Goal: Task Accomplishment & Management: Use online tool/utility

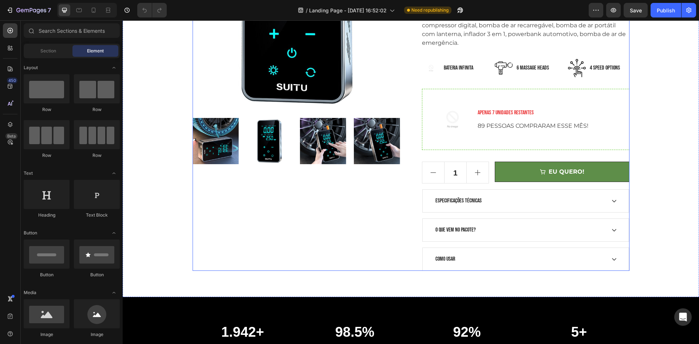
scroll to position [182, 0]
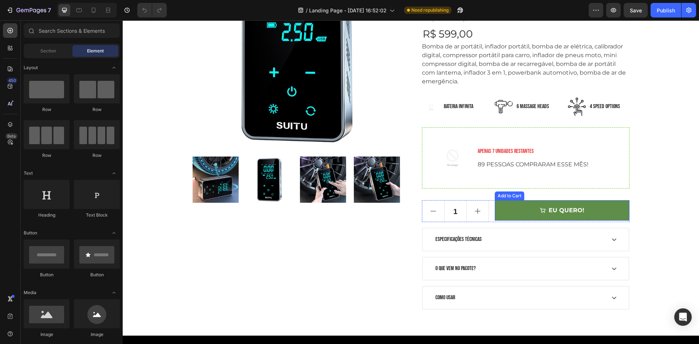
click at [530, 214] on button "EU QUERO!" at bounding box center [561, 210] width 134 height 20
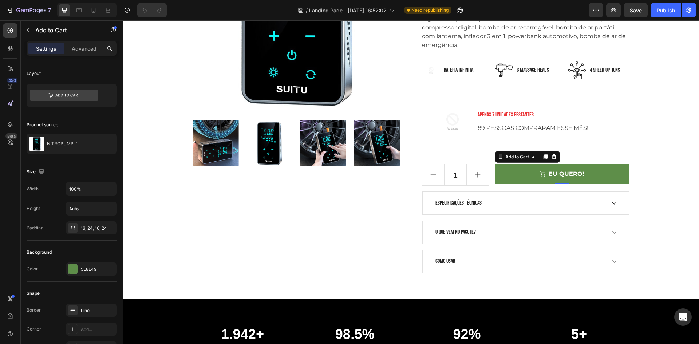
scroll to position [36, 0]
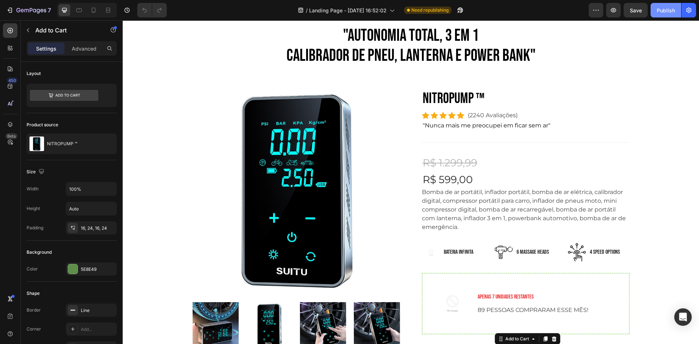
drag, startPoint x: 662, startPoint y: 5, endPoint x: 657, endPoint y: 17, distance: 12.6
click at [662, 5] on button "Publish" at bounding box center [665, 10] width 31 height 15
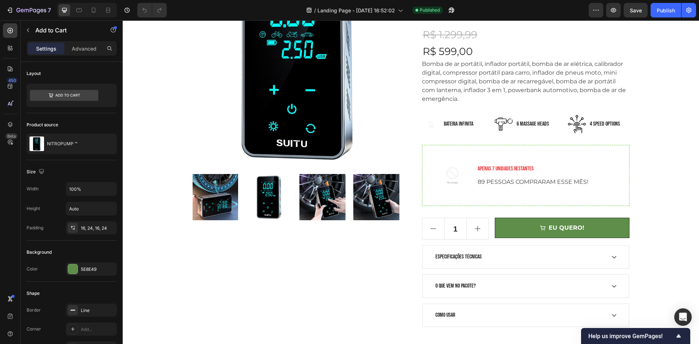
scroll to position [0, 0]
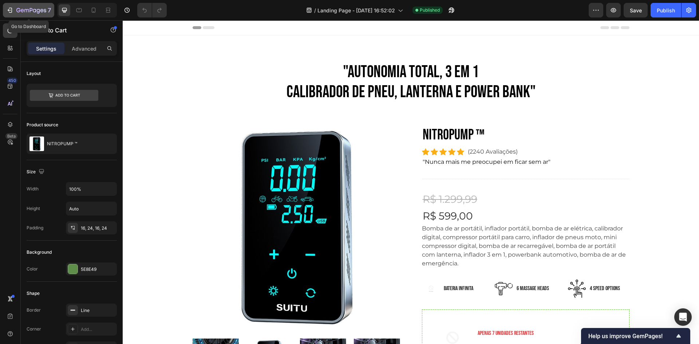
click at [9, 13] on icon "button" at bounding box center [9, 10] width 7 height 7
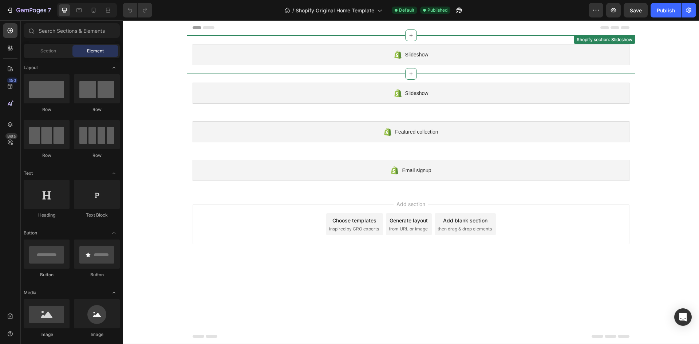
click at [242, 58] on div "Slideshow" at bounding box center [410, 54] width 437 height 21
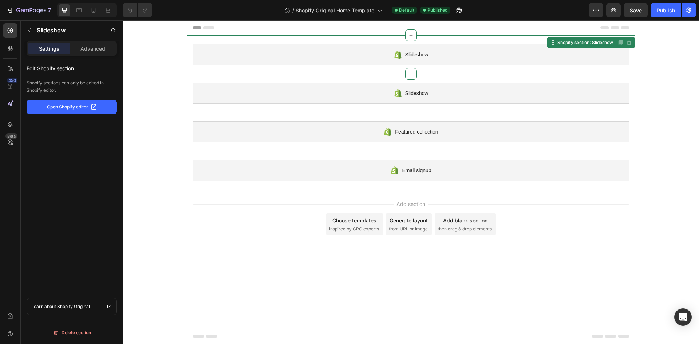
click at [242, 58] on div "Slideshow" at bounding box center [410, 54] width 437 height 21
click at [161, 86] on div "Slideshow Shopify section: Slideshow Disabled. Please edit in Shopify Editor Di…" at bounding box center [411, 112] width 576 height 154
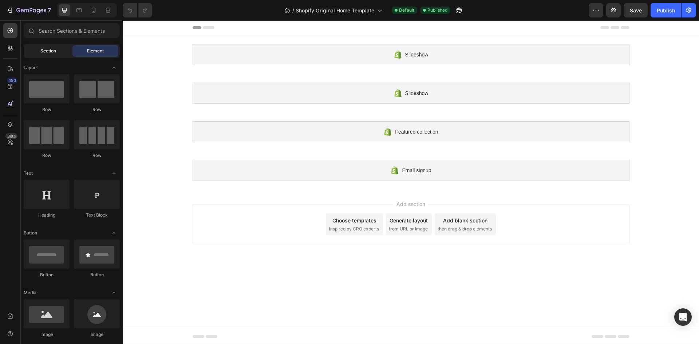
click at [43, 49] on span "Section" at bounding box center [48, 51] width 16 height 7
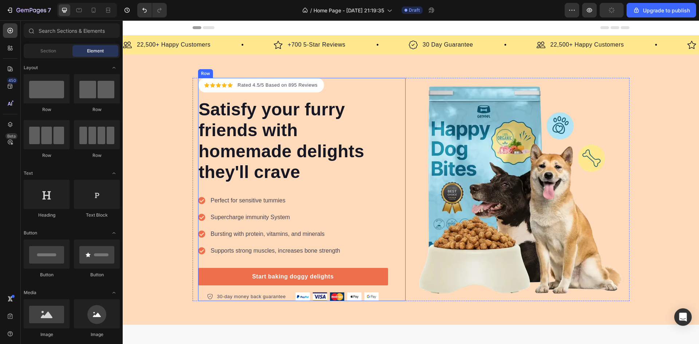
click at [258, 108] on p "Satisfy your furry friends with homemade delights they'll crave" at bounding box center [293, 141] width 188 height 84
click at [257, 108] on p "Satisfy your furry friends with homemade delights they'll crave" at bounding box center [293, 141] width 188 height 84
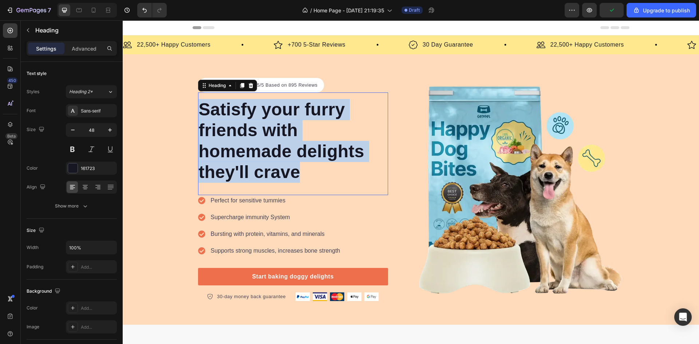
click at [257, 108] on p "Satisfy your furry friends with homemade delights they'll crave" at bounding box center [293, 141] width 188 height 84
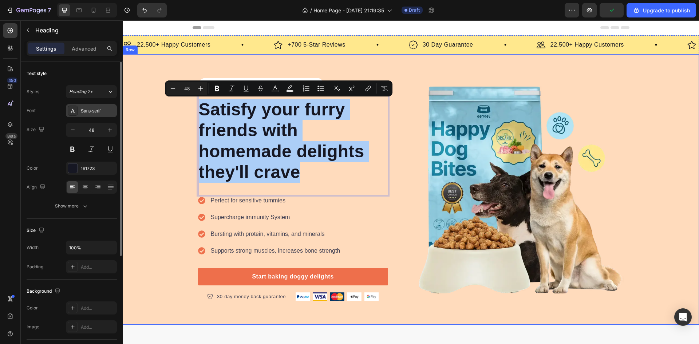
click at [96, 107] on div "Sans-serif" at bounding box center [91, 110] width 51 height 13
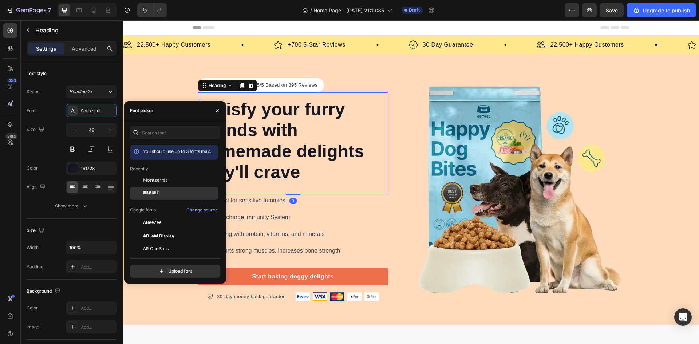
click at [181, 191] on div "Bebas Neue" at bounding box center [179, 193] width 73 height 7
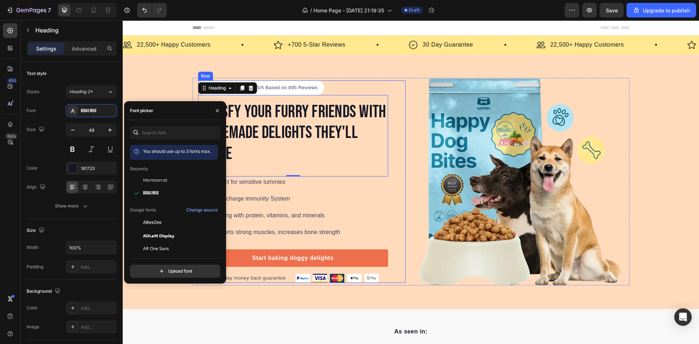
click at [422, 155] on img at bounding box center [519, 181] width 207 height 207
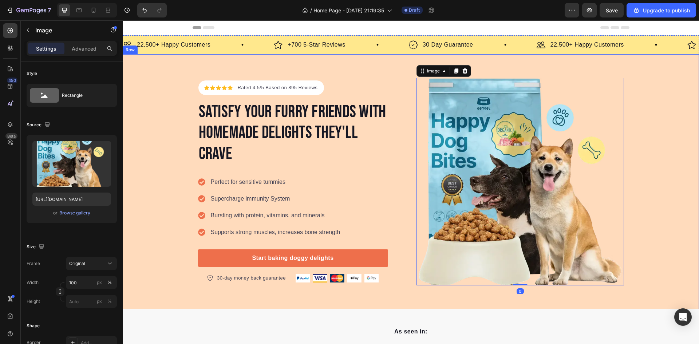
click at [143, 113] on div "Icon Icon Icon Icon Icon Icon List Hoz Rated 4.5/5 Based on 895 Reviews Text bl…" at bounding box center [411, 181] width 576 height 207
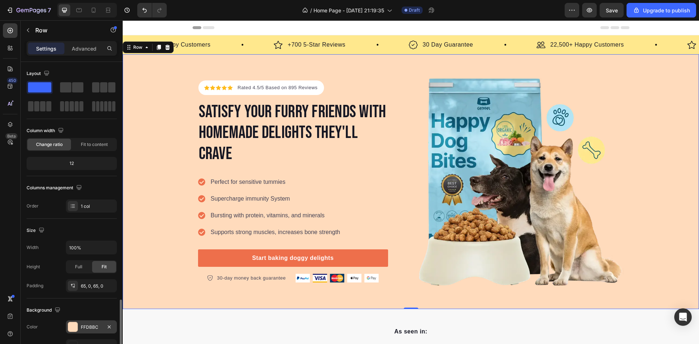
scroll to position [141, 0]
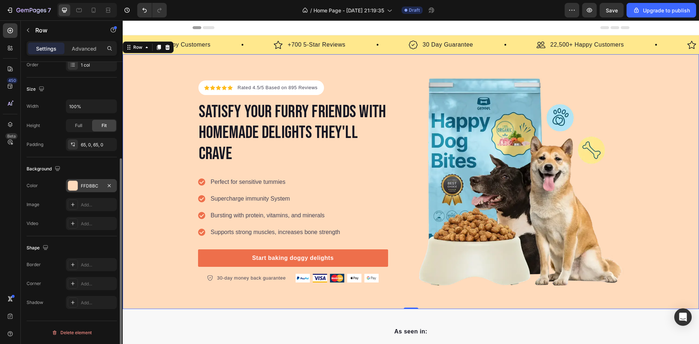
click at [85, 179] on div "FFDBBC" at bounding box center [91, 185] width 51 height 13
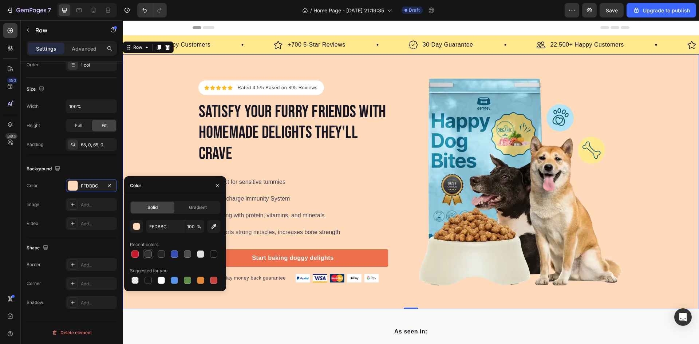
click at [149, 252] on div at bounding box center [147, 253] width 7 height 7
type input "313131"
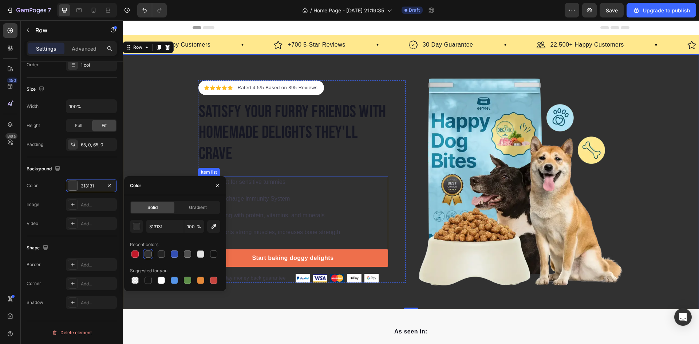
click at [279, 154] on h2 "Satisfy your furry friends with homemade delights they'll crave" at bounding box center [293, 133] width 190 height 64
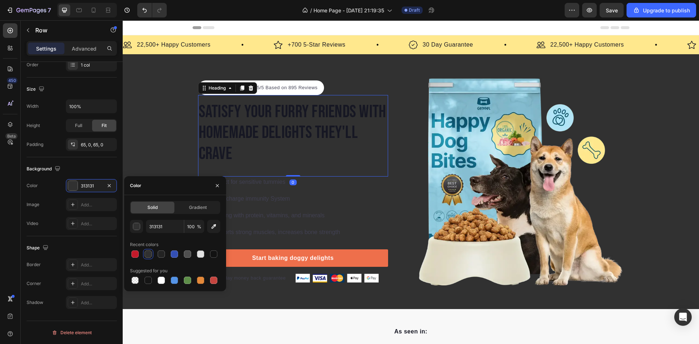
scroll to position [0, 0]
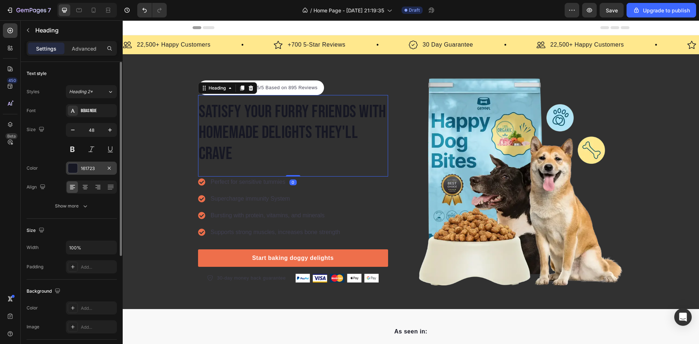
click at [75, 172] on div at bounding box center [72, 167] width 9 height 9
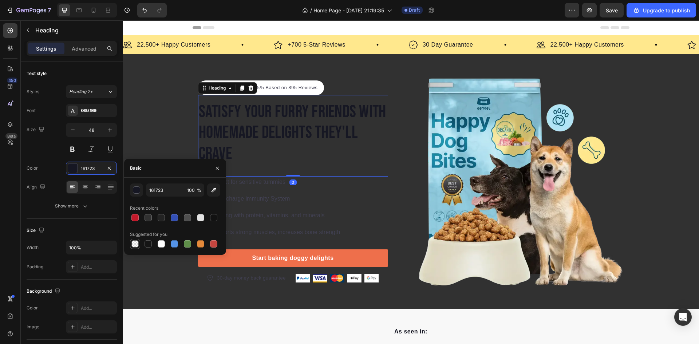
click at [134, 239] on div at bounding box center [135, 244] width 10 height 10
type input "000000"
type input "0"
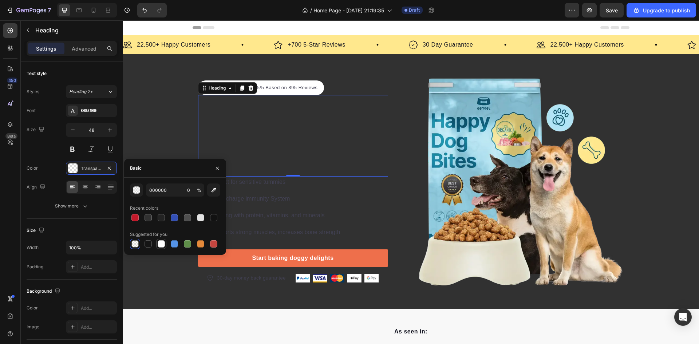
click at [159, 244] on div at bounding box center [161, 243] width 7 height 7
type input "FFFFFF"
type input "100"
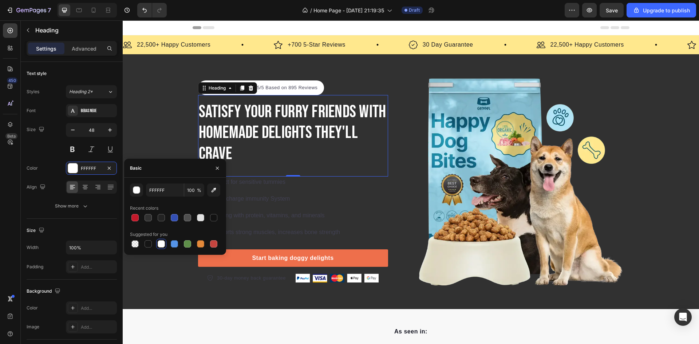
click at [311, 203] on p "Supercharge immunity System" at bounding box center [276, 198] width 130 height 9
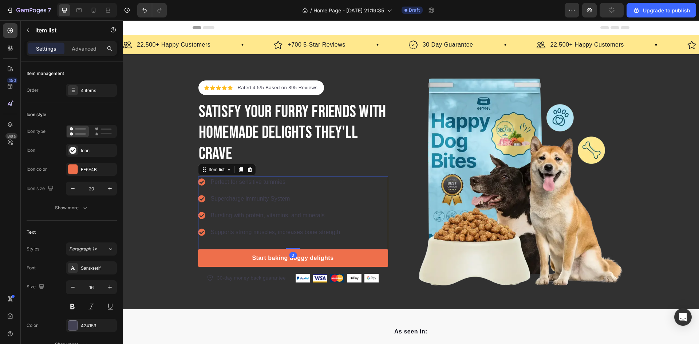
click at [259, 186] on p "Perfect for sensitive tummies" at bounding box center [276, 182] width 130 height 9
click at [77, 171] on div at bounding box center [72, 168] width 9 height 9
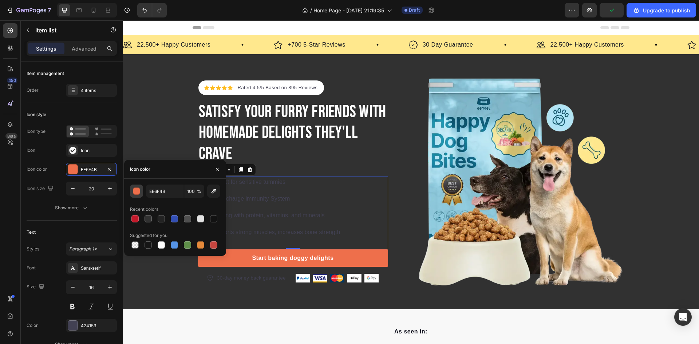
click at [135, 188] on div "button" at bounding box center [136, 191] width 7 height 7
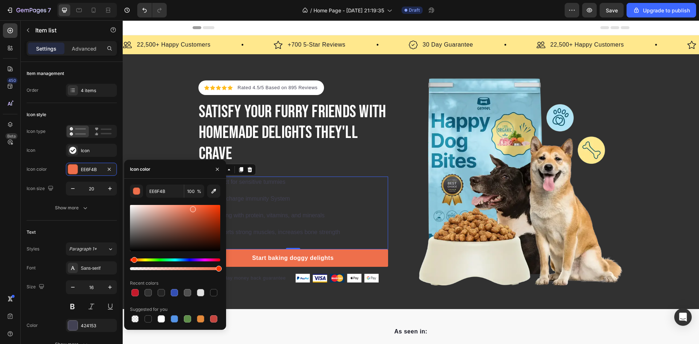
drag, startPoint x: 154, startPoint y: 212, endPoint x: 118, endPoint y: 198, distance: 38.8
click at [121, 198] on div "450 Beta Sections(18) Elements(83) Section Element Hero Section Product Detail …" at bounding box center [61, 181] width 123 height 323
click at [325, 209] on div "Perfect for sensitive tummies Supercharge immunity System Bursting with protein…" at bounding box center [269, 206] width 143 height 61
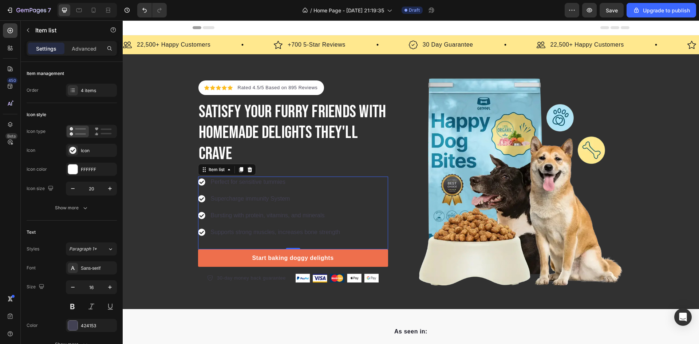
click at [315, 192] on div "Perfect for sensitive tummies Supercharge immunity System Bursting with protein…" at bounding box center [269, 206] width 143 height 61
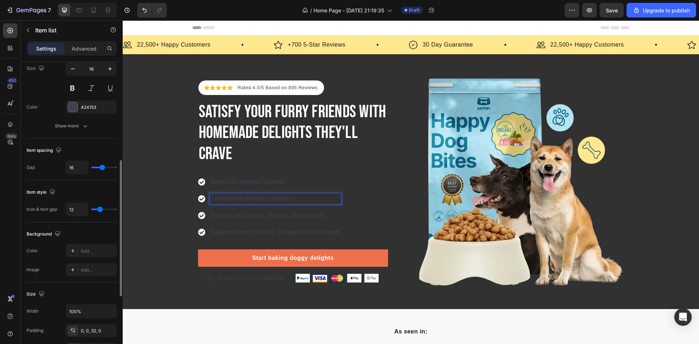
scroll to position [182, 0]
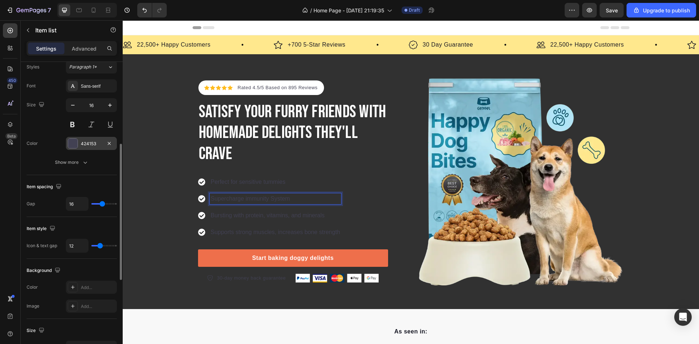
click at [100, 144] on div "424153" at bounding box center [91, 143] width 21 height 7
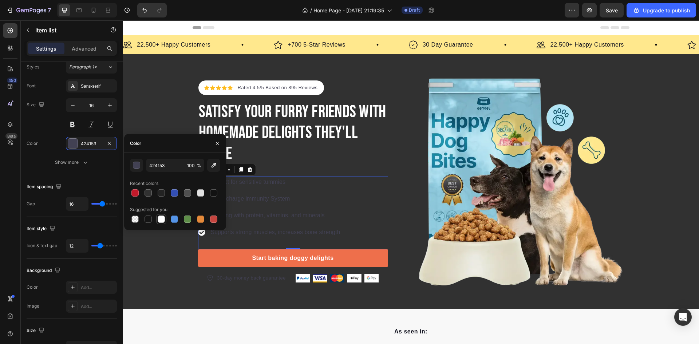
click at [160, 219] on div at bounding box center [161, 218] width 7 height 7
type input "FFFFFF"
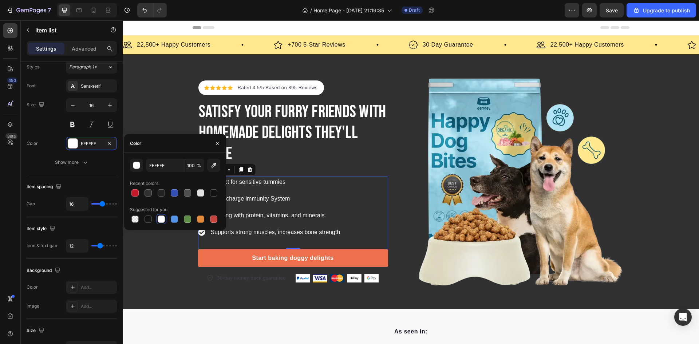
click at [358, 217] on div "Perfect for sensitive tummies Supercharge immunity System Bursting with protein…" at bounding box center [293, 212] width 190 height 73
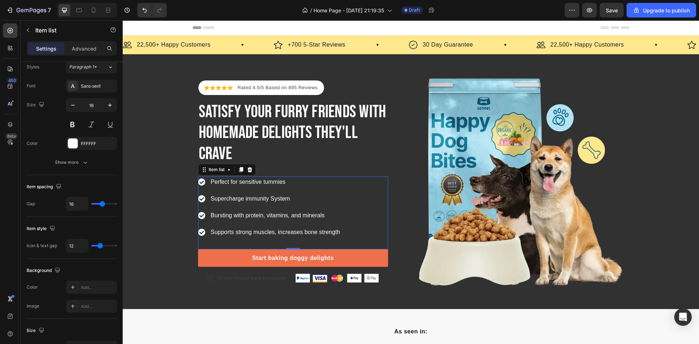
click at [199, 182] on icon at bounding box center [201, 181] width 7 height 7
click at [188, 184] on div "Icon Icon Icon Icon Icon Icon List Hoz Rated 4.5/5 Based on 895 Reviews Text bl…" at bounding box center [411, 181] width 576 height 207
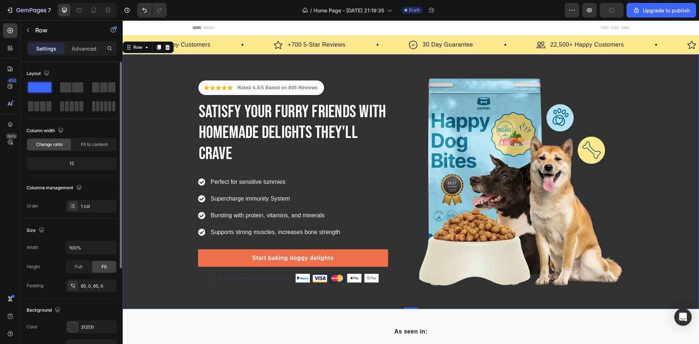
click at [201, 184] on icon at bounding box center [201, 182] width 7 height 7
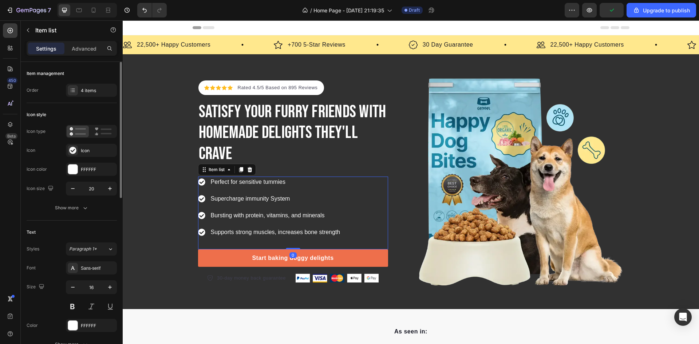
click at [198, 183] on icon at bounding box center [201, 181] width 7 height 7
click at [102, 163] on div "FFFFFF" at bounding box center [91, 169] width 51 height 13
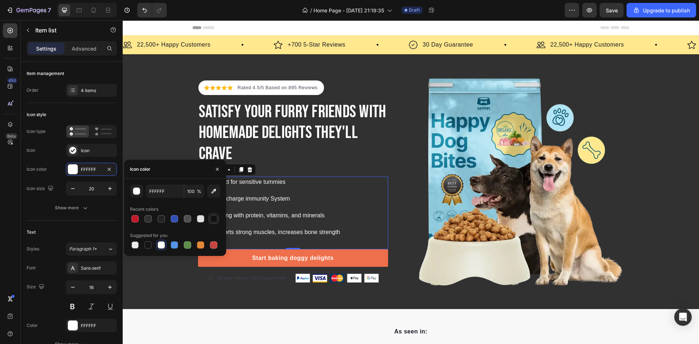
drag, startPoint x: 211, startPoint y: 219, endPoint x: 215, endPoint y: 220, distance: 4.9
click at [212, 219] on div at bounding box center [213, 218] width 7 height 7
type input "121212"
click at [401, 215] on div "Icon Icon Icon Icon Icon Icon List Hoz Rated 4.5/5 Based on 895 Reviews Text bl…" at bounding box center [301, 181] width 207 height 202
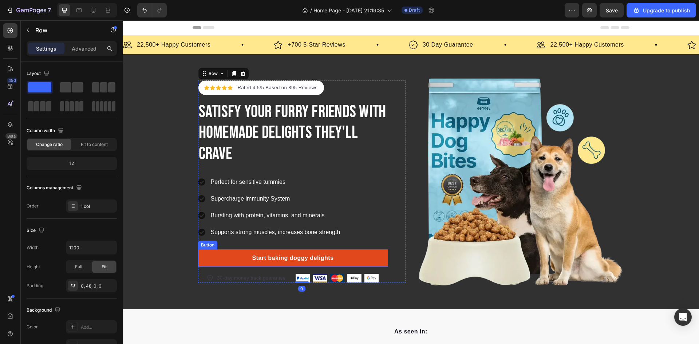
click at [203, 258] on link "Start baking doggy delights" at bounding box center [293, 257] width 190 height 17
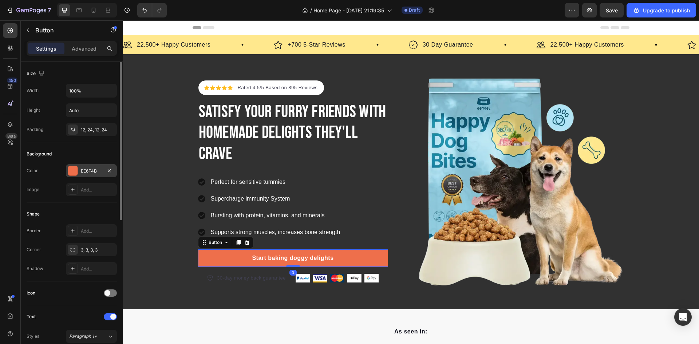
click at [93, 164] on div "EE6F4B" at bounding box center [91, 170] width 51 height 13
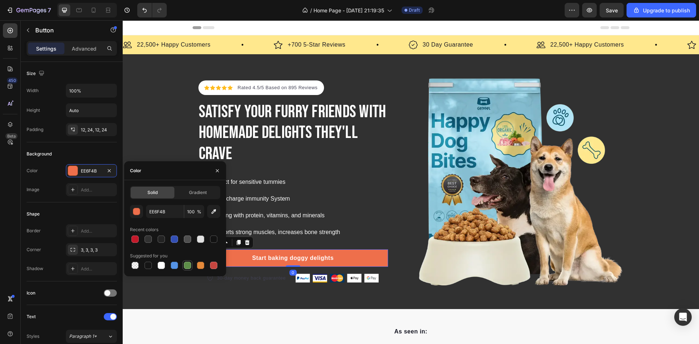
click at [191, 264] on div at bounding box center [187, 265] width 9 height 9
type input "5E8E49"
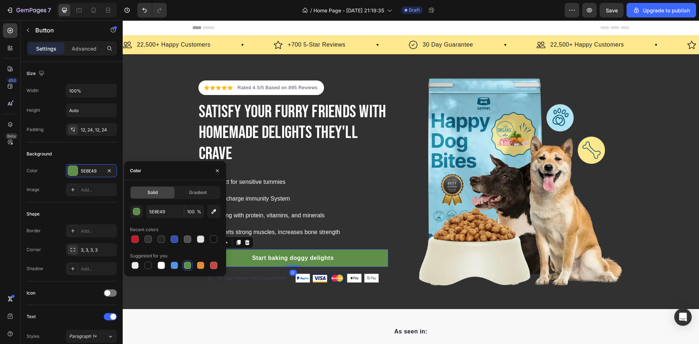
click at [228, 284] on div "Icon Icon Icon Icon Icon Icon List Hoz Rated 4.5/5 Based on 895 Reviews Text bl…" at bounding box center [301, 181] width 207 height 207
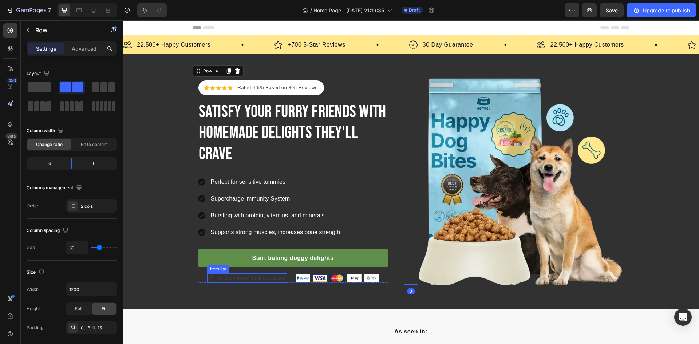
click at [241, 278] on p "30-day money back guarantee" at bounding box center [251, 277] width 69 height 7
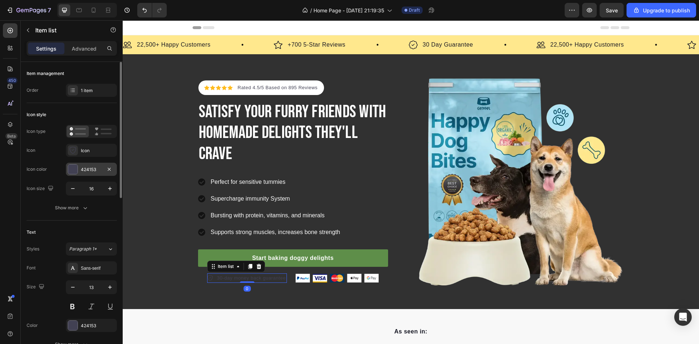
click at [87, 174] on div "424153" at bounding box center [91, 169] width 51 height 13
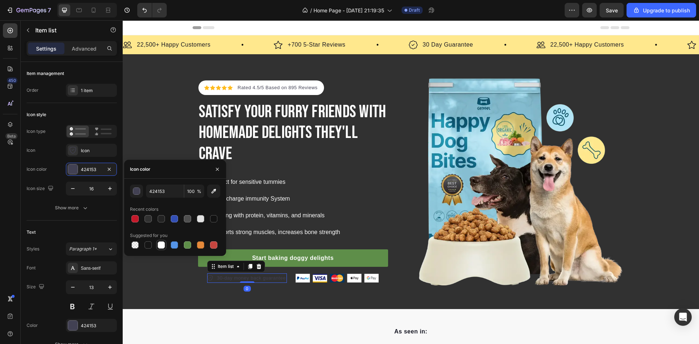
click at [163, 246] on div at bounding box center [161, 244] width 7 height 7
click at [199, 216] on div at bounding box center [200, 218] width 7 height 7
type input "E2E2E2"
click at [407, 271] on div "Icon Icon Icon Icon Icon Icon List Hoz Rated 4.5/5 Based on 895 Reviews Text bl…" at bounding box center [410, 181] width 437 height 207
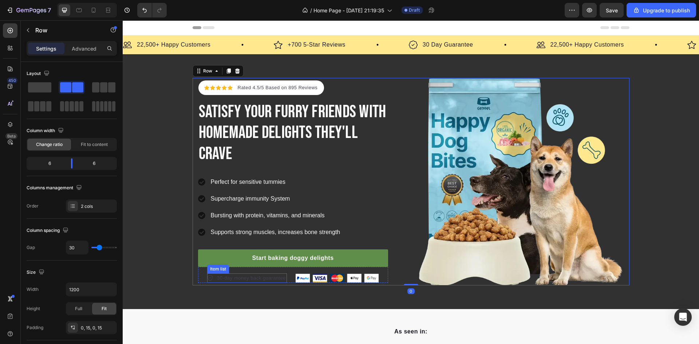
click at [236, 274] on div "30-day money back guarantee" at bounding box center [251, 277] width 71 height 9
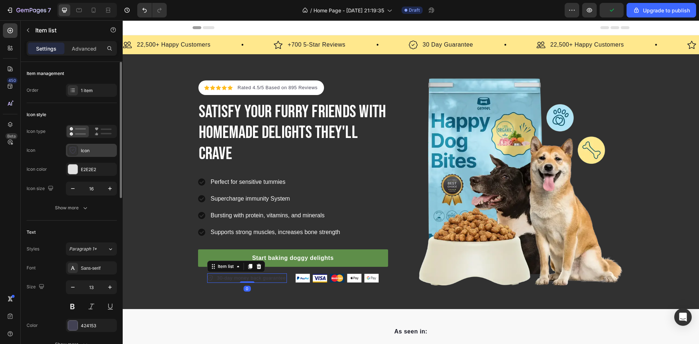
click at [87, 151] on div "Icon" at bounding box center [98, 150] width 34 height 7
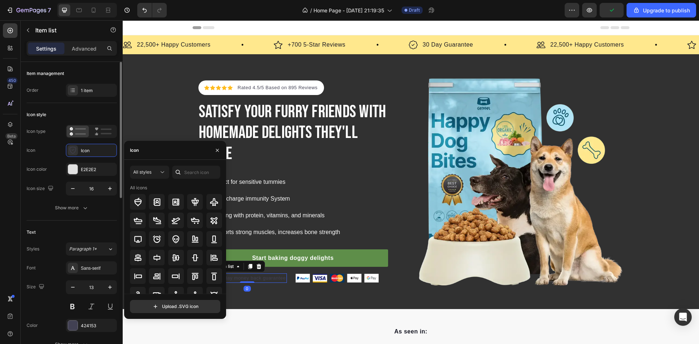
click at [86, 157] on div "Icon type Icon Icon Icon color E2E2E2 Icon size 16" at bounding box center [72, 160] width 90 height 71
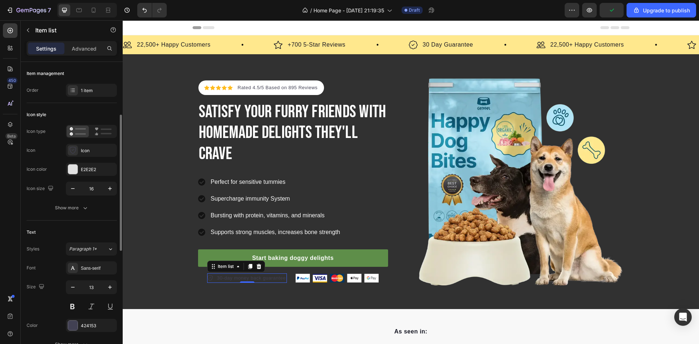
scroll to position [73, 0]
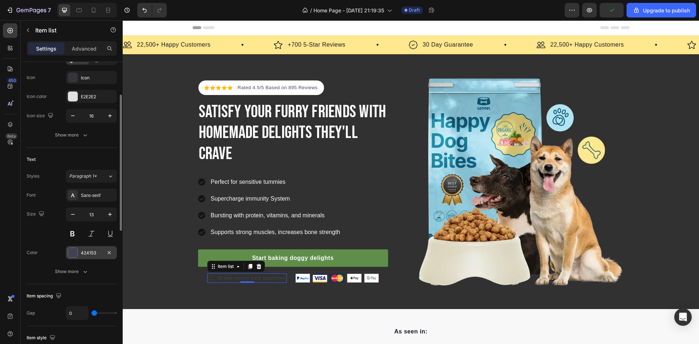
click at [83, 251] on div "424153" at bounding box center [91, 253] width 21 height 7
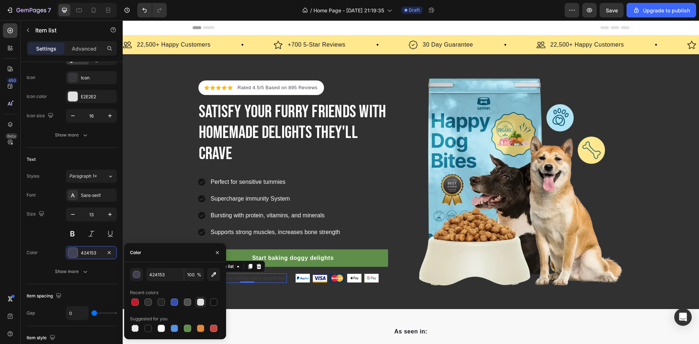
click at [197, 302] on div at bounding box center [200, 301] width 7 height 7
type input "E2E2E2"
click at [369, 303] on div "Icon Icon Icon Icon Icon Icon List Hoz Rated 4.5/5 Based on 895 Reviews Text bl…" at bounding box center [411, 181] width 576 height 255
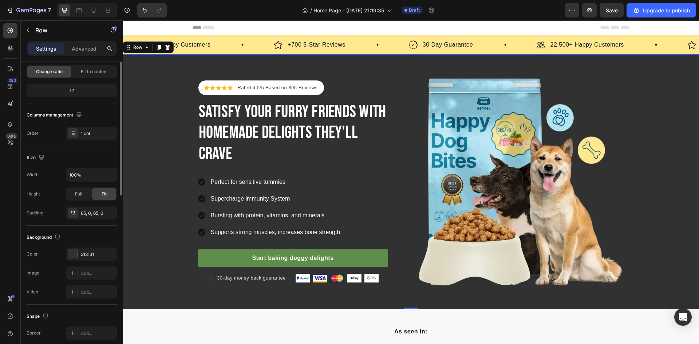
scroll to position [0, 0]
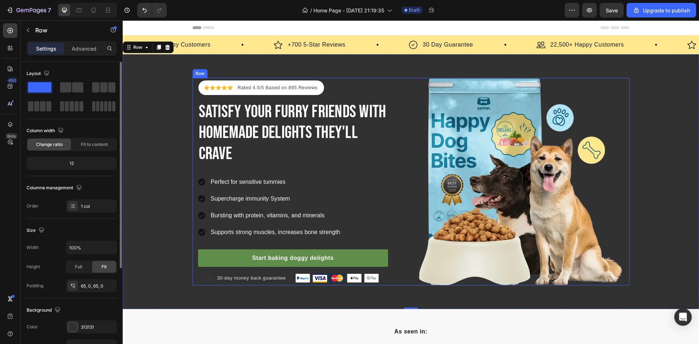
click at [204, 283] on div "Icon Icon Icon Icon Icon Icon List Hoz Rated 4.5/5 Based on 895 Reviews Text bl…" at bounding box center [301, 181] width 207 height 207
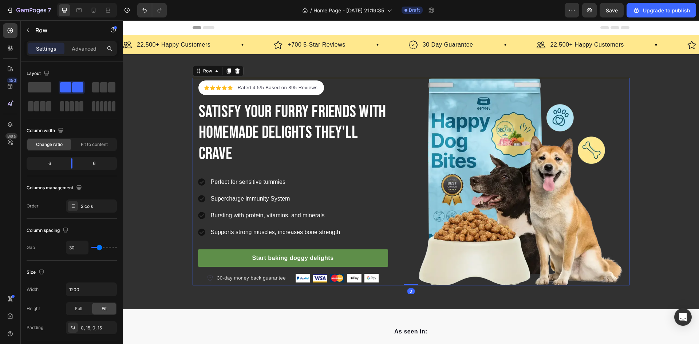
click at [208, 278] on icon at bounding box center [210, 278] width 6 height 6
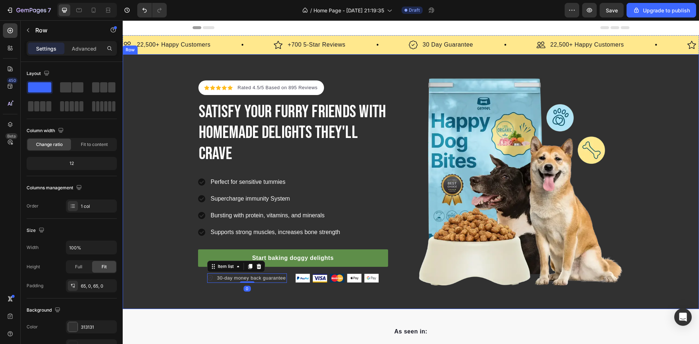
click at [339, 298] on div "Icon Icon Icon Icon Icon Icon List Hoz Rated 4.5/5 Based on 895 Reviews Text bl…" at bounding box center [411, 181] width 576 height 255
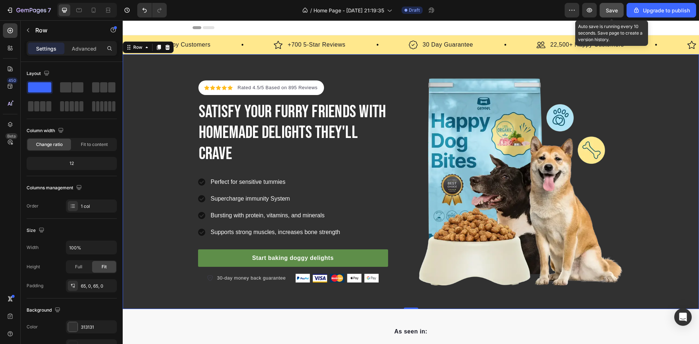
click at [603, 13] on button "Save" at bounding box center [611, 10] width 24 height 15
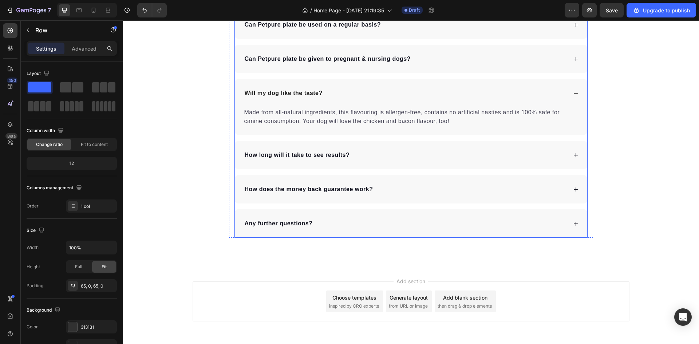
scroll to position [2467, 0]
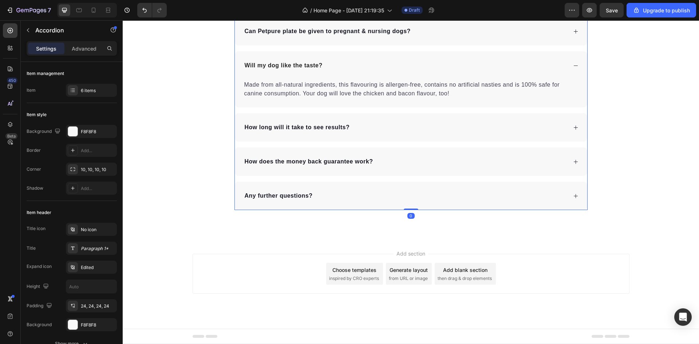
drag, startPoint x: 355, startPoint y: 148, endPoint x: 345, endPoint y: 144, distance: 11.8
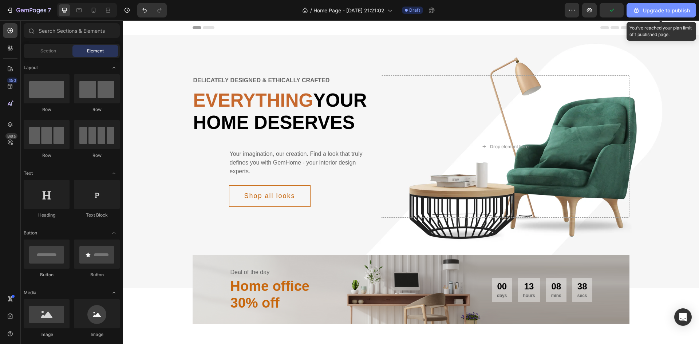
click at [657, 12] on div "Upgrade to publish" at bounding box center [660, 11] width 57 height 8
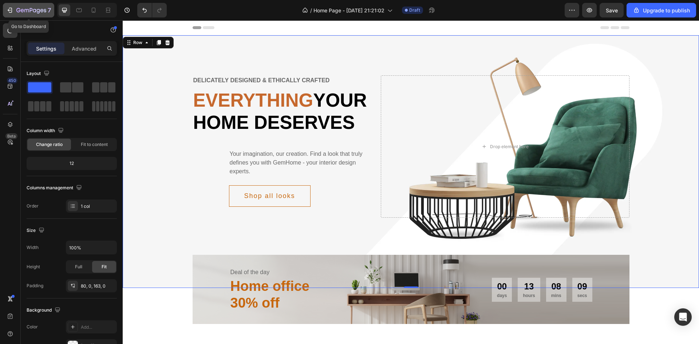
click at [11, 12] on icon "button" at bounding box center [10, 10] width 3 height 5
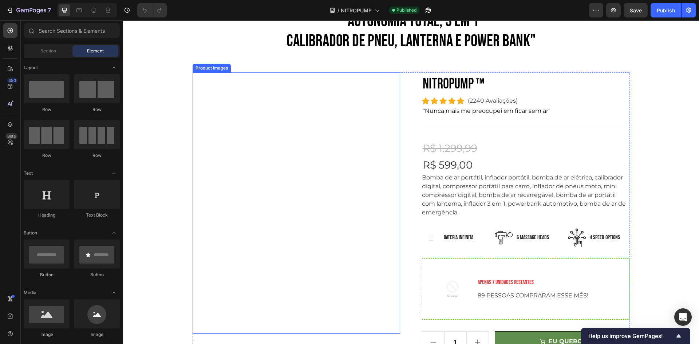
scroll to position [146, 0]
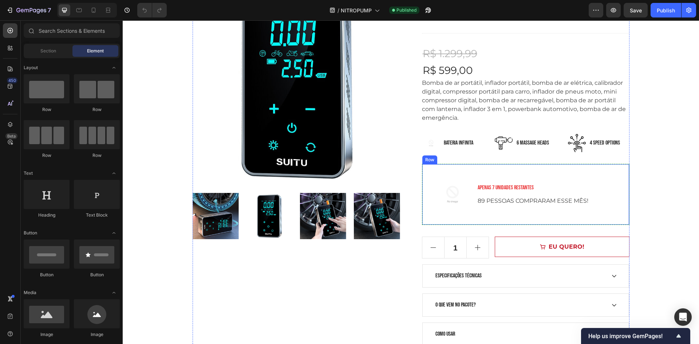
click at [521, 242] on button "EU QUERO!" at bounding box center [561, 246] width 134 height 20
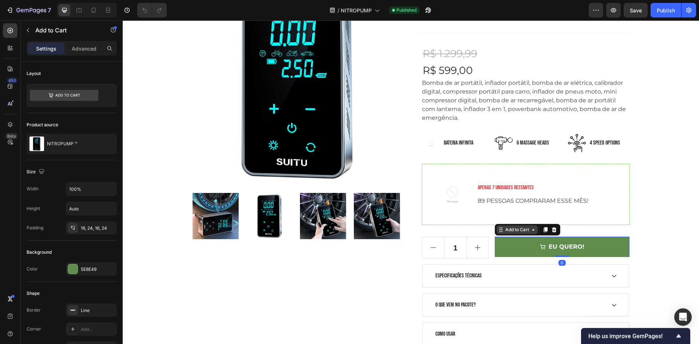
click at [522, 232] on div "Add to Cart" at bounding box center [517, 229] width 27 height 7
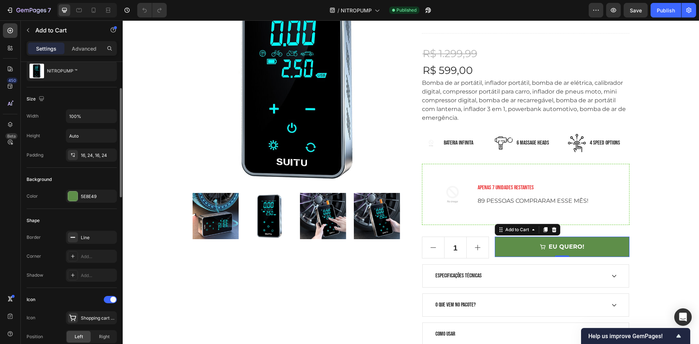
scroll to position [109, 0]
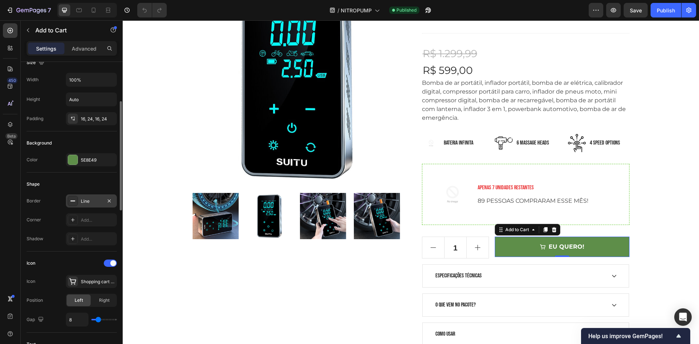
click at [85, 204] on div "Line" at bounding box center [91, 200] width 51 height 13
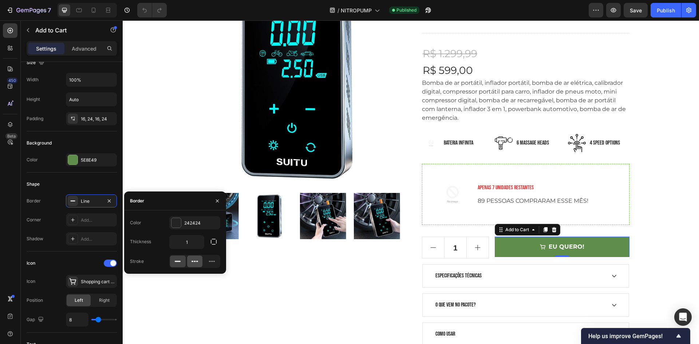
click at [194, 261] on icon at bounding box center [195, 261] width 2 height 1
drag, startPoint x: 176, startPoint y: 260, endPoint x: 147, endPoint y: 243, distance: 33.9
click at [175, 260] on icon at bounding box center [177, 261] width 7 height 7
click at [216, 199] on icon "button" at bounding box center [217, 200] width 3 height 3
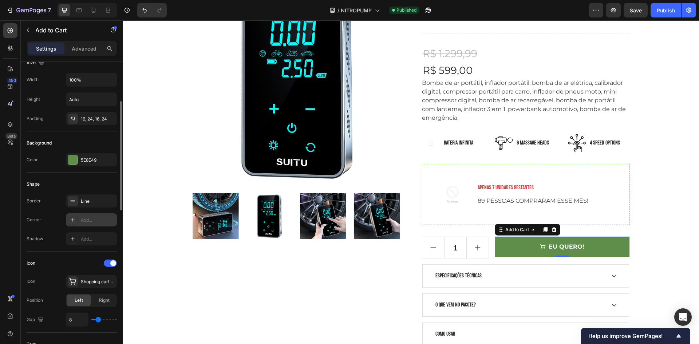
click at [79, 219] on div "Add..." at bounding box center [91, 219] width 51 height 13
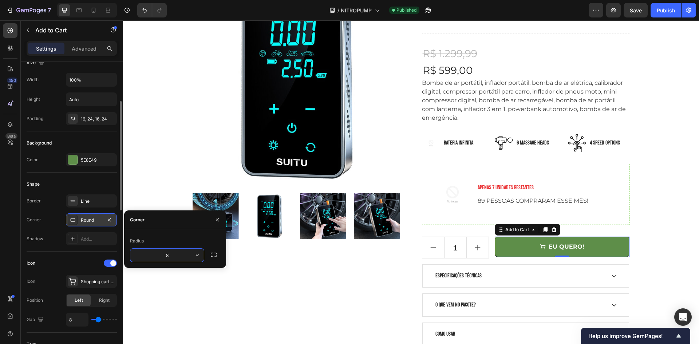
click at [101, 219] on div "Round" at bounding box center [91, 220] width 21 height 7
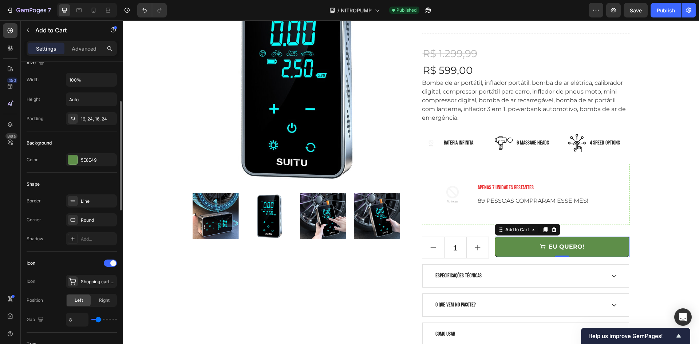
scroll to position [182, 0]
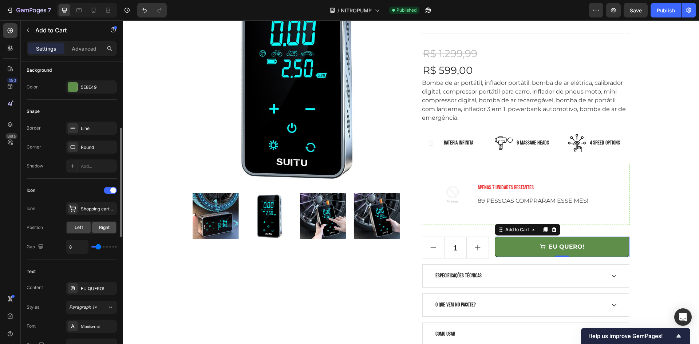
click at [100, 232] on div "Right" at bounding box center [104, 228] width 24 height 12
click at [80, 228] on span "Left" at bounding box center [79, 227] width 8 height 7
click at [95, 214] on div "Shopping cart simple bold" at bounding box center [91, 208] width 51 height 13
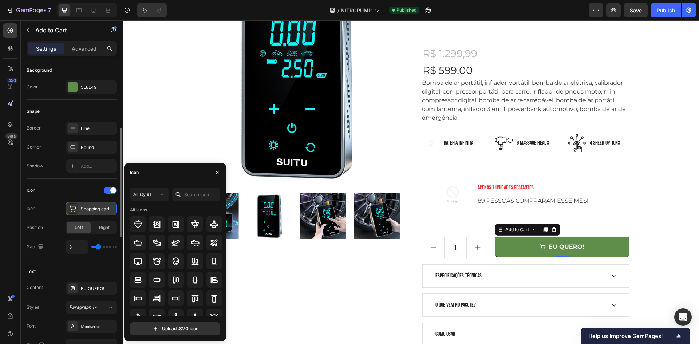
click at [95, 214] on div "Shopping cart simple bold" at bounding box center [91, 208] width 51 height 13
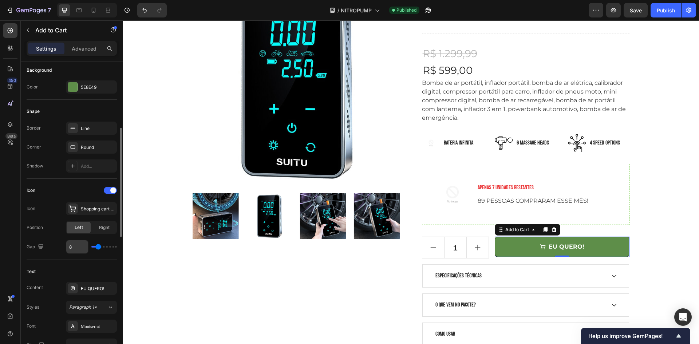
scroll to position [255, 0]
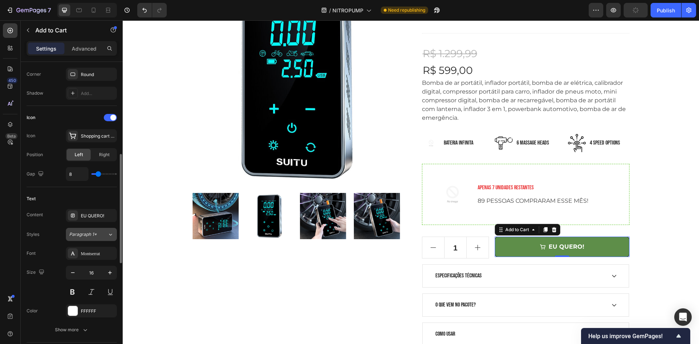
click at [102, 235] on div "Paragraph 1*" at bounding box center [88, 234] width 38 height 7
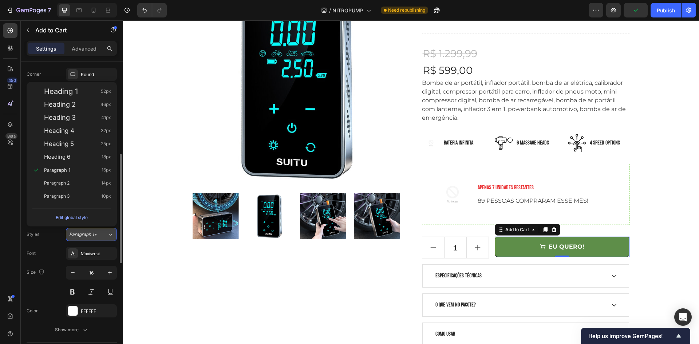
click at [102, 235] on div "Paragraph 1*" at bounding box center [88, 234] width 38 height 7
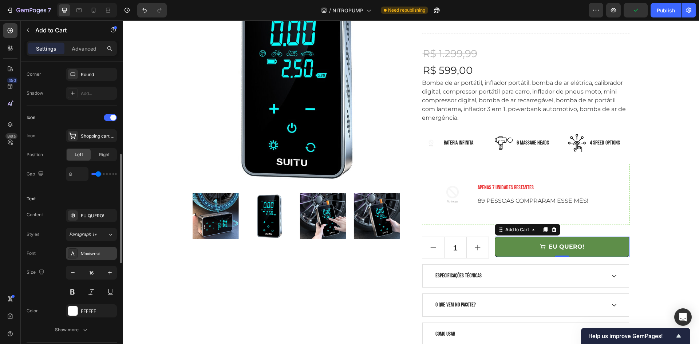
click at [96, 255] on div "Montserrat" at bounding box center [98, 253] width 34 height 7
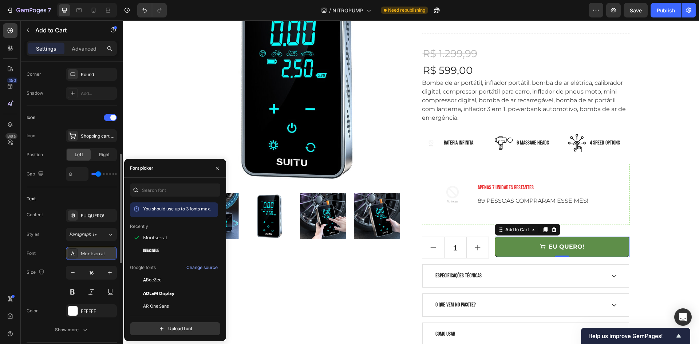
click at [96, 255] on div "Montserrat" at bounding box center [98, 253] width 34 height 7
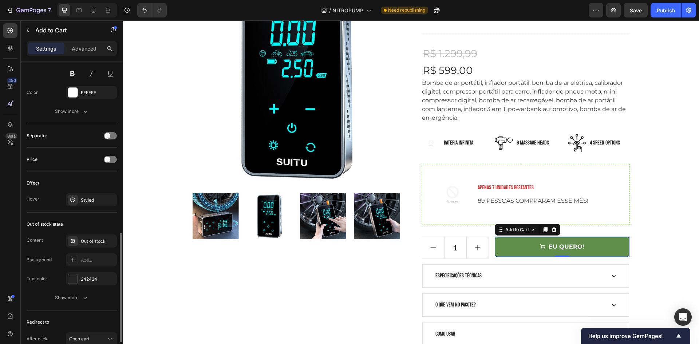
scroll to position [437, 0]
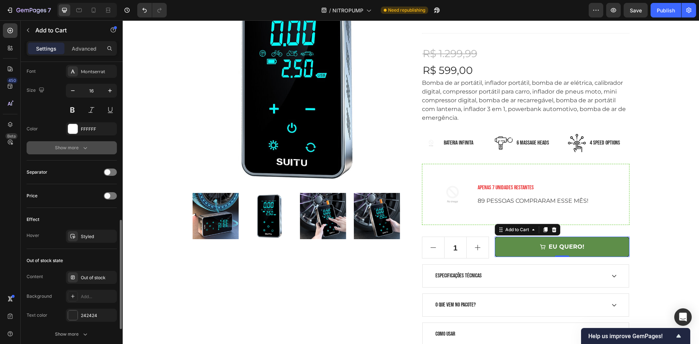
click at [68, 148] on div "Show more" at bounding box center [72, 147] width 34 height 7
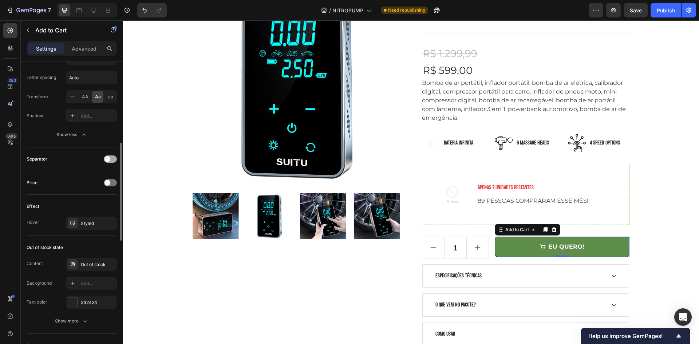
scroll to position [582, 0]
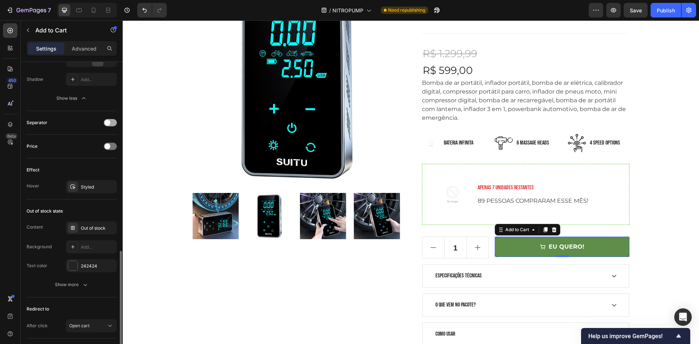
click at [112, 122] on div at bounding box center [110, 122] width 13 height 7
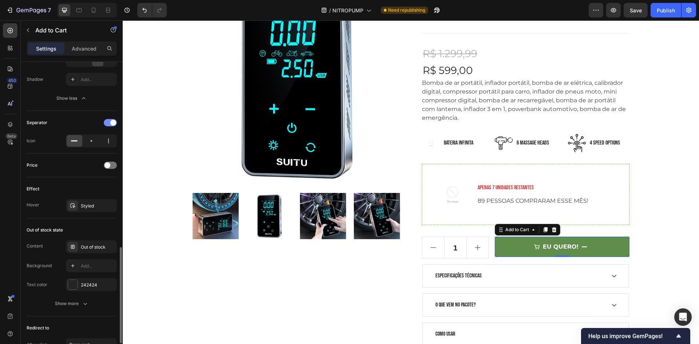
click at [110, 125] on div at bounding box center [110, 122] width 13 height 7
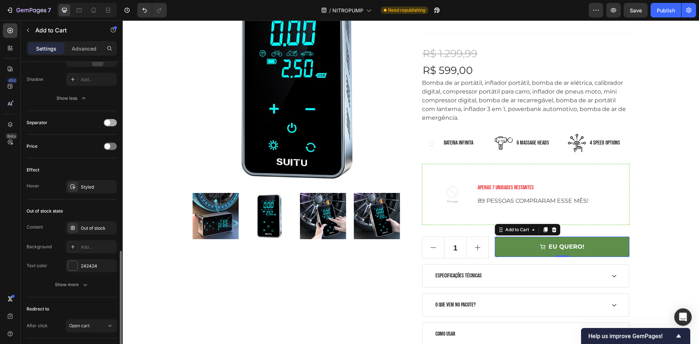
click at [110, 125] on span at bounding box center [107, 123] width 6 height 6
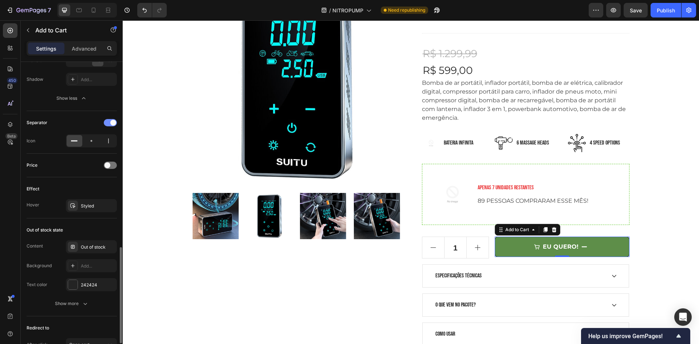
click at [110, 125] on div at bounding box center [110, 122] width 13 height 7
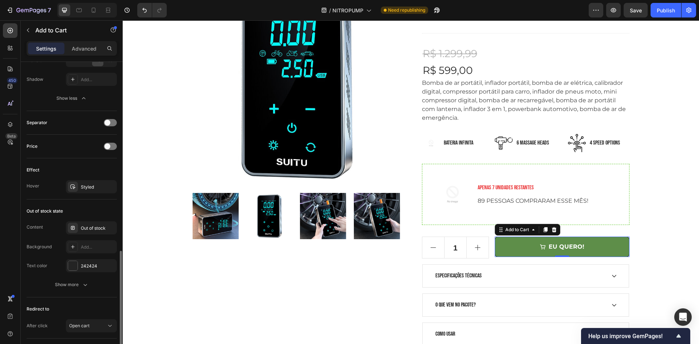
click at [108, 141] on div "Price" at bounding box center [72, 146] width 90 height 12
click at [108, 128] on div "Separator" at bounding box center [72, 123] width 90 height 24
click at [97, 191] on div "Styled" at bounding box center [91, 186] width 51 height 13
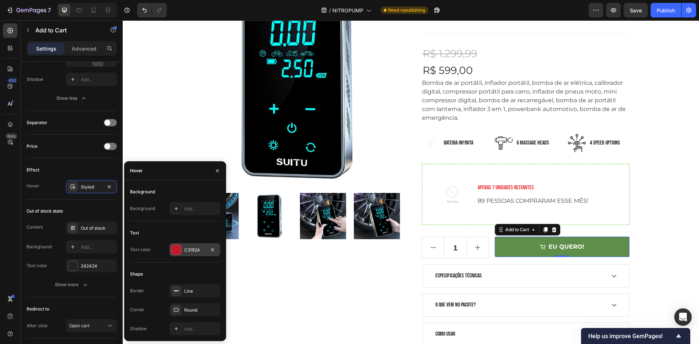
click at [178, 248] on div at bounding box center [175, 249] width 9 height 9
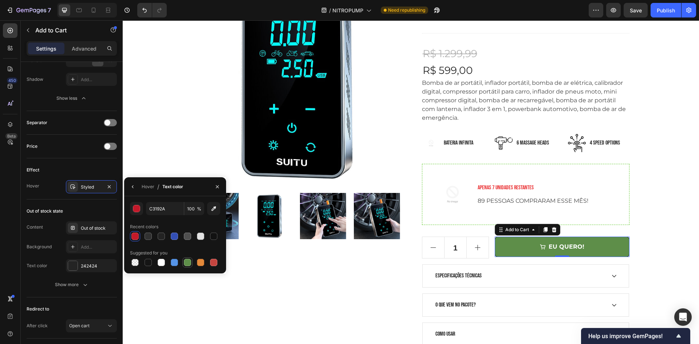
click at [185, 264] on div at bounding box center [187, 262] width 7 height 7
type input "5E8E49"
click at [91, 202] on div "Out of stock state Content Out of stock Background Add... Text color 242424 Sho…" at bounding box center [72, 248] width 90 height 98
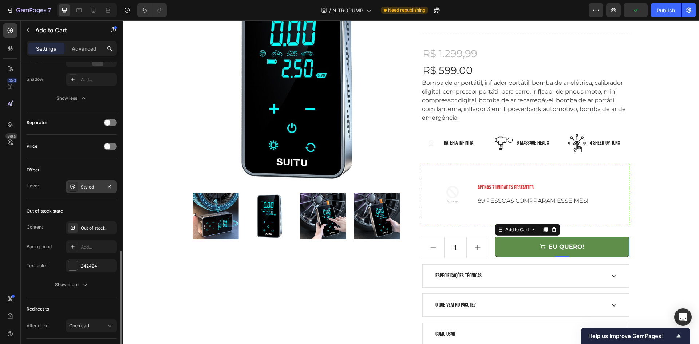
click at [98, 188] on div "Styled" at bounding box center [91, 187] width 21 height 7
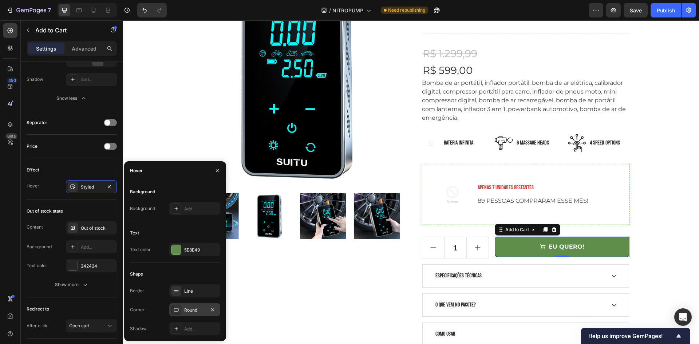
click at [184, 309] on div "Round" at bounding box center [194, 310] width 21 height 7
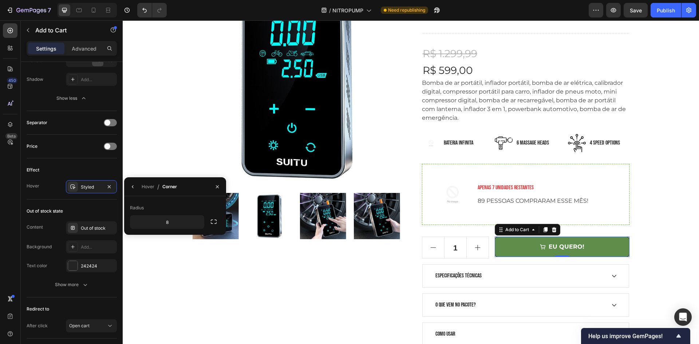
click at [126, 182] on div "Hover / Corner" at bounding box center [152, 186] width 56 height 19
click at [130, 184] on icon "button" at bounding box center [133, 187] width 6 height 6
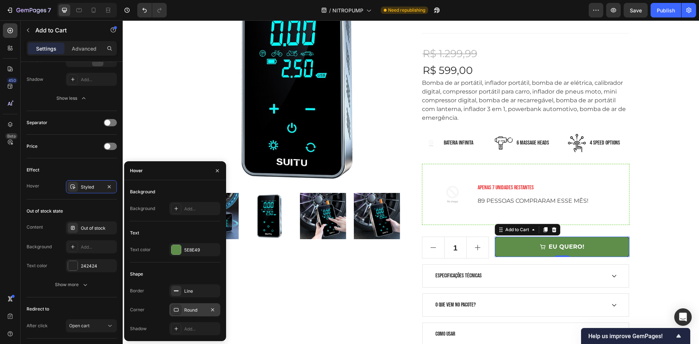
click at [196, 309] on div "Round" at bounding box center [194, 310] width 21 height 7
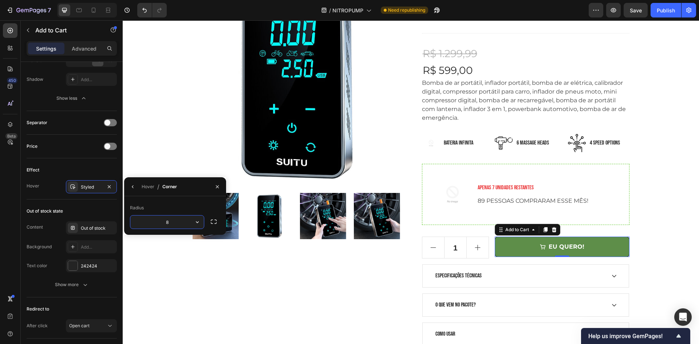
click at [176, 224] on input "8" at bounding box center [166, 221] width 73 height 13
drag, startPoint x: 176, startPoint y: 224, endPoint x: 99, endPoint y: 224, distance: 77.1
click at [136, 225] on input "8" at bounding box center [166, 221] width 73 height 13
click at [130, 186] on button "button" at bounding box center [133, 187] width 12 height 12
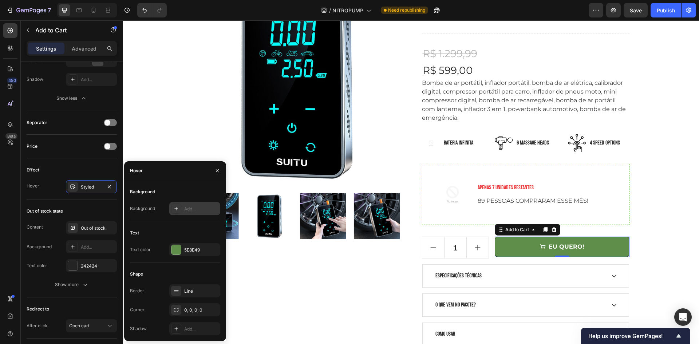
click at [185, 211] on div "Add..." at bounding box center [201, 209] width 34 height 7
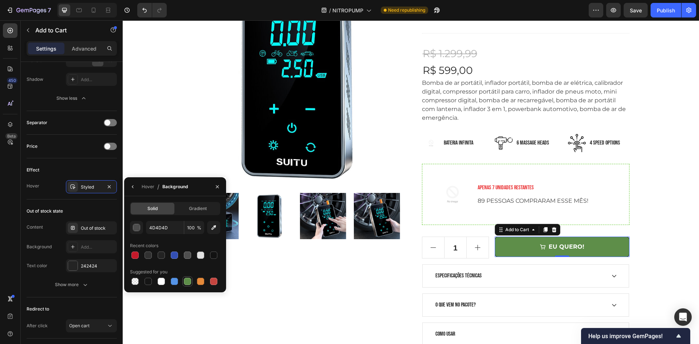
click at [184, 280] on div at bounding box center [187, 281] width 7 height 7
click at [134, 228] on div "button" at bounding box center [136, 227] width 7 height 7
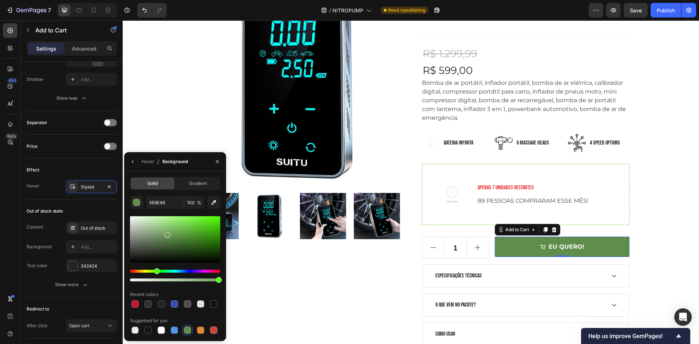
drag, startPoint x: 169, startPoint y: 238, endPoint x: 167, endPoint y: 234, distance: 4.9
click at [167, 234] on div at bounding box center [175, 239] width 90 height 46
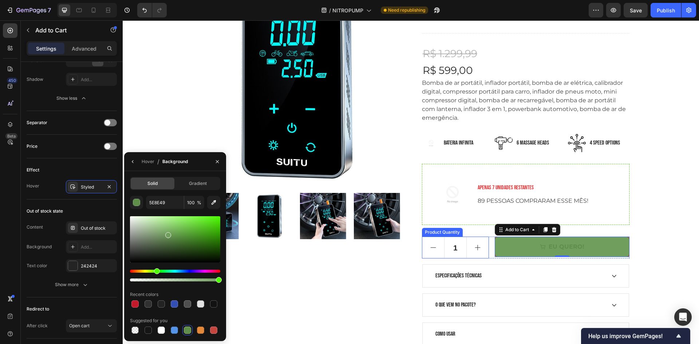
type input "709E5D"
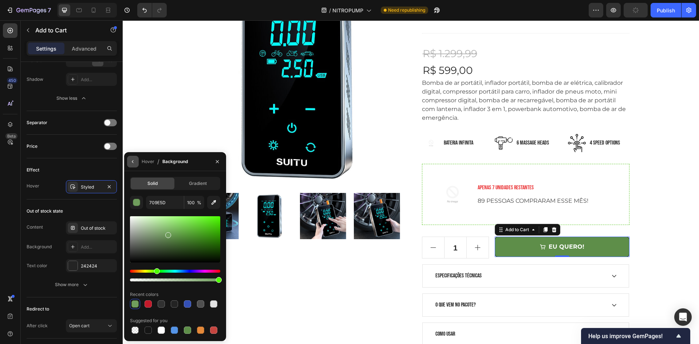
click at [130, 162] on button "button" at bounding box center [133, 162] width 12 height 12
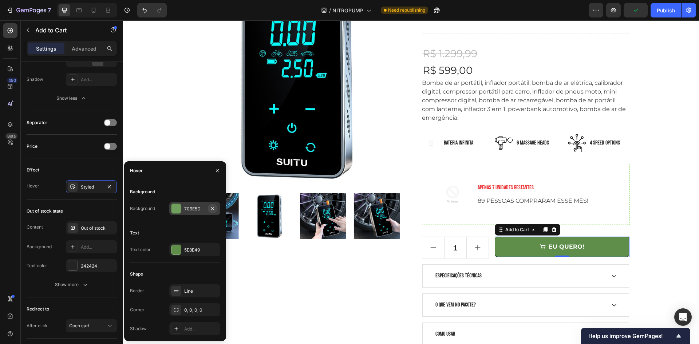
click at [214, 209] on icon "button" at bounding box center [213, 209] width 6 height 6
click at [637, 12] on span "Save" at bounding box center [635, 10] width 12 height 6
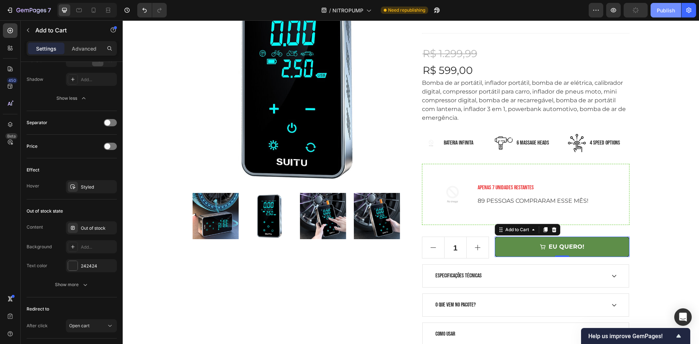
click at [662, 15] on button "Publish" at bounding box center [665, 10] width 31 height 15
click at [617, 13] on button "button" at bounding box center [613, 10] width 15 height 15
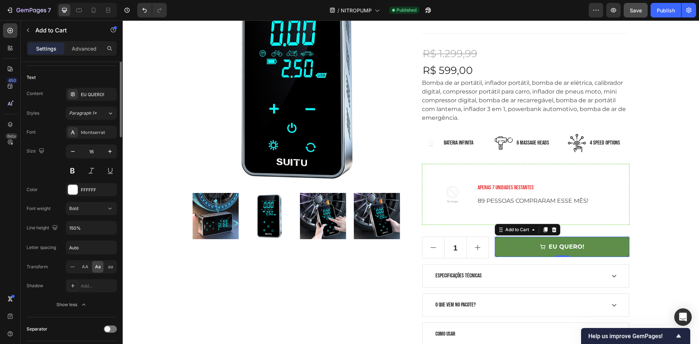
scroll to position [267, 0]
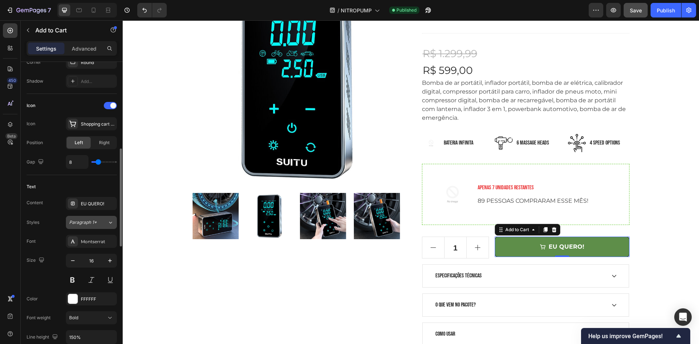
click at [90, 221] on span "Paragraph 1*" at bounding box center [83, 222] width 28 height 7
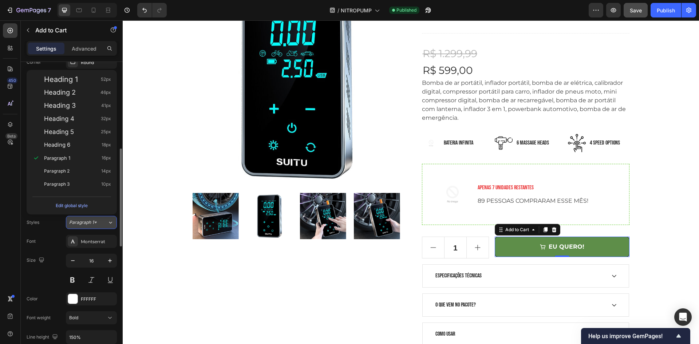
click at [90, 221] on span "Paragraph 1*" at bounding box center [83, 222] width 28 height 7
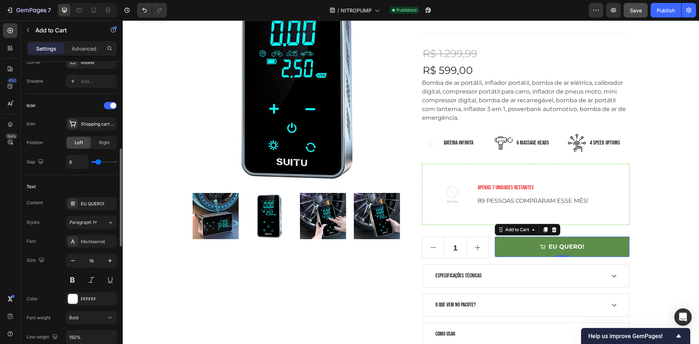
scroll to position [158, 0]
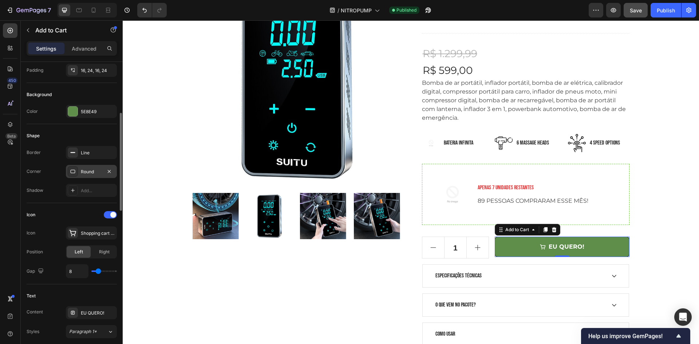
click at [83, 170] on div "Round" at bounding box center [91, 171] width 21 height 7
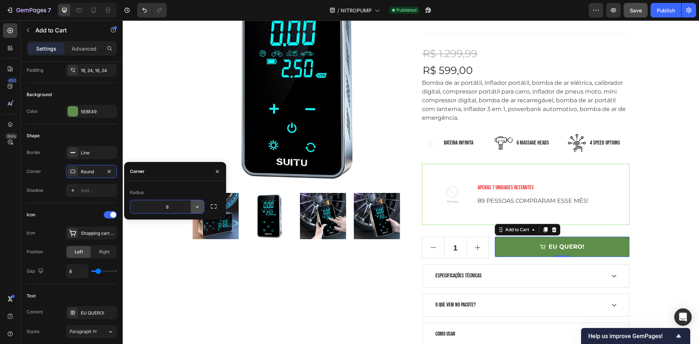
click at [200, 209] on icon "button" at bounding box center [197, 206] width 7 height 7
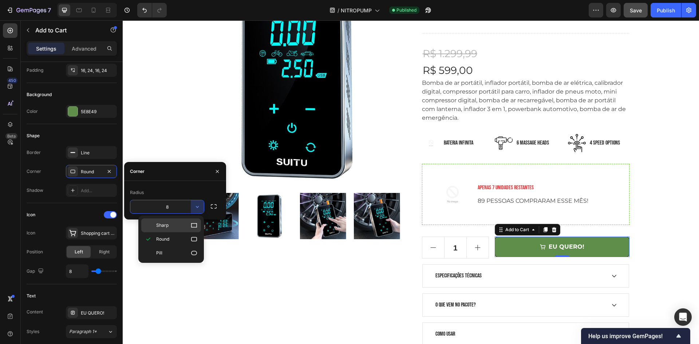
click at [194, 224] on icon at bounding box center [193, 225] width 7 height 7
type input "0"
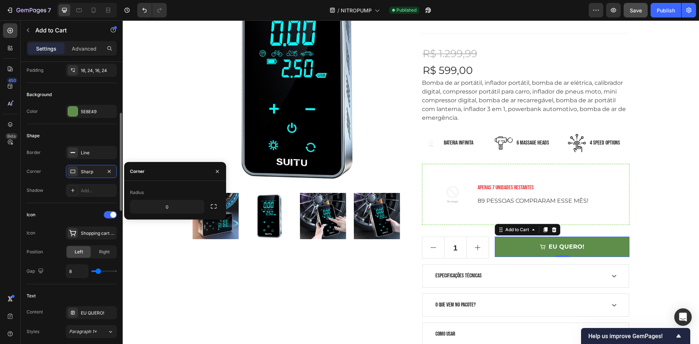
click at [81, 136] on div "Shape" at bounding box center [72, 136] width 90 height 12
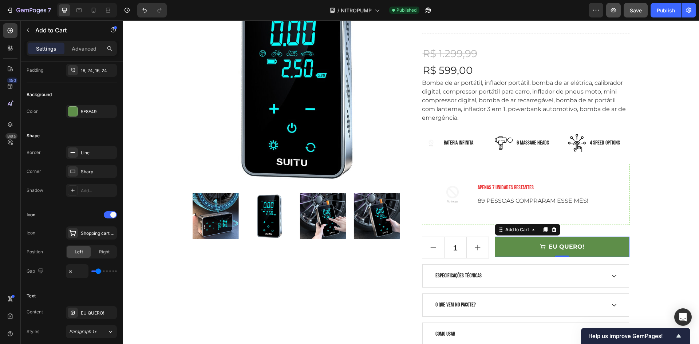
click at [617, 3] on button "button" at bounding box center [613, 10] width 15 height 15
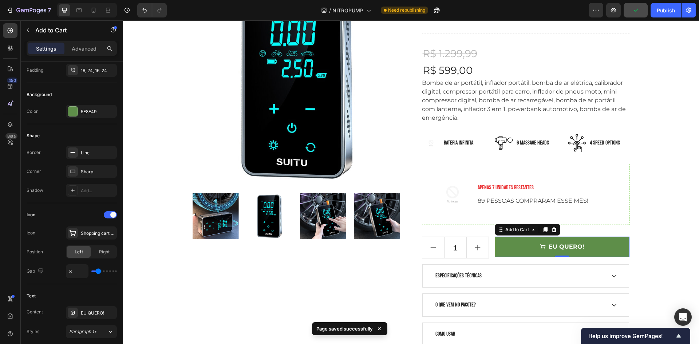
drag, startPoint x: 663, startPoint y: 14, endPoint x: 657, endPoint y: 19, distance: 7.6
click at [659, 17] on button "Publish" at bounding box center [665, 10] width 31 height 15
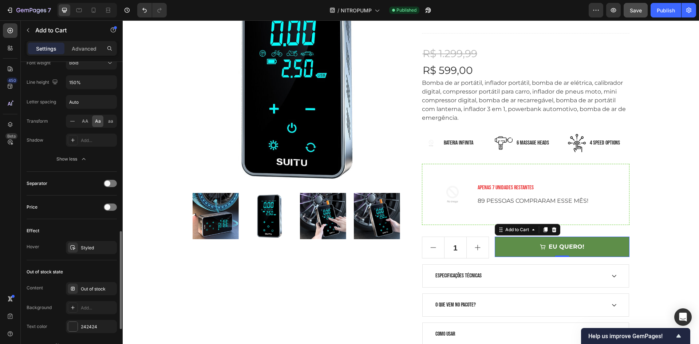
scroll to position [630, 0]
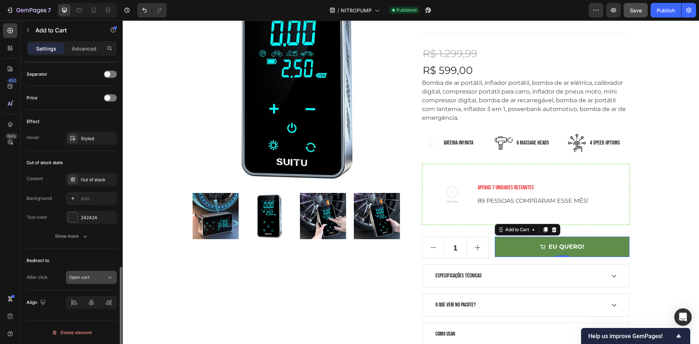
click at [89, 273] on button "Open cart" at bounding box center [91, 277] width 51 height 13
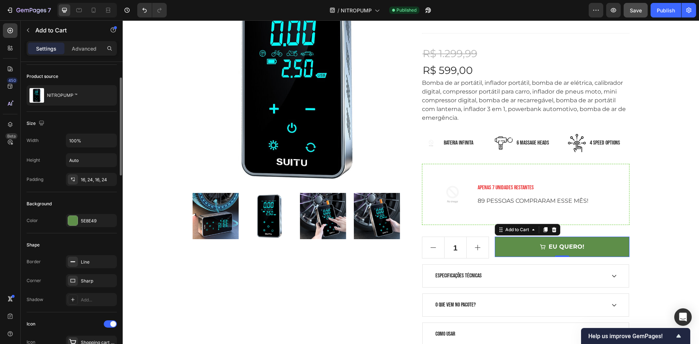
scroll to position [0, 0]
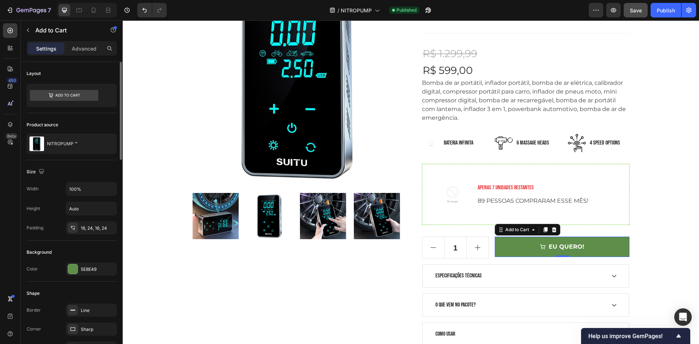
click at [74, 217] on div "Width 100% Height Auto Padding 16, 24, 16, 24" at bounding box center [72, 208] width 90 height 52
click at [78, 211] on input "Auto" at bounding box center [91, 208] width 50 height 13
click at [90, 209] on input "Auto" at bounding box center [91, 208] width 50 height 13
click at [109, 211] on icon "button" at bounding box center [109, 208] width 7 height 7
click at [94, 121] on div "Product source" at bounding box center [72, 125] width 90 height 12
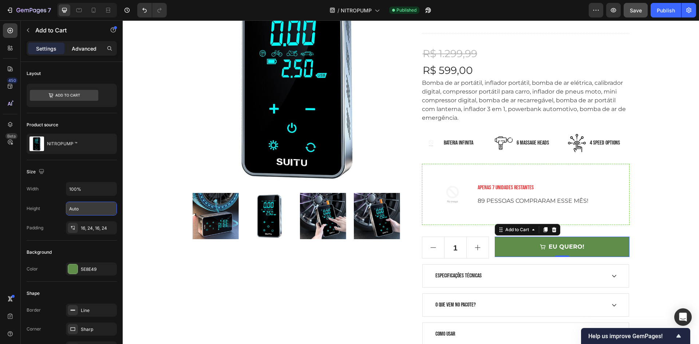
click at [88, 52] on p "Advanced" at bounding box center [84, 49] width 25 height 8
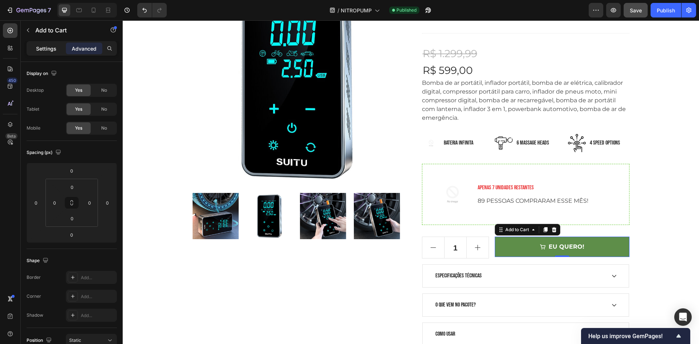
click at [47, 51] on p "Settings" at bounding box center [46, 49] width 20 height 8
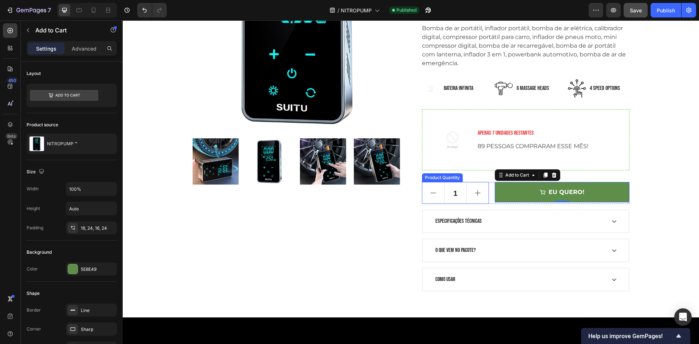
scroll to position [255, 0]
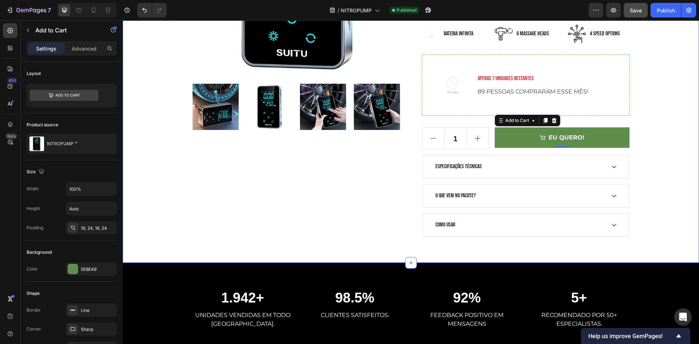
click at [638, 142] on div ""AUTONOMIA TOTAL, 3 em 1 CALIBRADOR DE PNEU, LANTERNA E POWER BANK" Heading Row…" at bounding box center [410, 22] width 565 height 430
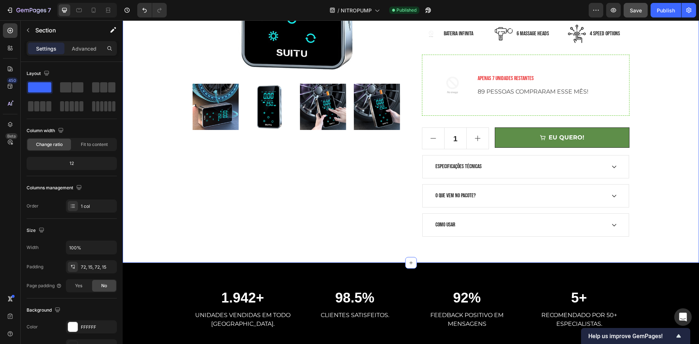
click at [640, 140] on div ""AUTONOMIA TOTAL, 3 em 1 CALIBRADOR DE PNEU, LANTERNA E POWER BANK" Heading Row…" at bounding box center [410, 22] width 565 height 430
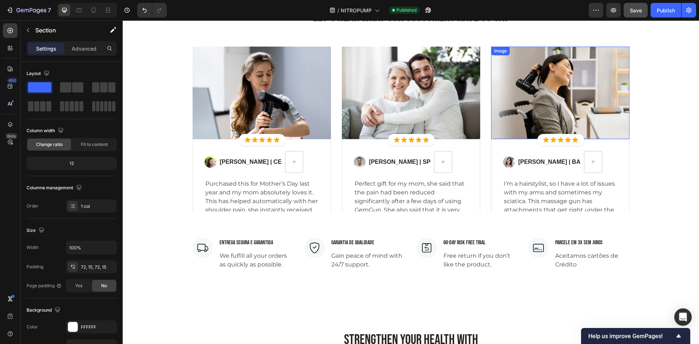
scroll to position [1710, 0]
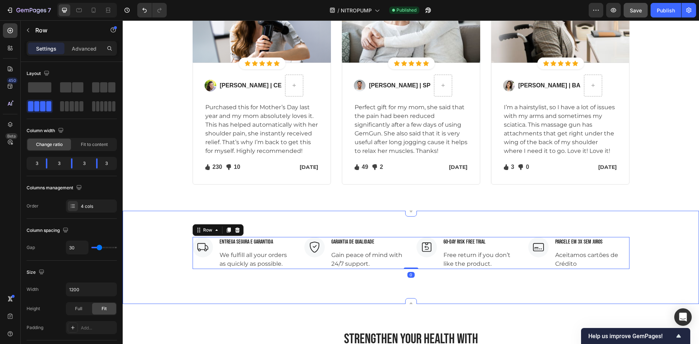
click at [405, 214] on div at bounding box center [411, 211] width 12 height 12
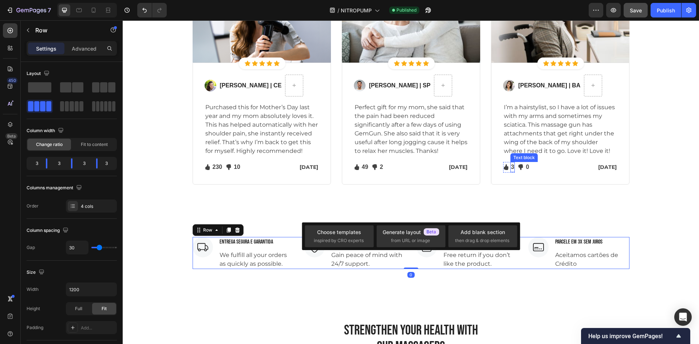
click at [512, 157] on div "Text block" at bounding box center [524, 157] width 24 height 7
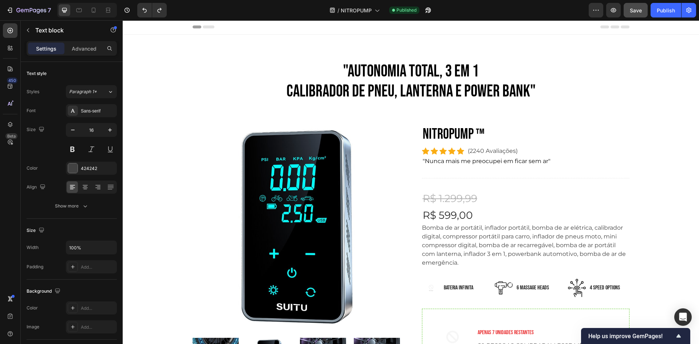
scroll to position [0, 0]
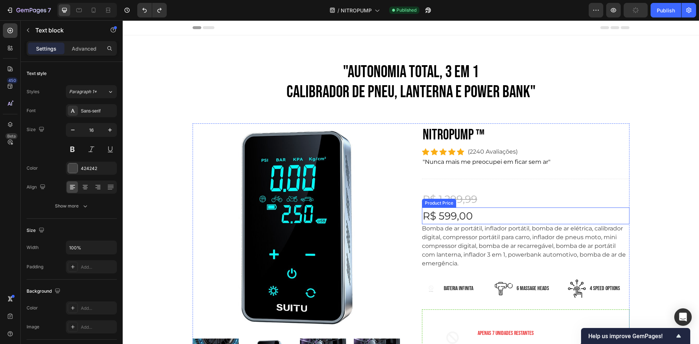
click at [463, 214] on div "R$ 599,00" at bounding box center [525, 215] width 207 height 17
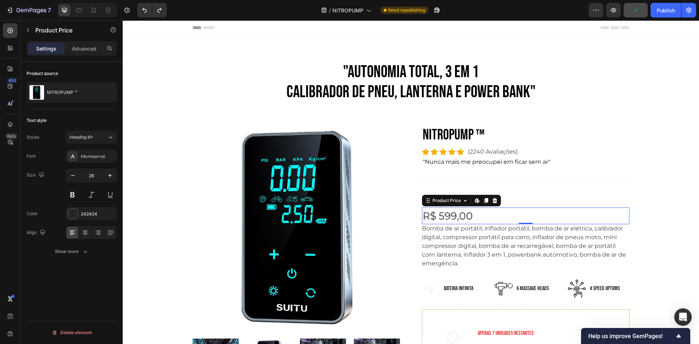
click at [483, 214] on div "R$ 599,00" at bounding box center [525, 215] width 207 height 17
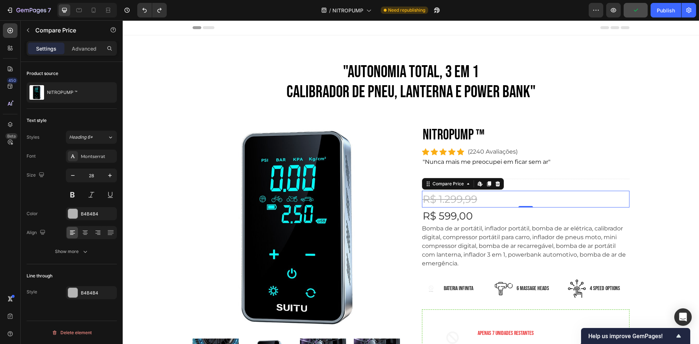
click at [521, 200] on div "R$ 1.299,99" at bounding box center [525, 199] width 207 height 17
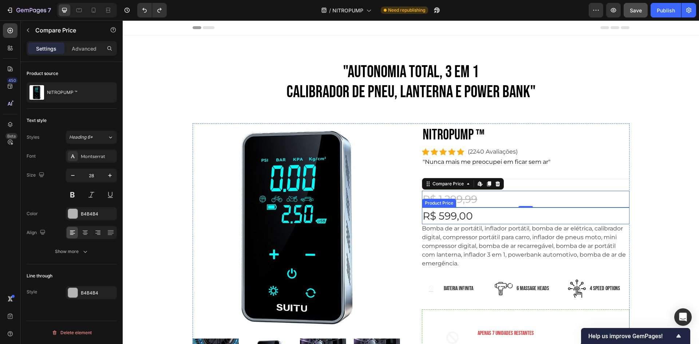
click at [483, 218] on div "R$ 599,00" at bounding box center [525, 215] width 207 height 17
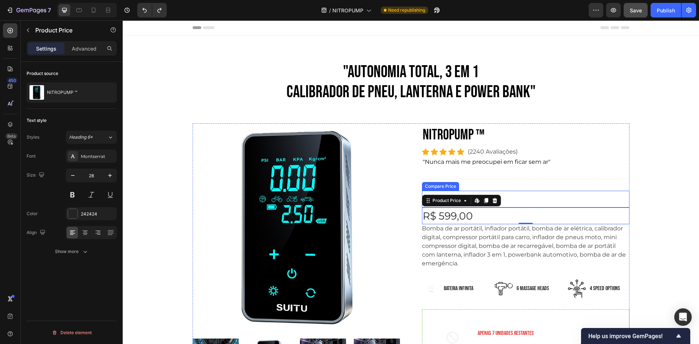
click at [520, 203] on div "R$ 1.299,99" at bounding box center [525, 199] width 207 height 17
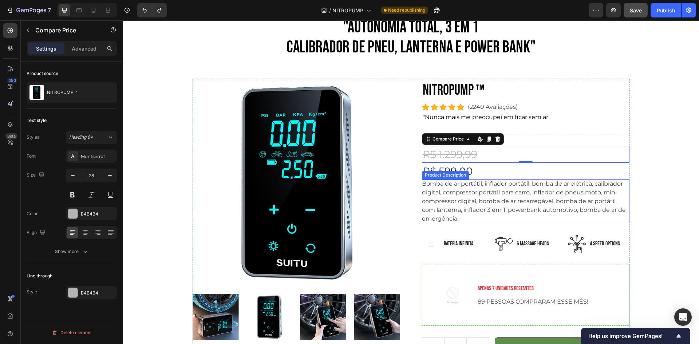
scroll to position [146, 0]
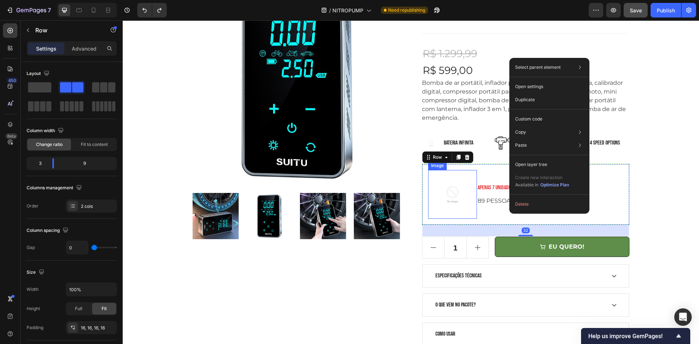
click at [464, 206] on img at bounding box center [452, 194] width 49 height 49
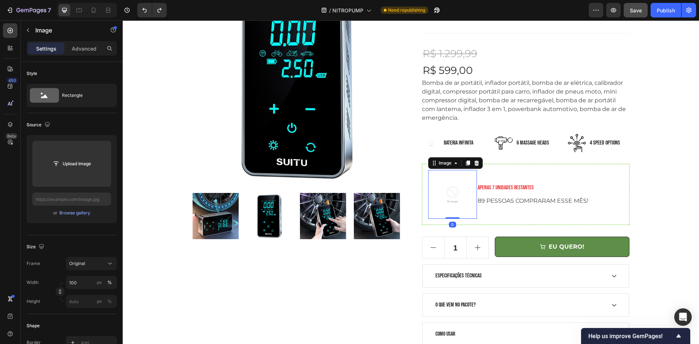
click at [500, 206] on div "APENAS 7 UNIDADES RESTANTES Text block 89 PESSOAS COMPRARAM ESSE MÊS! Text block" at bounding box center [550, 194] width 146 height 49
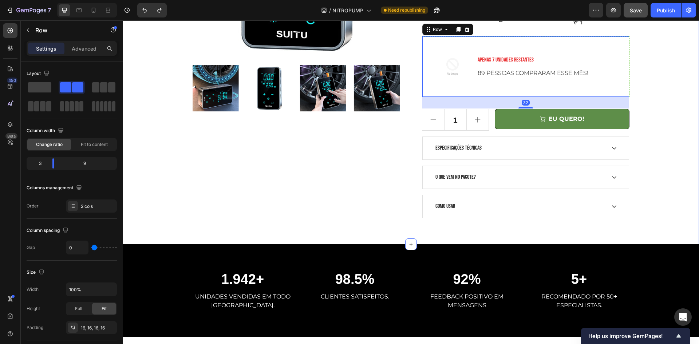
scroll to position [327, 0]
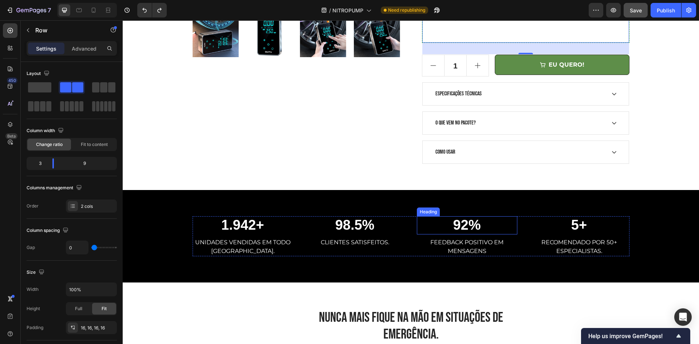
click at [466, 219] on h2 "92%" at bounding box center [467, 225] width 100 height 18
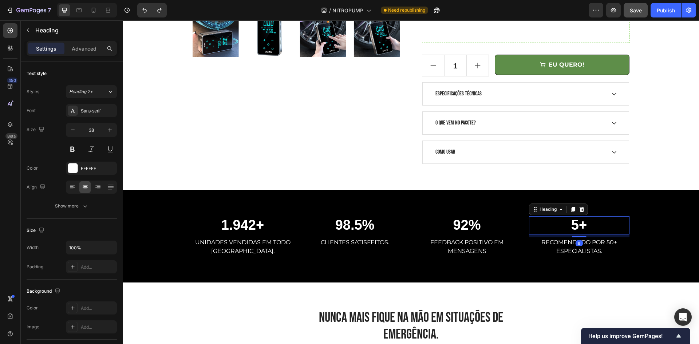
click at [532, 226] on h2 "5+" at bounding box center [579, 225] width 100 height 18
click at [559, 261] on div "1.942+ Heading UNIDADES VENDIDAS EM TODO BRASIL. Text block 98.5% Heading CLIEN…" at bounding box center [411, 236] width 576 height 92
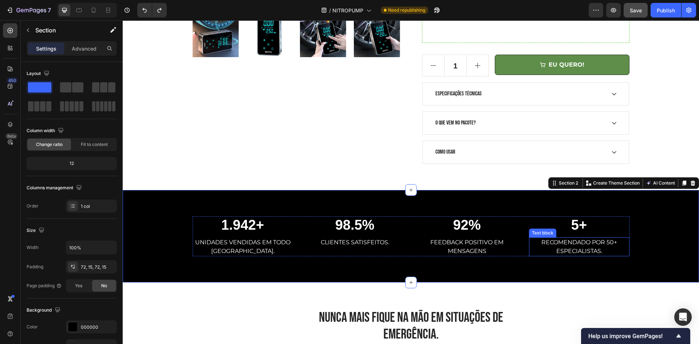
click at [555, 246] on p "RECOMENDADO POR 50+ ESPECIALISTAS." at bounding box center [578, 246] width 99 height 17
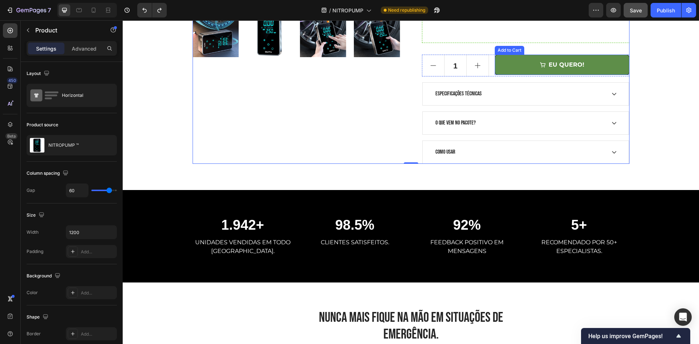
click at [532, 65] on button "EU QUERO!" at bounding box center [561, 65] width 134 height 20
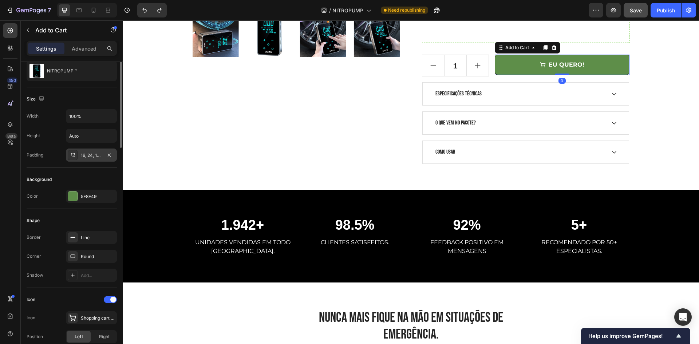
scroll to position [109, 0]
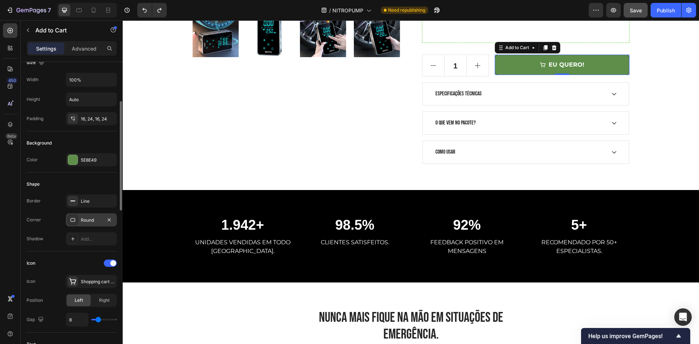
click at [89, 220] on div "Round" at bounding box center [91, 220] width 21 height 7
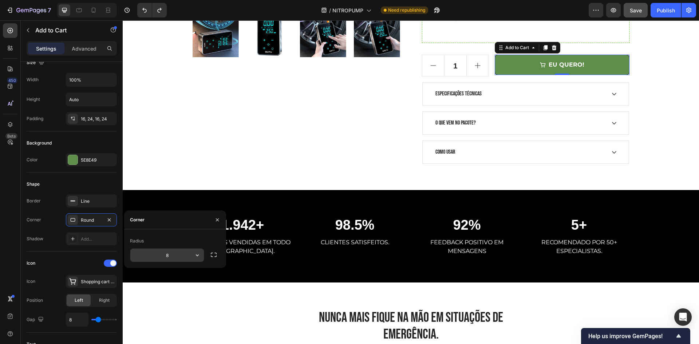
click at [172, 251] on input "8" at bounding box center [166, 254] width 73 height 13
click at [203, 256] on button "button" at bounding box center [197, 254] width 13 height 13
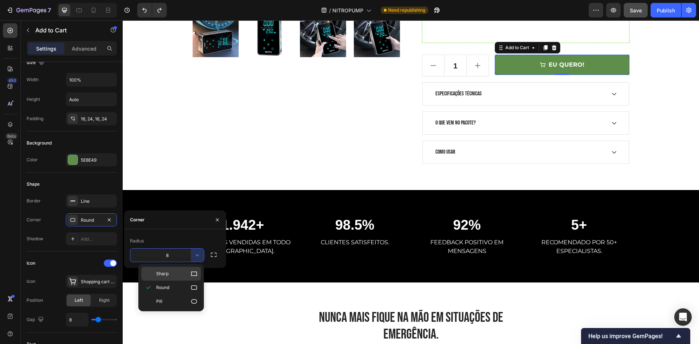
drag, startPoint x: 112, startPoint y: 234, endPoint x: 197, endPoint y: 274, distance: 94.4
click at [197, 274] on div "Sharp" at bounding box center [171, 274] width 60 height 14
type input "0"
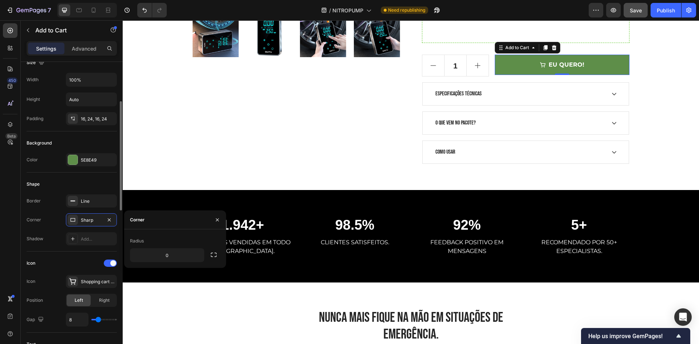
click at [79, 254] on div "Icon Icon Shopping cart simple bold Position Left Right Gap 8" at bounding box center [72, 291] width 90 height 81
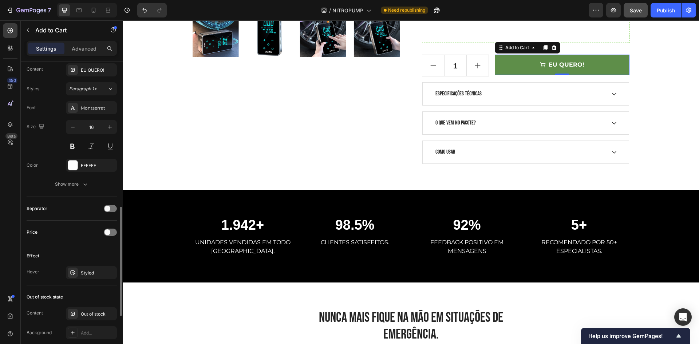
scroll to position [534, 0]
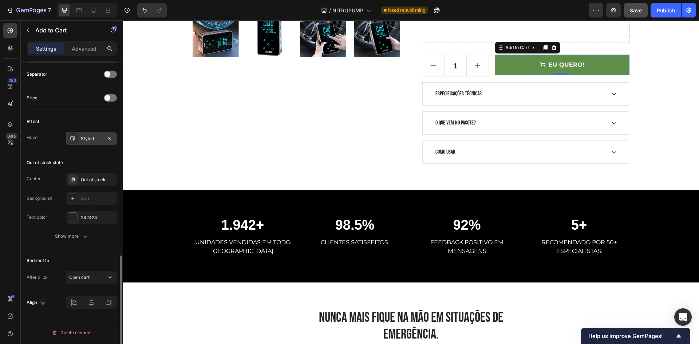
click at [96, 139] on div "Styled" at bounding box center [91, 138] width 21 height 7
click at [88, 235] on icon "button" at bounding box center [84, 235] width 7 height 7
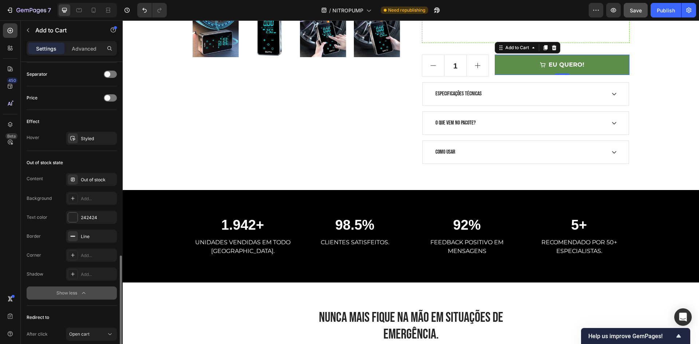
scroll to position [591, 0]
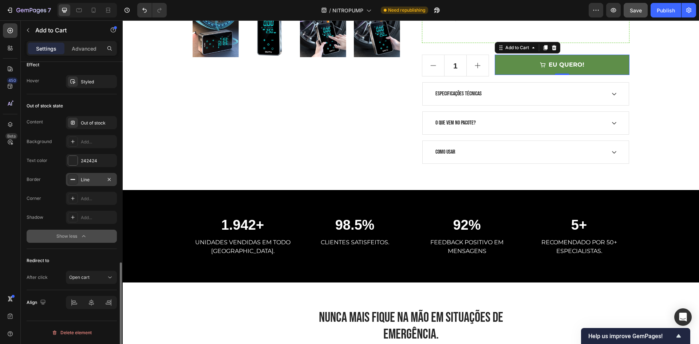
click at [87, 180] on div "Line" at bounding box center [91, 179] width 21 height 7
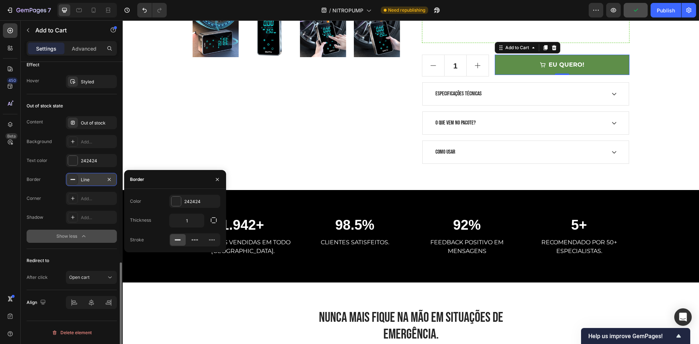
click at [87, 180] on div "Line" at bounding box center [91, 179] width 21 height 7
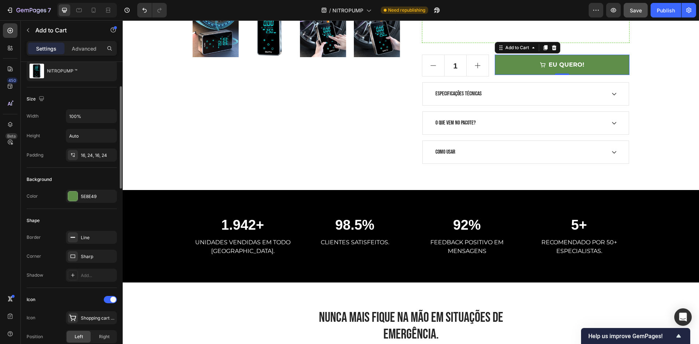
scroll to position [146, 0]
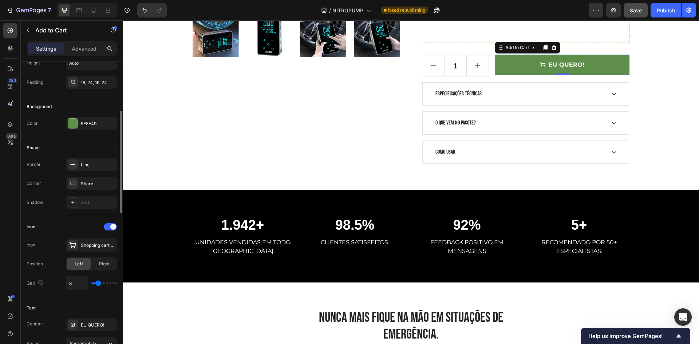
click at [100, 171] on div "Border Line Corner Sharp Shadow Add..." at bounding box center [72, 183] width 90 height 51
click at [91, 168] on div "Line" at bounding box center [91, 164] width 51 height 13
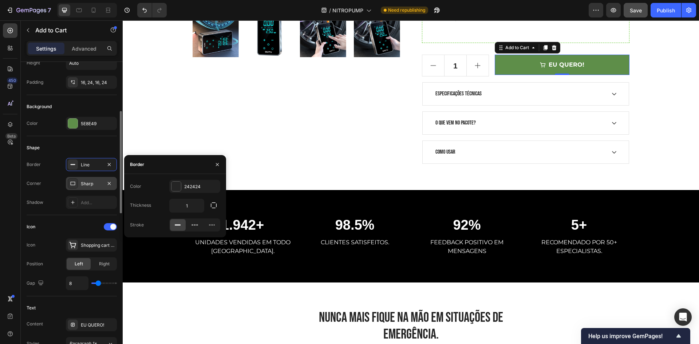
click at [81, 181] on div "Sharp" at bounding box center [91, 183] width 21 height 7
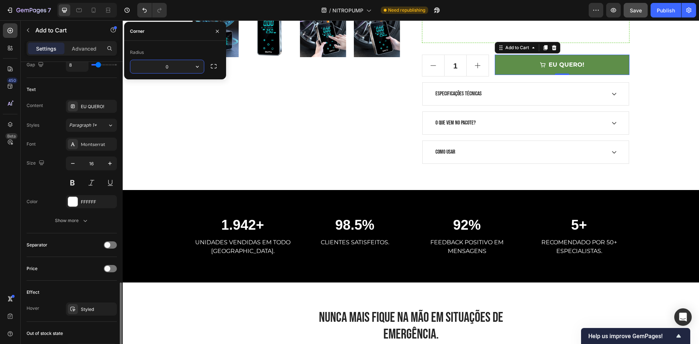
scroll to position [473, 0]
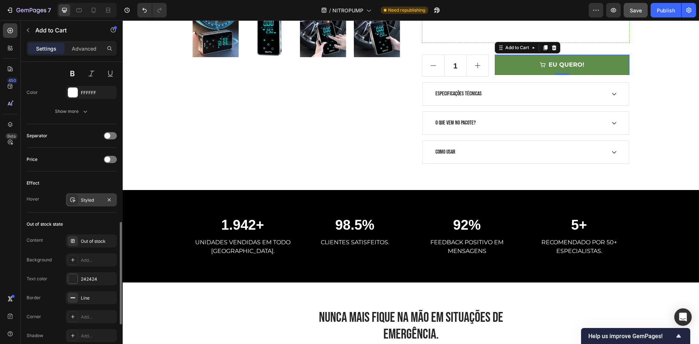
click at [79, 205] on div "Styled" at bounding box center [91, 199] width 51 height 13
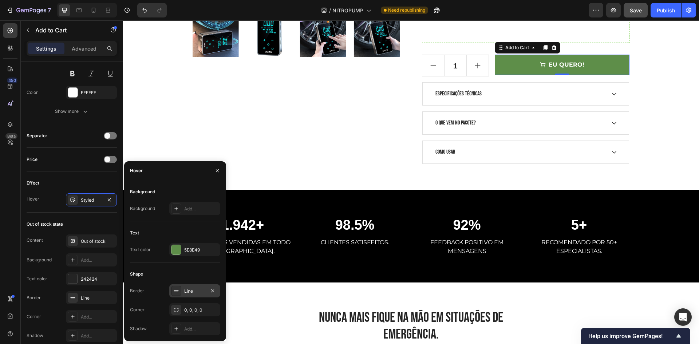
click at [194, 291] on div "Line" at bounding box center [194, 291] width 21 height 7
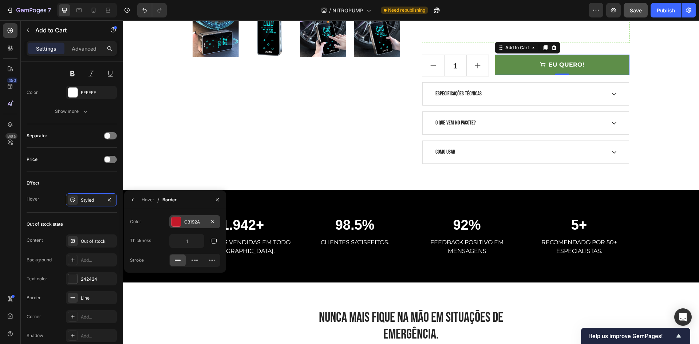
click at [175, 223] on div at bounding box center [175, 221] width 9 height 9
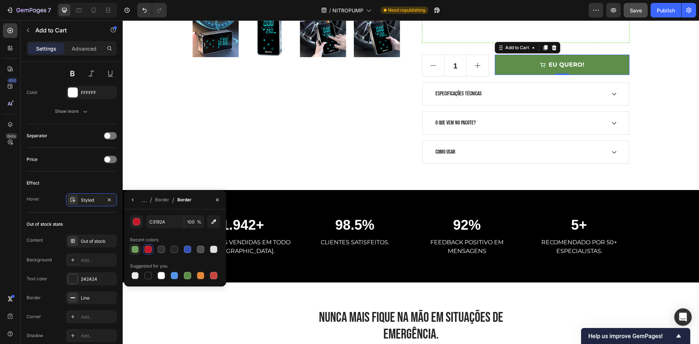
click at [133, 251] on div at bounding box center [134, 249] width 7 height 7
type input "709E5D"
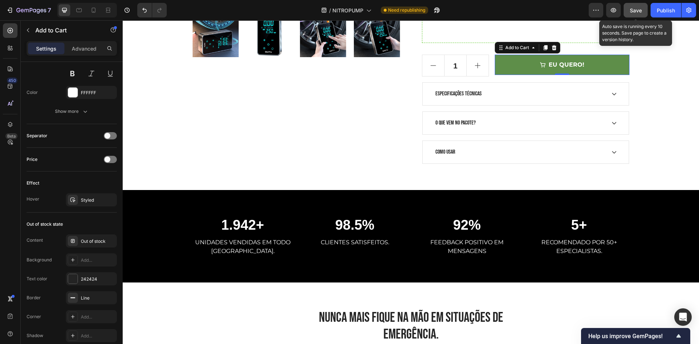
drag, startPoint x: 623, startPoint y: 16, endPoint x: 629, endPoint y: 15, distance: 5.9
click at [625, 16] on div "Preview Save Auto save is running every 10 seconds. Save page to create a versi…" at bounding box center [641, 10] width 107 height 15
click at [644, 16] on button "Save" at bounding box center [635, 10] width 24 height 15
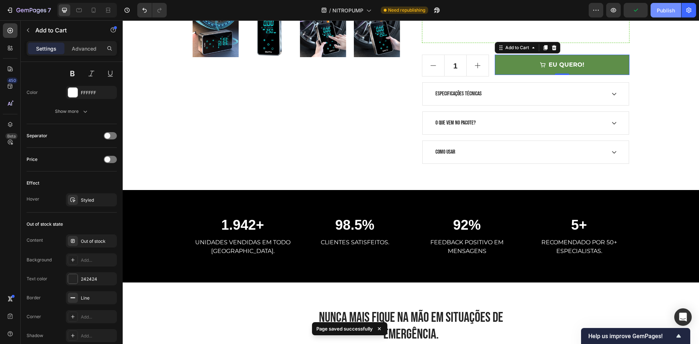
drag, startPoint x: 662, startPoint y: 13, endPoint x: 514, endPoint y: 20, distance: 149.0
click at [662, 13] on div "Publish" at bounding box center [665, 11] width 18 height 8
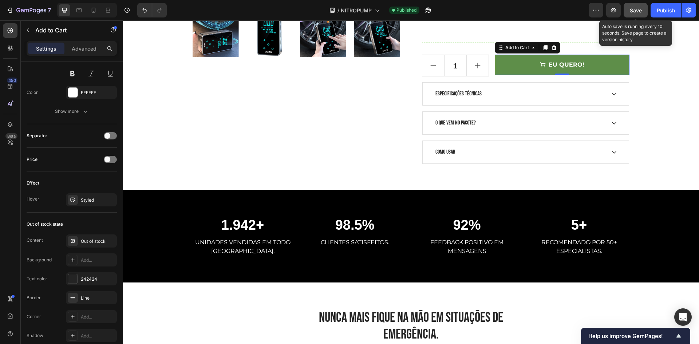
click at [643, 8] on button "Save" at bounding box center [635, 10] width 24 height 15
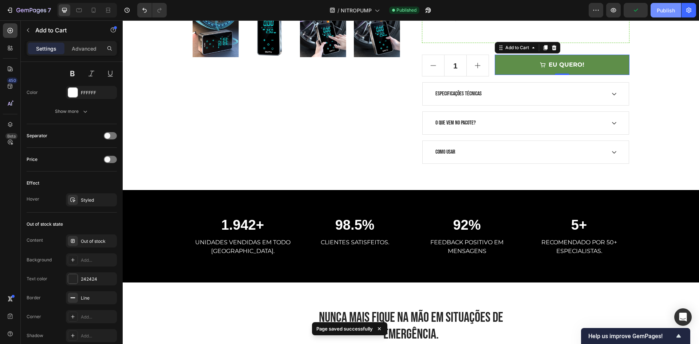
click at [663, 10] on div "Publish" at bounding box center [665, 11] width 18 height 8
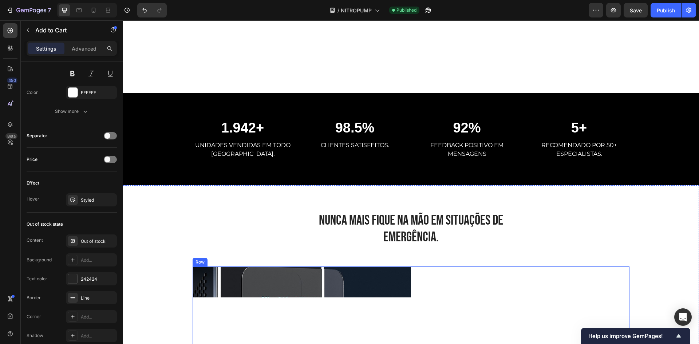
scroll to position [546, 0]
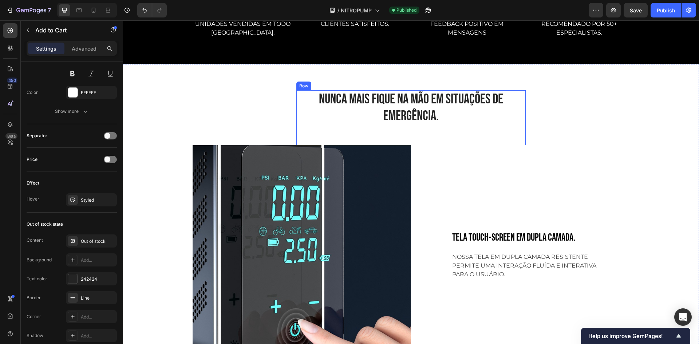
click at [389, 95] on h2 "NUNCA MAIS FIQUE NA MÃO EM SITUAÇÕES DE EMERGÊNCIA." at bounding box center [410, 107] width 229 height 35
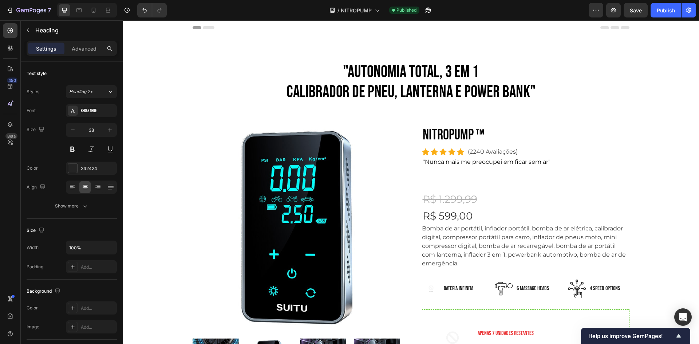
scroll to position [109, 0]
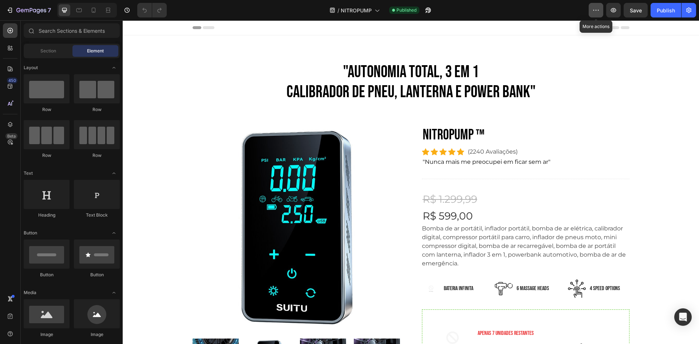
click at [588, 9] on button "button" at bounding box center [595, 10] width 15 height 15
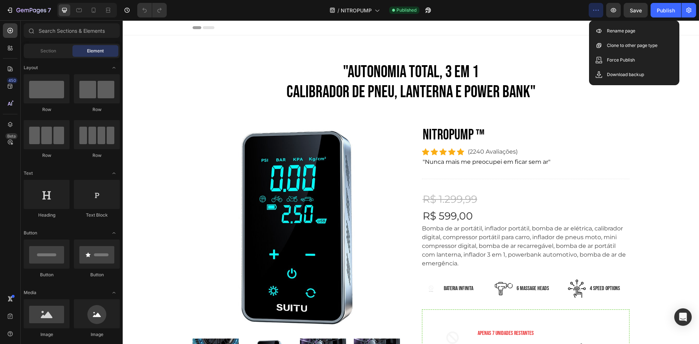
click at [591, 8] on button "button" at bounding box center [595, 10] width 15 height 15
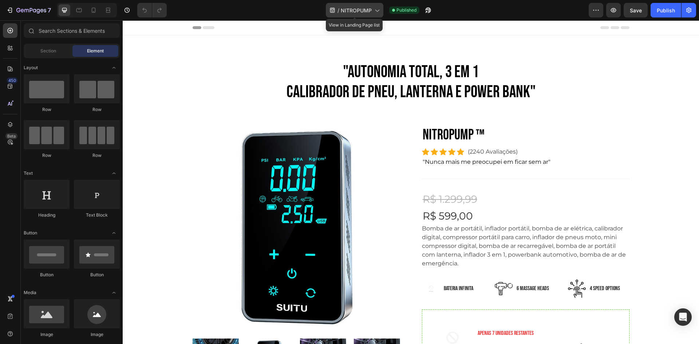
click at [350, 10] on span "NITROPUMP" at bounding box center [356, 11] width 31 height 8
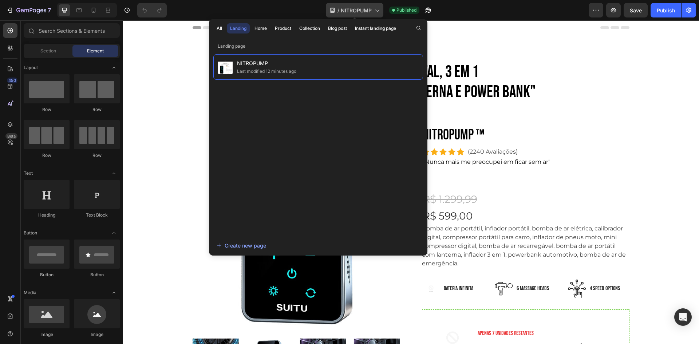
click at [350, 10] on span "NITROPUMP" at bounding box center [356, 11] width 31 height 8
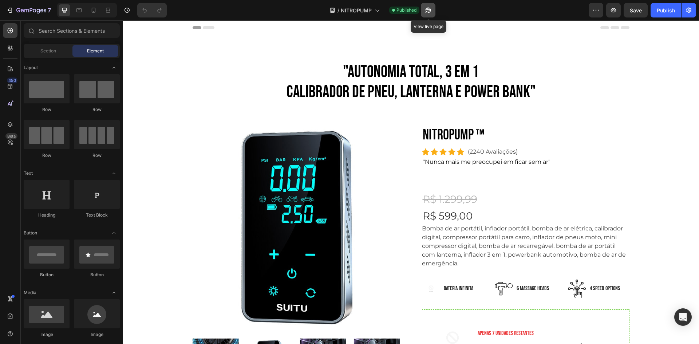
click at [435, 7] on button "button" at bounding box center [428, 10] width 15 height 15
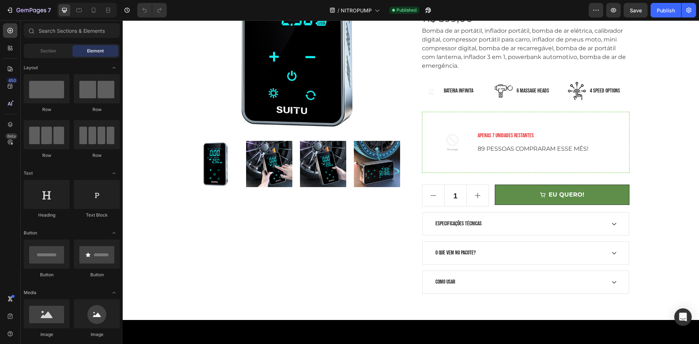
scroll to position [146, 0]
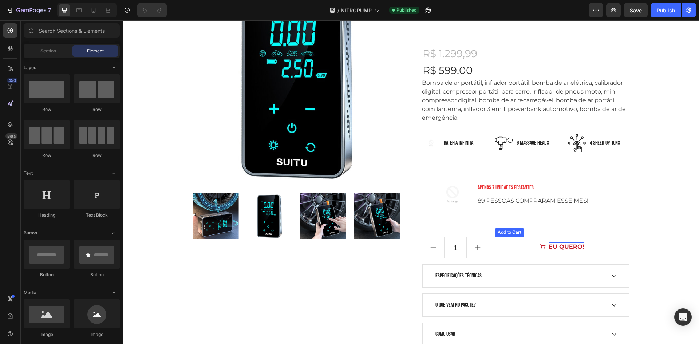
click at [557, 243] on div "EU QUERO!" at bounding box center [566, 246] width 36 height 9
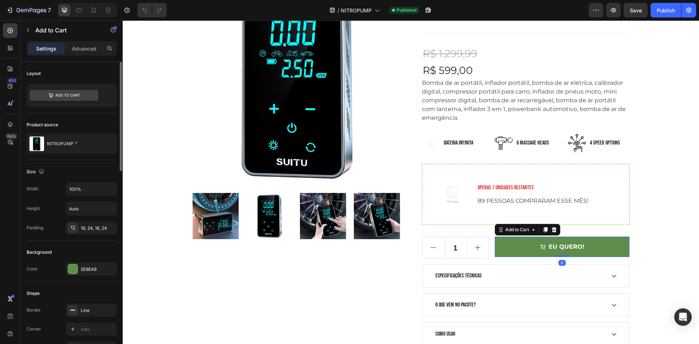
drag, startPoint x: 89, startPoint y: 49, endPoint x: 92, endPoint y: 80, distance: 30.6
click at [89, 50] on p "Advanced" at bounding box center [84, 49] width 25 height 8
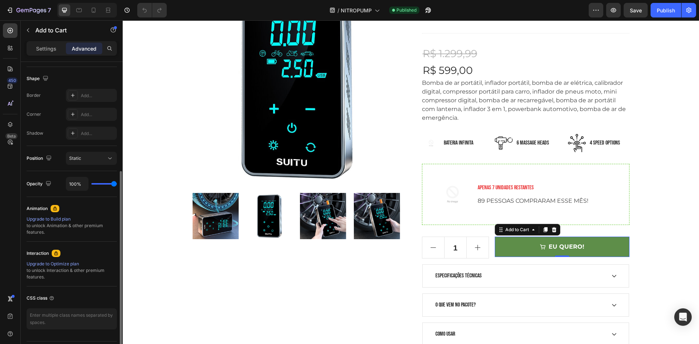
scroll to position [202, 0]
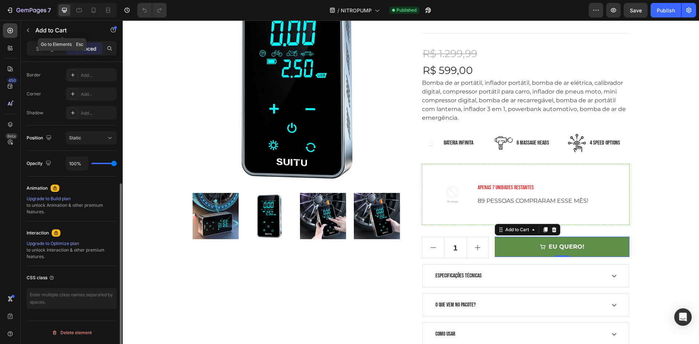
drag, startPoint x: 41, startPoint y: 46, endPoint x: 46, endPoint y: 63, distance: 17.5
click at [41, 47] on p "Settings" at bounding box center [46, 49] width 20 height 8
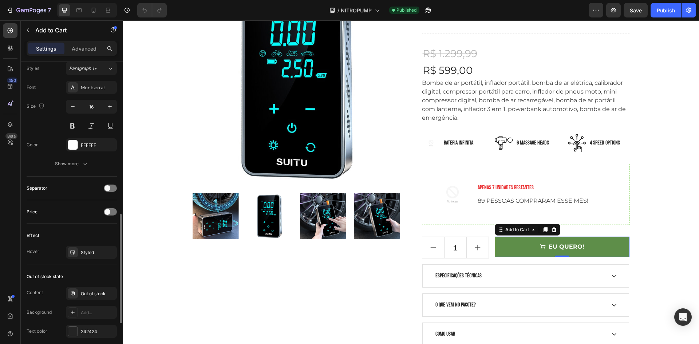
scroll to position [534, 0]
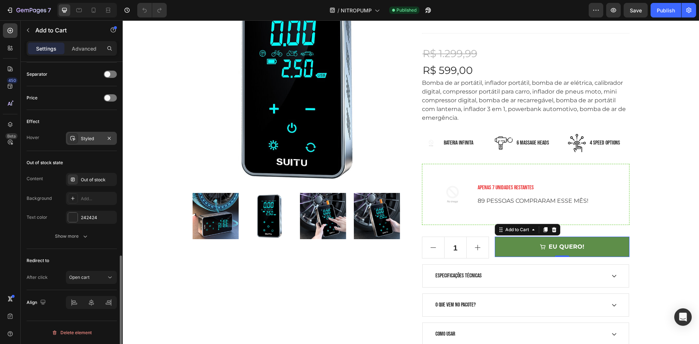
click at [77, 140] on div at bounding box center [73, 138] width 10 height 10
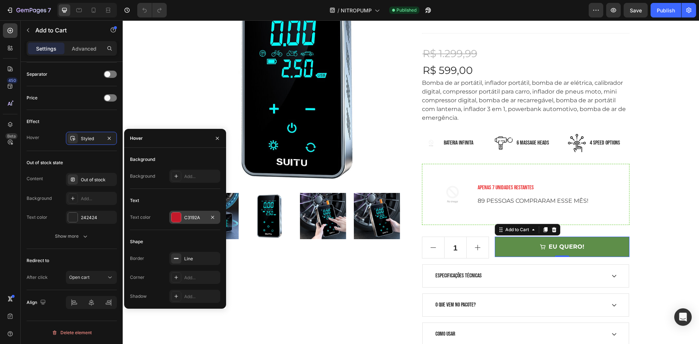
click at [192, 214] on div "C3192A" at bounding box center [194, 217] width 21 height 7
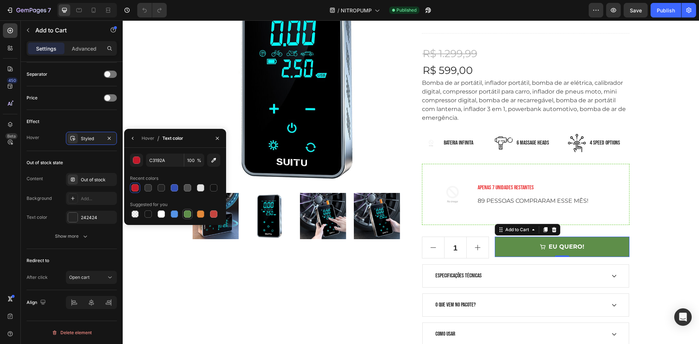
click at [183, 213] on div at bounding box center [187, 214] width 9 height 9
type input "5E8E49"
click at [639, 9] on span "Save" at bounding box center [635, 10] width 12 height 6
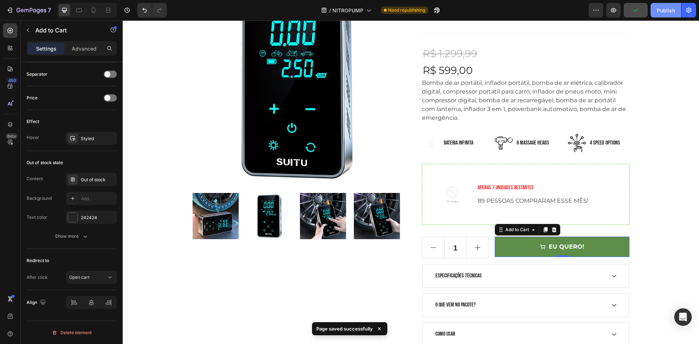
click at [660, 13] on div "Publish" at bounding box center [665, 11] width 18 height 8
click at [686, 12] on icon "button" at bounding box center [688, 10] width 5 height 5
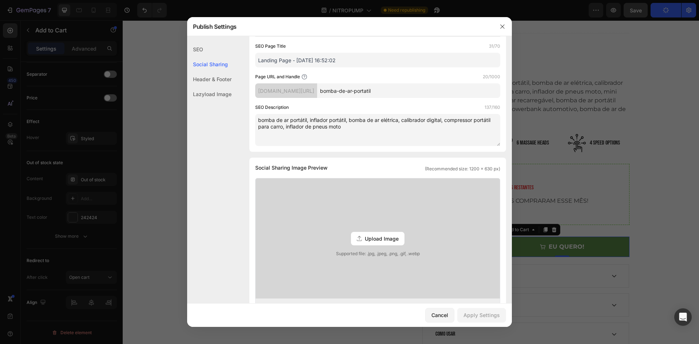
scroll to position [73, 0]
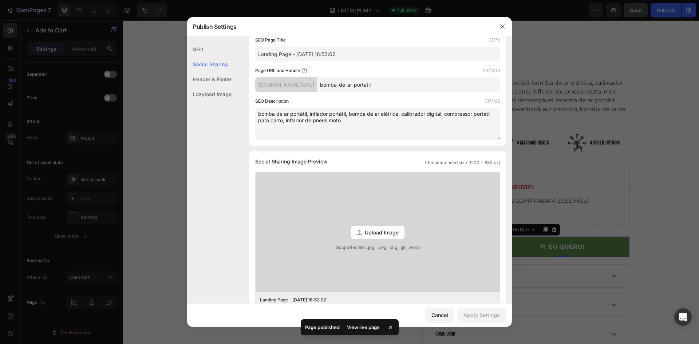
drag, startPoint x: 367, startPoint y: 57, endPoint x: 198, endPoint y: 81, distance: 170.5
click at [193, 78] on div "SEO Social Sharing Header & Footer Lazyload Image SEO Search Result Preview Lan…" at bounding box center [349, 265] width 325 height 593
type input "N"
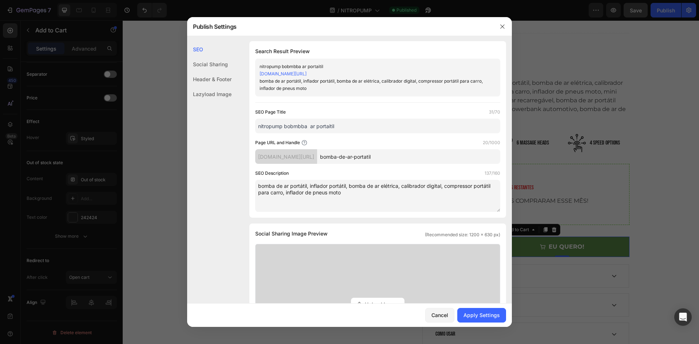
scroll to position [0, 0]
click at [306, 73] on link "[DOMAIN_NAME][URL]" at bounding box center [282, 74] width 47 height 5
drag, startPoint x: 346, startPoint y: 124, endPoint x: 73, endPoint y: 132, distance: 273.3
click at [78, 134] on div "Publish Settings SEO Social Sharing Header & Footer Lazyload Image SEO Search R…" at bounding box center [349, 172] width 699 height 344
click at [483, 318] on div "Apply Settings" at bounding box center [481, 315] width 36 height 8
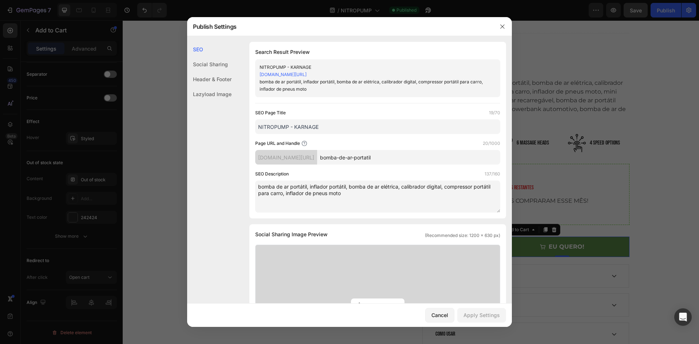
drag, startPoint x: 326, startPoint y: 123, endPoint x: 288, endPoint y: 133, distance: 39.7
click at [288, 133] on input "NITROPUMP - KARNAGE" at bounding box center [377, 126] width 245 height 15
type input "NITROPUMP"
click at [475, 316] on div "Apply Settings" at bounding box center [481, 315] width 36 height 8
drag, startPoint x: 514, startPoint y: 89, endPoint x: 391, endPoint y: 69, distance: 124.3
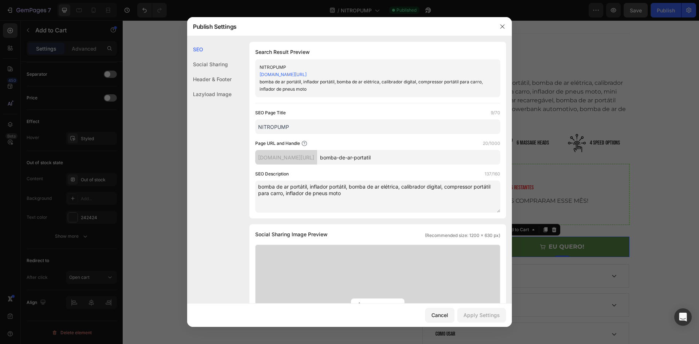
click at [514, 89] on div at bounding box center [349, 172] width 699 height 344
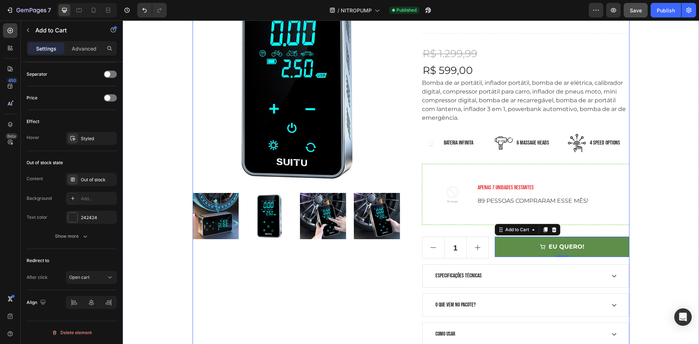
click at [629, 275] on div ""AUTONOMIA TOTAL, 3 em 1 CALIBRADOR DE PNEU, LANTERNA E POWER BANK" Heading Row…" at bounding box center [410, 131] width 565 height 430
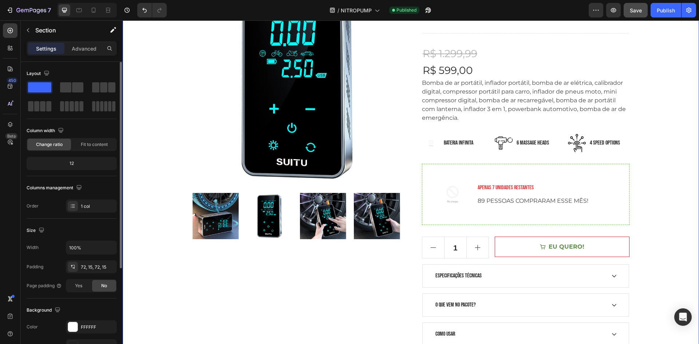
click at [617, 250] on button "EU QUERO!" at bounding box center [561, 246] width 134 height 20
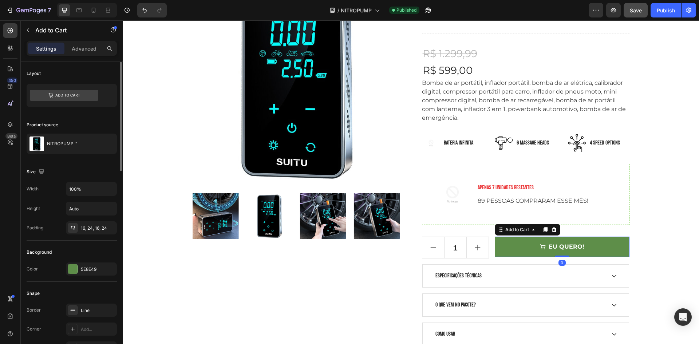
click at [76, 50] on p "Advanced" at bounding box center [84, 49] width 25 height 8
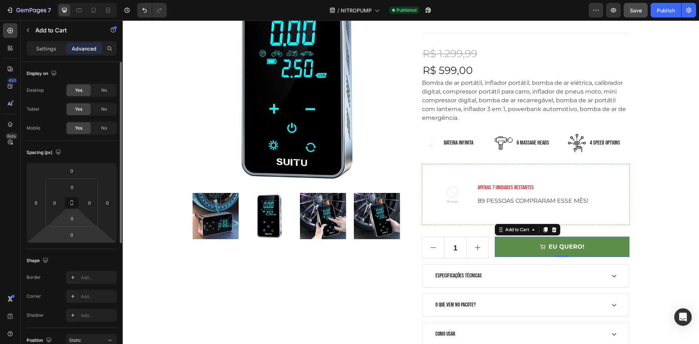
scroll to position [182, 0]
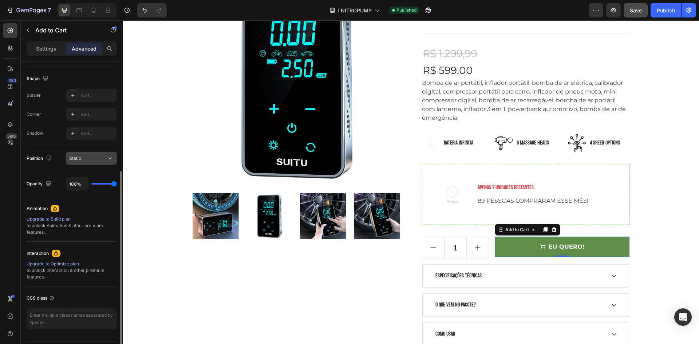
click at [80, 160] on span "Static" at bounding box center [75, 157] width 12 height 5
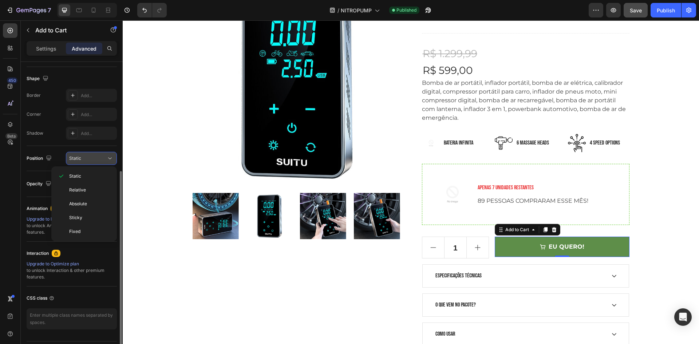
click at [80, 160] on span "Static" at bounding box center [75, 157] width 12 height 5
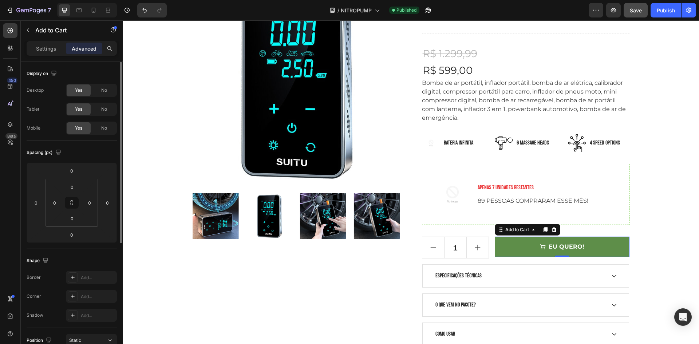
scroll to position [202, 0]
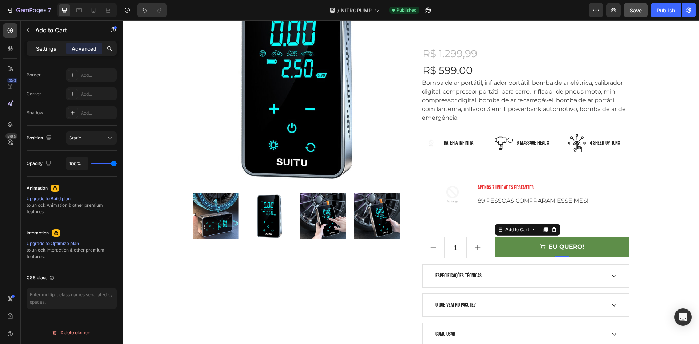
click at [49, 52] on p "Settings" at bounding box center [46, 49] width 20 height 8
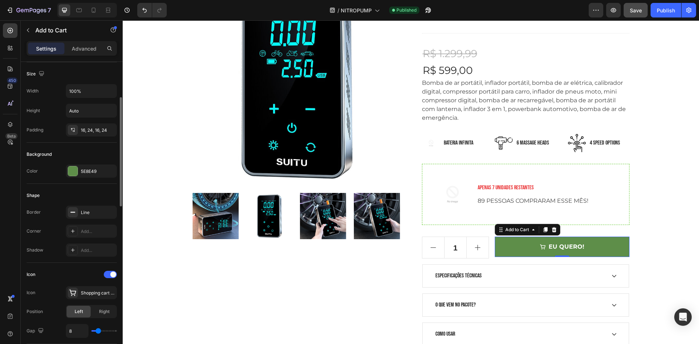
scroll to position [0, 0]
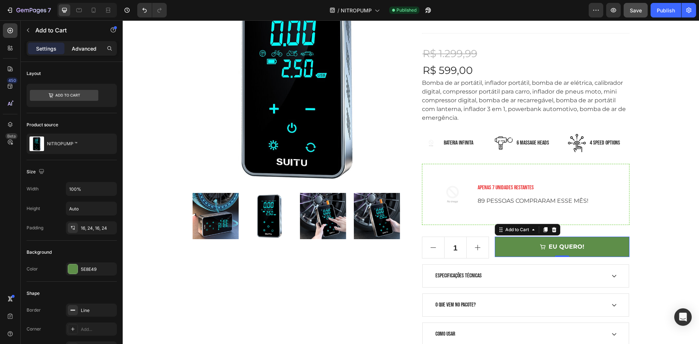
click at [88, 52] on div "Advanced" at bounding box center [84, 49] width 36 height 12
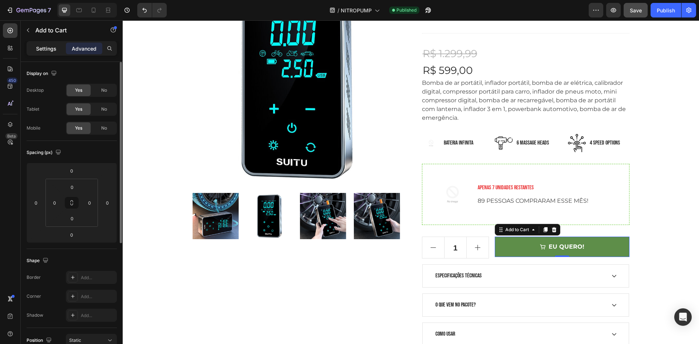
click at [45, 46] on p "Settings" at bounding box center [46, 49] width 20 height 8
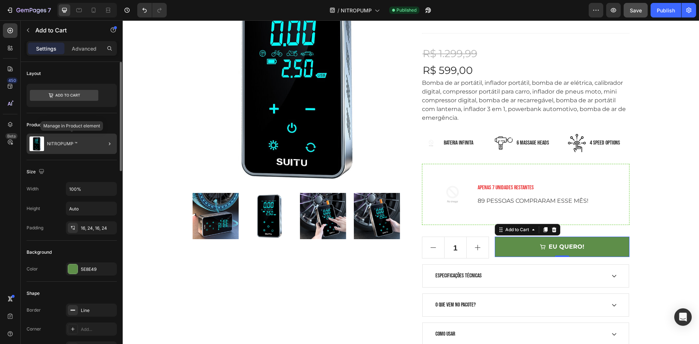
click at [75, 146] on p "NITROPUMP ™" at bounding box center [62, 143] width 30 height 5
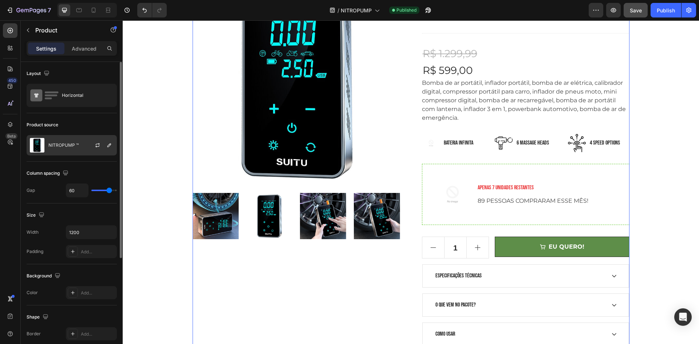
click at [76, 145] on p "NITROPUMP ™" at bounding box center [63, 145] width 30 height 5
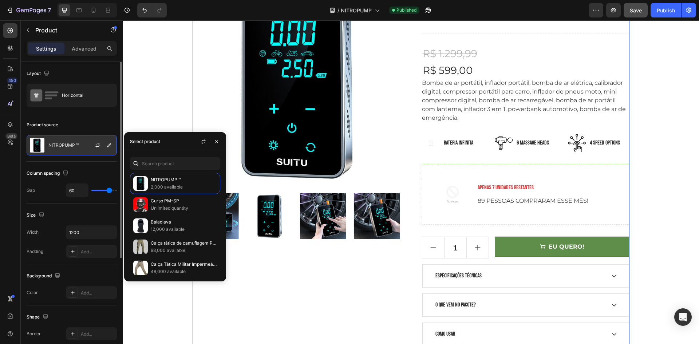
click at [76, 145] on p "NITROPUMP ™" at bounding box center [63, 145] width 30 height 5
click at [67, 74] on div "Layout" at bounding box center [72, 74] width 90 height 12
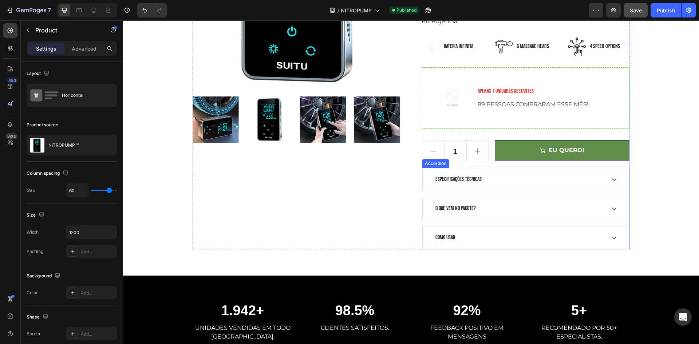
scroll to position [255, 0]
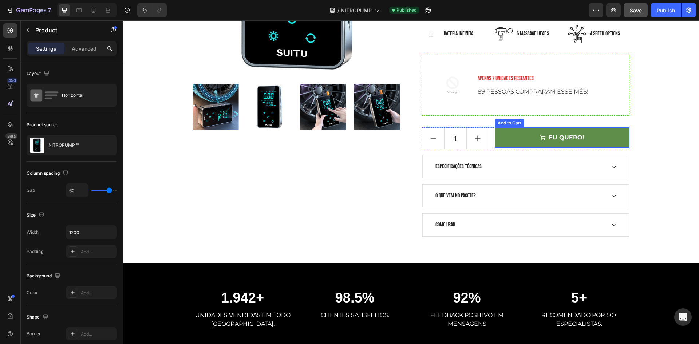
click at [532, 126] on div "NITROPUMP ™ Product Title Icon Icon Icon Icon Icon Icon List Hoz (2240 Avaliaçõ…" at bounding box center [525, 53] width 207 height 368
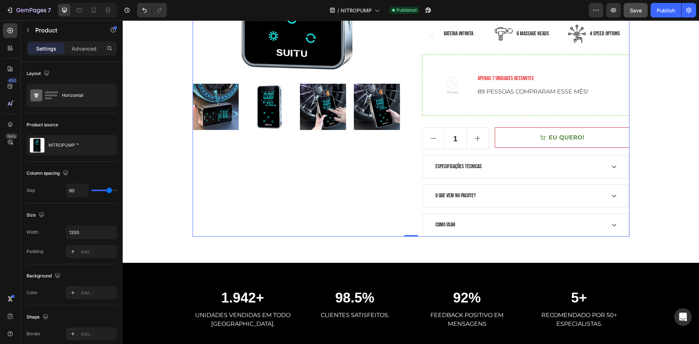
click at [537, 142] on button "EU QUERO!" at bounding box center [561, 137] width 134 height 20
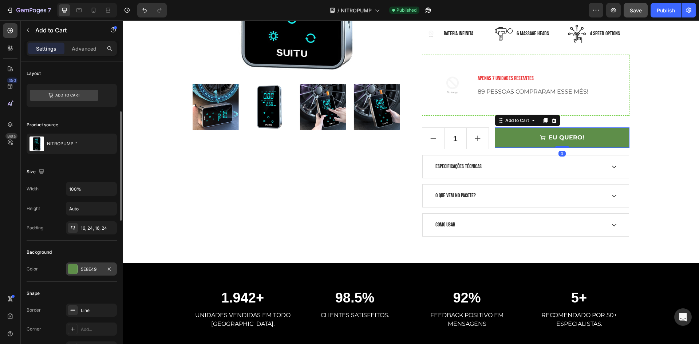
scroll to position [109, 0]
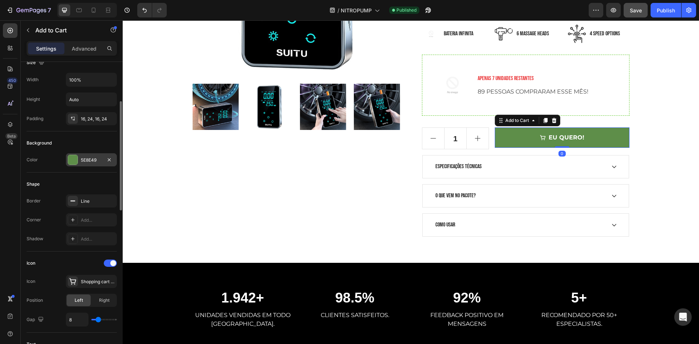
click at [88, 164] on div "5E8E49" at bounding box center [91, 159] width 51 height 13
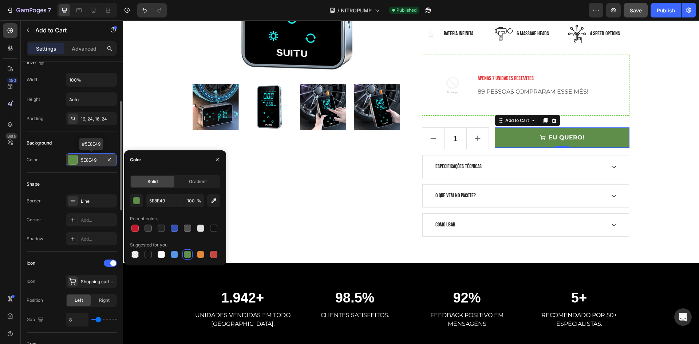
click at [88, 164] on div "5E8E49" at bounding box center [91, 159] width 51 height 13
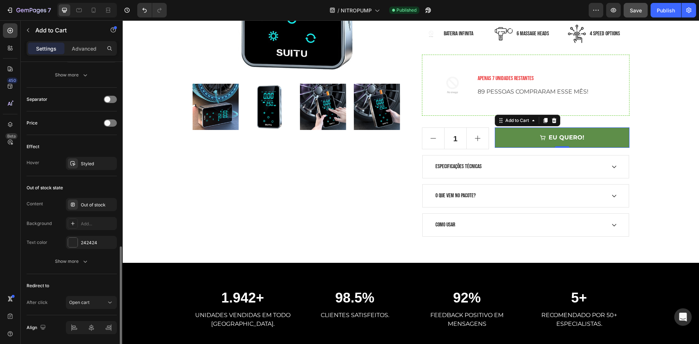
scroll to position [534, 0]
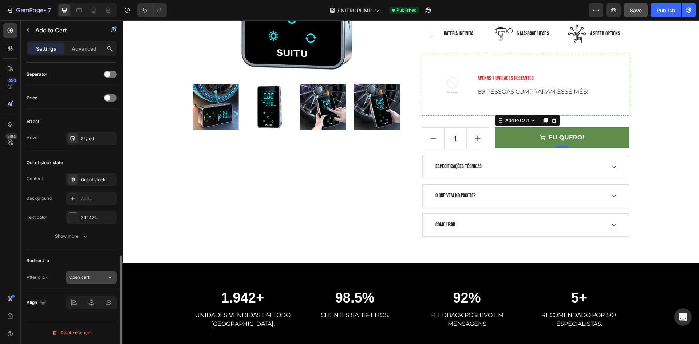
click at [94, 279] on div "Open cart" at bounding box center [87, 277] width 37 height 7
click at [95, 279] on div "Open cart" at bounding box center [87, 277] width 37 height 7
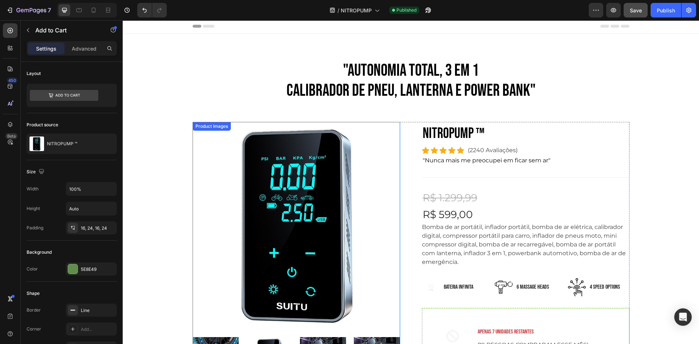
scroll to position [0, 0]
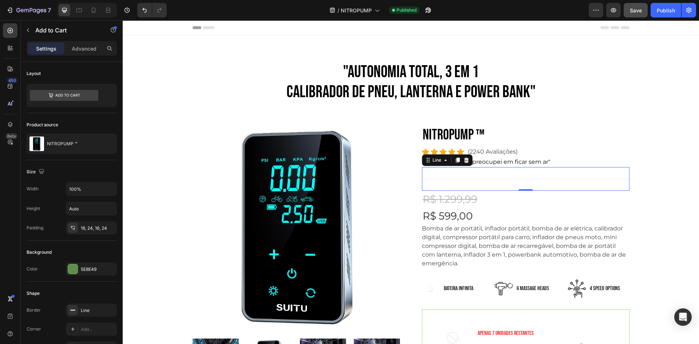
click at [426, 182] on div "Title Line 0" at bounding box center [525, 179] width 207 height 24
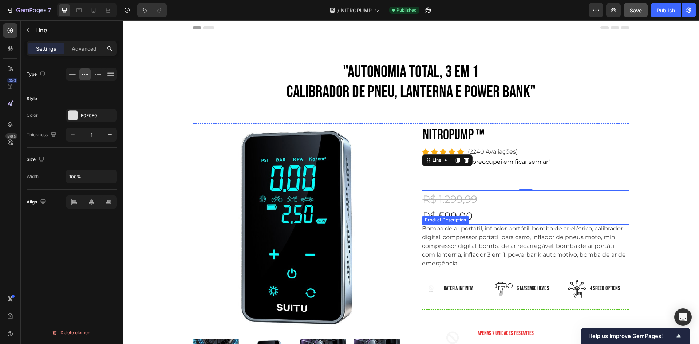
click at [433, 230] on p "Bomba de ar portátil, inflador portátil, bomba de ar elétrica, calibrador digit…" at bounding box center [524, 246] width 204 height 42
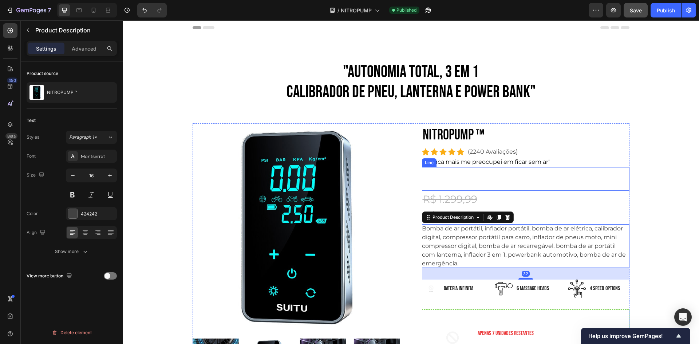
click at [489, 162] on p ""Nunca mais me preocupei em ficar sem ar"" at bounding box center [525, 162] width 206 height 9
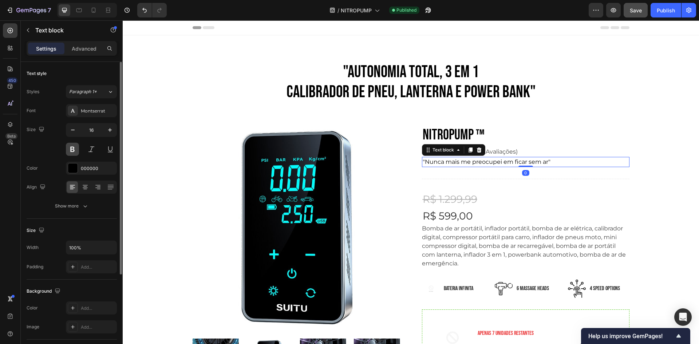
click at [74, 146] on button at bounding box center [72, 149] width 13 height 13
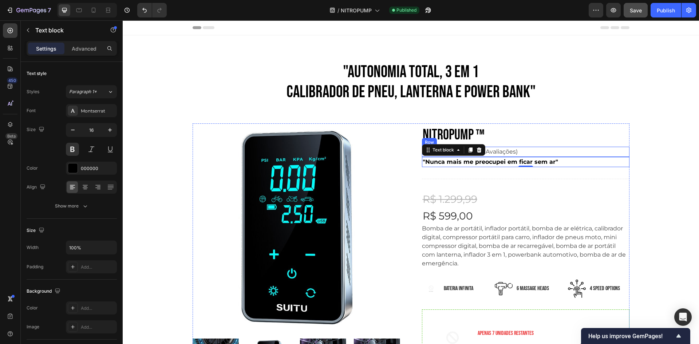
click at [558, 164] on p ""Nunca mais me preocupei em ficar sem ar"" at bounding box center [525, 162] width 206 height 9
click at [549, 163] on p ""Nunca mais me preocupei em ficar sem ar"" at bounding box center [525, 162] width 206 height 9
click at [563, 164] on p ""Nunca mais me preocupei em ficar sem ar"" at bounding box center [525, 162] width 206 height 9
drag, startPoint x: 550, startPoint y: 165, endPoint x: 505, endPoint y: 167, distance: 44.8
click at [505, 167] on div ""Nunca mais me preocupei em ficar sem ar"" at bounding box center [525, 162] width 207 height 10
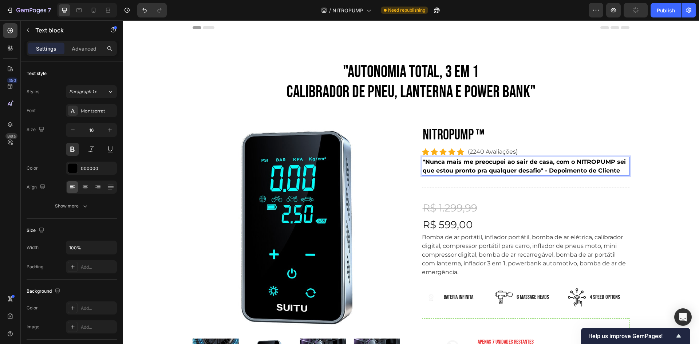
click at [522, 170] on p ""Nunca mais me preocupei ao sair de casa, com o NITROPUMP sei que estou pronto …" at bounding box center [525, 166] width 206 height 17
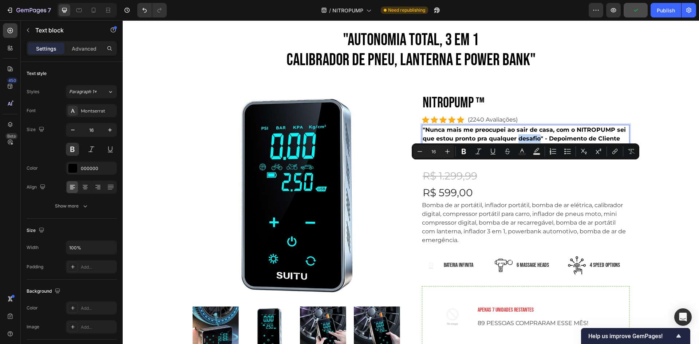
scroll to position [36, 0]
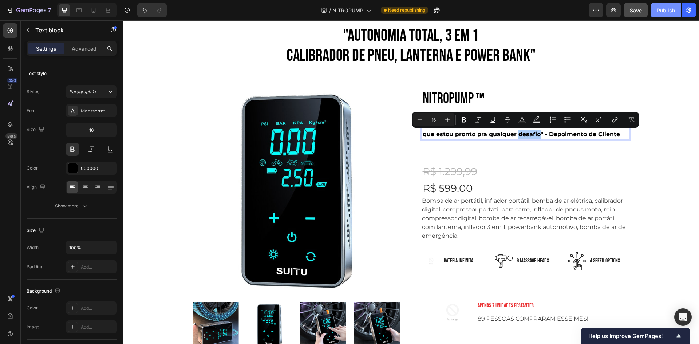
drag, startPoint x: 660, startPoint y: 15, endPoint x: 483, endPoint y: 77, distance: 187.6
click at [661, 15] on button "Publish" at bounding box center [665, 10] width 31 height 15
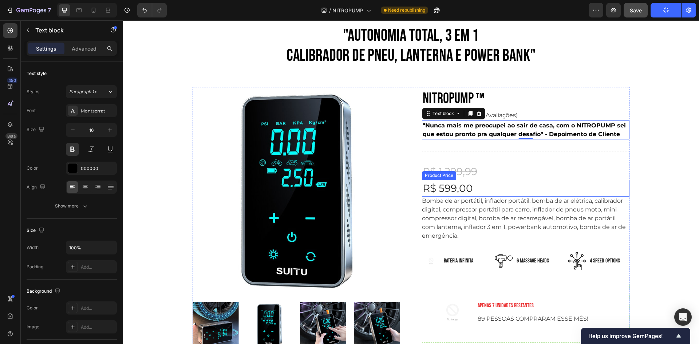
click at [456, 190] on div "R$ 599,00" at bounding box center [525, 188] width 207 height 17
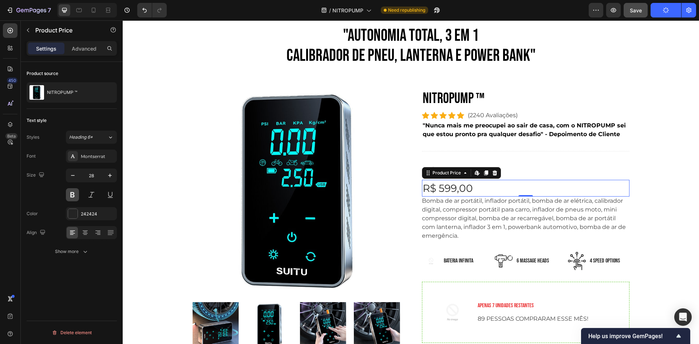
click at [70, 195] on button at bounding box center [72, 194] width 13 height 13
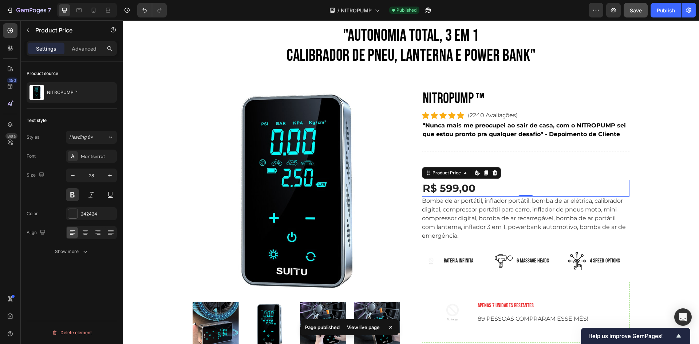
click at [72, 194] on button at bounding box center [72, 194] width 13 height 13
click at [536, 178] on div "R$ 1.299,99" at bounding box center [525, 171] width 207 height 17
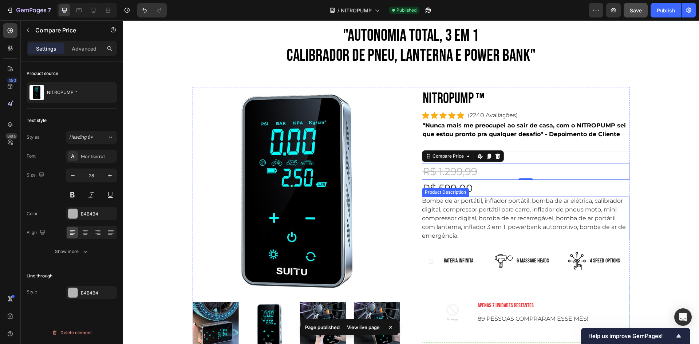
click at [493, 198] on p "Bomba de ar portátil, inflador portátil, bomba de ar elétrica, calibrador digit…" at bounding box center [524, 218] width 204 height 42
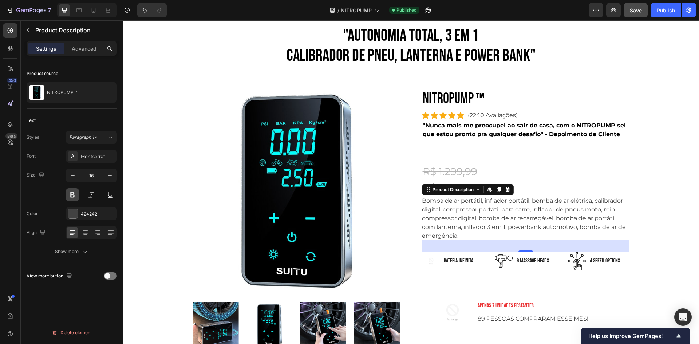
click at [70, 195] on button at bounding box center [72, 194] width 13 height 13
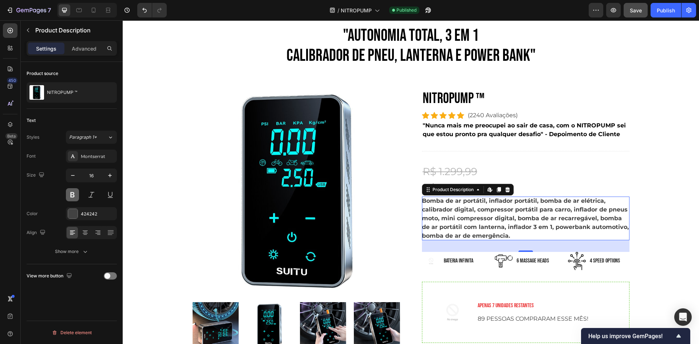
click at [70, 195] on button at bounding box center [72, 194] width 13 height 13
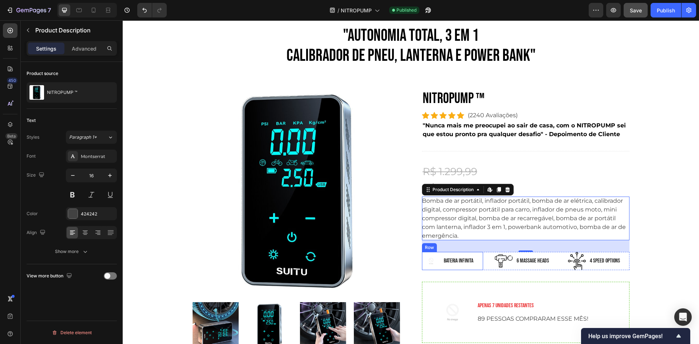
click at [450, 262] on p "bateria infinita" at bounding box center [457, 260] width 29 height 9
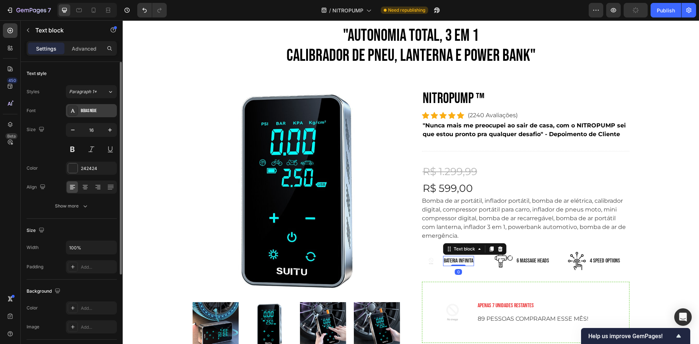
click at [89, 113] on div "Bebas Neue" at bounding box center [98, 111] width 34 height 7
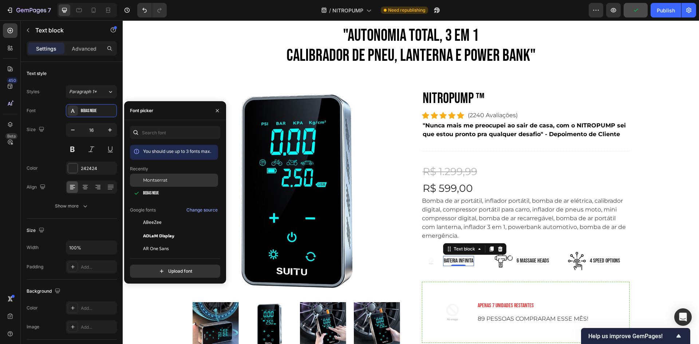
click at [166, 182] on span "Montserrat" at bounding box center [155, 180] width 24 height 7
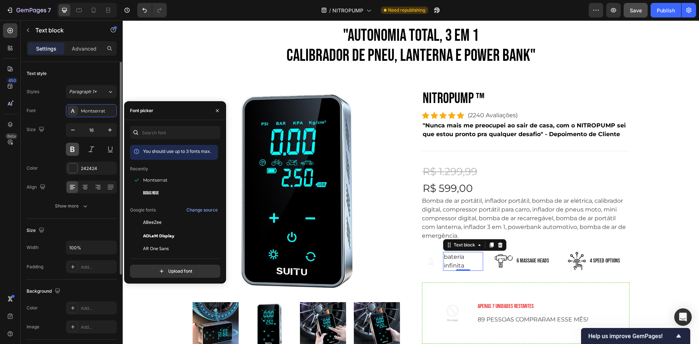
click at [71, 151] on button at bounding box center [72, 149] width 13 height 13
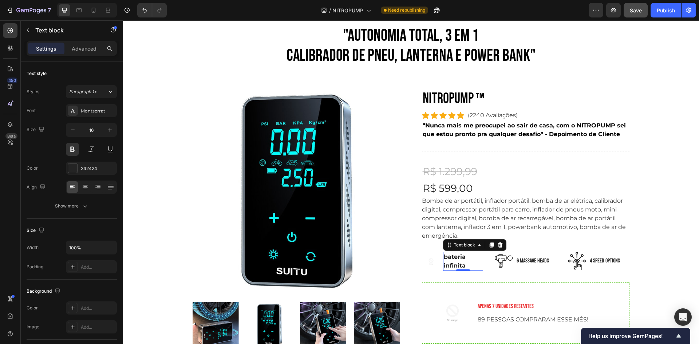
click at [451, 259] on p "bateria infinita" at bounding box center [462, 260] width 39 height 17
click at [530, 261] on p "6 Massage heads" at bounding box center [532, 260] width 32 height 9
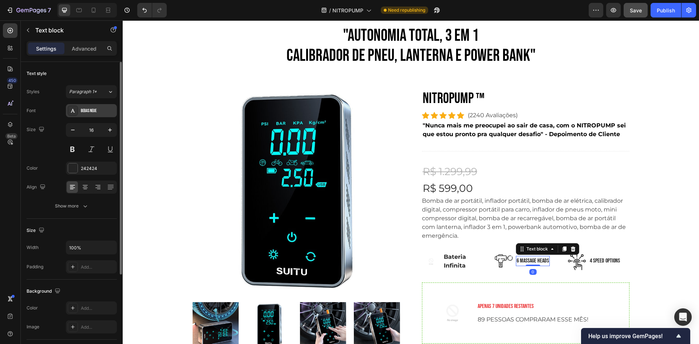
click at [84, 107] on div "Bebas Neue" at bounding box center [91, 110] width 51 height 13
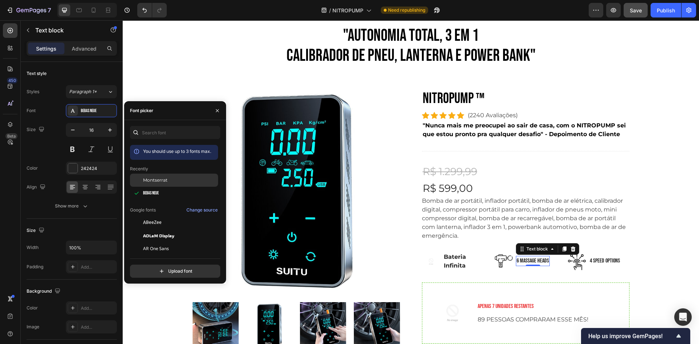
click at [168, 184] on div "Montserrat" at bounding box center [174, 180] width 88 height 13
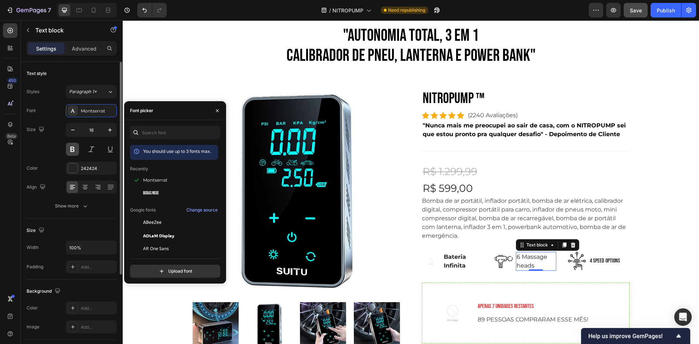
click at [74, 151] on button at bounding box center [72, 149] width 13 height 13
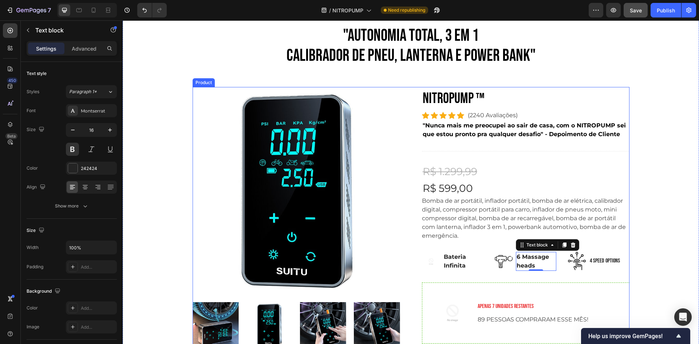
click at [524, 261] on p "6 Massage heads" at bounding box center [535, 260] width 39 height 17
click at [524, 260] on p "6 Massage heads" at bounding box center [535, 260] width 39 height 17
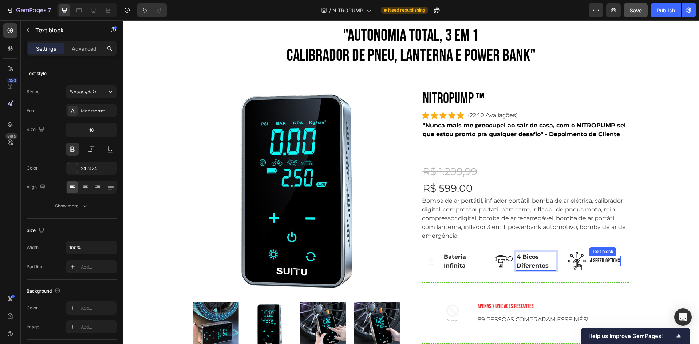
click at [597, 260] on p "4 Speed options" at bounding box center [604, 260] width 30 height 9
click at [574, 261] on img at bounding box center [577, 261] width 18 height 18
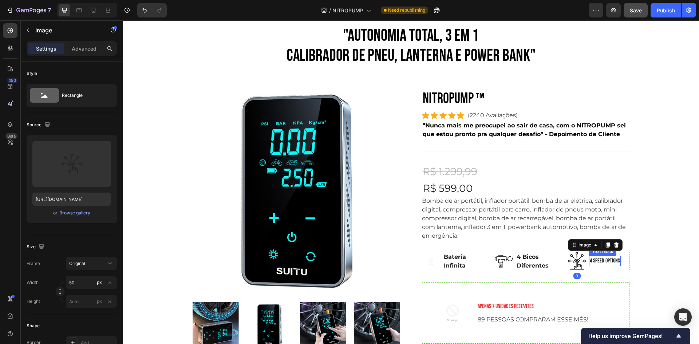
click at [601, 261] on p "4 Speed options" at bounding box center [604, 260] width 30 height 9
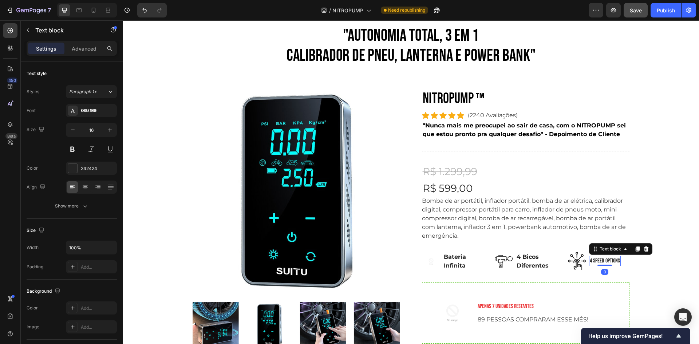
click at [600, 261] on p "4 Speed options" at bounding box center [604, 260] width 30 height 9
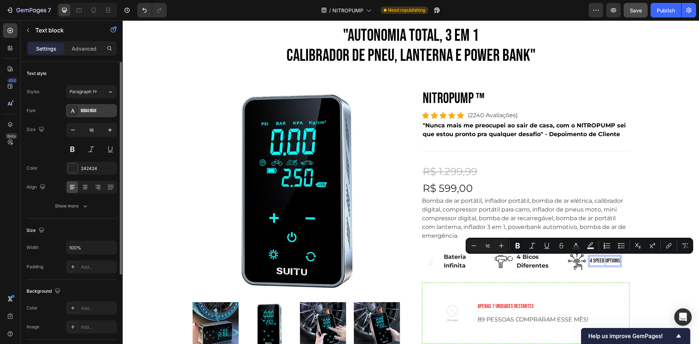
click at [97, 113] on div "Bebas Neue" at bounding box center [98, 111] width 34 height 7
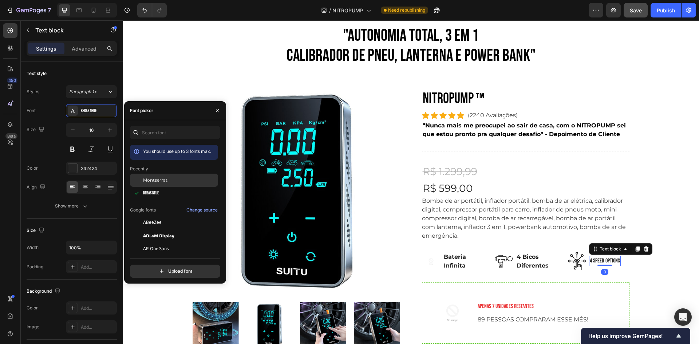
click at [176, 181] on div "Montserrat" at bounding box center [179, 180] width 73 height 7
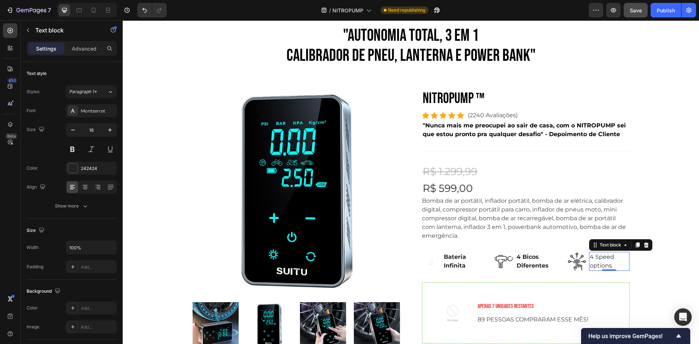
drag, startPoint x: 610, startPoint y: 259, endPoint x: 596, endPoint y: 264, distance: 15.0
click at [606, 258] on p "4 Speed options" at bounding box center [608, 260] width 39 height 17
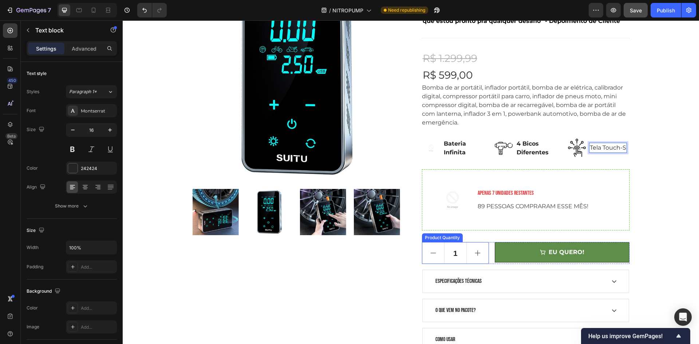
scroll to position [146, 0]
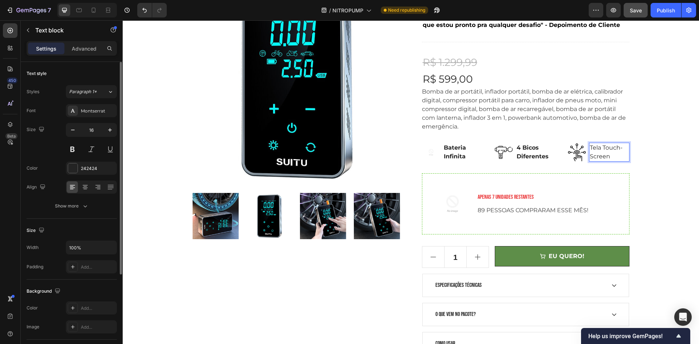
click at [79, 151] on div at bounding box center [91, 149] width 51 height 13
click at [654, 170] on div ""AUTONOMIA TOTAL, 3 em 1 CALIBRADOR DE PNEU, LANTERNA E POWER BANK" Heading Row…" at bounding box center [410, 135] width 565 height 439
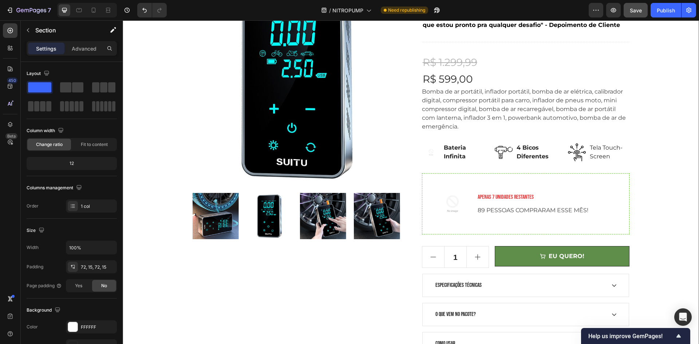
click at [619, 151] on p "Tela Touch-Screen" at bounding box center [608, 151] width 39 height 17
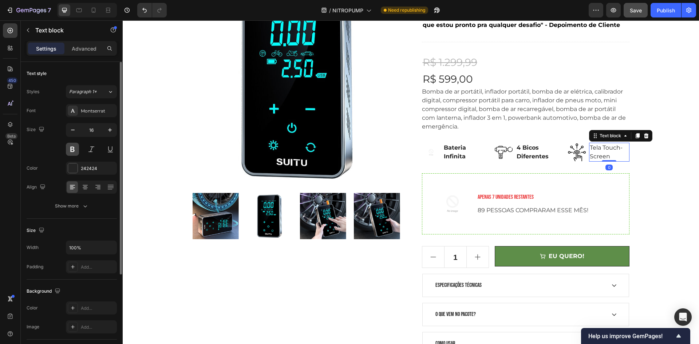
click at [75, 150] on button at bounding box center [72, 149] width 13 height 13
click at [434, 152] on img at bounding box center [431, 152] width 18 height 18
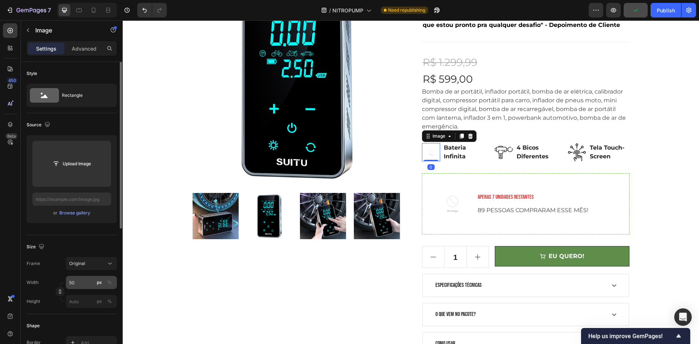
scroll to position [73, 0]
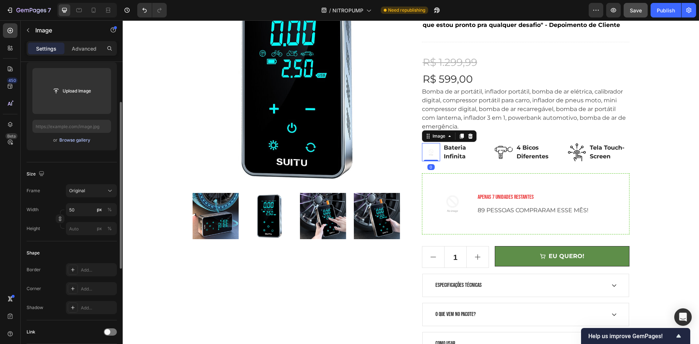
click at [79, 141] on div "Browse gallery" at bounding box center [74, 140] width 31 height 7
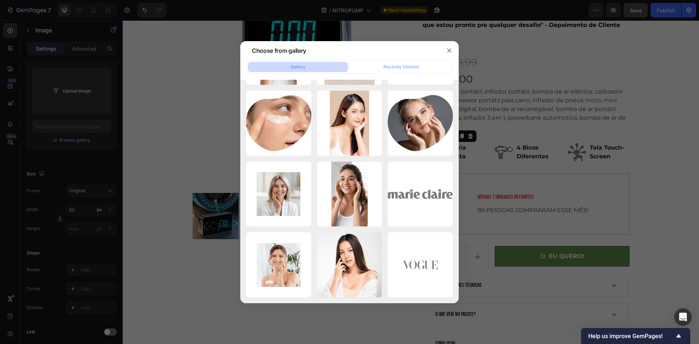
scroll to position [632, 0]
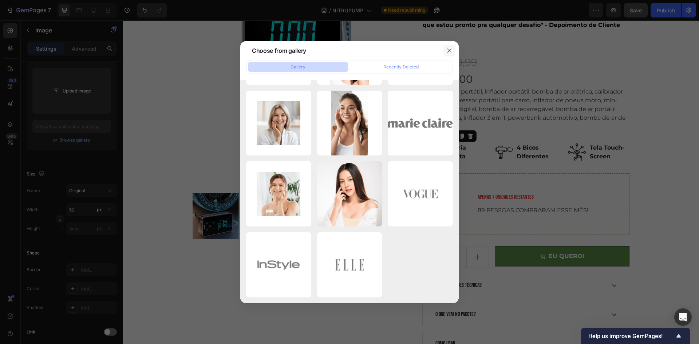
click at [447, 47] on button "button" at bounding box center [449, 51] width 12 height 12
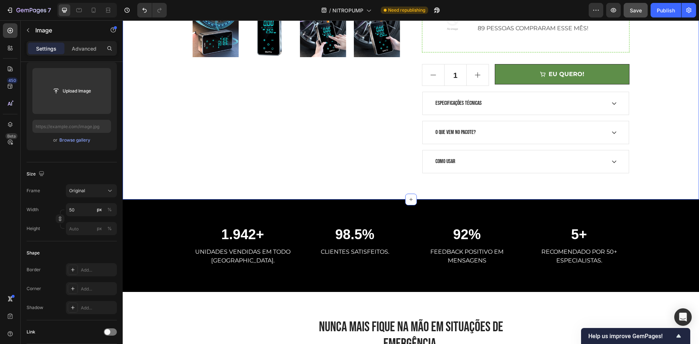
scroll to position [146, 0]
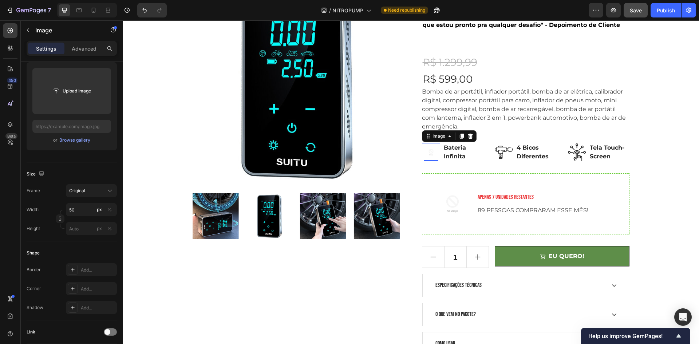
click at [436, 141] on div "Image" at bounding box center [449, 136] width 55 height 12
click at [435, 139] on div "Image" at bounding box center [439, 136] width 16 height 7
click at [433, 140] on div "Image" at bounding box center [438, 136] width 30 height 9
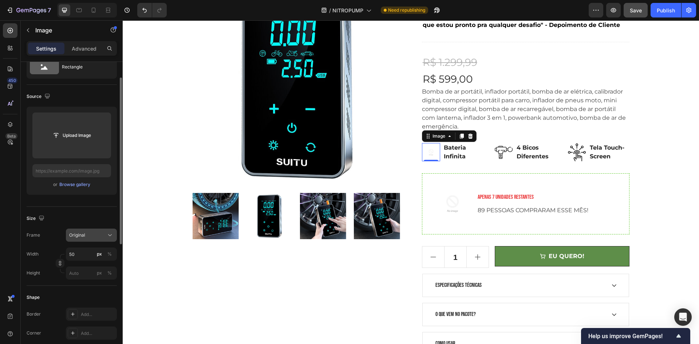
scroll to position [0, 0]
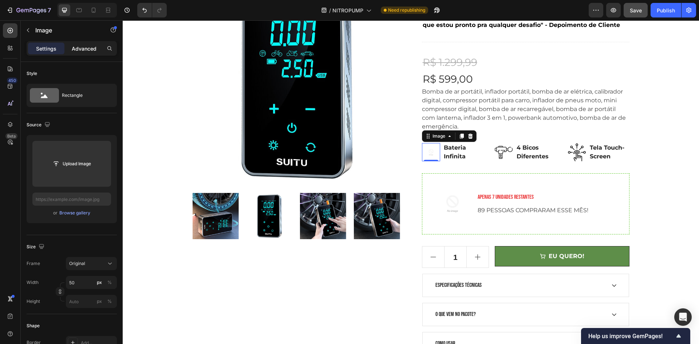
click at [87, 52] on p "Advanced" at bounding box center [84, 49] width 25 height 8
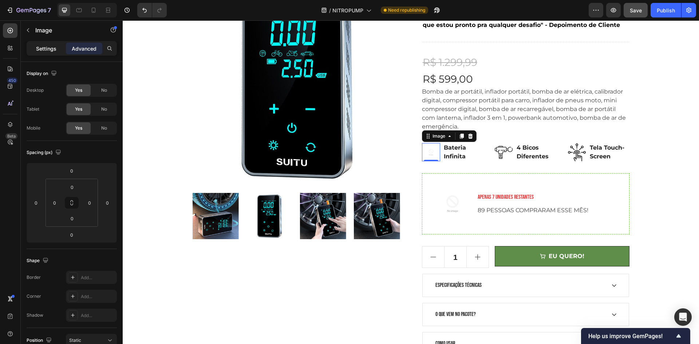
click at [43, 54] on div "Settings" at bounding box center [46, 49] width 36 height 12
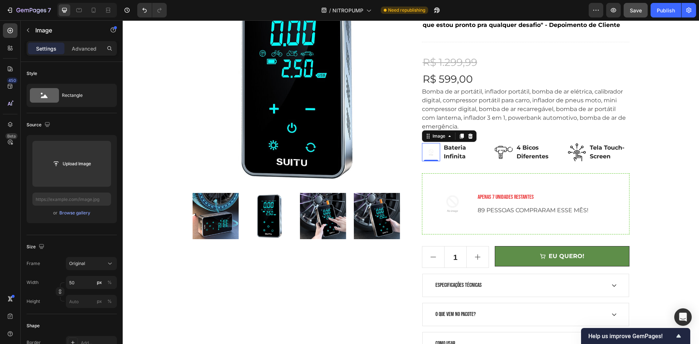
click at [48, 53] on div "Settings" at bounding box center [46, 49] width 36 height 12
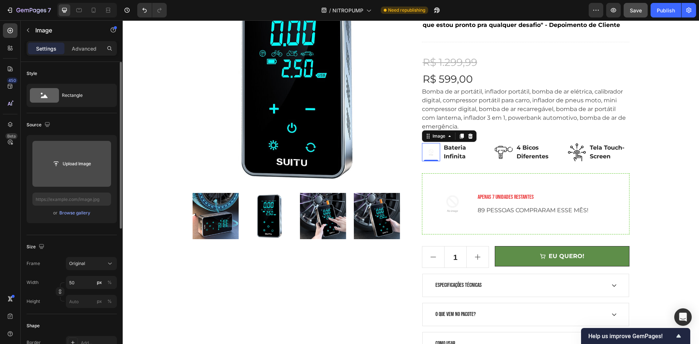
click at [87, 171] on input "file" at bounding box center [71, 164] width 79 height 46
click at [89, 175] on input "file" at bounding box center [71, 164] width 79 height 46
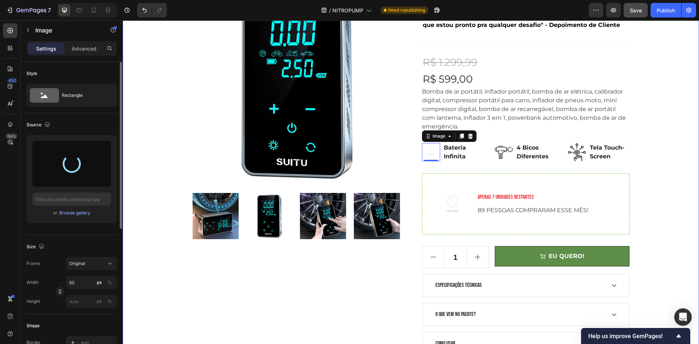
type input "https://cdn.shopify.com/s/files/1/0688/9924/2135/files/gempages_585738742786949…"
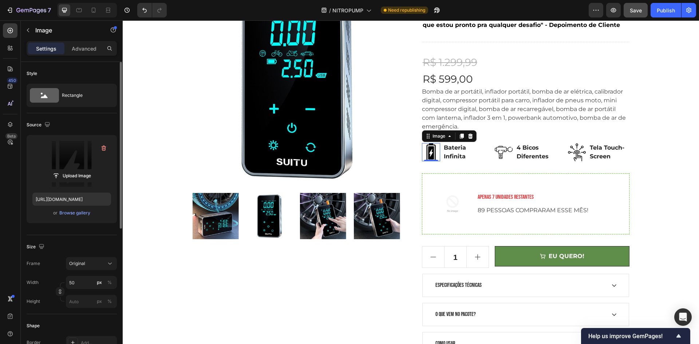
click at [426, 146] on img at bounding box center [431, 152] width 18 height 18
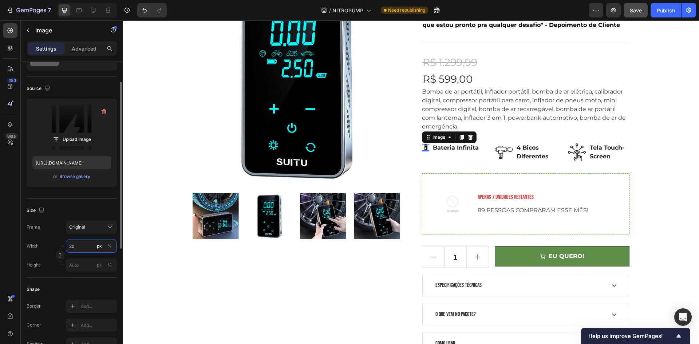
type input "2"
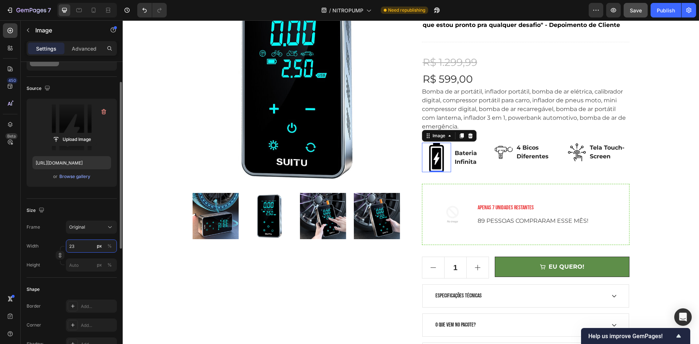
type input "2"
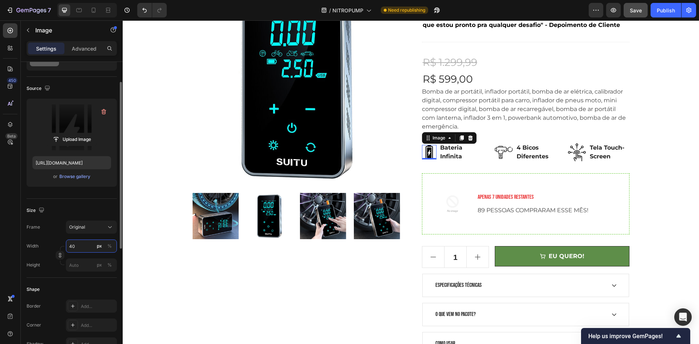
type input "4"
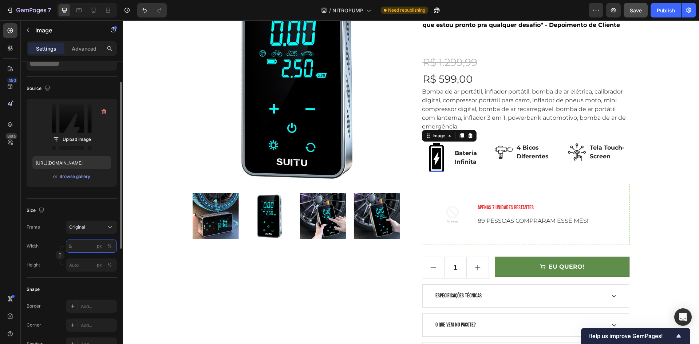
type input "50"
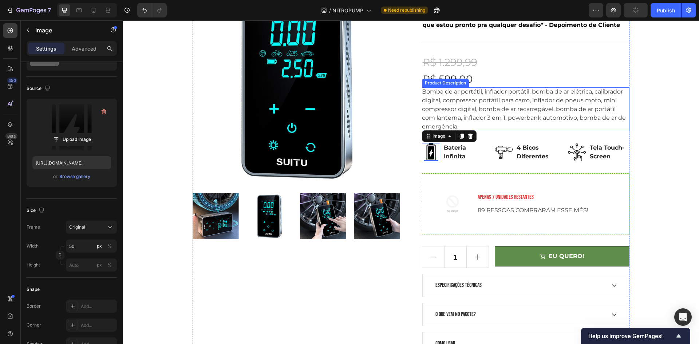
click at [456, 154] on p "Bateria Infinita" at bounding box center [462, 151] width 39 height 17
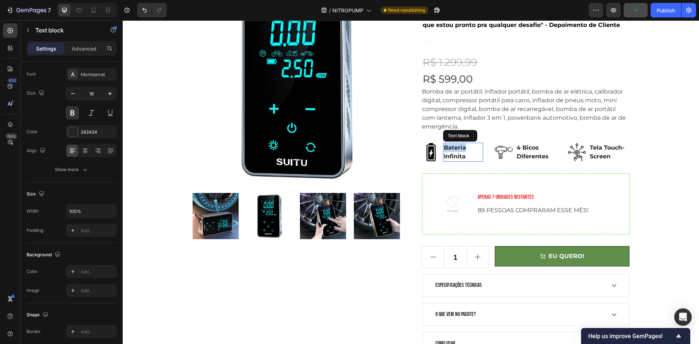
click at [455, 152] on p "Bateria Infinita" at bounding box center [462, 151] width 39 height 17
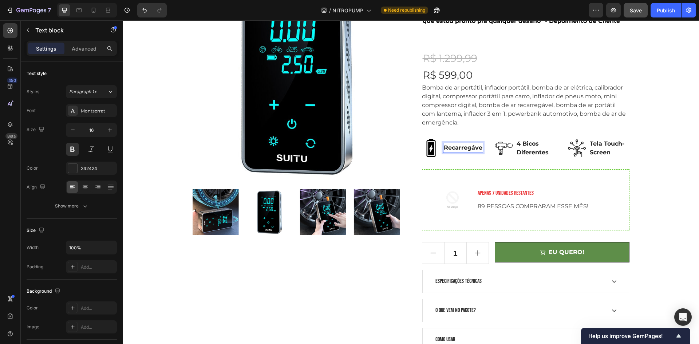
scroll to position [146, 0]
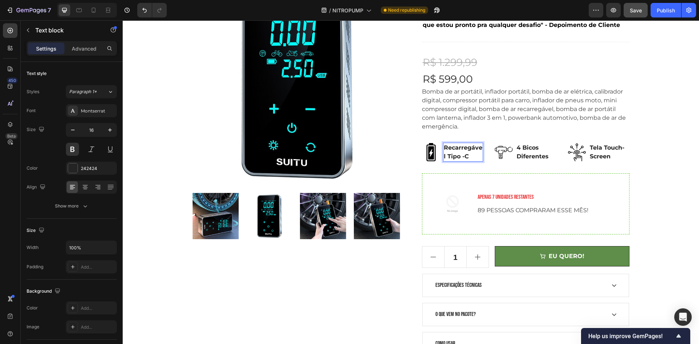
click at [451, 148] on p "Recarregável Tipo -C" at bounding box center [462, 151] width 39 height 17
click at [480, 152] on div "Recarregável Tipo -C" at bounding box center [463, 152] width 40 height 19
click at [461, 170] on div "NITROPUMP ™ Product Title Icon Icon Icon Icon Icon Icon List Hoz (2240 Avaliaçõ…" at bounding box center [525, 166] width 207 height 377
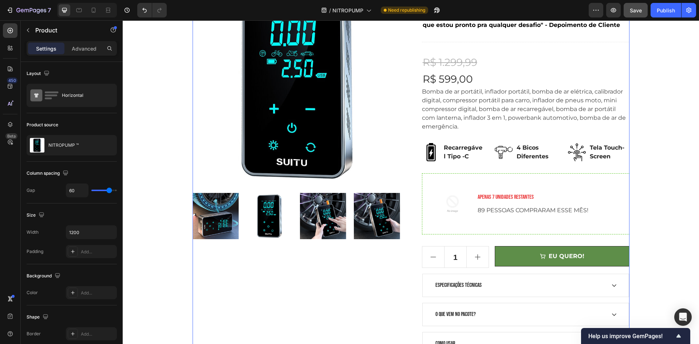
click at [453, 155] on p "Recarregável Tipo -C" at bounding box center [462, 151] width 39 height 17
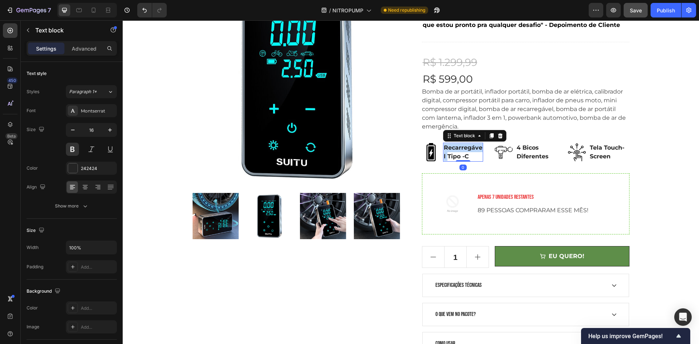
click at [459, 151] on p "Recarregável Tipo -C" at bounding box center [462, 151] width 39 height 17
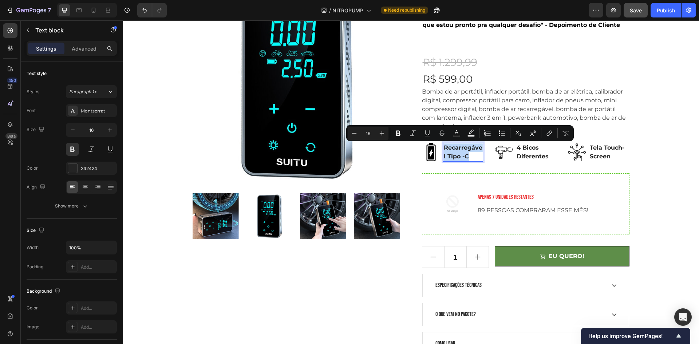
click at [466, 155] on p "Recarregável Tipo -C" at bounding box center [462, 151] width 39 height 17
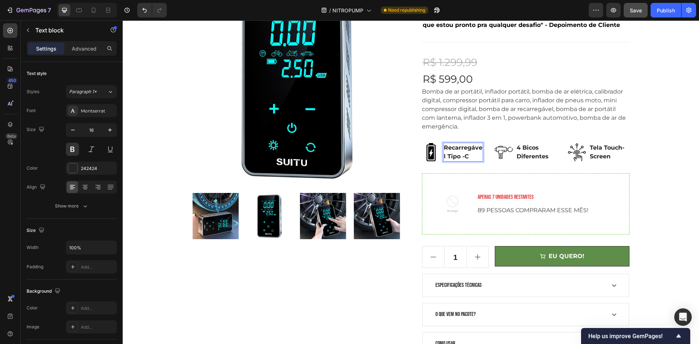
click at [470, 155] on p "Recarregável Tipo -C" at bounding box center [462, 151] width 39 height 17
click at [494, 162] on div "NITROPUMP ™ Product Title Icon Icon Icon Icon Icon Icon List Hoz (2240 Avaliaçõ…" at bounding box center [525, 166] width 207 height 377
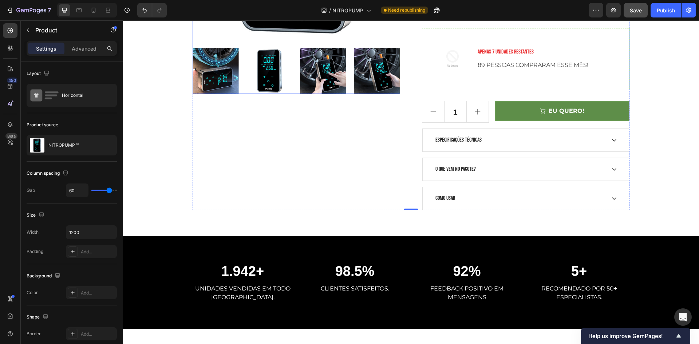
scroll to position [109, 0]
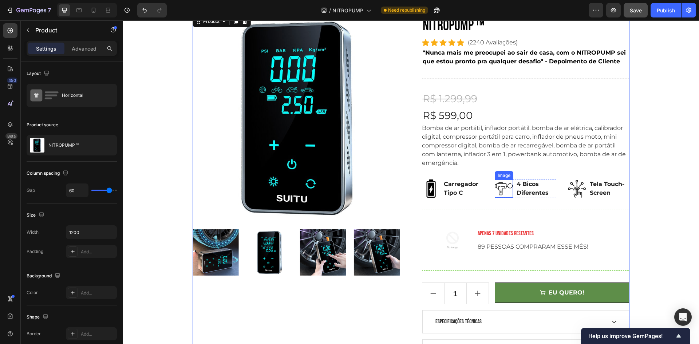
click at [497, 188] on img at bounding box center [503, 189] width 18 height 18
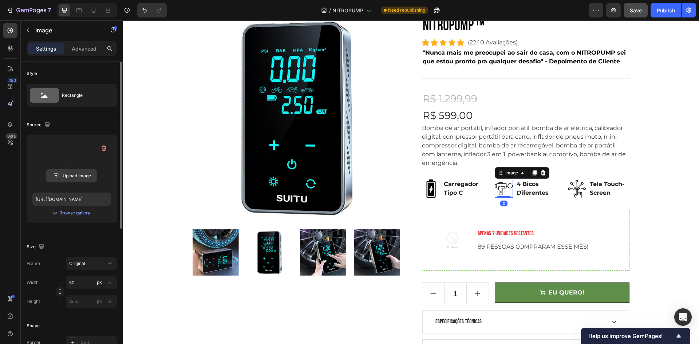
click at [78, 175] on input "file" at bounding box center [72, 176] width 50 height 12
click at [75, 172] on input "file" at bounding box center [72, 176] width 50 height 12
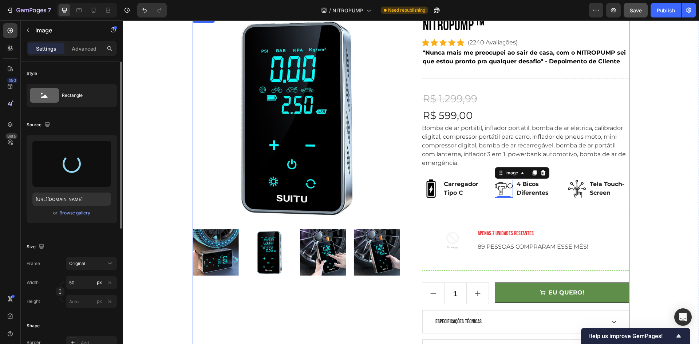
type input "https://cdn.shopify.com/s/files/1/0688/9924/2135/files/gempages_585738742786949…"
click at [525, 194] on p "4 Bicos Diferentes" at bounding box center [535, 188] width 39 height 17
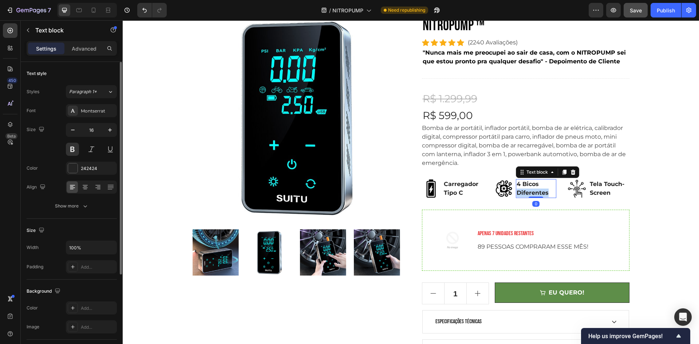
click at [533, 192] on p "4 Bicos Diferentes" at bounding box center [535, 188] width 39 height 17
click at [608, 205] on div "NITROPUMP ™ Product Title Icon Icon Icon Icon Icon Icon List Hoz (2240 Avaliaçõ…" at bounding box center [525, 202] width 207 height 377
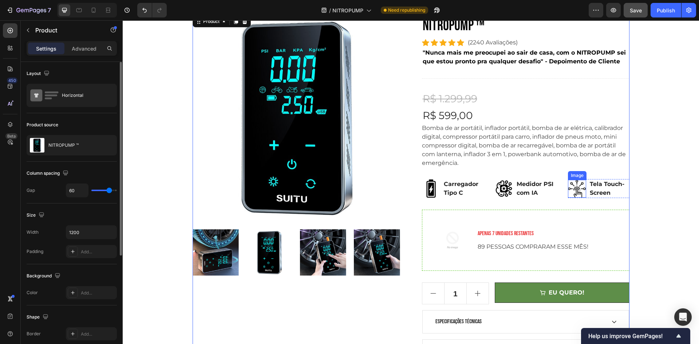
click at [593, 190] on p "Tela Touch-Screen" at bounding box center [608, 188] width 39 height 17
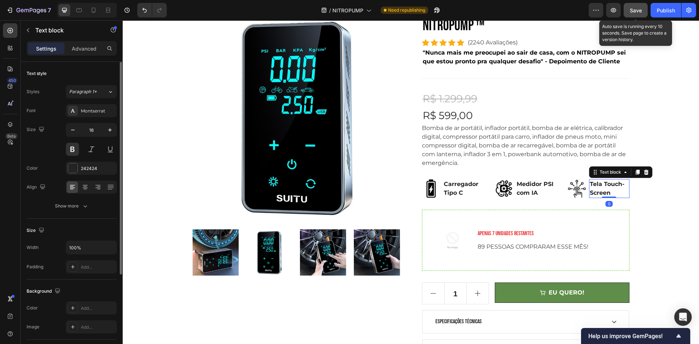
drag, startPoint x: 644, startPoint y: 8, endPoint x: 526, endPoint y: 4, distance: 118.0
click at [644, 8] on button "Save" at bounding box center [635, 10] width 24 height 15
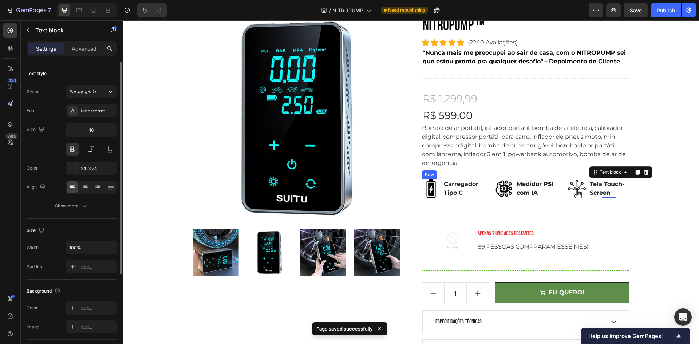
click at [467, 188] on p "Carregador Tipo C" at bounding box center [462, 188] width 39 height 17
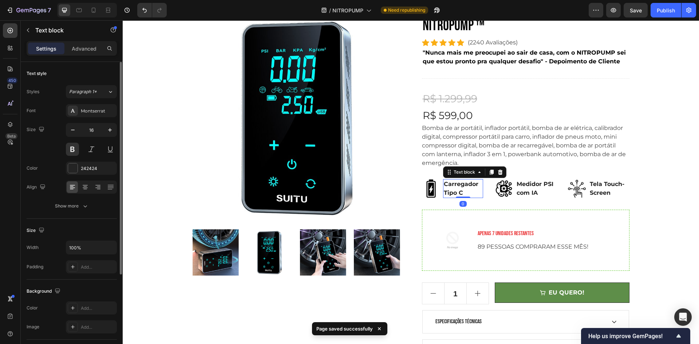
click at [453, 193] on p "Carregador Tipo C" at bounding box center [462, 188] width 39 height 17
click at [455, 193] on p "Carregador Tipo C" at bounding box center [462, 188] width 39 height 17
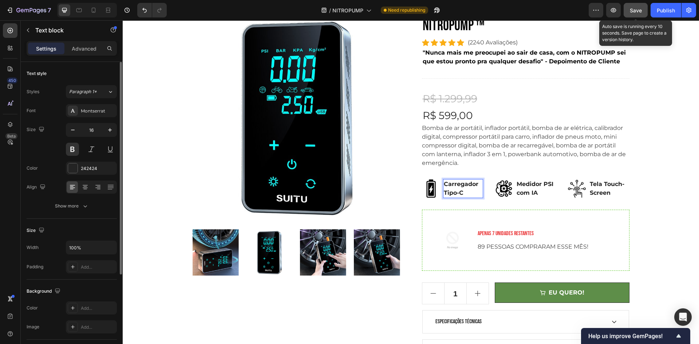
click at [632, 4] on button "Save" at bounding box center [635, 10] width 24 height 15
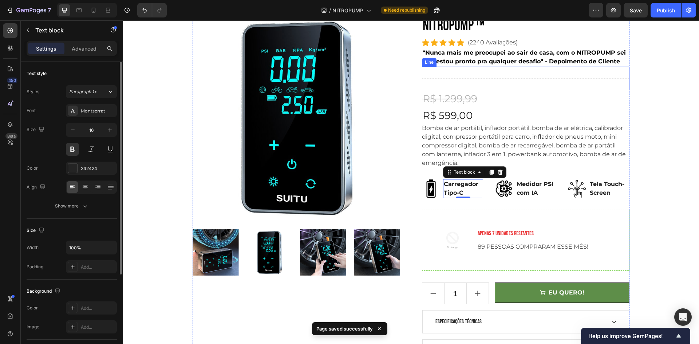
click at [613, 65] on p ""Nunca mais me preocupei ao sair de casa, com o NITROPUMP sei que estou pronto …" at bounding box center [525, 56] width 206 height 17
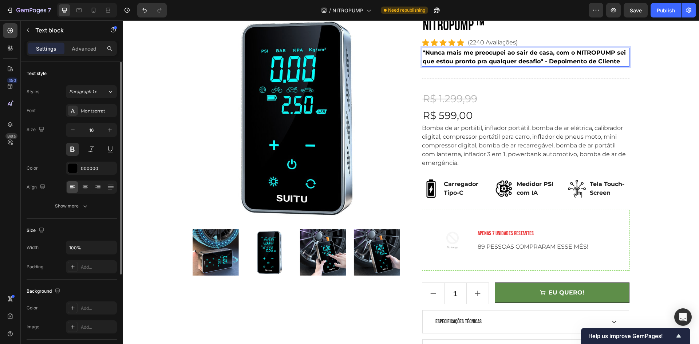
click at [616, 60] on p ""Nunca mais me preocupei ao sair de casa, com o NITROPUMP sei que estou pronto …" at bounding box center [525, 56] width 206 height 17
click at [632, 17] on div "7 / NITROPUMP Need republishing Preview Save Publish" at bounding box center [349, 10] width 699 height 21
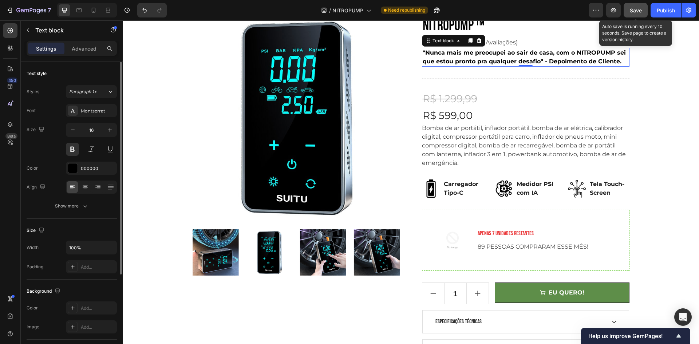
drag, startPoint x: 634, startPoint y: 14, endPoint x: 494, endPoint y: 46, distance: 143.7
click at [634, 14] on button "Save" at bounding box center [635, 10] width 24 height 15
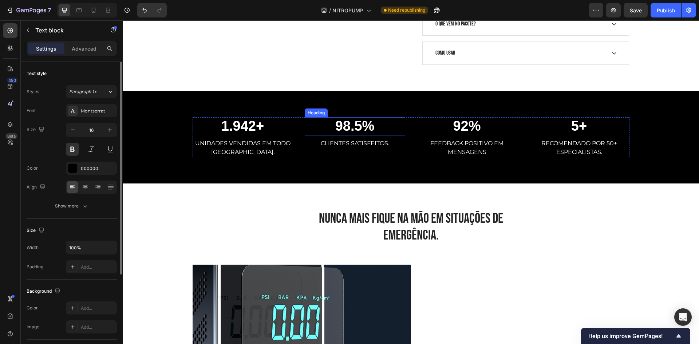
scroll to position [437, 0]
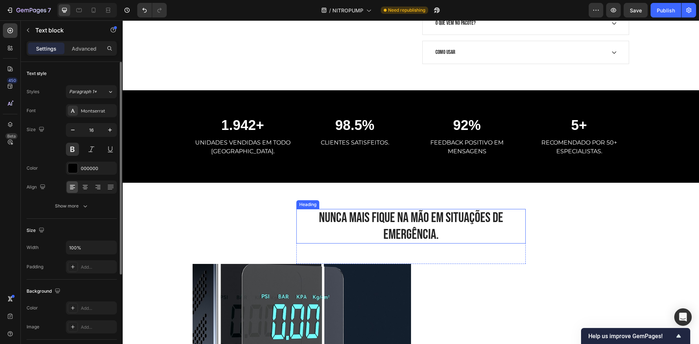
click at [362, 217] on h2 "NUNCA MAIS FIQUE NA MÃO EM SITUAÇÕES DE EMERGÊNCIA." at bounding box center [410, 226] width 229 height 35
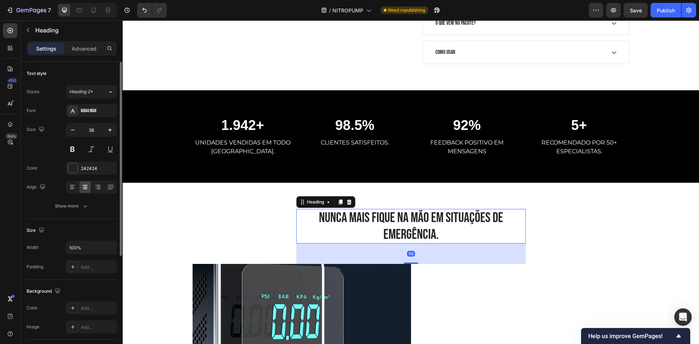
click at [311, 216] on h2 "NUNCA MAIS FIQUE NA MÃO EM SITUAÇÕES DE EMERGÊNCIA." at bounding box center [410, 226] width 229 height 35
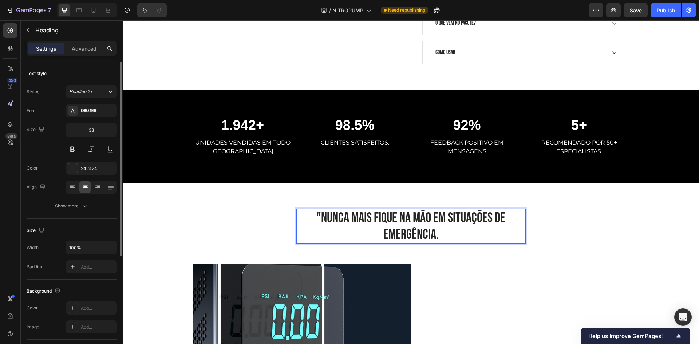
click at [446, 224] on p ""NUNCA MAIS FIQUE NA MÃO EM SITUAÇÕES DE EMERGÊNCIA." at bounding box center [411, 226] width 228 height 33
click at [435, 238] on p ""NUNCA MAIS FIQUE NA MÃO EM SITUAÇÕES DE EMERGÊNCIA." at bounding box center [411, 226] width 228 height 33
click at [632, 13] on span "Save" at bounding box center [635, 10] width 12 height 6
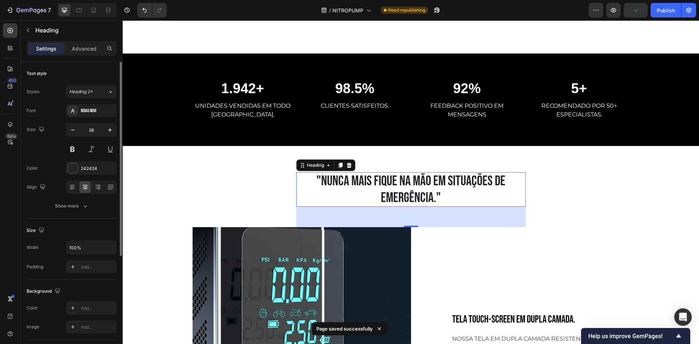
scroll to position [546, 0]
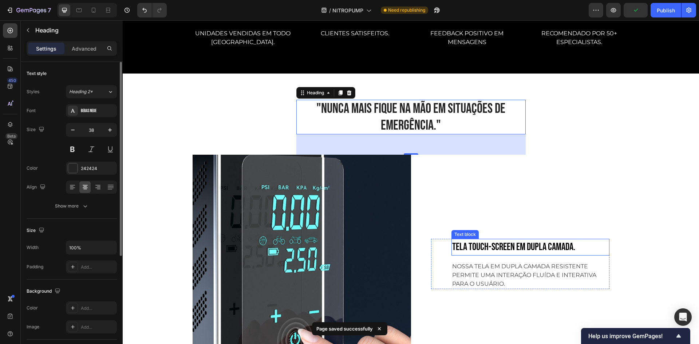
click at [535, 242] on p "TELA TOUCH-SCREEN EM DUPLA CAMADA." at bounding box center [530, 246] width 156 height 15
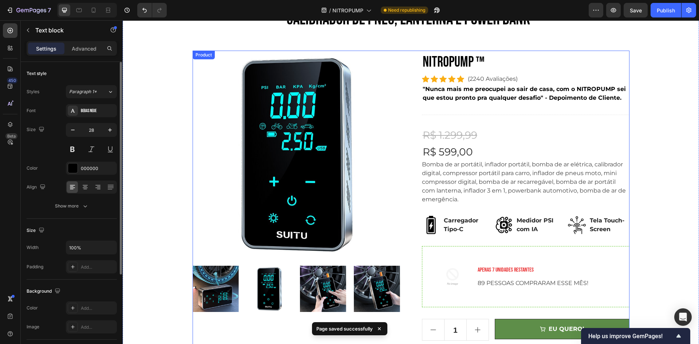
scroll to position [36, 0]
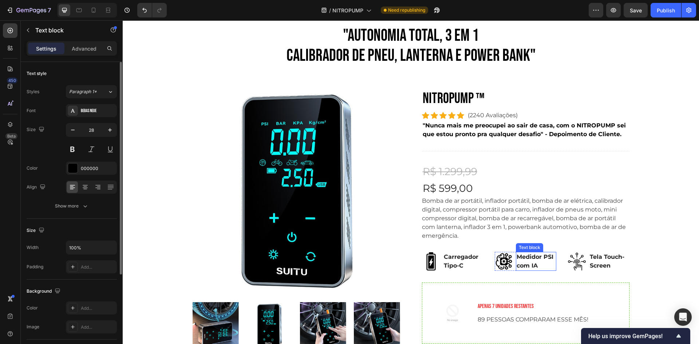
click at [534, 262] on p "Medidor PSI com IA" at bounding box center [535, 260] width 39 height 17
click at [544, 262] on p "Medidor PSI com IA" at bounding box center [535, 260] width 39 height 17
click at [596, 264] on p "Tela Touch-Screen" at bounding box center [608, 260] width 39 height 17
click at [616, 266] on p "Tela Touch-Screen" at bounding box center [608, 260] width 39 height 17
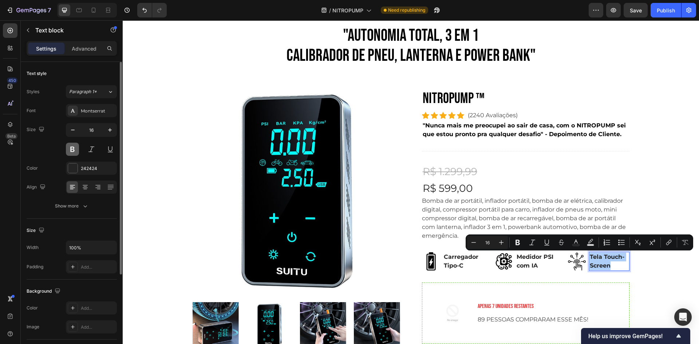
click at [69, 148] on button at bounding box center [72, 149] width 13 height 13
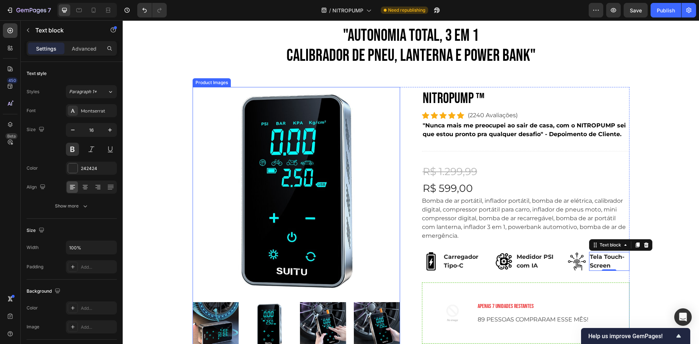
scroll to position [182, 0]
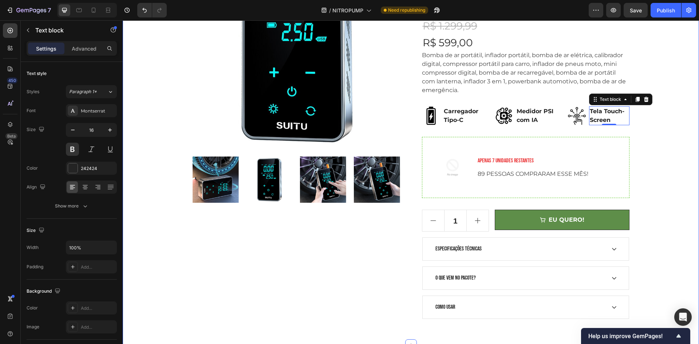
click at [638, 176] on div ""AUTONOMIA TOTAL, 3 em 1 CALIBRADOR DE PNEU, LANTERNA E POWER BANK" Heading Row…" at bounding box center [410, 99] width 565 height 439
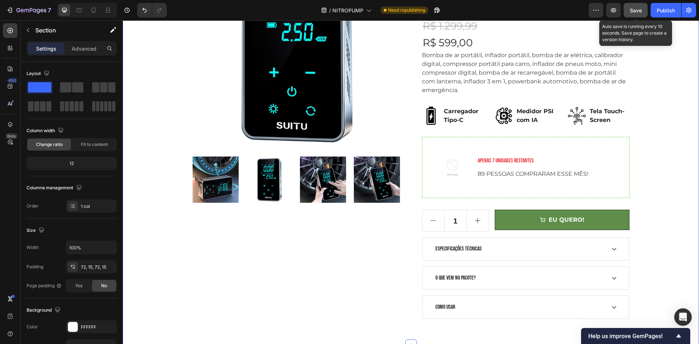
click at [635, 7] on div "Save" at bounding box center [635, 11] width 12 height 8
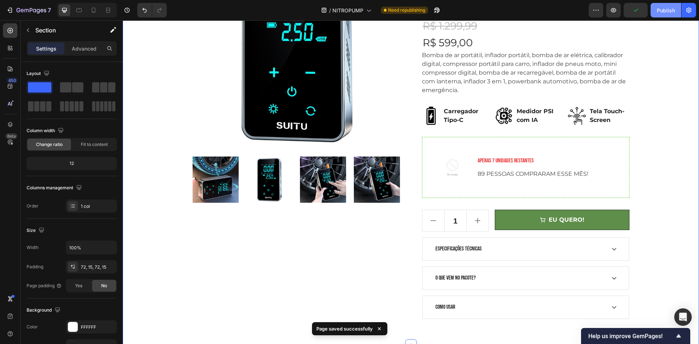
click at [657, 13] on div "Publish" at bounding box center [665, 11] width 18 height 8
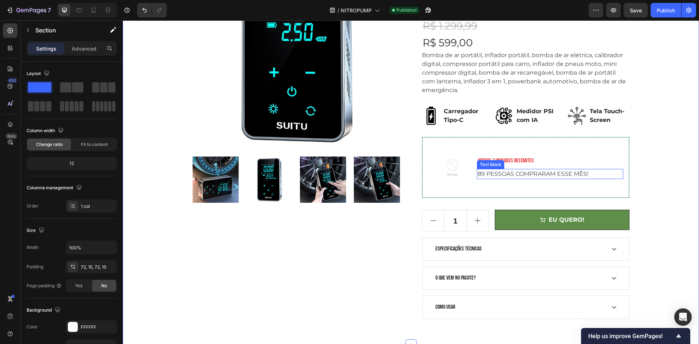
scroll to position [109, 0]
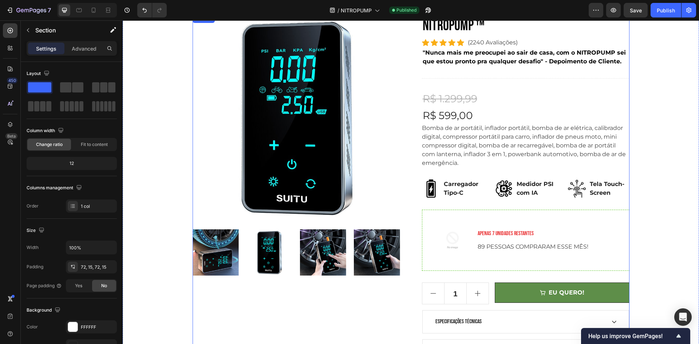
click at [593, 190] on p "Tela Touch-Screen" at bounding box center [608, 188] width 39 height 17
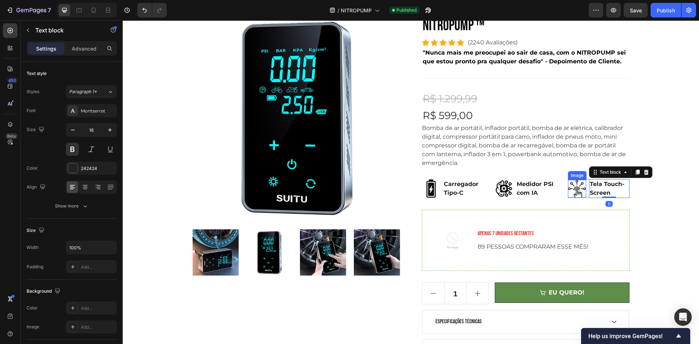
click at [635, 199] on div ""AUTONOMIA TOTAL, 3 em 1 CALIBRADOR DE PNEU, LANTERNA E POWER BANK" Heading Row…" at bounding box center [410, 171] width 565 height 439
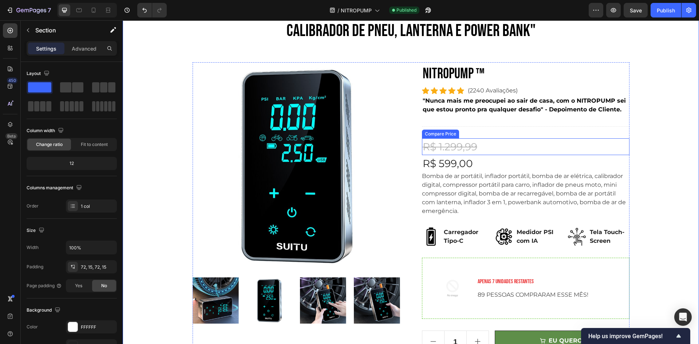
scroll to position [0, 0]
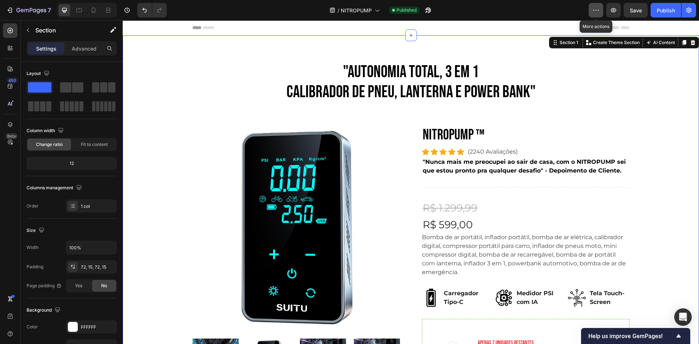
click at [594, 13] on icon "button" at bounding box center [595, 10] width 7 height 7
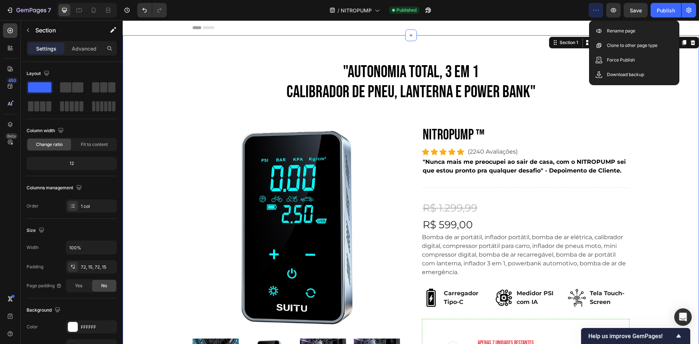
click at [594, 13] on icon "button" at bounding box center [595, 10] width 7 height 7
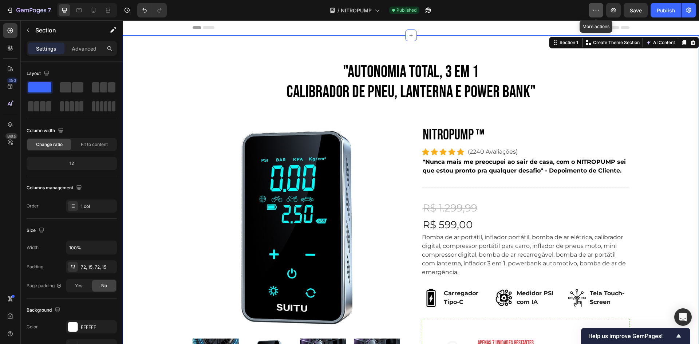
click at [596, 14] on button "button" at bounding box center [595, 10] width 15 height 15
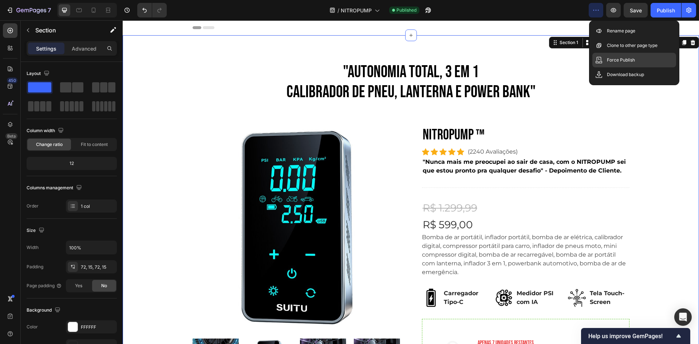
click at [610, 64] on div "Force Publish" at bounding box center [634, 60] width 84 height 15
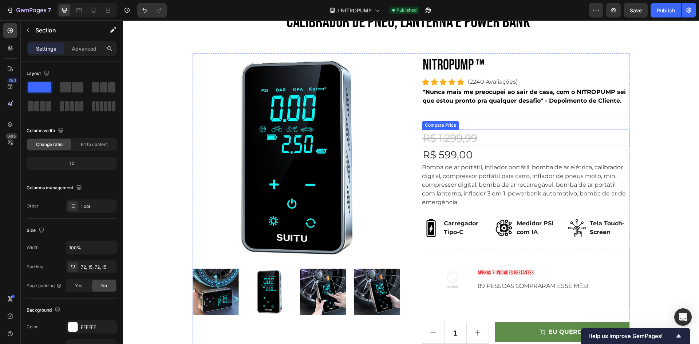
scroll to position [36, 0]
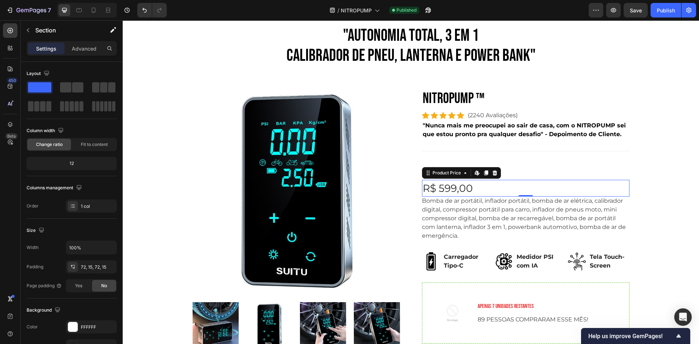
click at [471, 187] on div "R$ 599,00" at bounding box center [525, 188] width 207 height 17
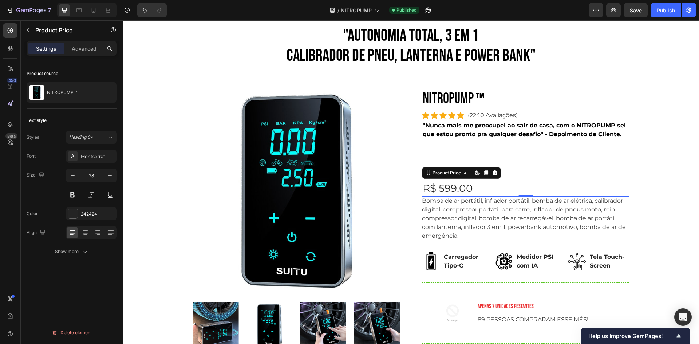
click at [468, 186] on div "R$ 599,00" at bounding box center [525, 188] width 207 height 17
click at [485, 188] on div "R$ 599,00" at bounding box center [525, 188] width 207 height 17
click at [473, 200] on p "Bomba de ar portátil, inflador portátil, bomba de ar elétrica, calibrador digit…" at bounding box center [524, 218] width 204 height 42
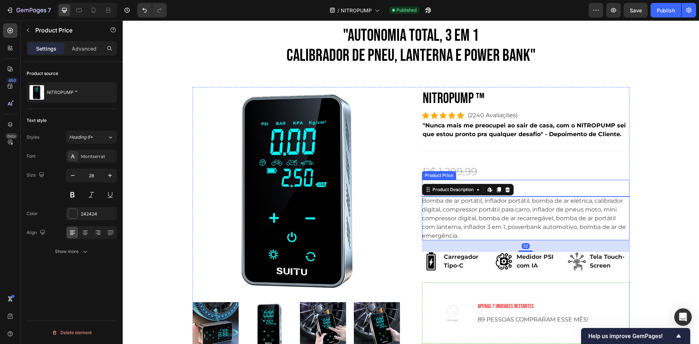
click at [521, 189] on div "R$ 599,00" at bounding box center [525, 188] width 207 height 17
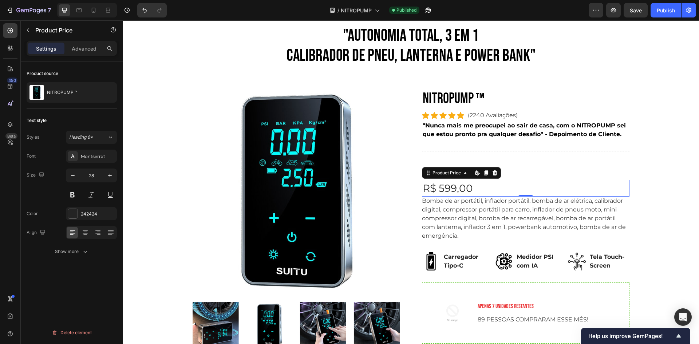
click at [441, 199] on p "Bomba de ar portátil, inflador portátil, bomba de ar elétrica, calibrador digit…" at bounding box center [524, 218] width 204 height 42
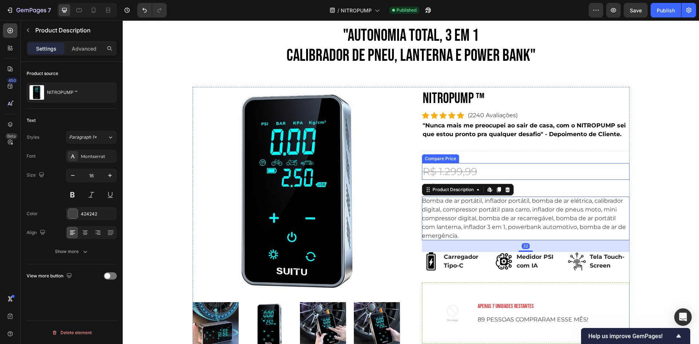
click at [543, 181] on div "R$ 599,00" at bounding box center [525, 188] width 207 height 17
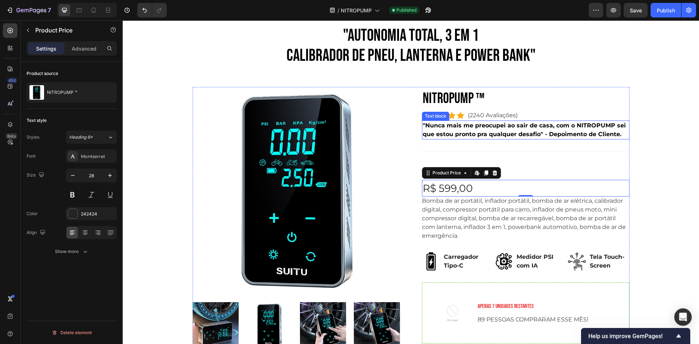
click at [484, 134] on p ""Nunca mais me preocupei ao sair de casa, com o NITROPUMP sei que estou pronto …" at bounding box center [525, 129] width 206 height 17
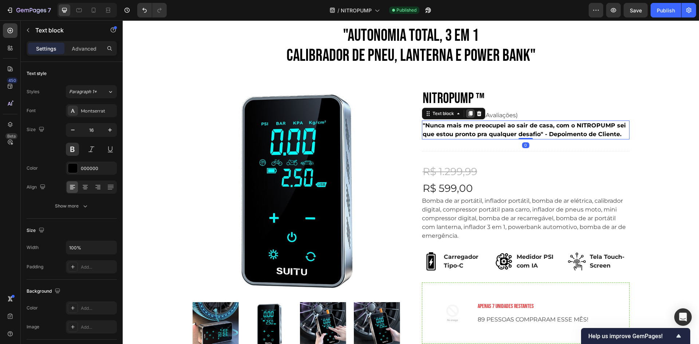
click at [468, 112] on icon at bounding box center [470, 113] width 4 height 5
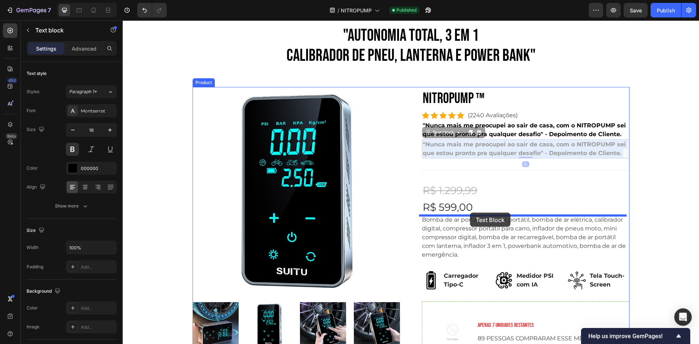
drag, startPoint x: 479, startPoint y: 146, endPoint x: 470, endPoint y: 212, distance: 67.6
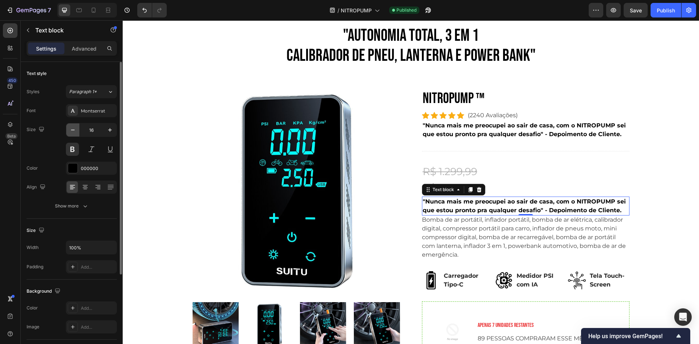
click at [76, 130] on icon "button" at bounding box center [72, 129] width 7 height 7
click at [74, 129] on icon "button" at bounding box center [72, 129] width 7 height 7
click at [73, 129] on icon "button" at bounding box center [72, 129] width 7 height 7
click at [72, 129] on icon "button" at bounding box center [72, 129] width 7 height 7
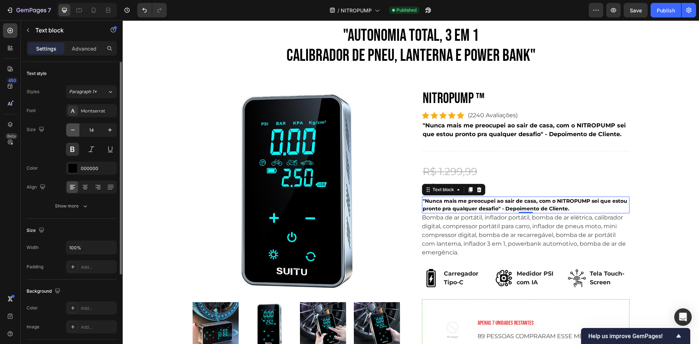
click at [72, 128] on icon "button" at bounding box center [72, 129] width 7 height 7
click at [71, 128] on icon "button" at bounding box center [72, 129] width 7 height 7
click at [69, 127] on icon "button" at bounding box center [72, 129] width 7 height 7
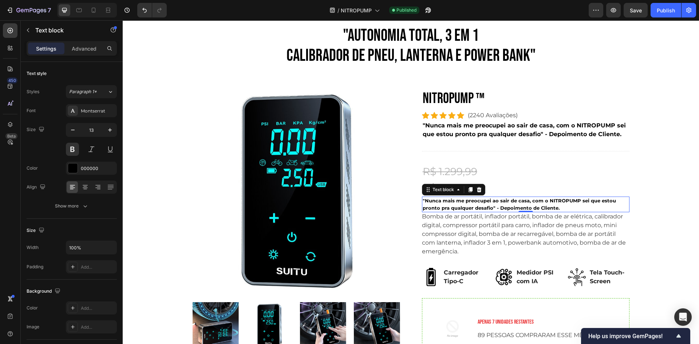
type input "12"
click at [443, 202] on p ""Nunca mais me preocupei ao sair de casa, com o NITROPUMP sei que estou pronto …" at bounding box center [525, 203] width 206 height 13
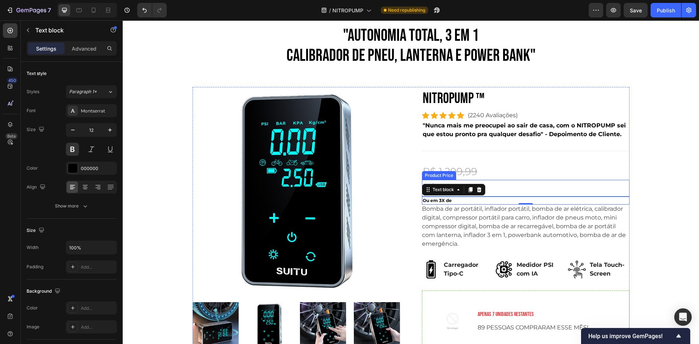
click at [520, 180] on div "R$ 599,00" at bounding box center [525, 188] width 207 height 17
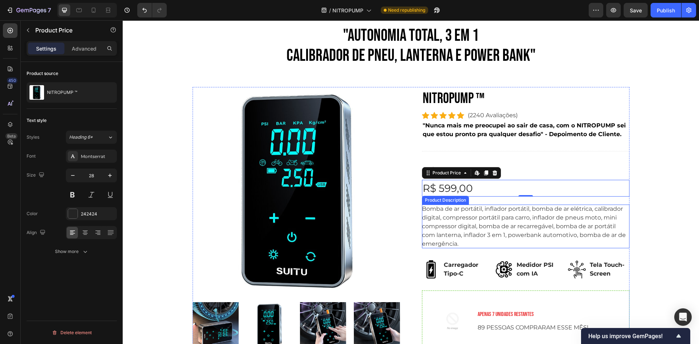
click at [498, 202] on p "Ou em 3X de" at bounding box center [525, 200] width 206 height 7
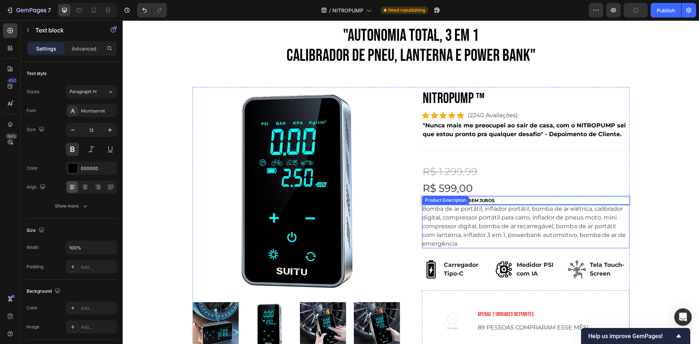
click at [660, 187] on div ""AUTONOMIA TOTAL, 3 em 1 CALIBRADOR DE PNEU, LANTERNA E POWER BANK" Heading Row…" at bounding box center [410, 248] width 565 height 447
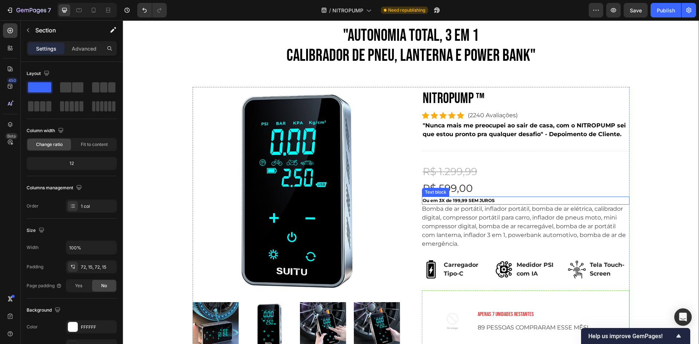
click at [504, 199] on p "Ou em 3X de 199,99 SEM JUROS" at bounding box center [525, 200] width 206 height 7
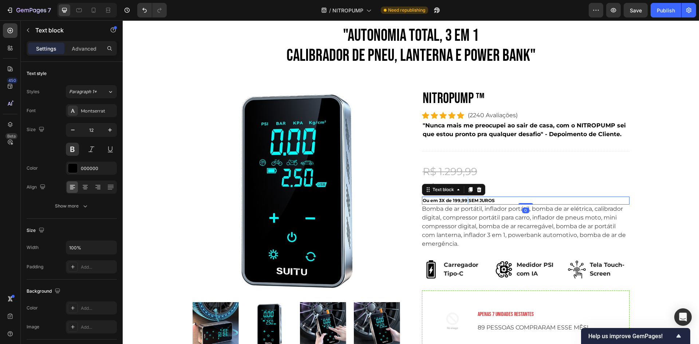
click at [463, 199] on p "Ou em 3X de 199,99 SEM JUROS" at bounding box center [525, 200] width 206 height 7
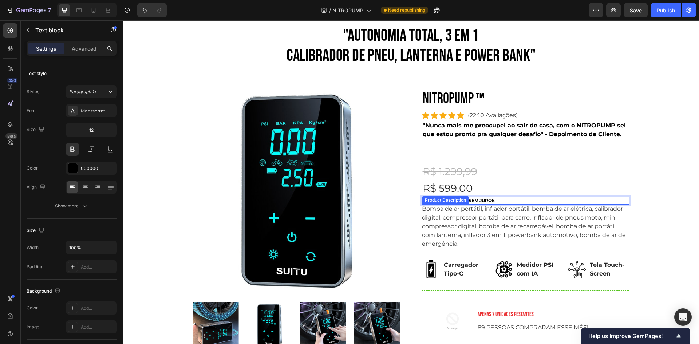
click at [479, 196] on div "R$ 599,00" at bounding box center [525, 188] width 207 height 17
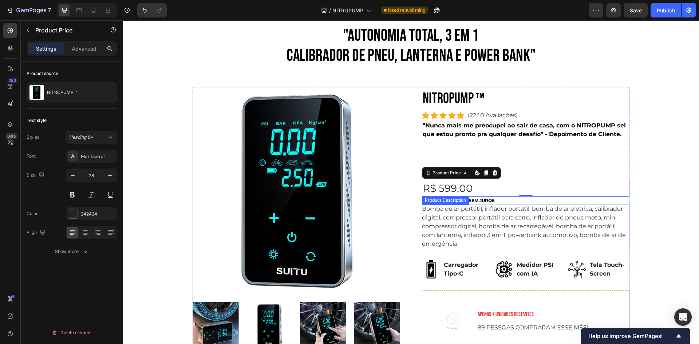
click at [503, 200] on p "Ou em 3X de 199,99 SEM JUROS" at bounding box center [525, 200] width 206 height 7
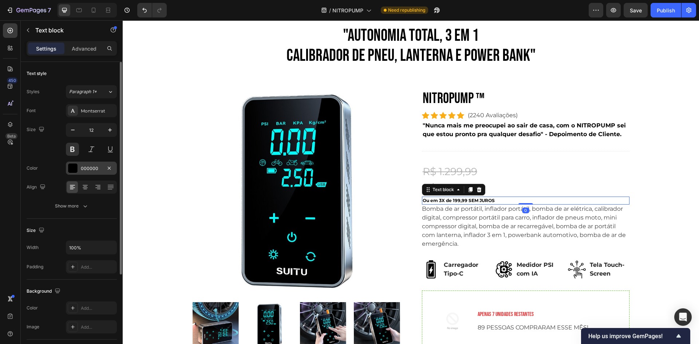
click at [70, 166] on div at bounding box center [72, 167] width 9 height 9
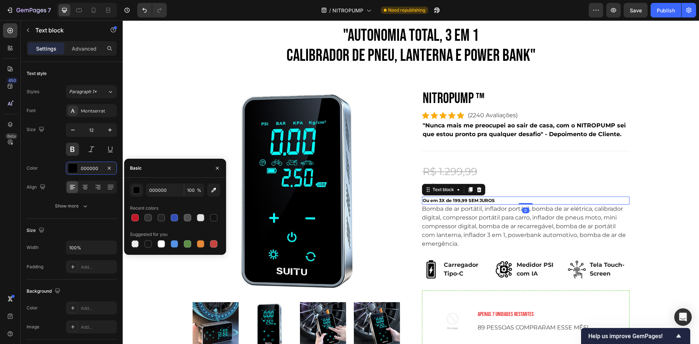
click at [184, 243] on div at bounding box center [187, 243] width 7 height 7
type input "5E8E49"
click at [602, 166] on div "R$ 1.299,99" at bounding box center [525, 171] width 207 height 17
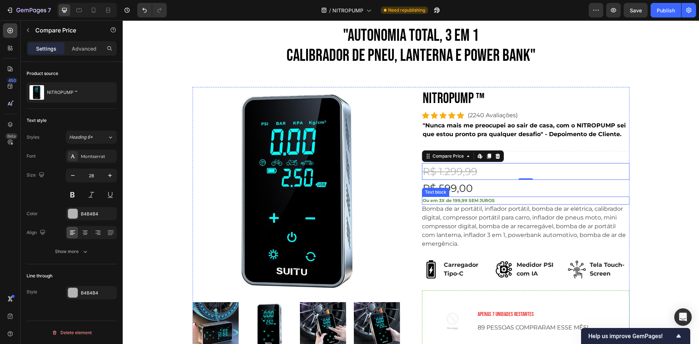
click at [482, 202] on p "Ou em 3X de 199,99 SEM JUROS" at bounding box center [525, 200] width 206 height 7
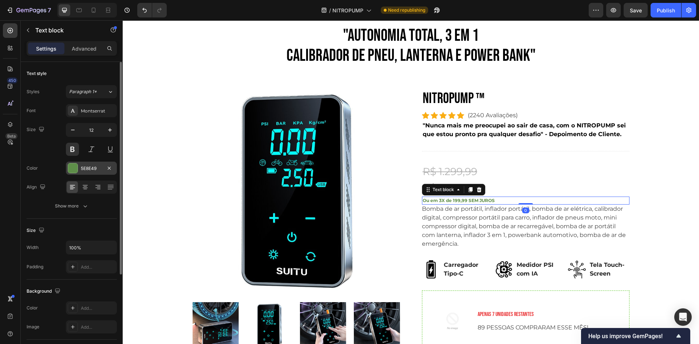
click at [93, 162] on div "5E8E49" at bounding box center [91, 168] width 51 height 13
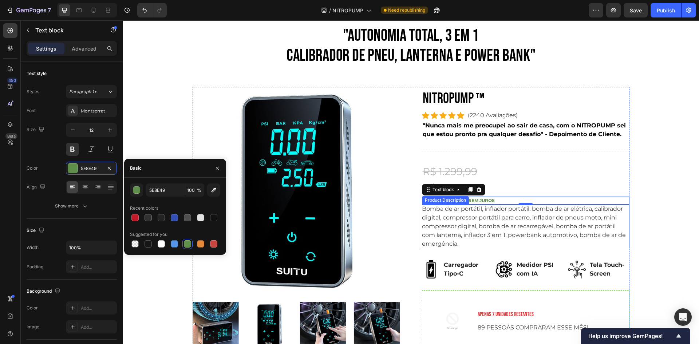
click at [654, 187] on div ""AUTONOMIA TOTAL, 3 em 1 CALIBRADOR DE PNEU, LANTERNA E POWER BANK" Heading Row…" at bounding box center [410, 248] width 565 height 447
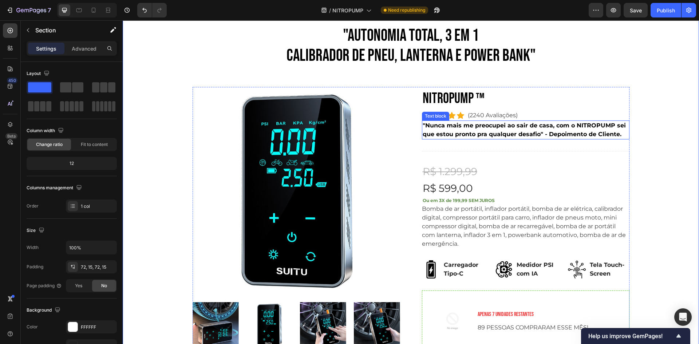
click at [517, 125] on p ""Nunca mais me preocupei ao sair de casa, com o NITROPUMP sei que estou pronto …" at bounding box center [525, 129] width 206 height 17
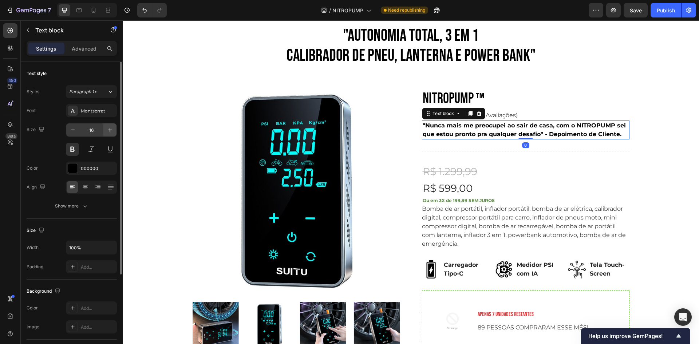
click at [110, 129] on icon "button" at bounding box center [110, 130] width 4 height 4
type input "17"
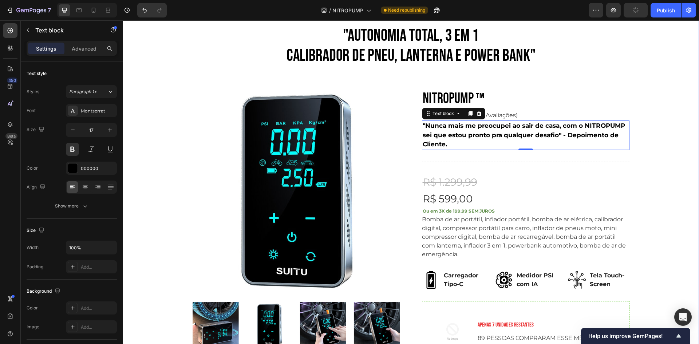
click at [647, 159] on div ""AUTONOMIA TOTAL, 3 em 1 CALIBRADOR DE PNEU, LANTERNA E POWER BANK" Heading Row…" at bounding box center [410, 254] width 565 height 458
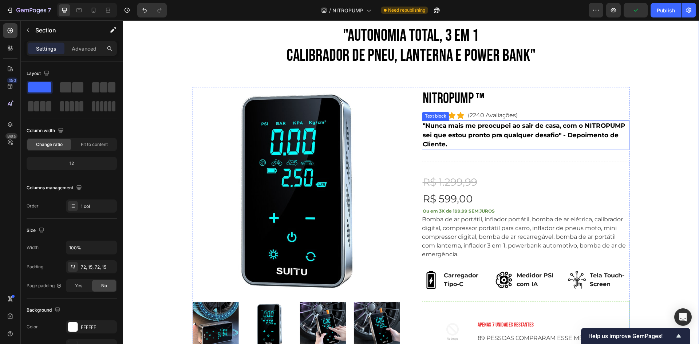
click at [587, 136] on p ""Nunca mais me preocupei ao sair de casa, com o NITROPUMP sei que estou pronto …" at bounding box center [525, 135] width 206 height 28
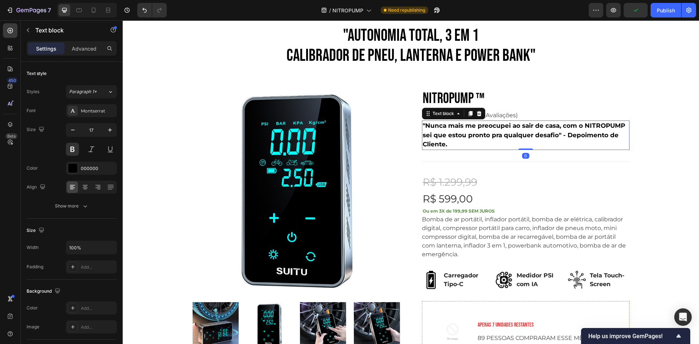
click at [560, 137] on p ""Nunca mais me preocupei ao sair de casa, com o NITROPUMP sei que estou pronto …" at bounding box center [525, 135] width 206 height 28
click at [632, 13] on div "Save" at bounding box center [635, 11] width 12 height 8
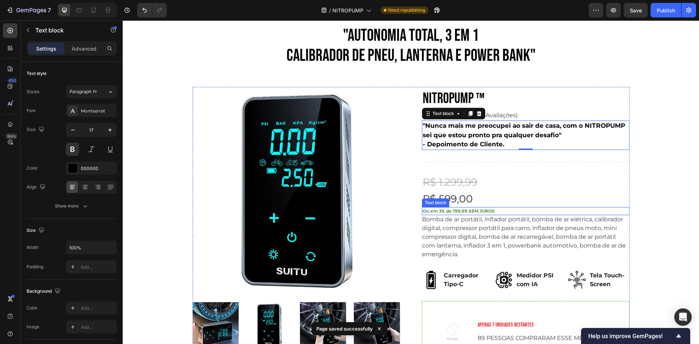
click at [487, 211] on p "Ou em 3X de 199,99 SEM JUROS" at bounding box center [525, 211] width 206 height 7
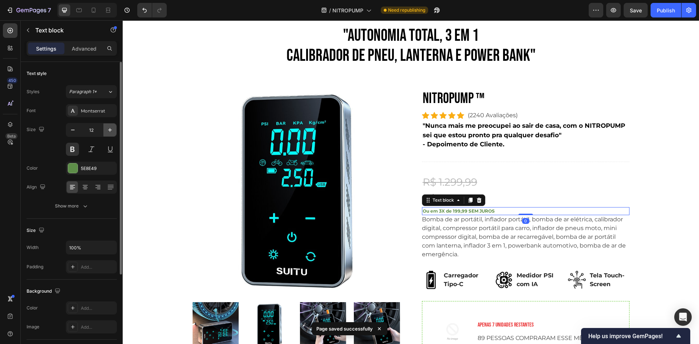
click at [108, 134] on button "button" at bounding box center [109, 129] width 13 height 13
click at [109, 131] on icon "button" at bounding box center [109, 129] width 7 height 7
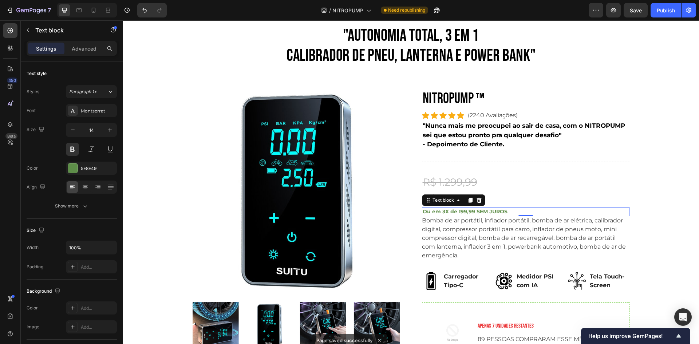
type input "15"
click at [658, 215] on div ""AUTONOMIA TOTAL, 3 em 1 CALIBRADOR DE PNEU, LANTERNA E POWER BANK" Heading Row…" at bounding box center [410, 254] width 565 height 459
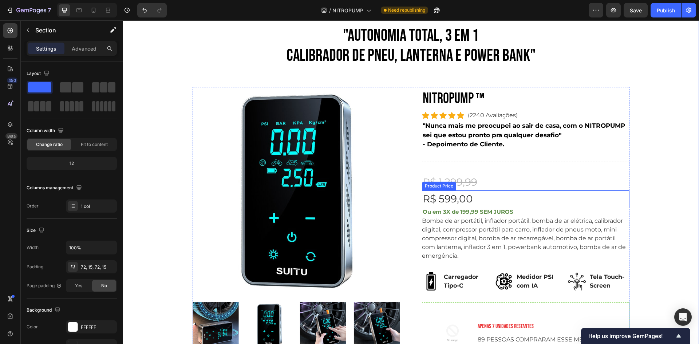
click at [457, 199] on div "R$ 599,00" at bounding box center [525, 198] width 207 height 17
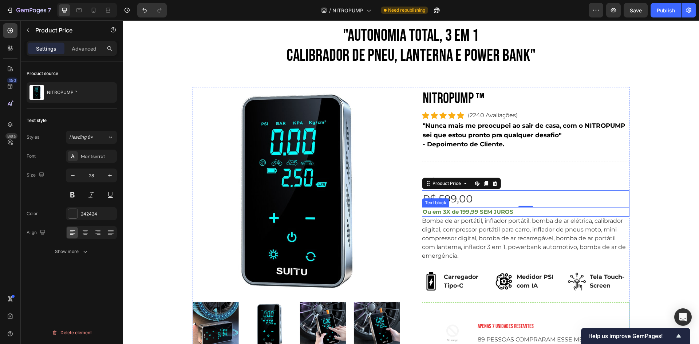
click at [490, 212] on p "Ou em 3X de 199,99 SEM JUROS" at bounding box center [525, 212] width 206 height 8
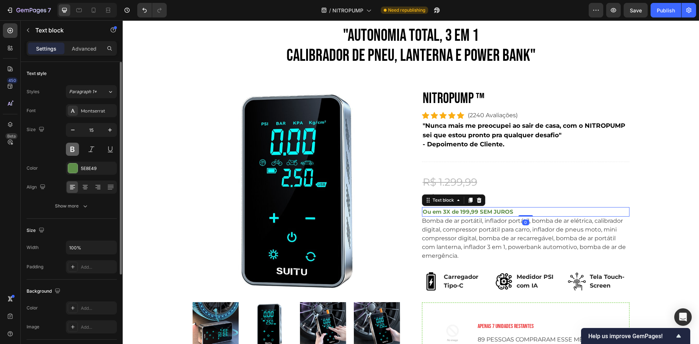
click at [68, 149] on button at bounding box center [72, 149] width 13 height 13
drag, startPoint x: 68, startPoint y: 149, endPoint x: 160, endPoint y: 119, distance: 96.6
click at [68, 149] on button at bounding box center [72, 149] width 13 height 13
click at [620, 13] on button "button" at bounding box center [613, 10] width 15 height 15
drag, startPoint x: 657, startPoint y: 8, endPoint x: 645, endPoint y: 19, distance: 16.7
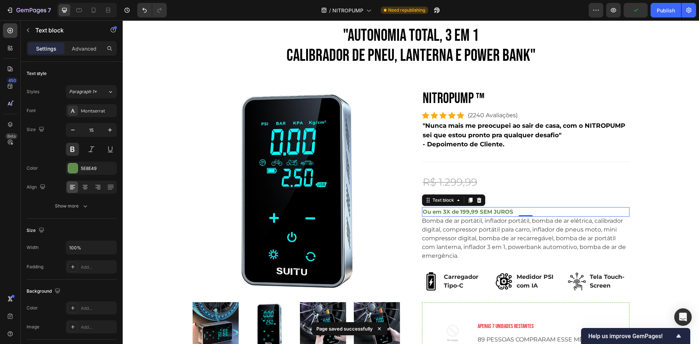
click at [657, 11] on div "Publish" at bounding box center [665, 11] width 18 height 8
click at [650, 3] on button "Publish" at bounding box center [665, 10] width 31 height 15
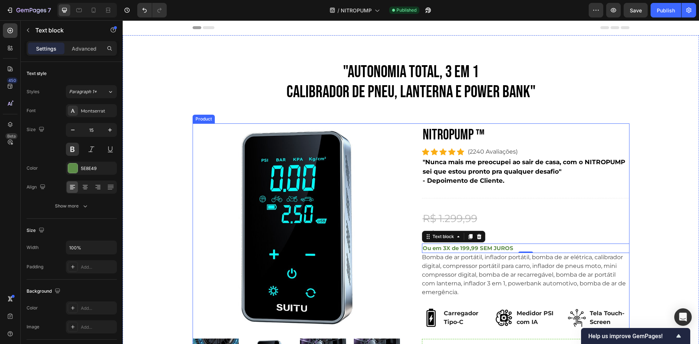
scroll to position [218, 0]
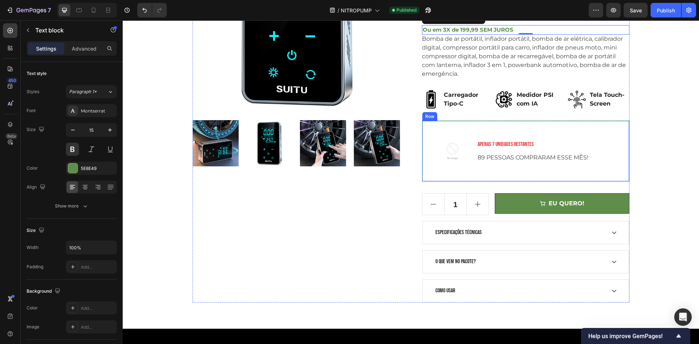
click at [542, 163] on div "APENAS 7 UNIDADES RESTANTES Text block 89 PESSOAS COMPRARAM ESSE MÊS! Text block" at bounding box center [550, 151] width 146 height 49
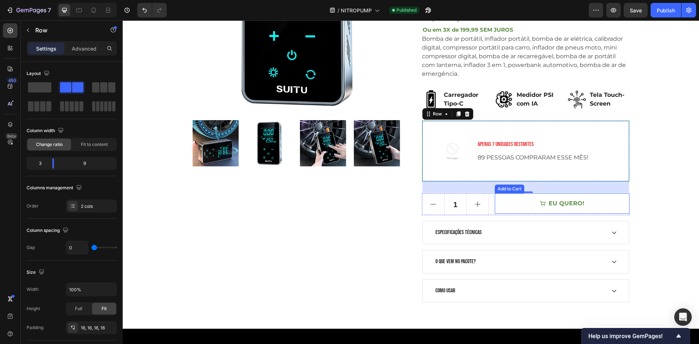
click at [525, 204] on button "EU QUERO!" at bounding box center [561, 203] width 134 height 20
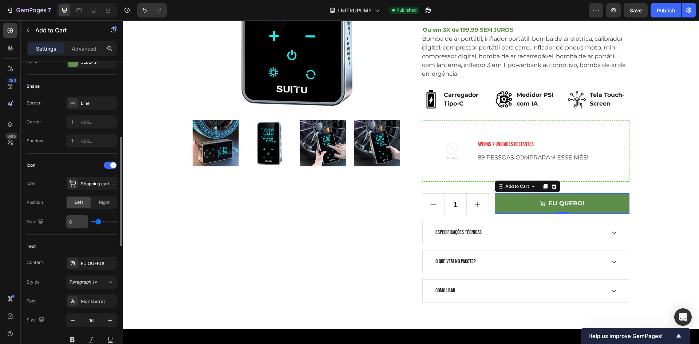
scroll to position [280, 0]
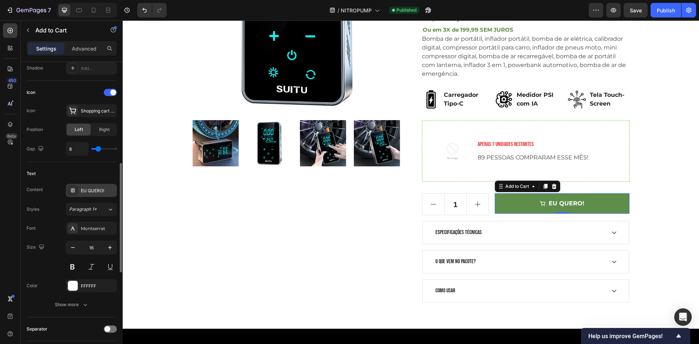
click at [79, 190] on div "EU QUERO!" at bounding box center [91, 190] width 51 height 13
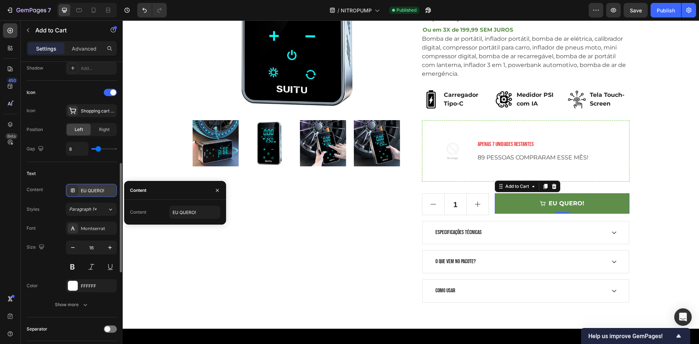
click at [80, 190] on div "EU QUERO!" at bounding box center [91, 190] width 51 height 13
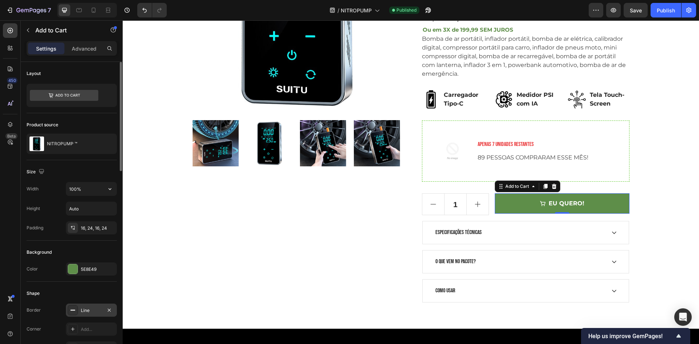
scroll to position [109, 0]
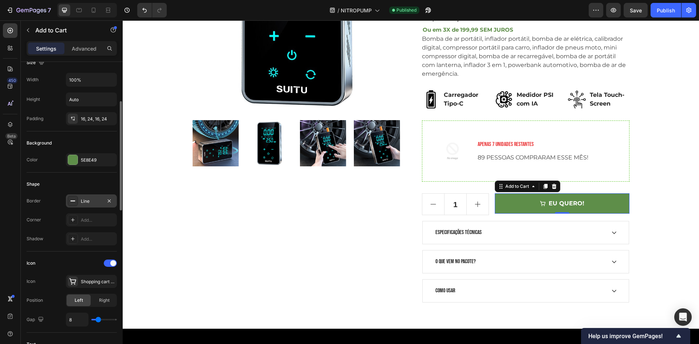
click at [79, 198] on div "Line" at bounding box center [91, 200] width 51 height 13
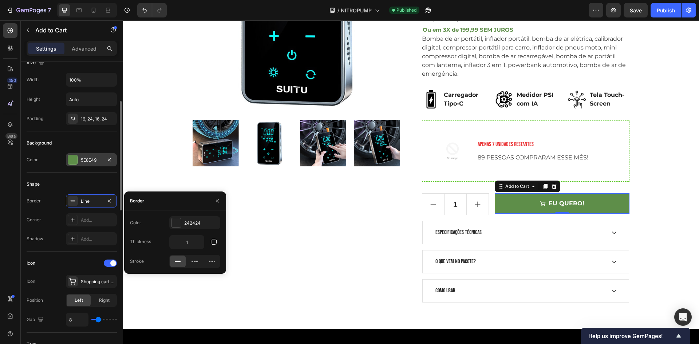
click at [66, 163] on div "5E8E49" at bounding box center [91, 159] width 51 height 13
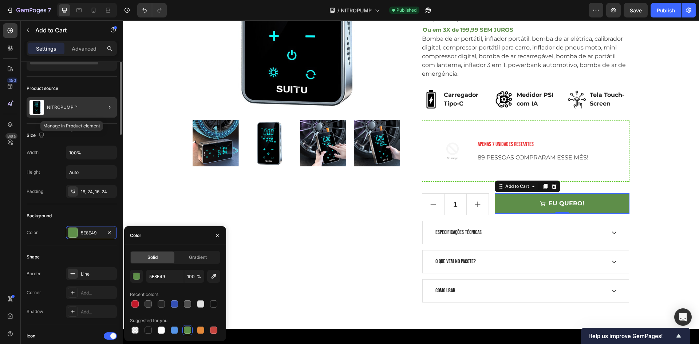
scroll to position [0, 0]
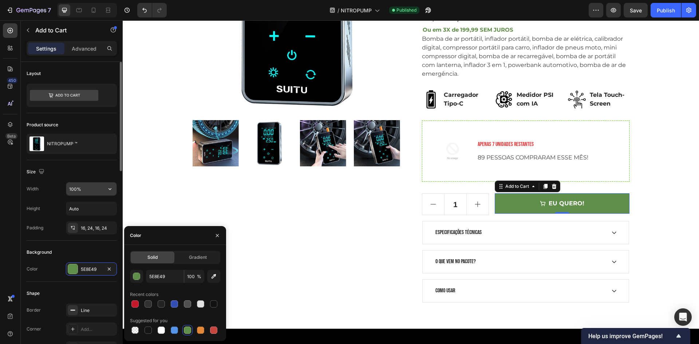
click at [87, 186] on input "100%" at bounding box center [91, 188] width 50 height 13
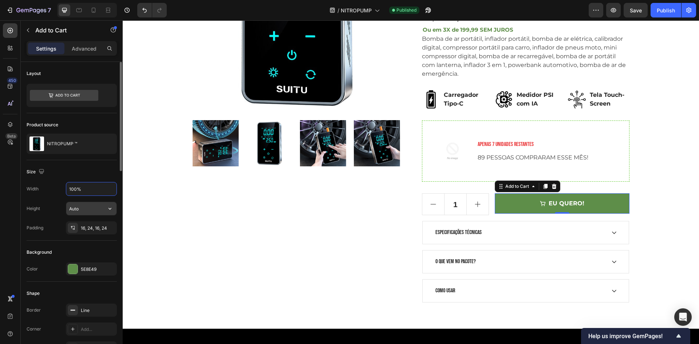
click at [81, 202] on input "Auto" at bounding box center [91, 208] width 50 height 13
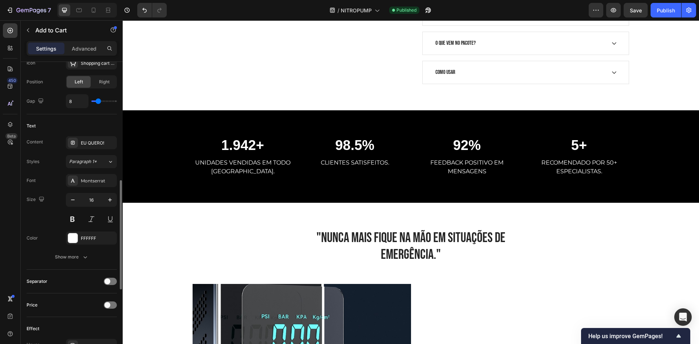
scroll to position [437, 0]
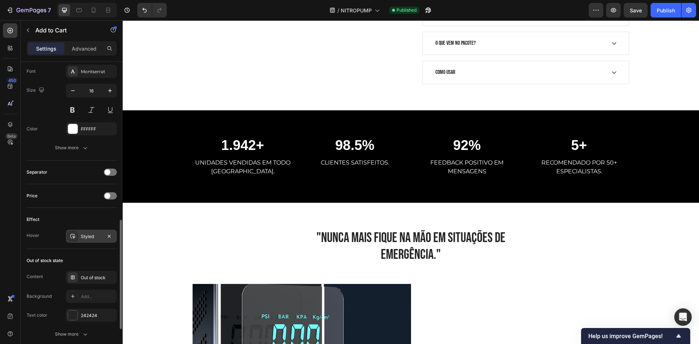
click at [87, 239] on div "Styled" at bounding box center [91, 236] width 21 height 7
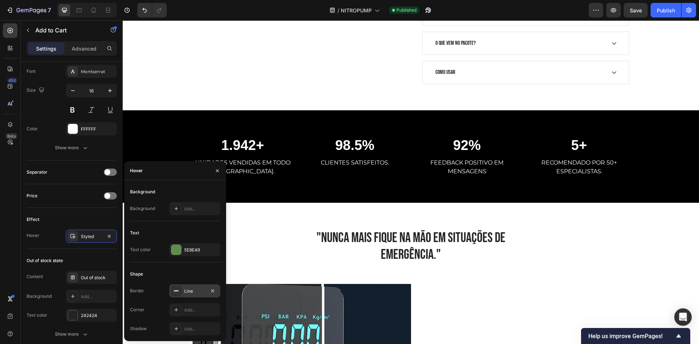
click at [192, 291] on div "Line" at bounding box center [194, 291] width 21 height 7
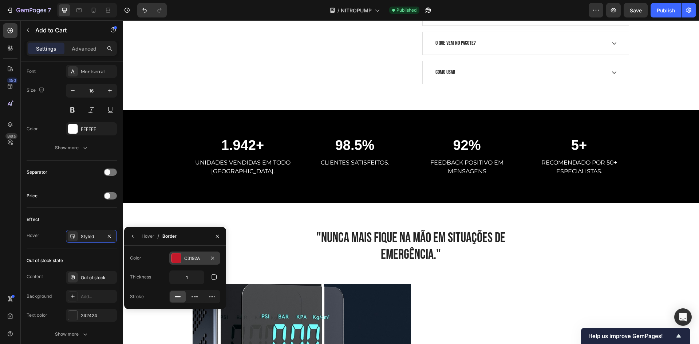
click at [180, 258] on div at bounding box center [175, 257] width 9 height 9
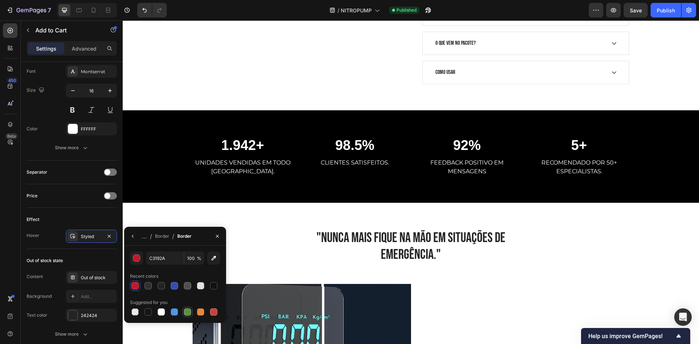
drag, startPoint x: 186, startPoint y: 311, endPoint x: 139, endPoint y: 249, distance: 78.4
click at [186, 311] on div at bounding box center [187, 311] width 7 height 7
type input "5E8E49"
drag, startPoint x: 633, startPoint y: 8, endPoint x: 511, endPoint y: 1, distance: 122.8
click at [633, 8] on span "Save" at bounding box center [635, 10] width 12 height 6
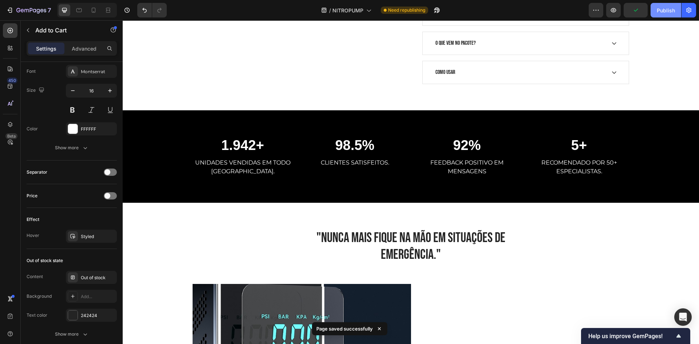
click at [660, 14] on button "Publish" at bounding box center [665, 10] width 31 height 15
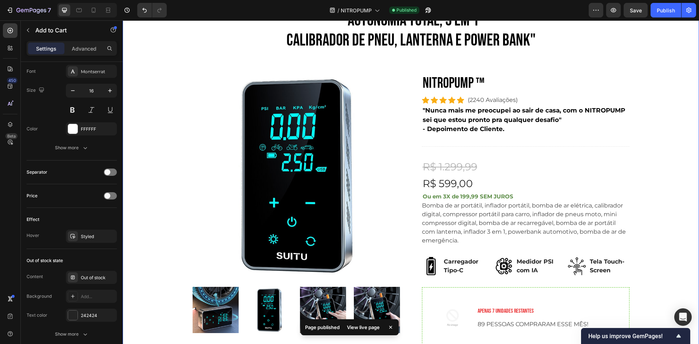
scroll to position [36, 0]
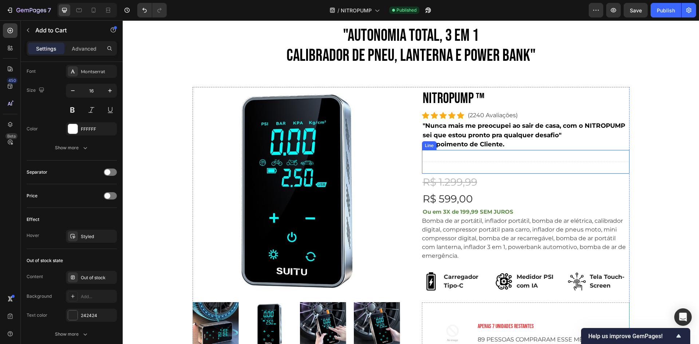
click at [548, 140] on p "- Depoimento de Cliente." at bounding box center [525, 144] width 206 height 9
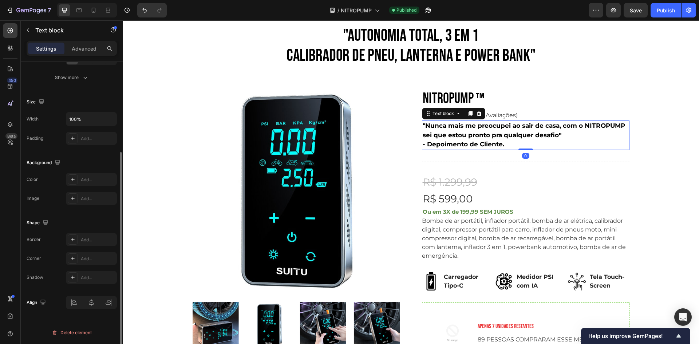
scroll to position [0, 0]
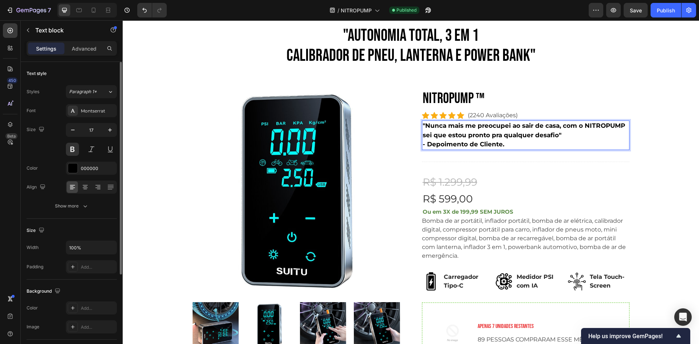
click at [554, 135] on p ""Nunca mais me preocupei ao sair de casa, com o NITROPUMP sei que estou pronto …" at bounding box center [525, 130] width 206 height 19
click at [644, 8] on button "Save" at bounding box center [635, 10] width 24 height 15
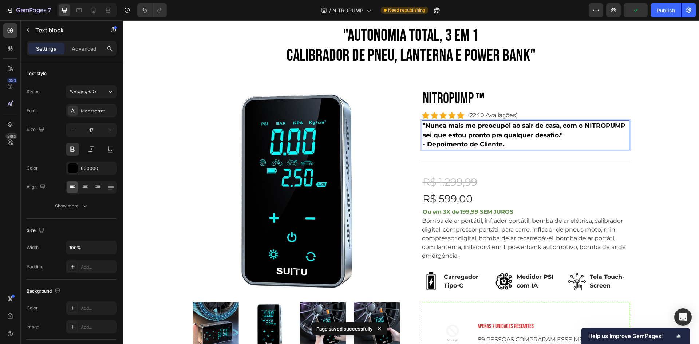
click at [522, 139] on p ""Nunca mais me preocupei ao sair de casa, com o NITROPUMP sei que estou pronto …" at bounding box center [525, 130] width 206 height 19
click at [491, 182] on div "R$ 1.299,99" at bounding box center [525, 182] width 207 height 17
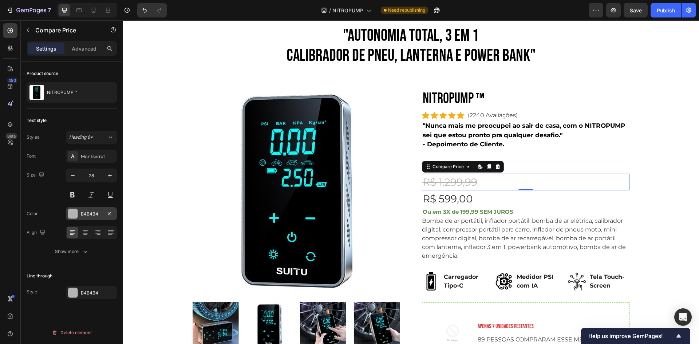
click at [91, 212] on div "B4B4B4" at bounding box center [91, 214] width 21 height 7
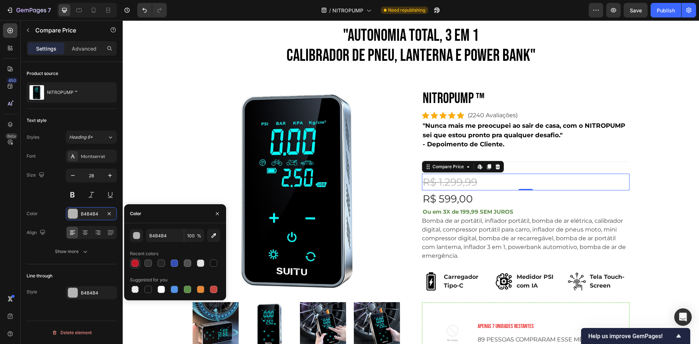
click at [131, 260] on div at bounding box center [135, 263] width 9 height 9
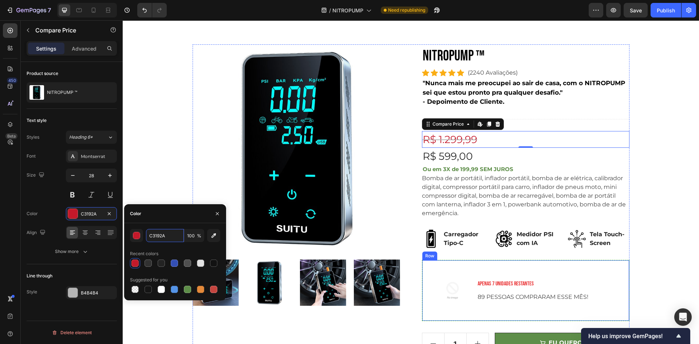
scroll to position [109, 0]
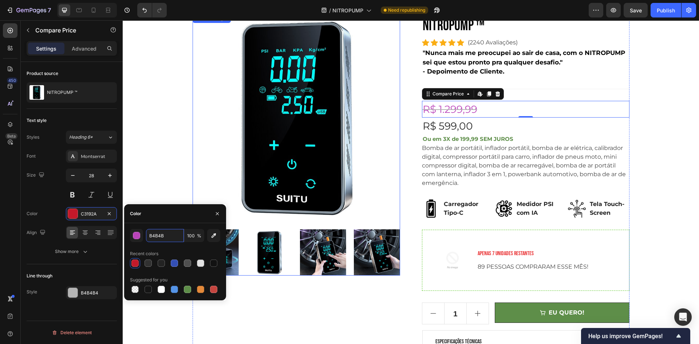
type input "B4B4B4"
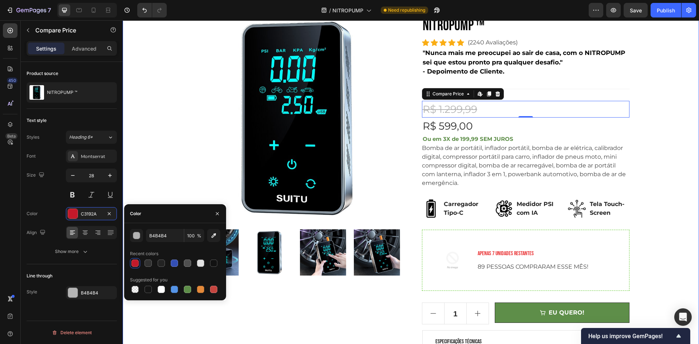
click at [670, 180] on div ""AUTONOMIA TOTAL, 3 em 1 CALIBRADOR DE PNEU, LANTERNA E POWER BANK" Heading Row…" at bounding box center [410, 181] width 565 height 459
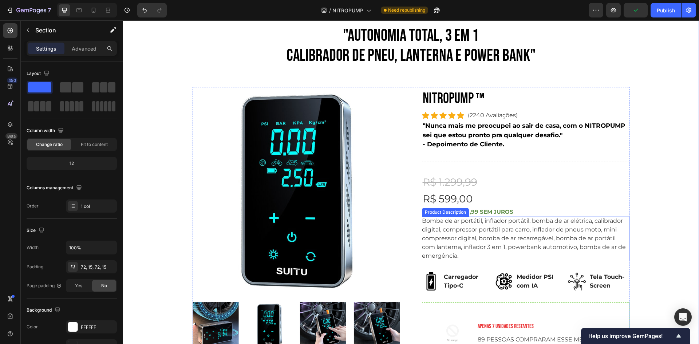
scroll to position [146, 0]
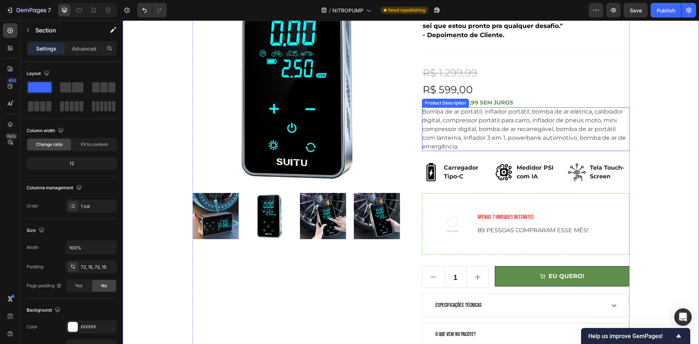
click at [510, 93] on div "R$ 599,00" at bounding box center [525, 89] width 207 height 17
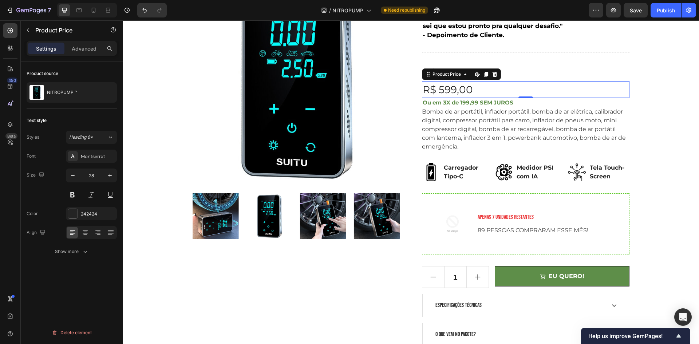
click at [504, 100] on p "Ou em 3X de 199,99 SEM JUROS" at bounding box center [525, 103] width 206 height 8
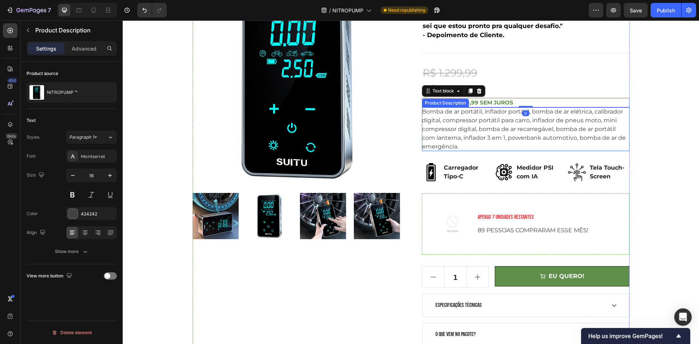
click at [498, 147] on div "Bomba de ar portátil, inflador portátil, bomba de ar elétrica, calibrador digit…" at bounding box center [525, 129] width 207 height 44
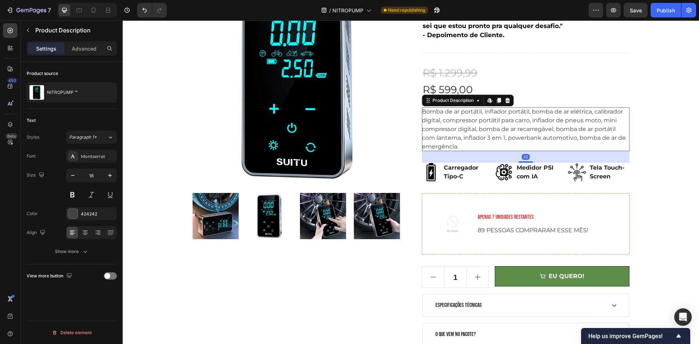
click at [566, 98] on div "Ou em 3X de 199,99 SEM JUROS" at bounding box center [525, 103] width 207 height 10
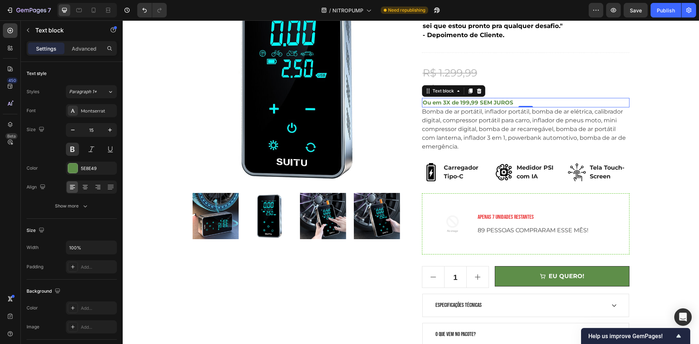
click at [470, 103] on p "Ou em 3X de 199,99 SEM JUROS" at bounding box center [525, 103] width 206 height 8
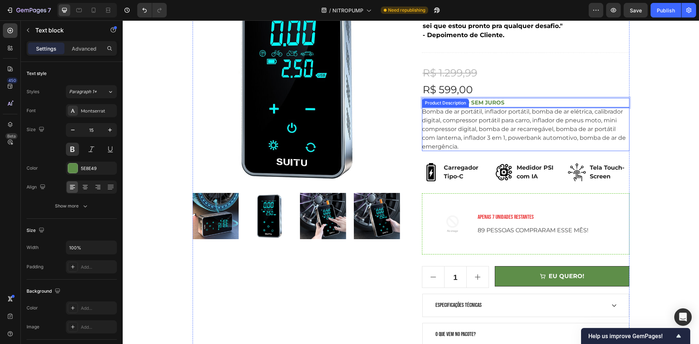
click at [653, 141] on div ""AUTONOMIA TOTAL, 3 em 1 CALIBRADOR DE PNEU, LANTERNA E POWER BANK" Heading Row…" at bounding box center [410, 145] width 565 height 459
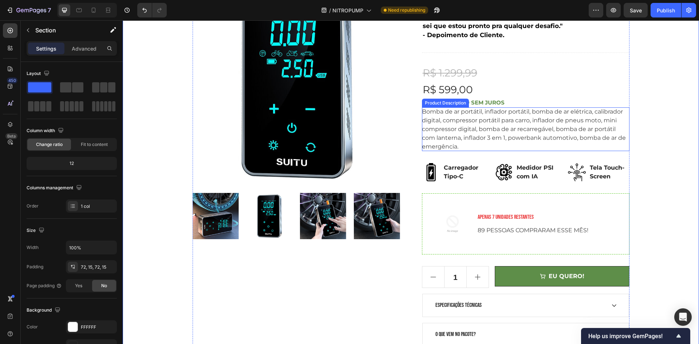
click at [470, 106] on p "Ou em 3X de 199 SEM JUROS" at bounding box center [525, 103] width 206 height 8
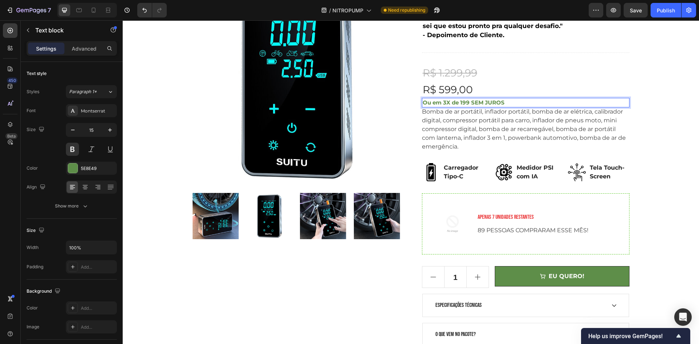
click at [466, 102] on p "Ou em 3X de 199 SEM JUROS" at bounding box center [525, 103] width 206 height 8
click at [464, 108] on p "Bomba de ar portátil, inflador portátil, bomba de ar elétrica, calibrador digit…" at bounding box center [524, 129] width 204 height 42
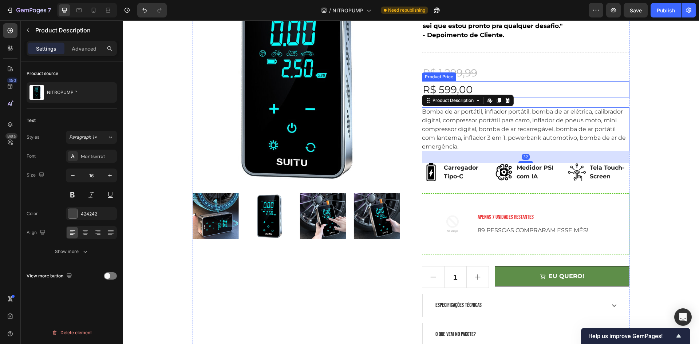
click at [491, 76] on div "R$ 1.299,99" at bounding box center [525, 72] width 207 height 17
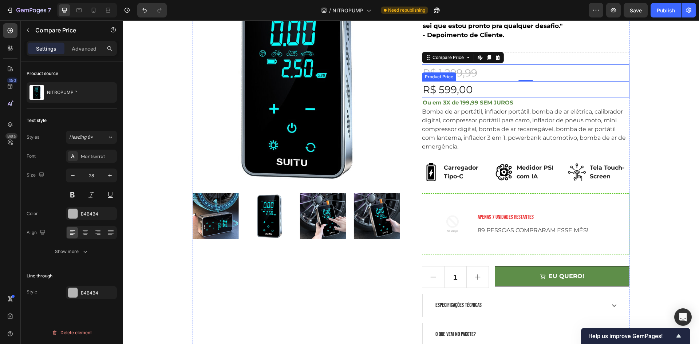
click at [457, 103] on p "Ou em 3X de 199,99 SEM JUROS" at bounding box center [525, 103] width 206 height 8
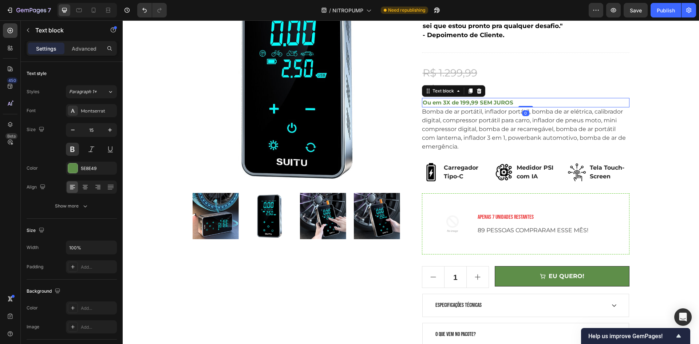
click at [457, 103] on p "Ou em 3X de 199,99 SEM JUROS" at bounding box center [525, 103] width 206 height 8
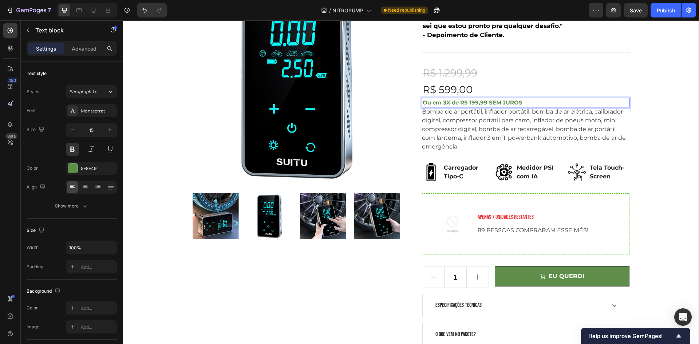
click at [662, 135] on div ""AUTONOMIA TOTAL, 3 em 1 CALIBRADOR DE PNEU, LANTERNA E POWER BANK" Heading Row…" at bounding box center [410, 145] width 565 height 459
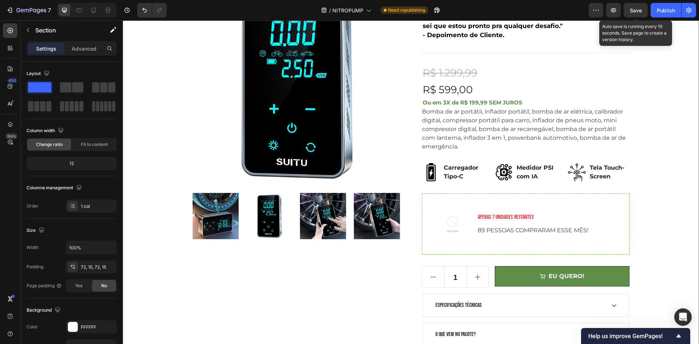
click at [637, 8] on span "Save" at bounding box center [635, 10] width 12 height 6
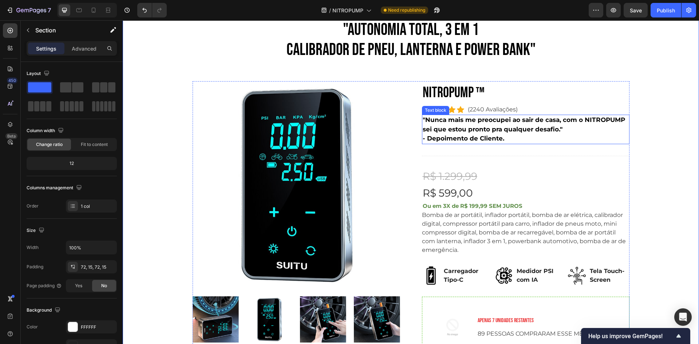
scroll to position [0, 0]
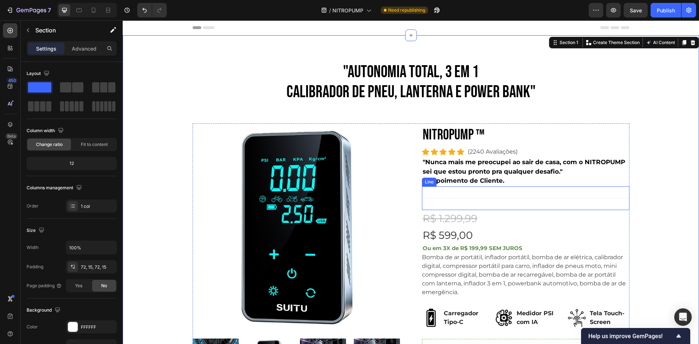
click at [439, 204] on div "Title Line" at bounding box center [525, 198] width 207 height 24
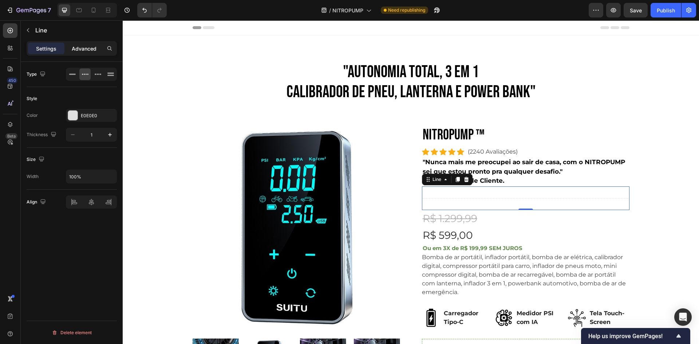
click at [79, 48] on p "Advanced" at bounding box center [84, 49] width 25 height 8
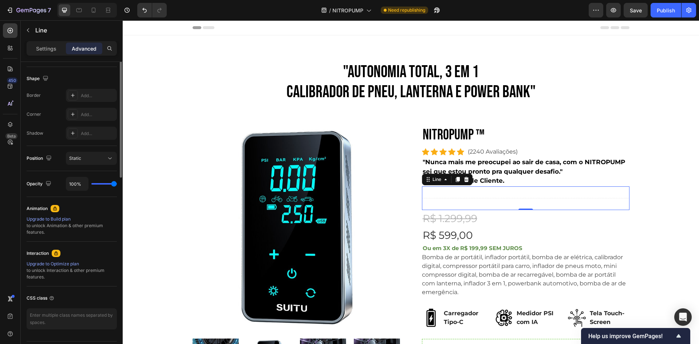
scroll to position [73, 0]
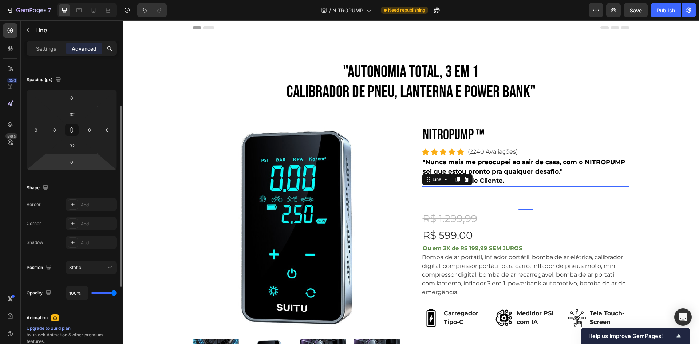
click at [69, 0] on html "7 / NITROPUMP Need republishing Preview Save Publish 450 Beta Sections(18) Elem…" at bounding box center [349, 0] width 699 height 0
click at [69, 148] on input "32" at bounding box center [72, 145] width 15 height 11
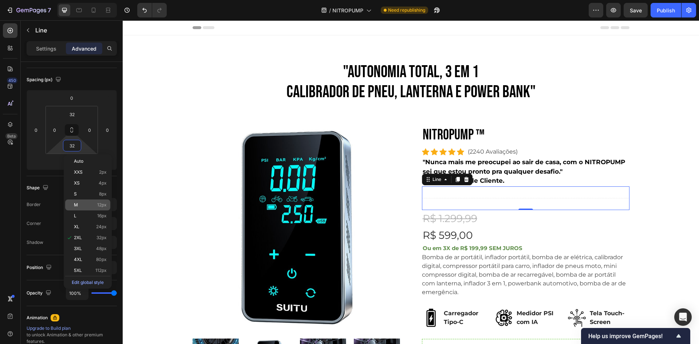
click at [102, 207] on div "M 12px" at bounding box center [87, 204] width 45 height 11
type input "12"
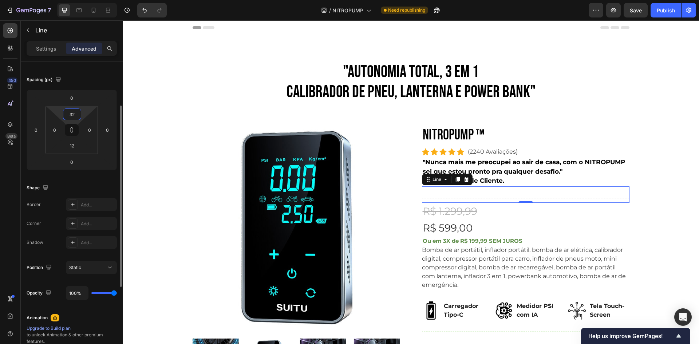
click at [72, 116] on input "32" at bounding box center [72, 114] width 15 height 11
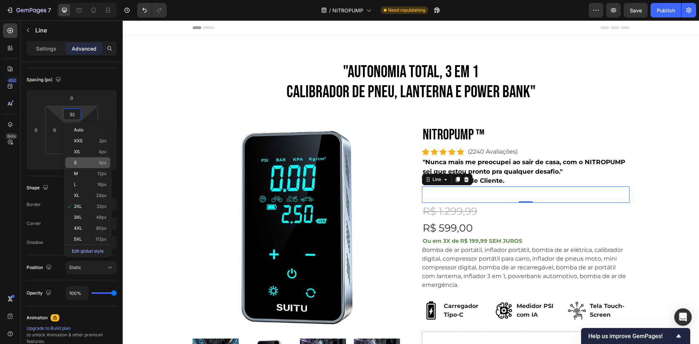
click at [100, 165] on span "8px" at bounding box center [103, 162] width 8 height 5
type input "8"
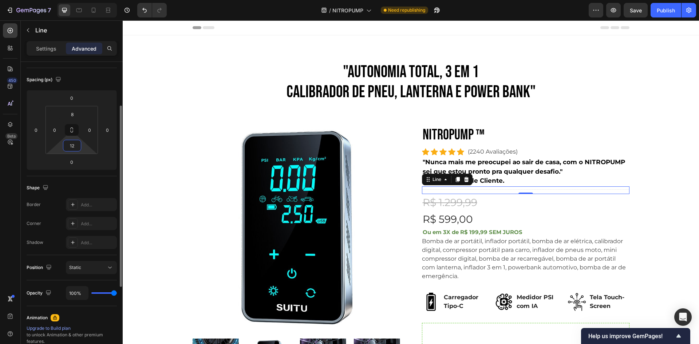
click at [73, 148] on input "12" at bounding box center [72, 145] width 15 height 11
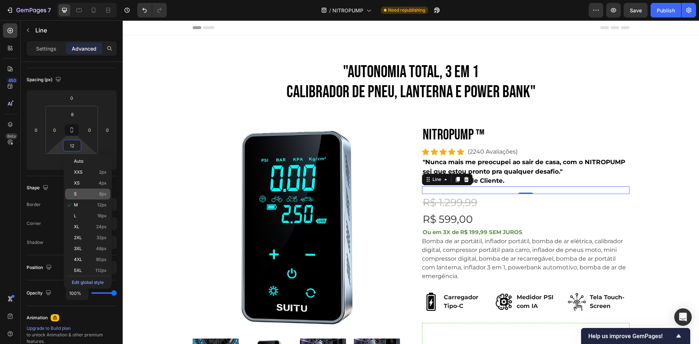
click at [93, 195] on p "S 8px" at bounding box center [90, 193] width 33 height 5
type input "8"
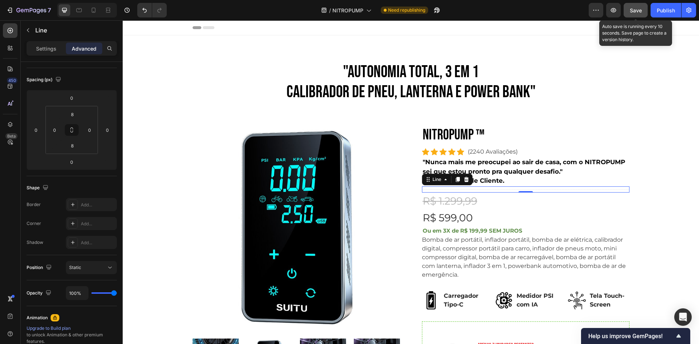
click at [628, 14] on button "Save" at bounding box center [635, 10] width 24 height 15
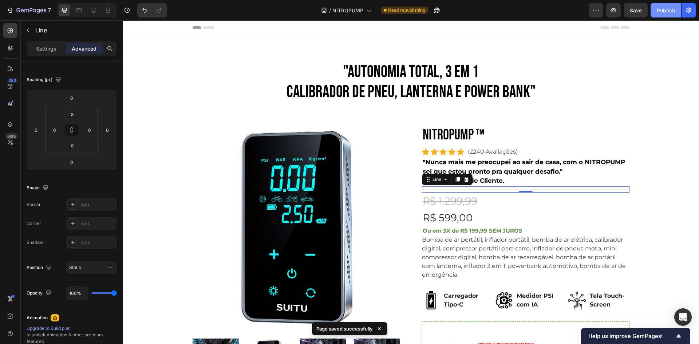
click at [669, 7] on div "Publish" at bounding box center [665, 11] width 18 height 8
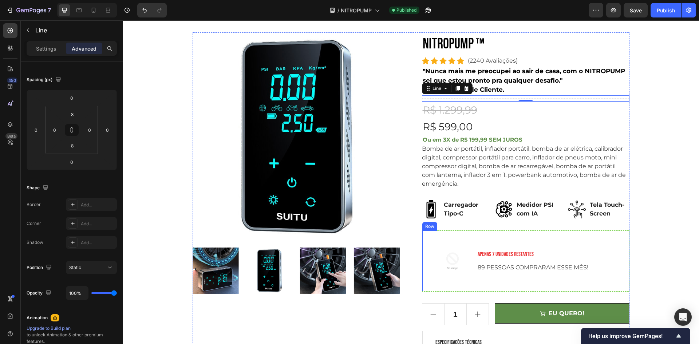
scroll to position [146, 0]
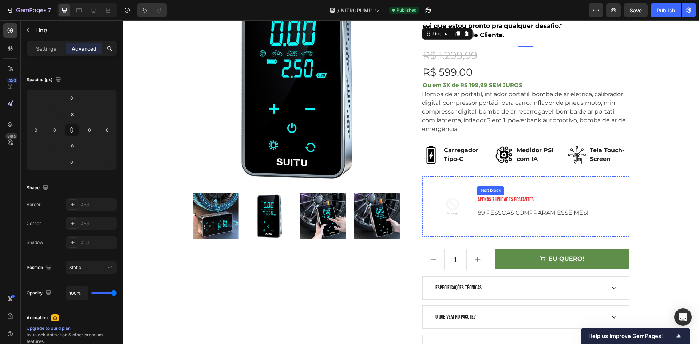
click at [491, 201] on p "APENAS 7 UNIDADES RESTANTES" at bounding box center [549, 199] width 145 height 9
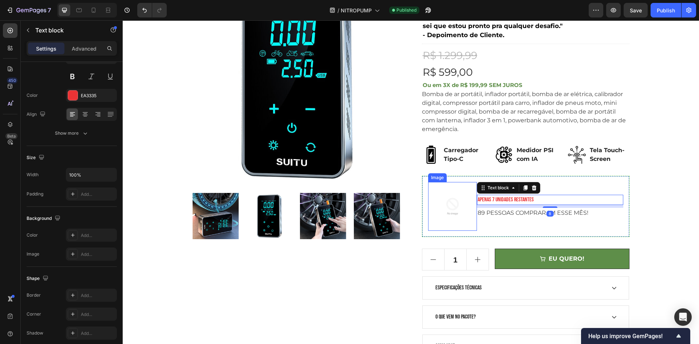
scroll to position [0, 0]
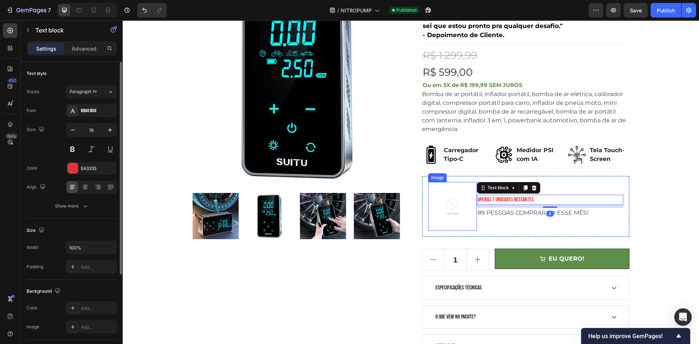
click at [458, 211] on img at bounding box center [452, 206] width 49 height 49
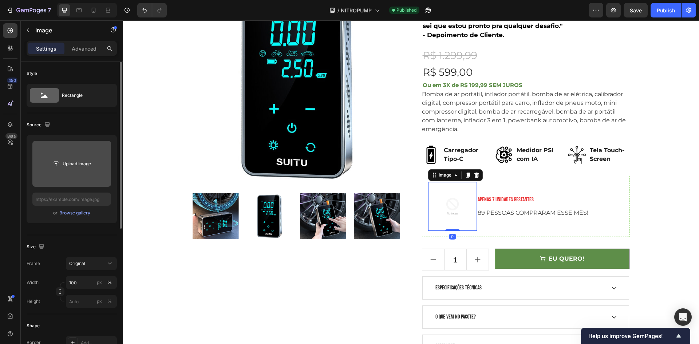
click at [88, 172] on input "file" at bounding box center [71, 164] width 79 height 46
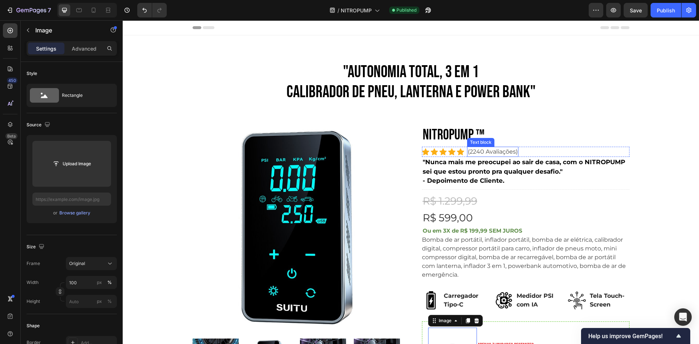
click at [480, 148] on p "(2240 Avaliações)" at bounding box center [492, 151] width 50 height 9
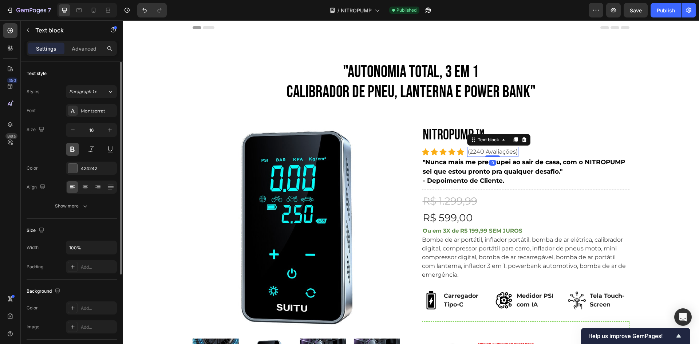
click at [73, 152] on button at bounding box center [72, 149] width 13 height 13
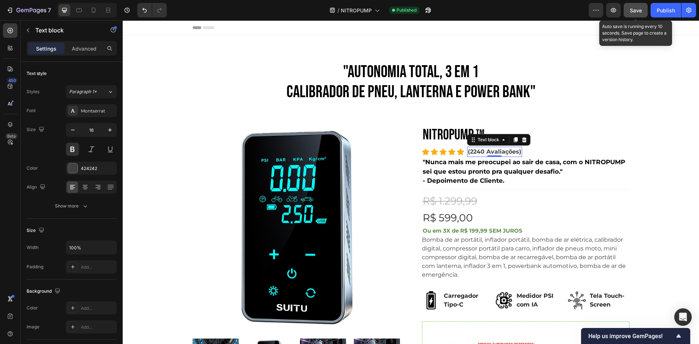
click at [646, 10] on button "Save" at bounding box center [635, 10] width 24 height 15
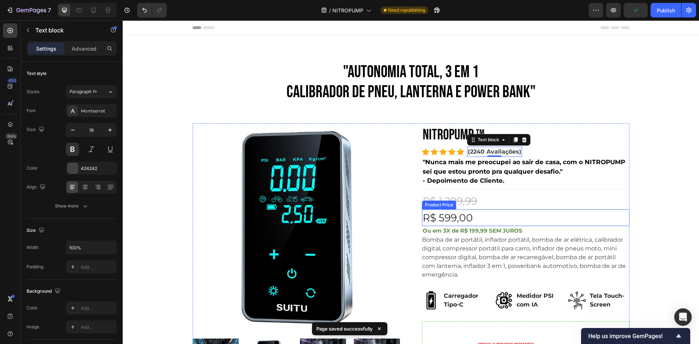
click at [469, 220] on div "R$ 599,00" at bounding box center [525, 217] width 207 height 17
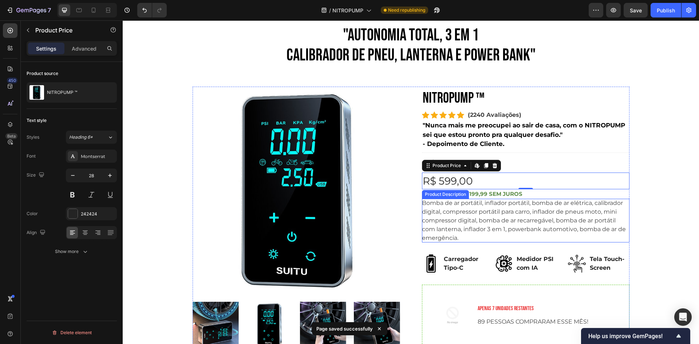
scroll to position [73, 0]
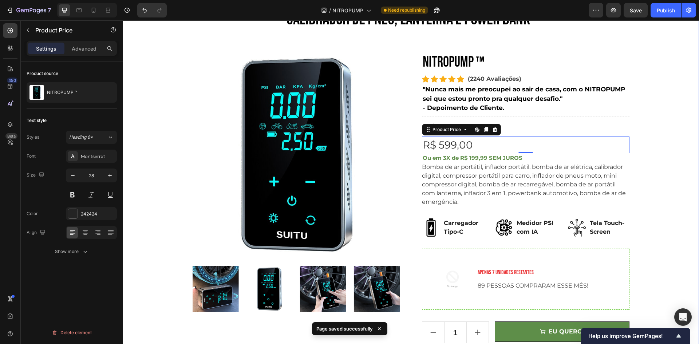
click at [670, 199] on div ""AUTONOMIA TOTAL, 3 em 1 CALIBRADOR DE PNEU, LANTERNA E POWER BANK" Heading Row…" at bounding box center [410, 210] width 565 height 442
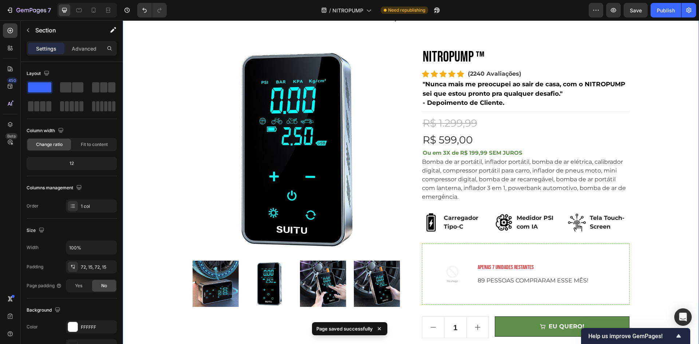
scroll to position [182, 0]
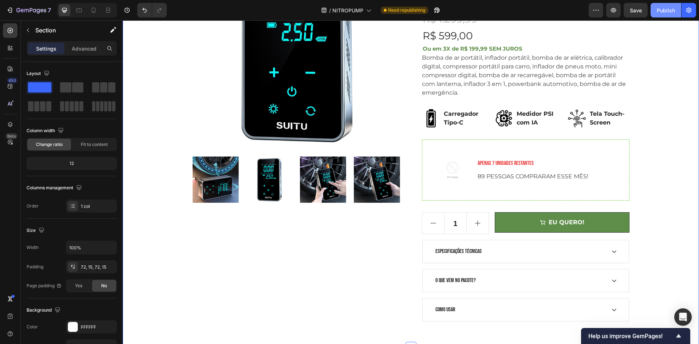
click at [665, 12] on div "Publish" at bounding box center [665, 11] width 18 height 8
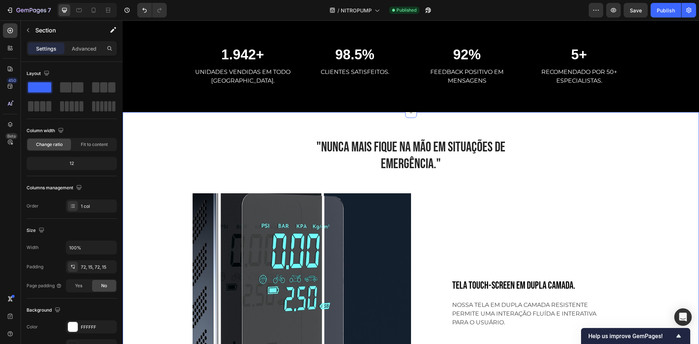
scroll to position [473, 0]
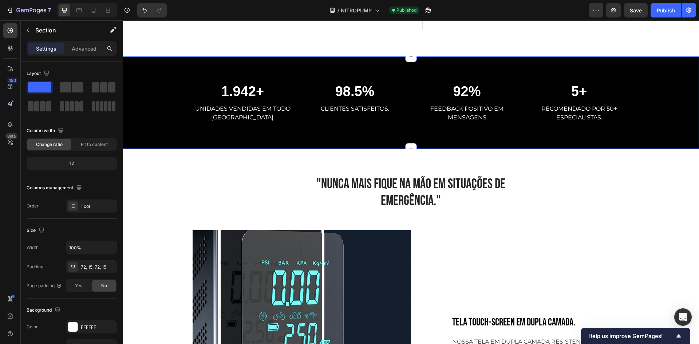
click at [236, 122] on p "UNIDADES VENDIDAS EM TODO [GEOGRAPHIC_DATA]." at bounding box center [242, 112] width 99 height 17
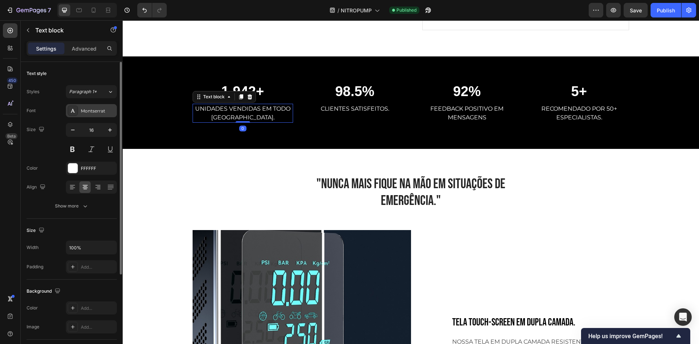
click at [95, 113] on div "Montserrat" at bounding box center [98, 111] width 34 height 7
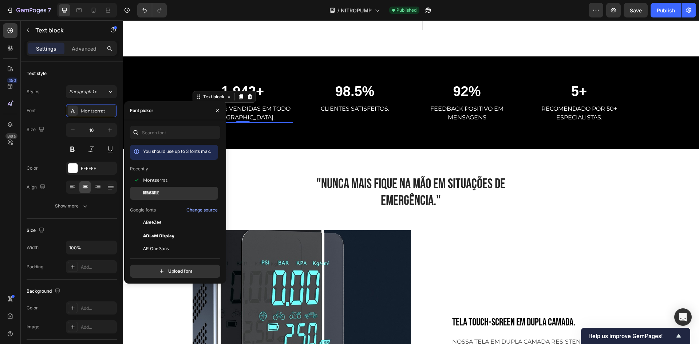
click at [172, 190] on div "Bebas Neue" at bounding box center [179, 193] width 73 height 7
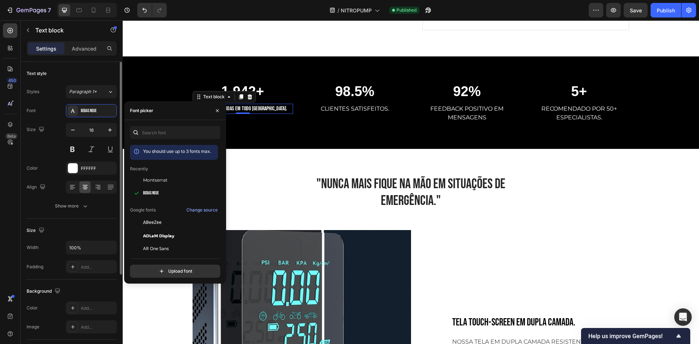
click at [73, 156] on div "Font Bebas Neue Size 16 Color FFFFFF Align Show more" at bounding box center [72, 158] width 90 height 108
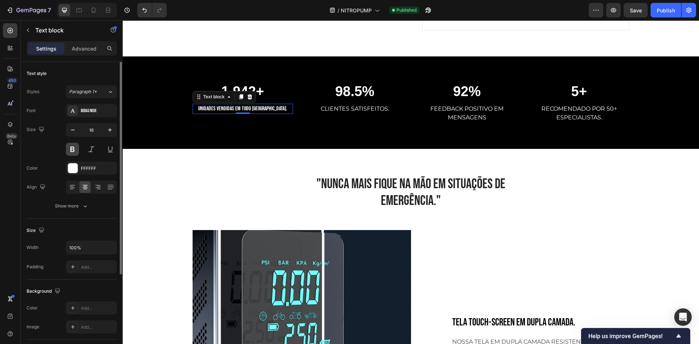
click at [72, 154] on button at bounding box center [72, 149] width 13 height 13
click at [72, 150] on button at bounding box center [72, 149] width 13 height 13
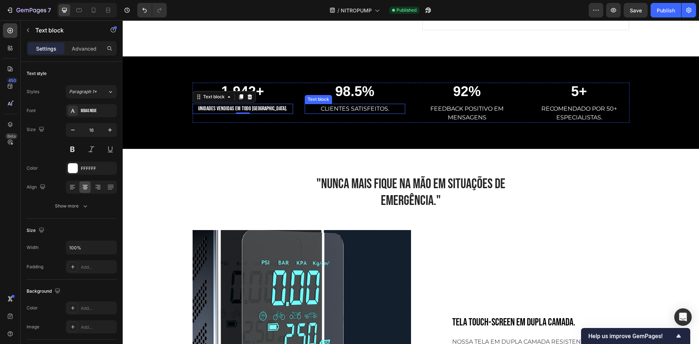
click at [364, 109] on p "CLIENTES SATISFEITOS." at bounding box center [354, 108] width 99 height 9
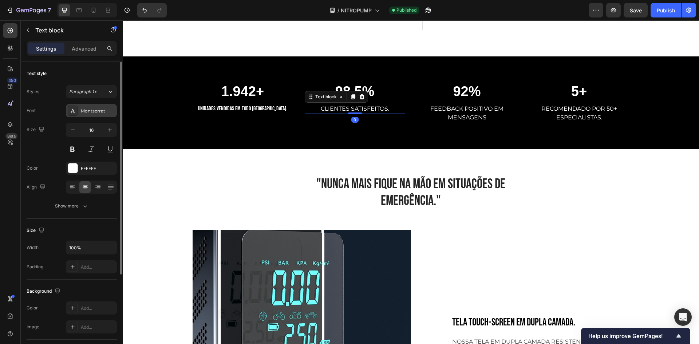
click at [88, 114] on div "Montserrat" at bounding box center [98, 111] width 34 height 7
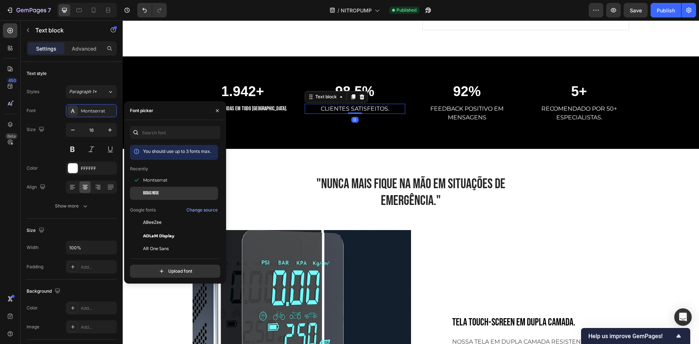
click at [162, 192] on div "Bebas Neue" at bounding box center [179, 193] width 73 height 7
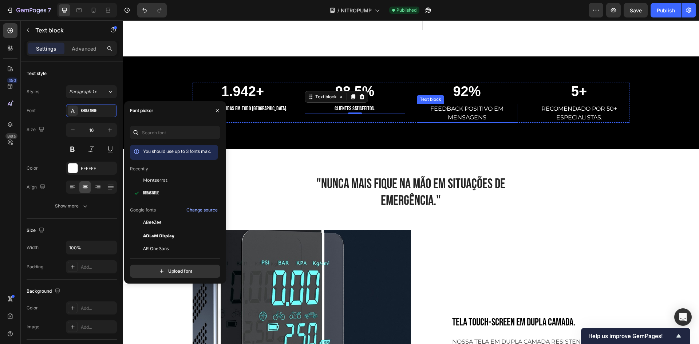
click at [453, 103] on div "92% Heading FEEDBACK POSITIVO EM MENSAGENS Text block" at bounding box center [467, 103] width 100 height 40
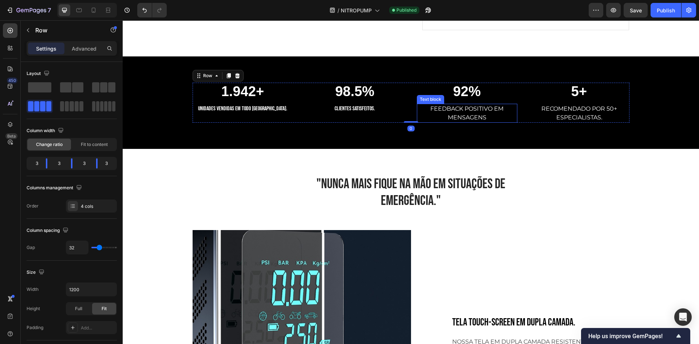
click at [443, 111] on p "FEEDBACK POSITIVO EM MENSAGENS" at bounding box center [466, 112] width 99 height 17
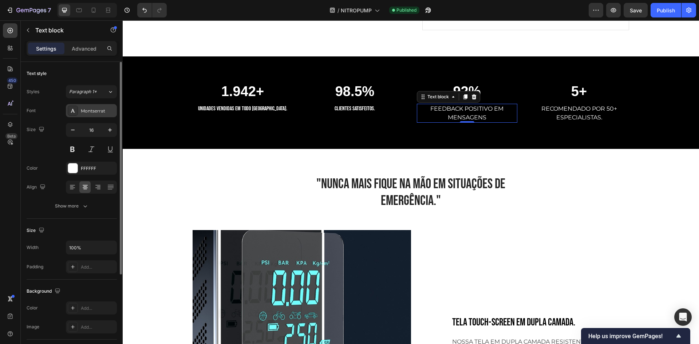
click at [97, 113] on div "Montserrat" at bounding box center [98, 111] width 34 height 7
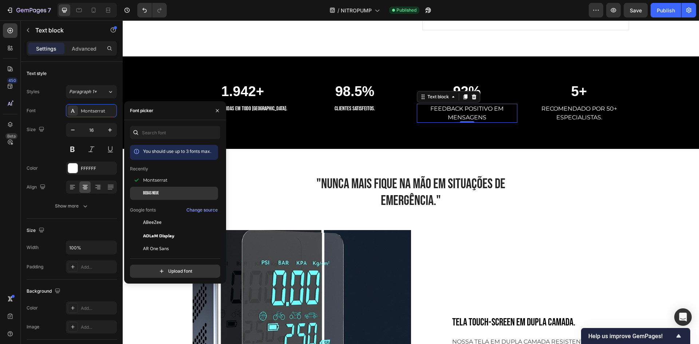
click at [161, 190] on div "Bebas Neue" at bounding box center [179, 193] width 73 height 7
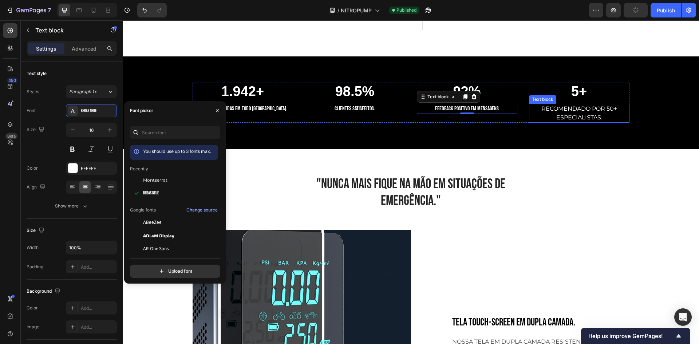
click at [560, 111] on p "RECOMENDADO POR 50+ ESPECIALISTAS." at bounding box center [578, 112] width 99 height 17
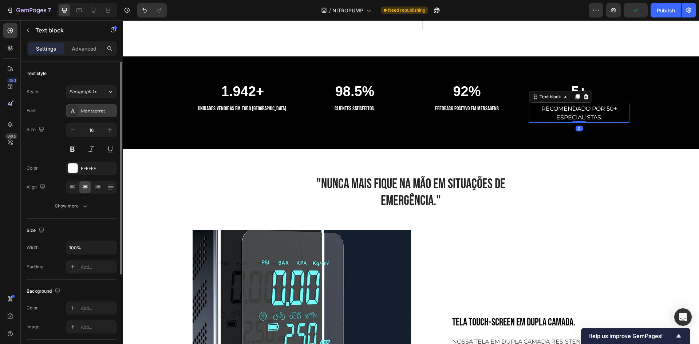
click at [90, 110] on div "Montserrat" at bounding box center [98, 111] width 34 height 7
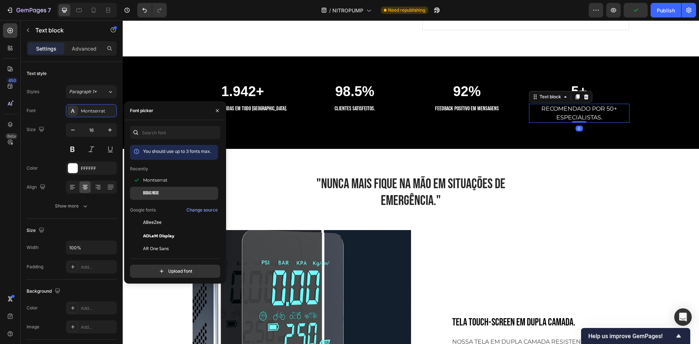
click at [160, 189] on div "Bebas Neue" at bounding box center [174, 193] width 88 height 13
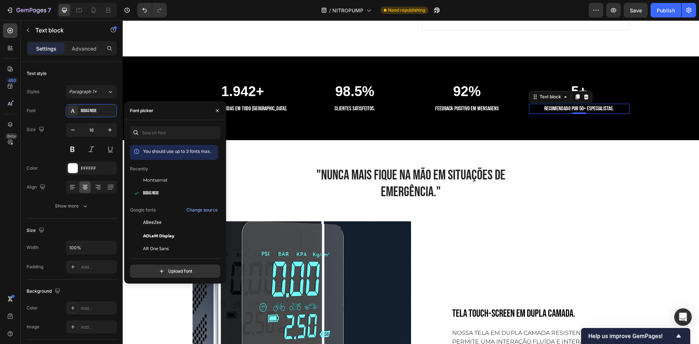
click at [616, 122] on div "1.942+ Heading UNIDADES VENDIDAS EM TODO BRASIL. Text block 98.5% Heading CLIEN…" at bounding box center [411, 98] width 576 height 84
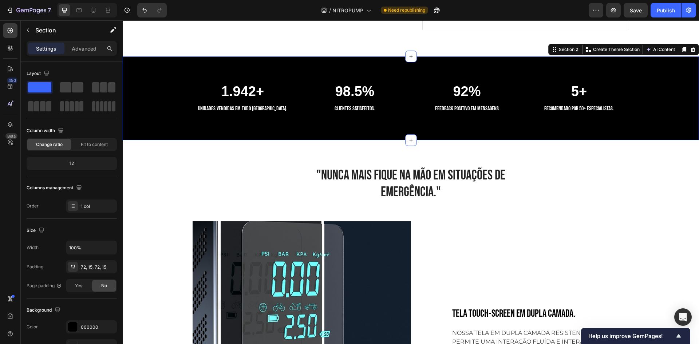
drag, startPoint x: 639, startPoint y: 3, endPoint x: 638, endPoint y: 13, distance: 10.2
click at [639, 3] on div "7 / NITROPUMP Need republishing Preview Save Publish" at bounding box center [349, 10] width 699 height 21
click at [633, 4] on button "Save" at bounding box center [635, 10] width 24 height 15
click at [654, 10] on button "Publish" at bounding box center [665, 10] width 31 height 15
click at [235, 97] on h2 "1.942+" at bounding box center [242, 92] width 100 height 18
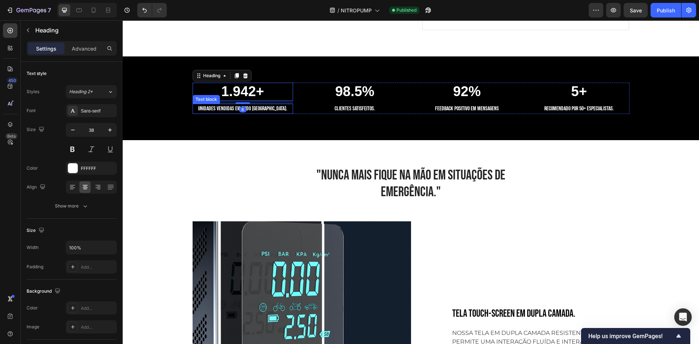
click at [240, 107] on div "8" at bounding box center [242, 110] width 7 height 6
click at [264, 110] on p "UNIDADES VENDIDAS EM TODO [GEOGRAPHIC_DATA]." at bounding box center [242, 108] width 99 height 9
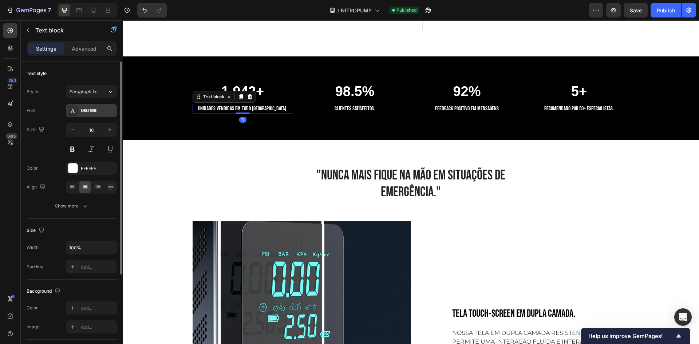
click at [88, 113] on div "Bebas Neue" at bounding box center [98, 111] width 34 height 7
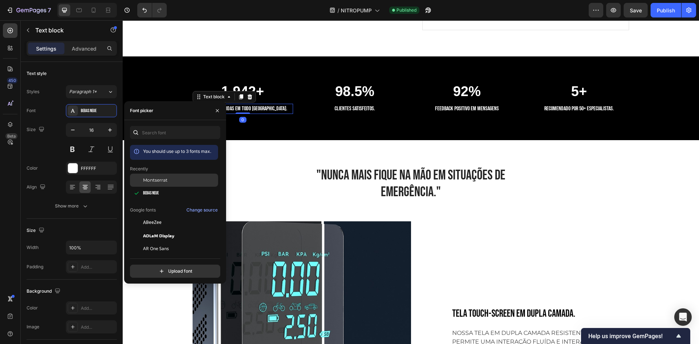
click at [167, 180] on div "Montserrat" at bounding box center [179, 180] width 73 height 7
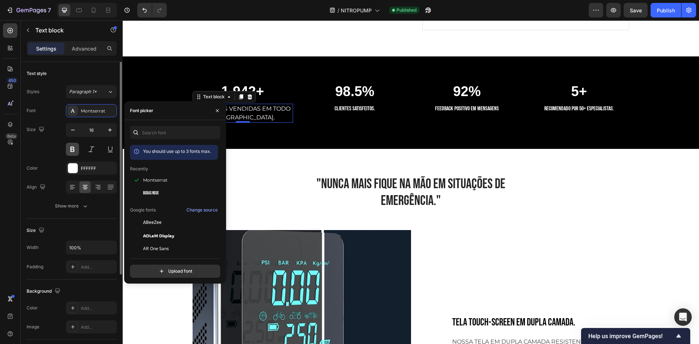
click at [70, 153] on button at bounding box center [72, 149] width 13 height 13
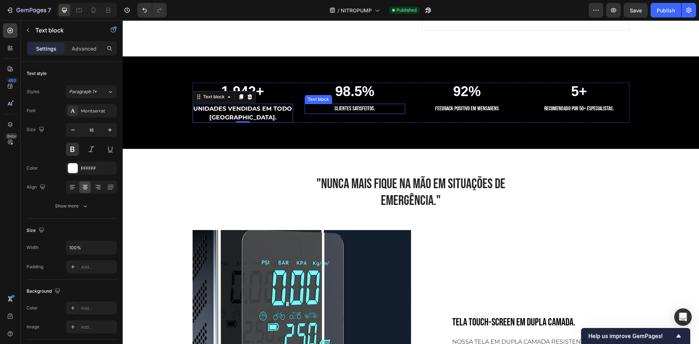
click at [334, 108] on p "CLIENTES SATISFEITOS." at bounding box center [354, 108] width 99 height 9
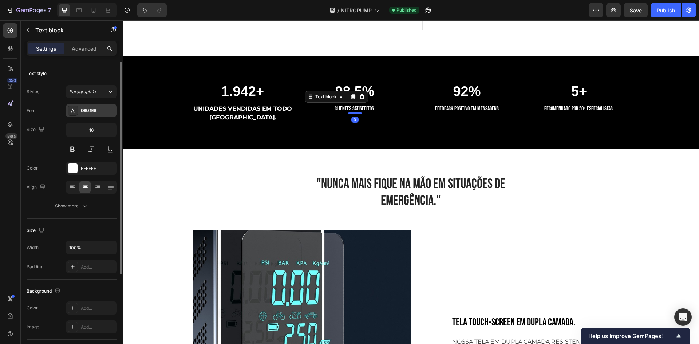
click at [84, 114] on div "Bebas Neue" at bounding box center [98, 111] width 34 height 7
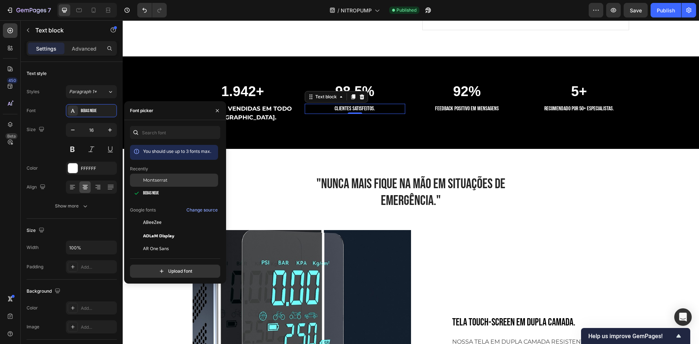
click at [165, 178] on span "Montserrat" at bounding box center [155, 180] width 24 height 7
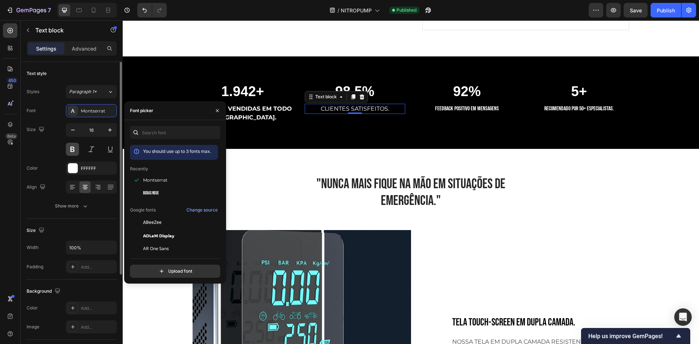
click at [73, 155] on button at bounding box center [72, 149] width 13 height 13
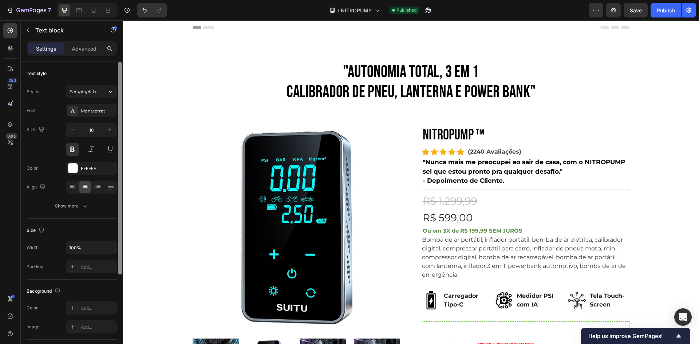
scroll to position [473, 0]
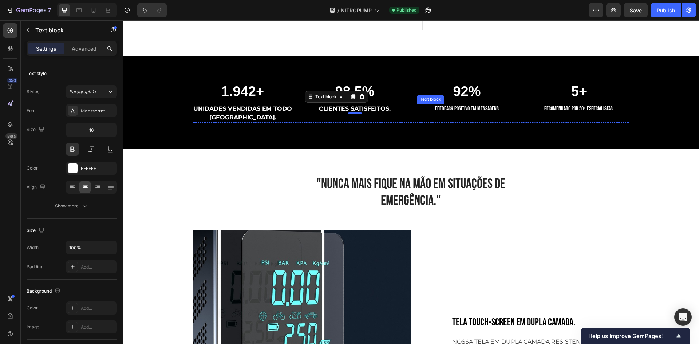
click at [467, 108] on p "FEEDBACK POSITIVO EM MENSAGENS" at bounding box center [466, 108] width 99 height 9
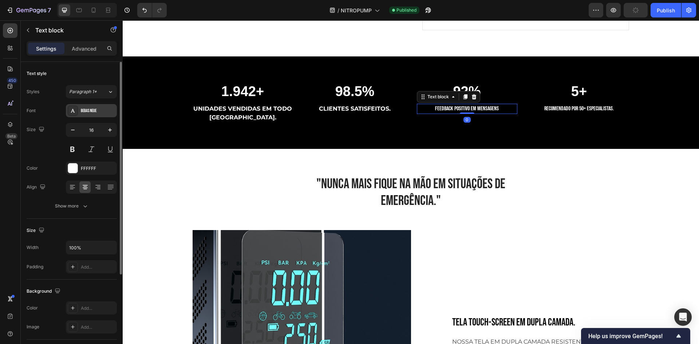
click at [86, 113] on div "Bebas Neue" at bounding box center [98, 111] width 34 height 7
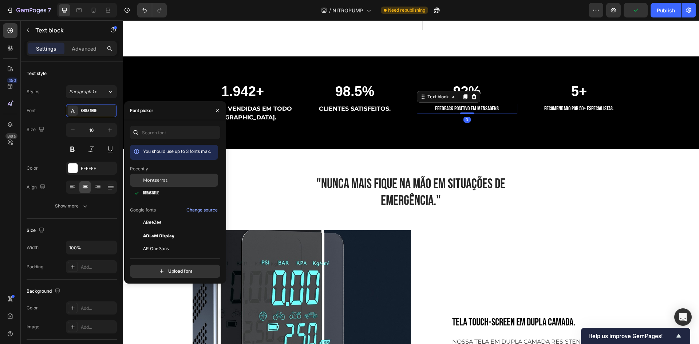
drag, startPoint x: 156, startPoint y: 178, endPoint x: 151, endPoint y: 180, distance: 5.9
click at [157, 179] on span "Montserrat" at bounding box center [155, 180] width 24 height 7
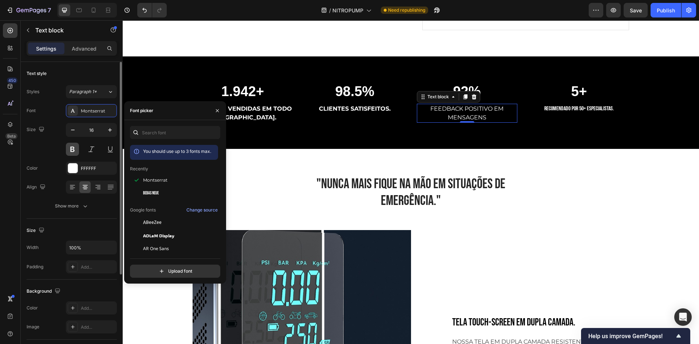
click at [69, 145] on button at bounding box center [72, 149] width 13 height 13
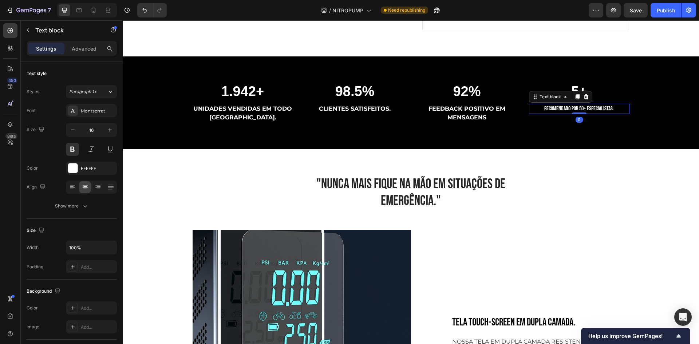
click at [550, 110] on p "RECOMENDADO POR 50+ ESPECIALISTAS." at bounding box center [578, 108] width 99 height 9
click at [80, 107] on div "Bebas Neue" at bounding box center [91, 110] width 51 height 13
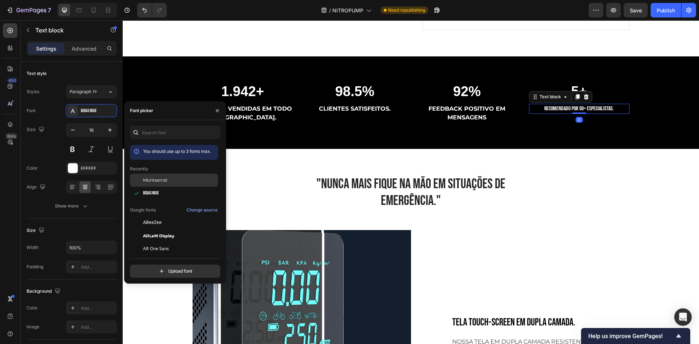
click at [155, 179] on span "Montserrat" at bounding box center [155, 180] width 24 height 7
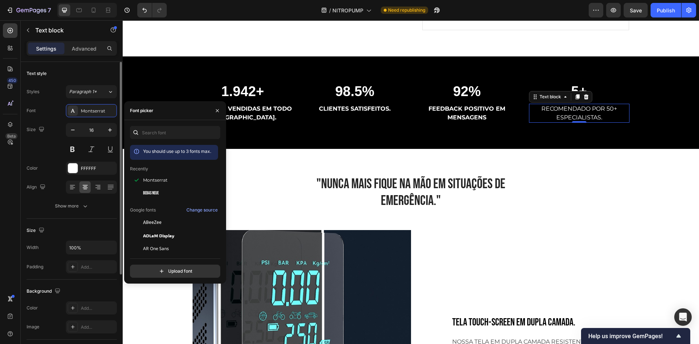
click at [95, 223] on div "Size Width 100% Padding Add..." at bounding box center [72, 249] width 90 height 61
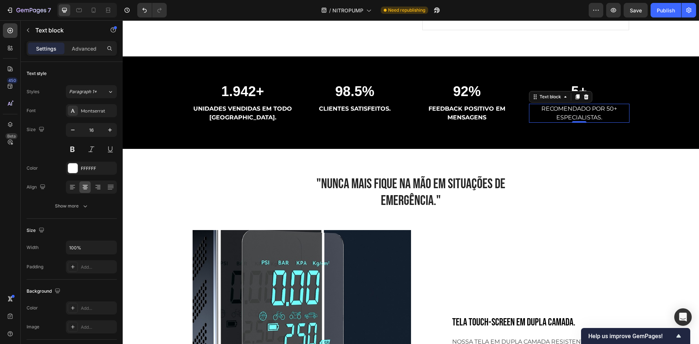
click at [569, 110] on p "RECOMENDADO POR 50+ ESPECIALISTAS." at bounding box center [578, 112] width 99 height 17
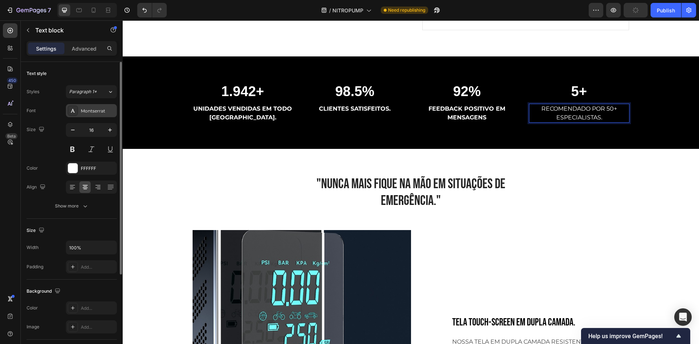
click at [96, 114] on div "Montserrat" at bounding box center [98, 111] width 34 height 7
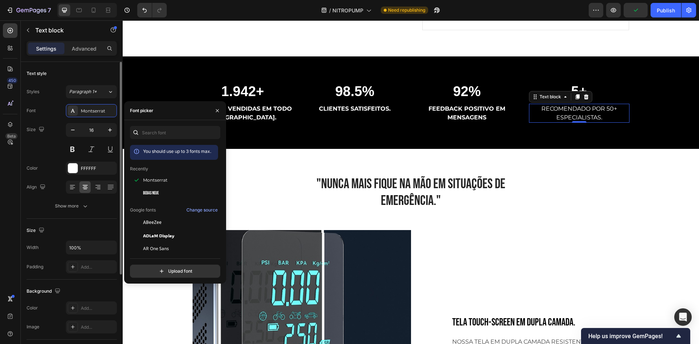
click at [73, 68] on div "Text style" at bounding box center [72, 74] width 90 height 12
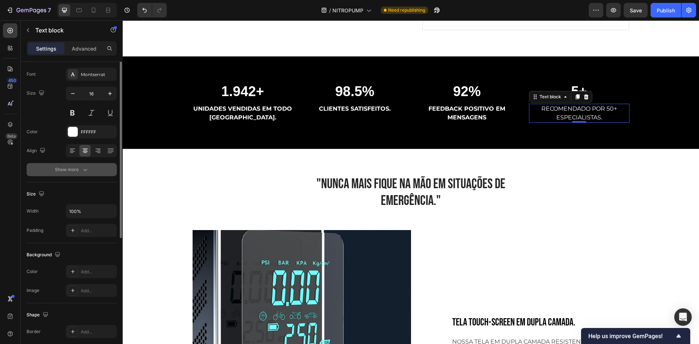
scroll to position [0, 0]
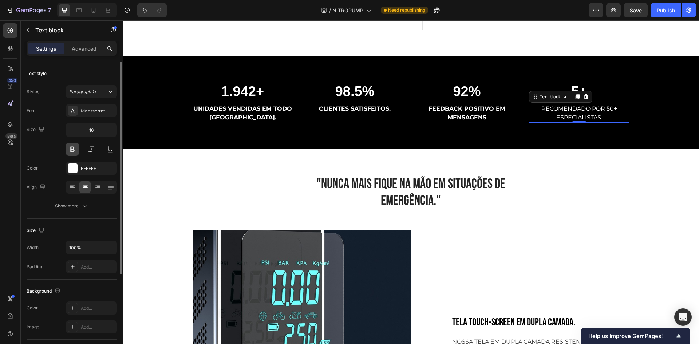
click at [72, 148] on button at bounding box center [72, 149] width 13 height 13
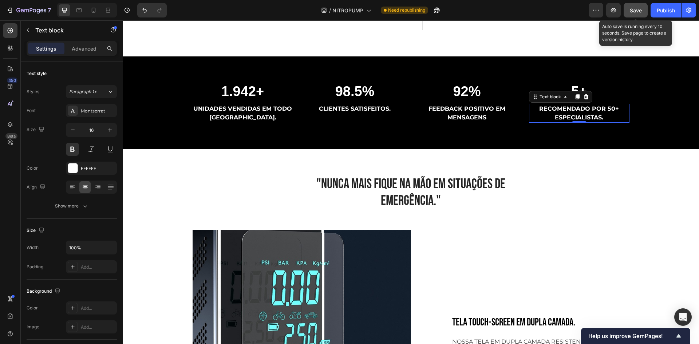
drag, startPoint x: 638, startPoint y: 11, endPoint x: 628, endPoint y: 14, distance: 10.6
click at [637, 11] on span "Save" at bounding box center [635, 10] width 12 height 6
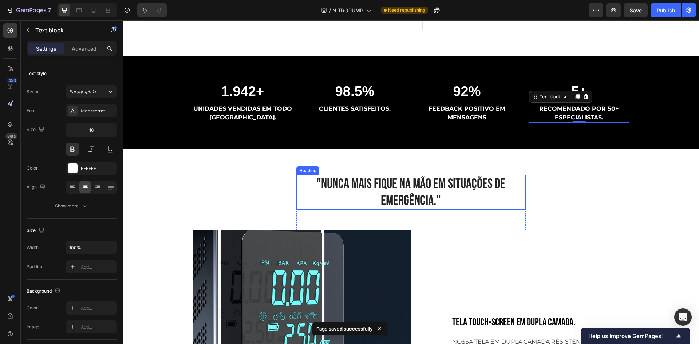
click at [425, 193] on h2 ""NUNCA MAIS FIQUE NA MÃO EM SITUAÇÕES DE EMERGÊNCIA."" at bounding box center [410, 192] width 229 height 35
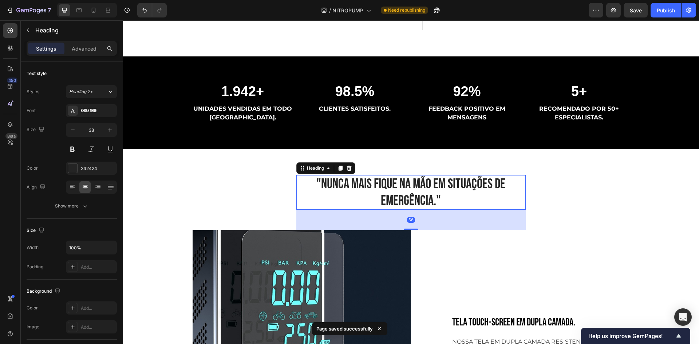
click at [399, 188] on h2 ""NUNCA MAIS FIQUE NA MÃO EM SITUAÇÕES DE EMERGÊNCIA."" at bounding box center [410, 192] width 229 height 35
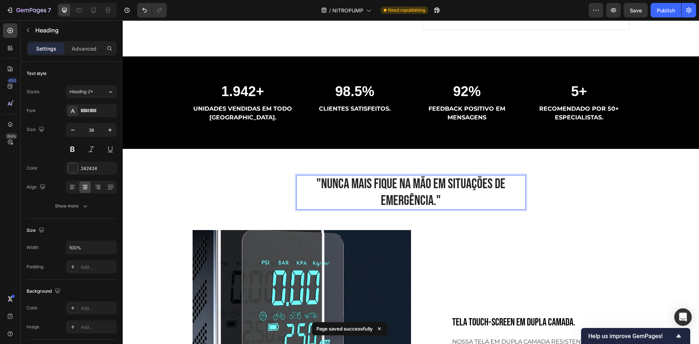
click at [402, 188] on p ""NUNCA MAIS FIQUE NA MÃO EM SITUAÇÕES DE EMERGÊNCIA."" at bounding box center [411, 192] width 228 height 33
click at [452, 198] on p ""NUNCA MAIS FIQUE NA MÃO EM SITUAÇÕES DE EMERGÊNCIA."" at bounding box center [411, 192] width 228 height 33
click at [434, 200] on p ""NUNCA MAIS FIQUE NA MÃO EM SITUAÇÕES DE EMERGÊNCIA."" at bounding box center [411, 192] width 228 height 33
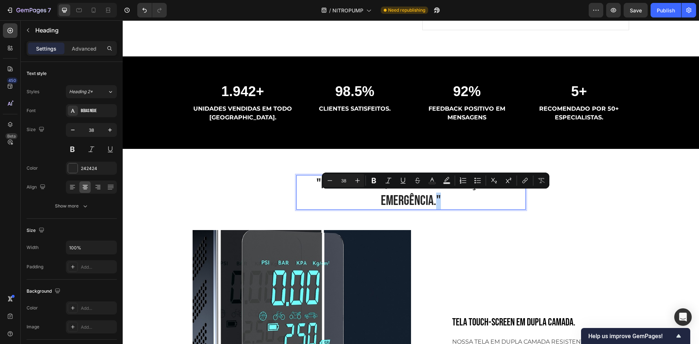
click at [433, 201] on p ""NUNCA MAIS FIQUE NA MÃO EM SITUAÇÕES DE EMERGÊNCIA."" at bounding box center [411, 192] width 228 height 33
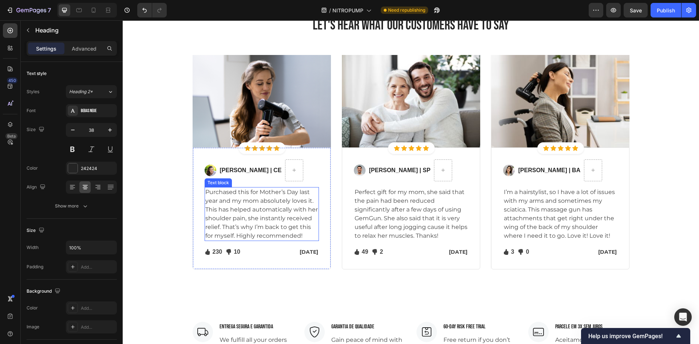
scroll to position [1965, 0]
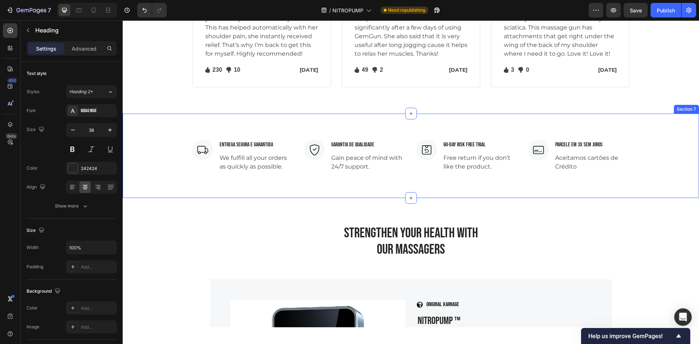
click at [248, 163] on p "We fulfill all your orders as quickly as possible." at bounding box center [255, 162] width 73 height 17
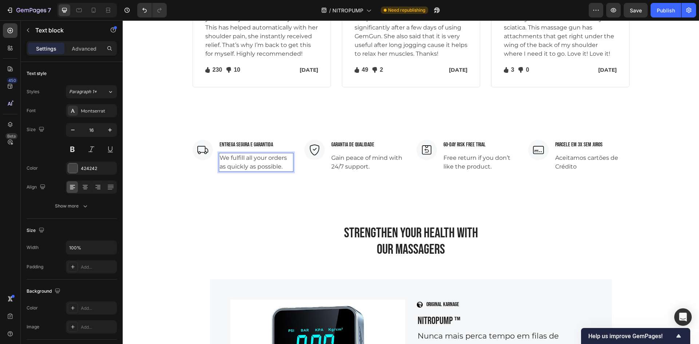
click at [246, 164] on p "We fulfill all your orders as quickly as possible." at bounding box center [255, 162] width 73 height 17
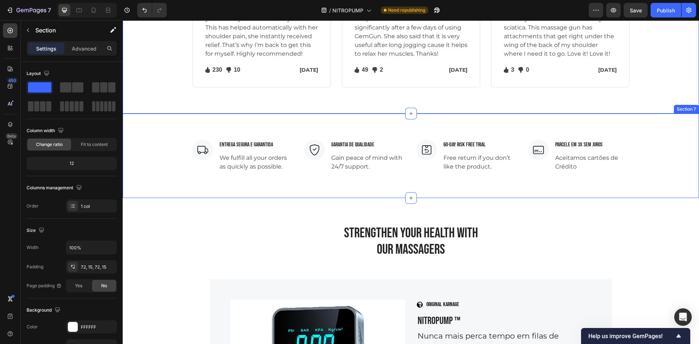
click at [256, 142] on p "ENTREGA SEGURA E GARANTIDA" at bounding box center [255, 144] width 73 height 9
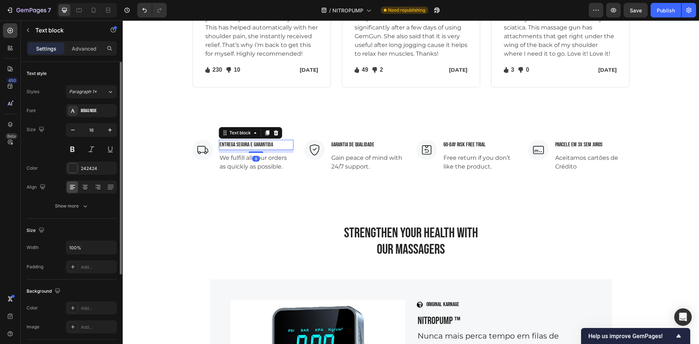
click at [82, 103] on div "Styles Paragraph 1* Font Bebas Neue Size 16 Color 242424 Align Show more" at bounding box center [72, 148] width 90 height 127
click at [85, 110] on div "Bebas Neue" at bounding box center [98, 111] width 34 height 7
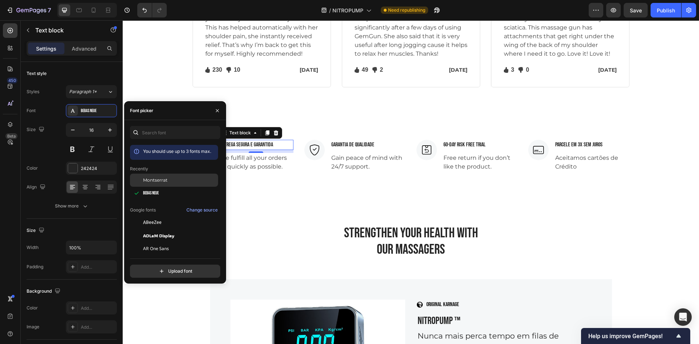
click at [169, 180] on div "Montserrat" at bounding box center [179, 180] width 73 height 7
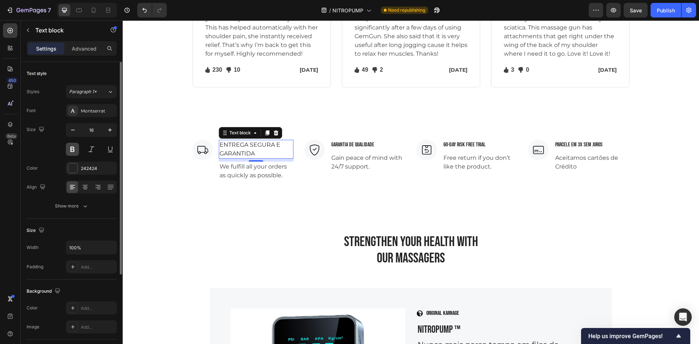
click at [76, 146] on button at bounding box center [72, 149] width 13 height 13
click at [239, 165] on p "We fulfill all your orders as quickly as possible." at bounding box center [255, 170] width 73 height 17
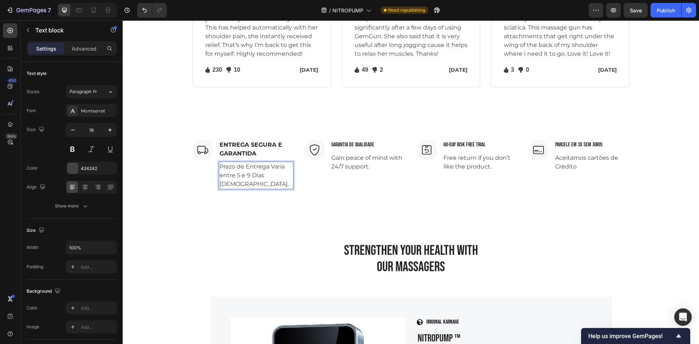
click at [226, 176] on p "Prazo de Entrega Varia entre 5 e 9 Dias [DEMOGRAPHIC_DATA]." at bounding box center [255, 175] width 73 height 26
click at [239, 175] on p "Prazo de Entrega Varia entre 5 e 9 Dias [DEMOGRAPHIC_DATA]." at bounding box center [255, 175] width 73 height 26
click at [275, 172] on p "Prazo de Entrega Varia entre 5 - 9 Dias [DEMOGRAPHIC_DATA]." at bounding box center [255, 175] width 73 height 26
click at [276, 175] on p "Prazo de Entrega Varia entre 5 - 9 Dias [DEMOGRAPHIC_DATA]." at bounding box center [255, 175] width 73 height 26
click at [272, 166] on p "Prazo de Entrega Varia entre 5 - 9 Dias [DEMOGRAPHIC_DATA]." at bounding box center [255, 175] width 73 height 26
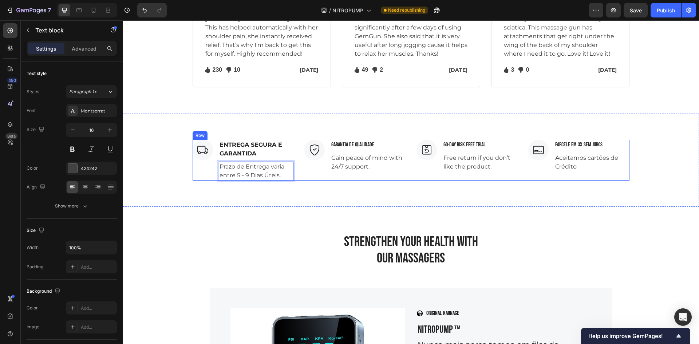
click at [345, 160] on p "Gain peace of mind with 24/7 support." at bounding box center [367, 162] width 73 height 17
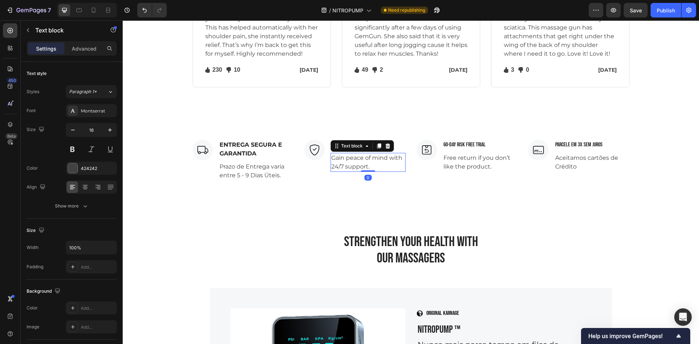
click at [391, 124] on div "Image ENTREGA SEGURA E GARANTIDA Text block Prazo de Entrega varia entre 5 - 9 …" at bounding box center [411, 160] width 576 height 93
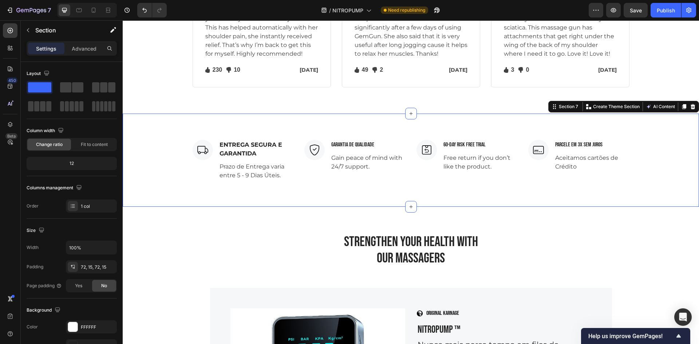
click at [370, 142] on p "GARANTIA DE QUALIDADE" at bounding box center [367, 144] width 73 height 9
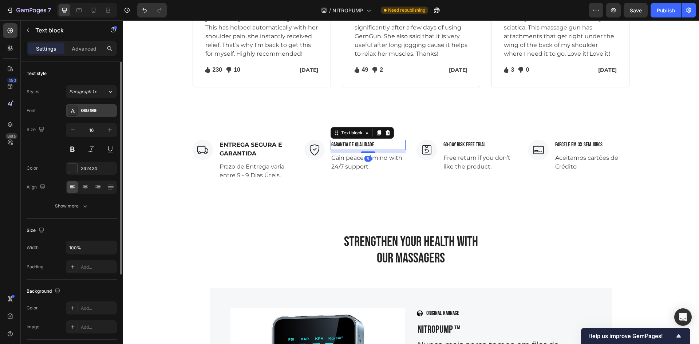
click at [89, 116] on div "Bebas Neue" at bounding box center [91, 110] width 51 height 13
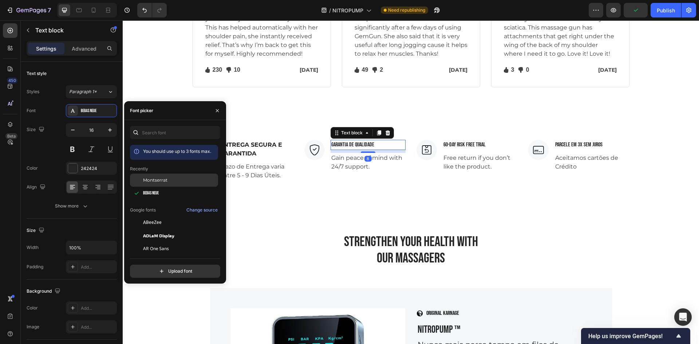
click at [176, 176] on div "Montserrat" at bounding box center [174, 180] width 88 height 13
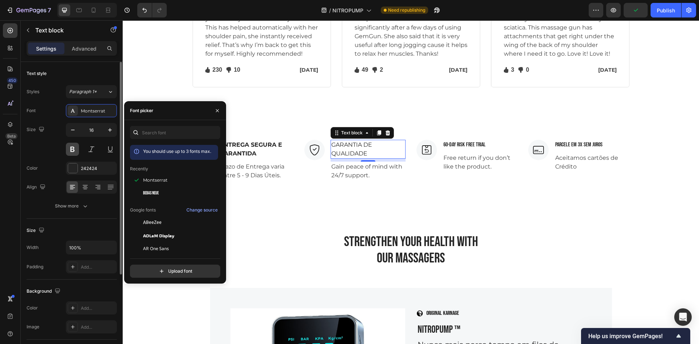
click at [71, 152] on button at bounding box center [72, 149] width 13 height 13
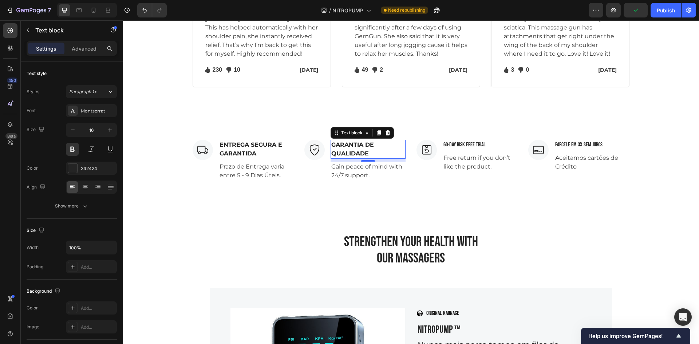
click at [364, 169] on div "8" at bounding box center [367, 167] width 7 height 6
click at [267, 172] on p "Prazo de Entrega varia entre 5 - 9 Dias Úteis." at bounding box center [255, 170] width 73 height 17
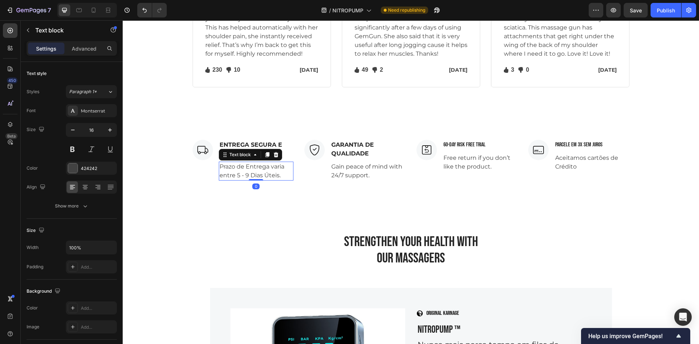
click at [360, 175] on p "Gain peace of mind with 24/7 support." at bounding box center [367, 170] width 73 height 17
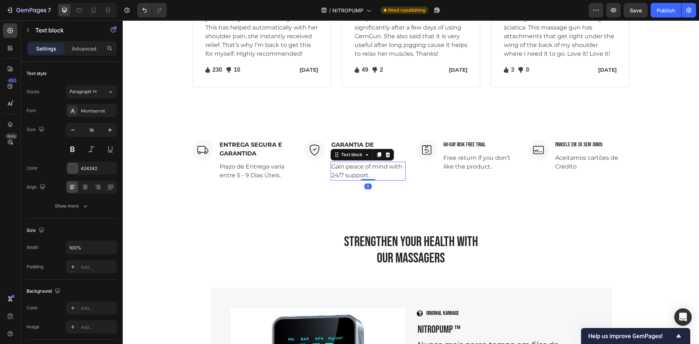
click at [360, 175] on p "Gain peace of mind with 24/7 support." at bounding box center [367, 170] width 73 height 17
click at [376, 176] on p "Gain peace of mind with 24/7 support." at bounding box center [367, 170] width 73 height 17
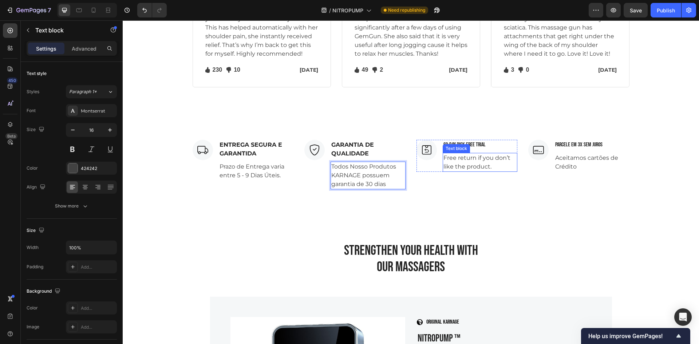
click at [466, 143] on p "60-Day Risk Free Trial" at bounding box center [479, 144] width 73 height 9
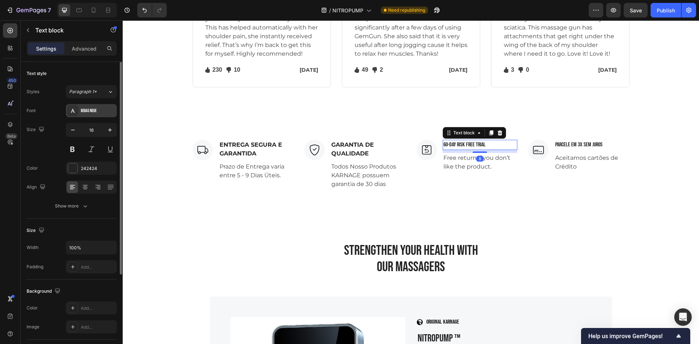
click at [79, 107] on div "Bebas Neue" at bounding box center [91, 110] width 51 height 13
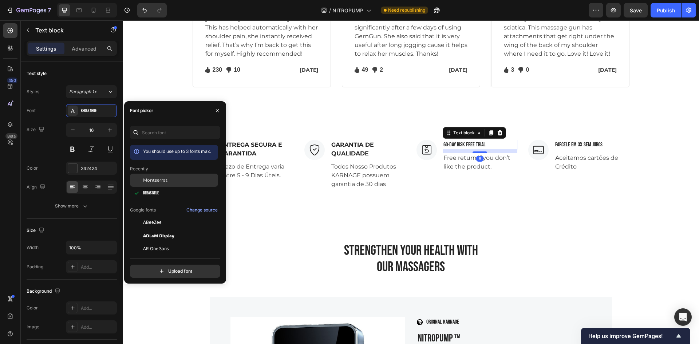
click at [176, 181] on div "Montserrat" at bounding box center [179, 180] width 73 height 7
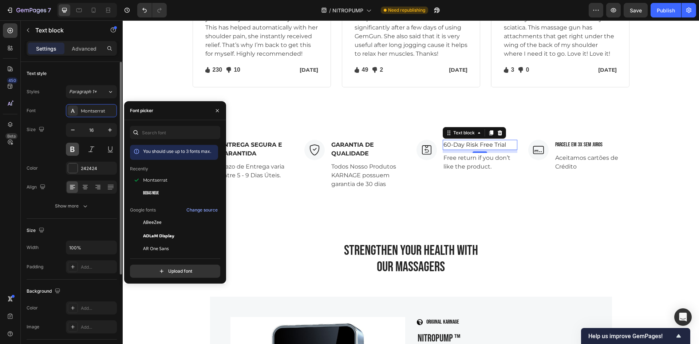
click at [67, 152] on button at bounding box center [72, 149] width 13 height 13
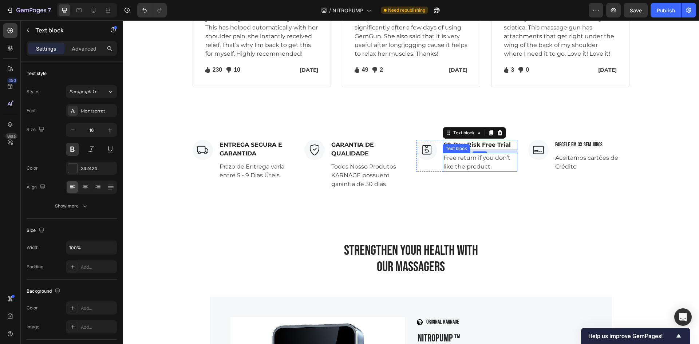
click at [465, 164] on p "Free return if you don’t like the product." at bounding box center [479, 162] width 73 height 17
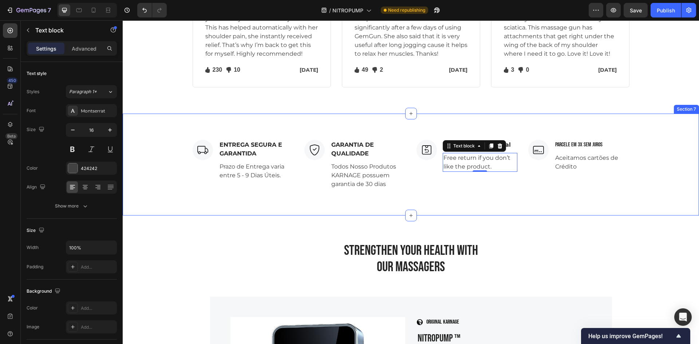
click at [494, 214] on div "Image ENTREGA SEGURA E GARANTIDA Text block Prazo de Entrega varia entre 5 - 9 …" at bounding box center [411, 165] width 576 height 102
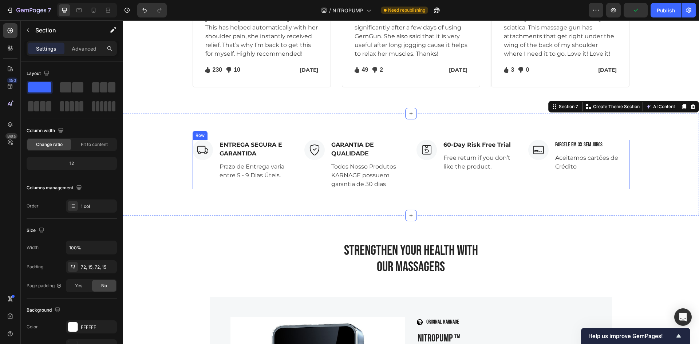
click at [470, 185] on div "Image 60-Day Risk Free Trial Text block Free return if you don’t like the produ…" at bounding box center [466, 164] width 101 height 49
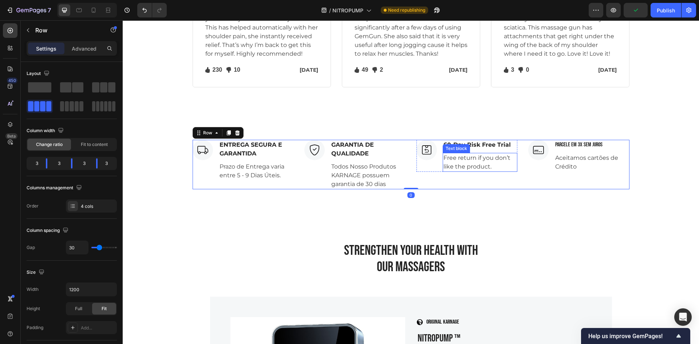
click at [469, 166] on p "Free return if you don’t like the product." at bounding box center [479, 162] width 73 height 17
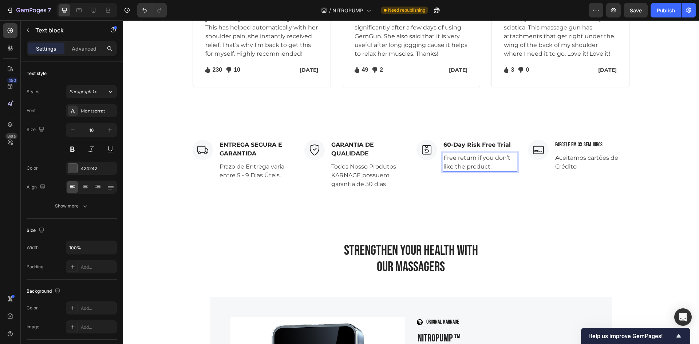
click at [471, 160] on p "Free return if you don’t like the product." at bounding box center [479, 162] width 73 height 17
click at [569, 161] on p "Aceitamos cartões de Crédito" at bounding box center [591, 162] width 73 height 17
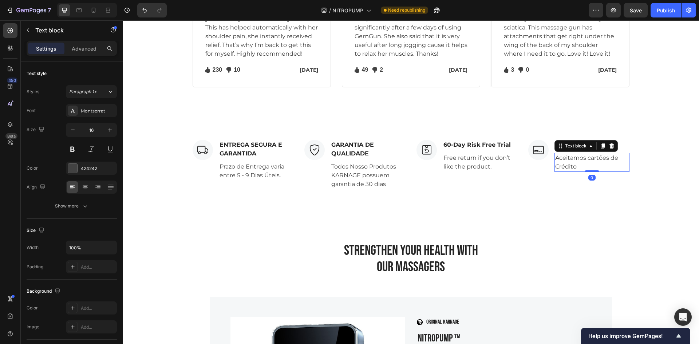
click at [576, 163] on p "Aceitamos cartões de Crédito" at bounding box center [591, 162] width 73 height 17
click at [571, 175] on p "Aceitamos cartões de Crédito, Visa, Mastercard e [PERSON_NAME]" at bounding box center [591, 167] width 73 height 26
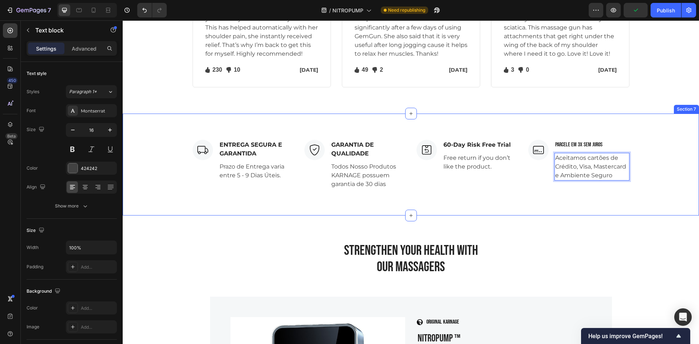
click at [626, 177] on div "Image ENTREGA SEGURA E GARANTIDA Text block Prazo de Entrega varia entre 5 - 9 …" at bounding box center [410, 164] width 565 height 49
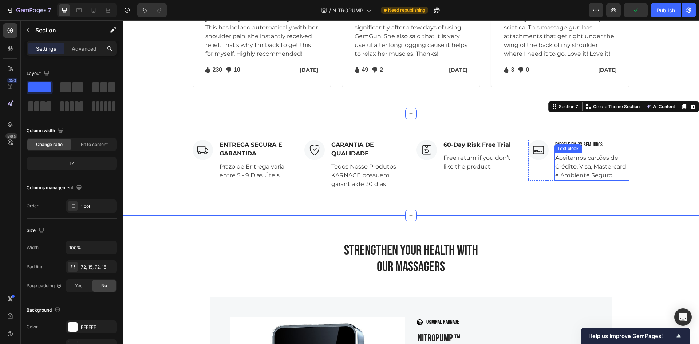
click at [615, 176] on p "Aceitamos cartões de Crédito, Visa, Mastercard e Ambiente Seguro" at bounding box center [591, 167] width 73 height 26
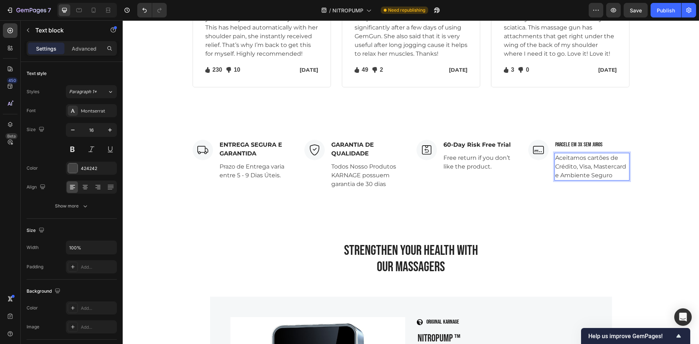
click at [490, 166] on p "Free return if you don’t like the product." at bounding box center [479, 162] width 73 height 17
click at [501, 164] on p "Free return if you don’t like the product." at bounding box center [479, 162] width 73 height 17
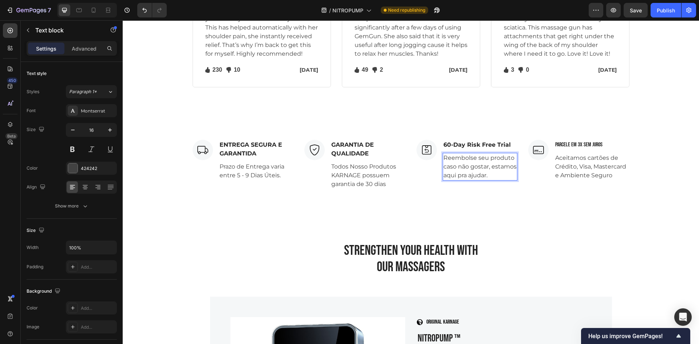
click at [464, 206] on div "Image ENTREGA SEGURA E GARANTIDA Text block Prazo de Entrega varia entre 5 - 9 …" at bounding box center [411, 165] width 576 height 102
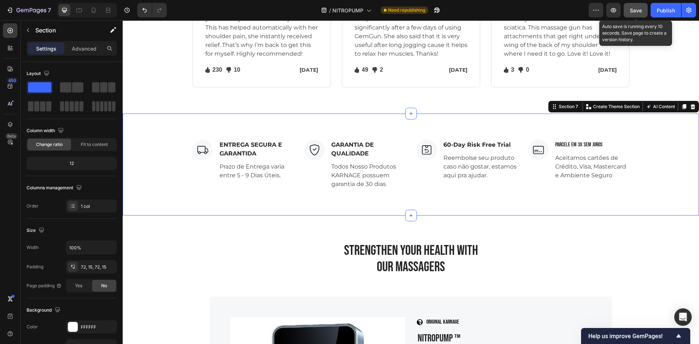
click at [630, 9] on span "Save" at bounding box center [635, 10] width 12 height 6
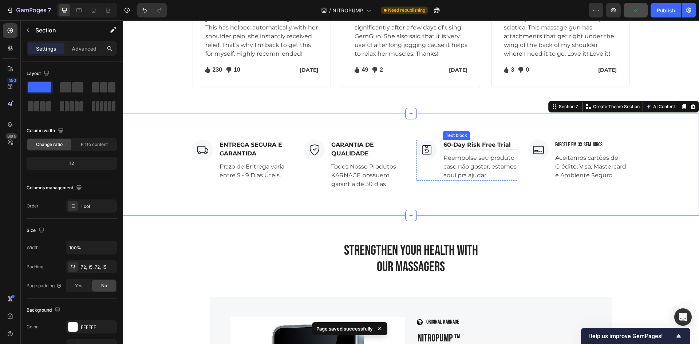
click at [480, 145] on p "60-Day Risk Free Trial" at bounding box center [479, 144] width 73 height 9
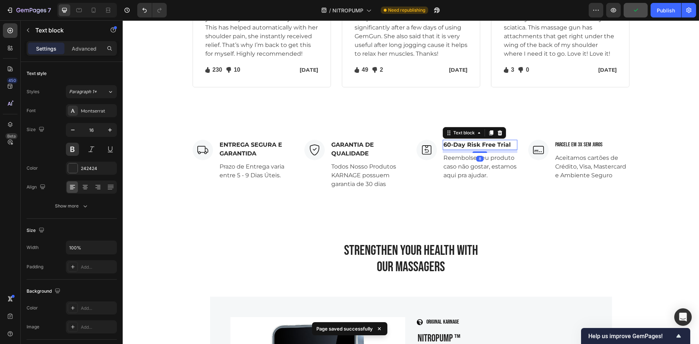
click at [480, 145] on p "60-Day Risk Free Trial" at bounding box center [479, 144] width 73 height 9
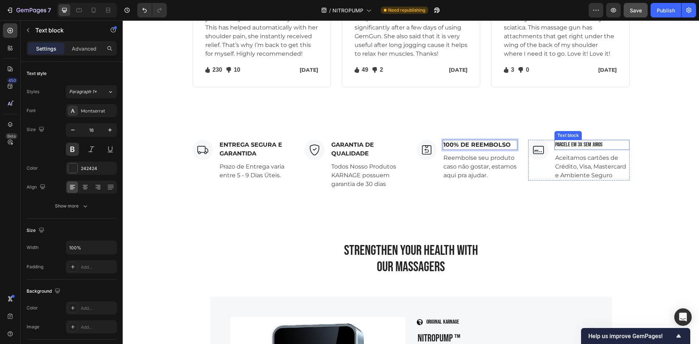
click at [592, 147] on p "Parcele em 3X SEM JUROS" at bounding box center [591, 144] width 73 height 9
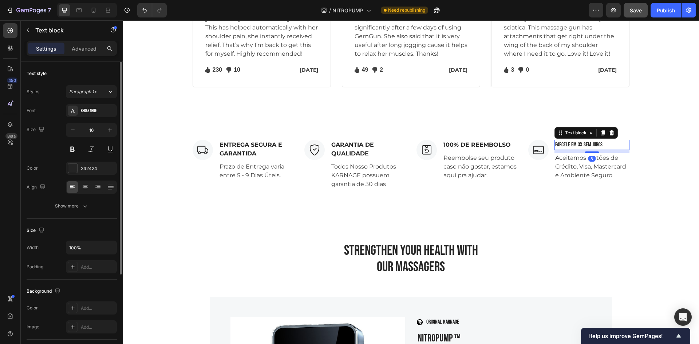
drag, startPoint x: 103, startPoint y: 107, endPoint x: 117, endPoint y: 136, distance: 31.7
click at [103, 108] on div "Bebas Neue" at bounding box center [98, 111] width 34 height 7
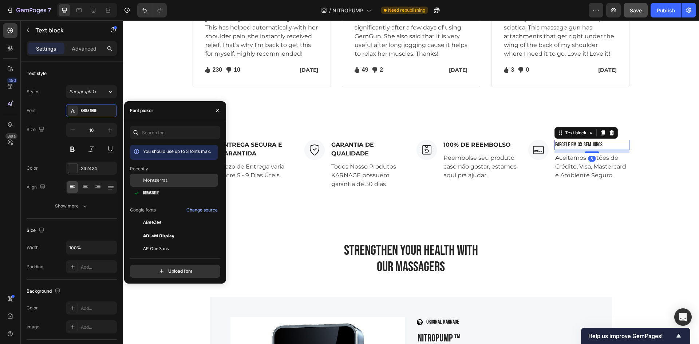
drag, startPoint x: 172, startPoint y: 181, endPoint x: 154, endPoint y: 183, distance: 17.9
click at [172, 181] on div "Montserrat" at bounding box center [179, 180] width 73 height 7
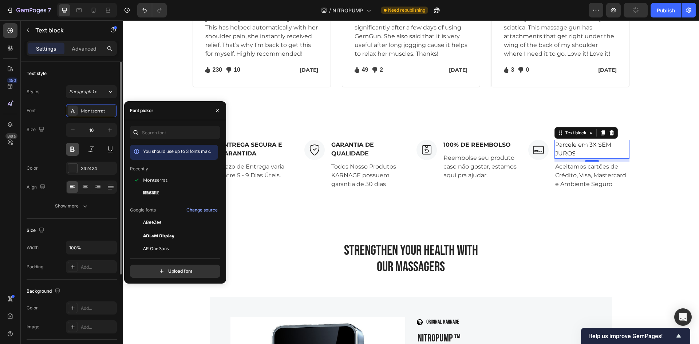
click at [76, 147] on button at bounding box center [72, 149] width 13 height 13
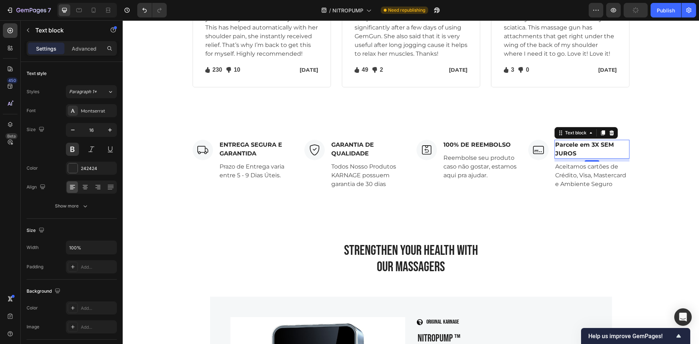
click at [582, 152] on p "Parcele em 3X SEM JUROS" at bounding box center [591, 148] width 73 height 17
click at [585, 151] on p "Parcele em 3X SEM JUROS" at bounding box center [591, 148] width 73 height 17
click at [647, 13] on button "button" at bounding box center [635, 10] width 24 height 15
click at [669, 15] on button "Publish" at bounding box center [665, 10] width 31 height 15
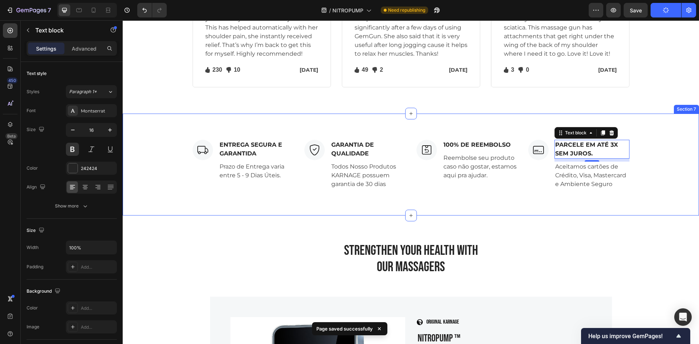
click at [468, 201] on div "Image ENTREGA SEGURA E GARANTIDA Text block Prazo de Entrega varia entre 5 - 9 …" at bounding box center [411, 165] width 576 height 102
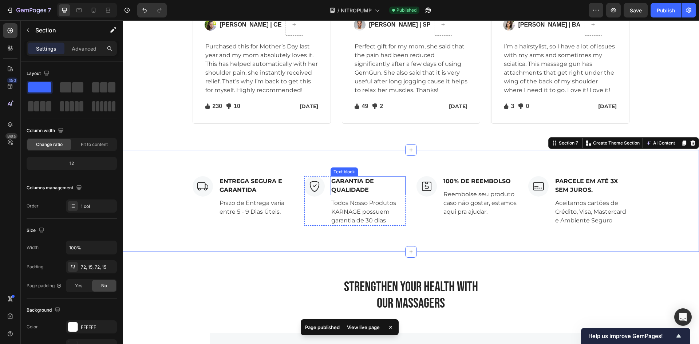
scroll to position [1892, 0]
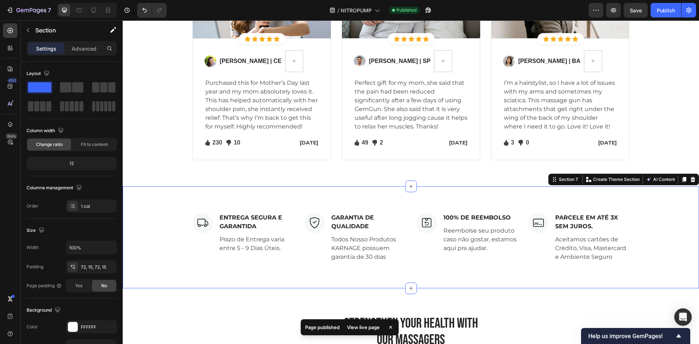
click at [360, 193] on div "Image ENTREGA SEGURA E GARANTIDA Text block Prazo de Entrega varia entre 5 - 9 …" at bounding box center [411, 237] width 576 height 102
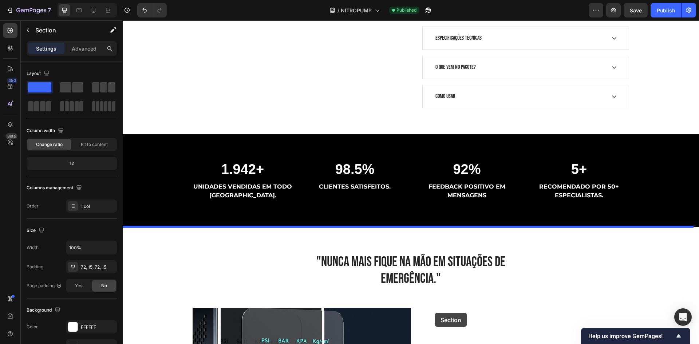
scroll to position [437, 0]
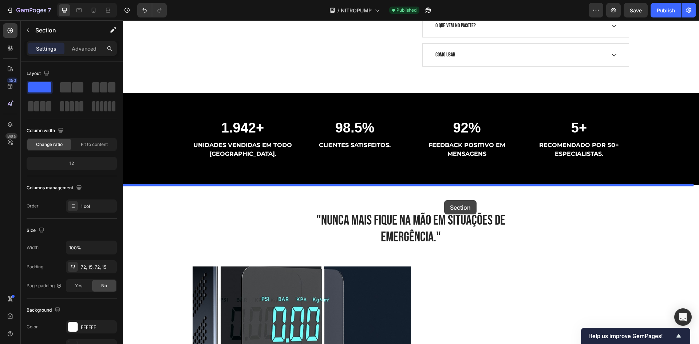
drag, startPoint x: 388, startPoint y: 202, endPoint x: 442, endPoint y: 199, distance: 53.5
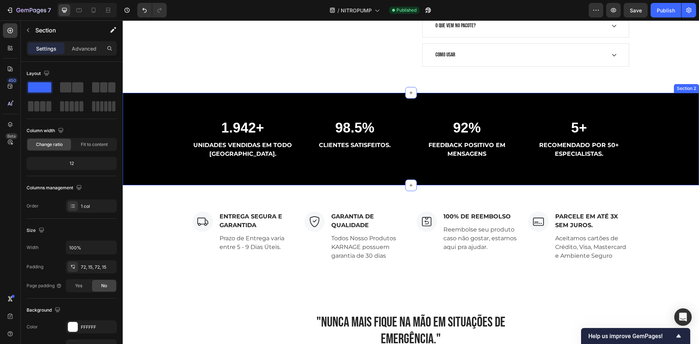
click at [364, 104] on div "1.942+ Heading UNIDADES VENDIDAS EM TODO [GEOGRAPHIC_DATA]. Text block 98.5% He…" at bounding box center [411, 139] width 576 height 92
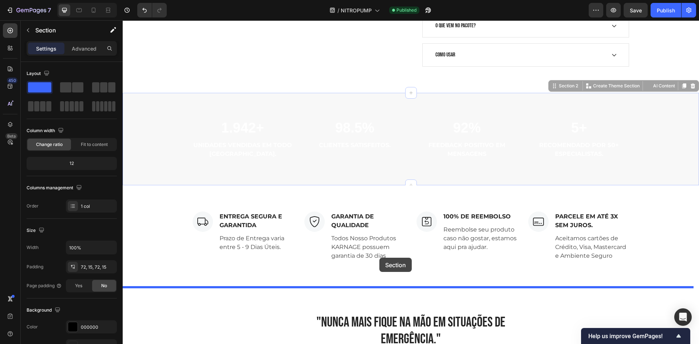
drag, startPoint x: 378, startPoint y: 106, endPoint x: 379, endPoint y: 260, distance: 153.9
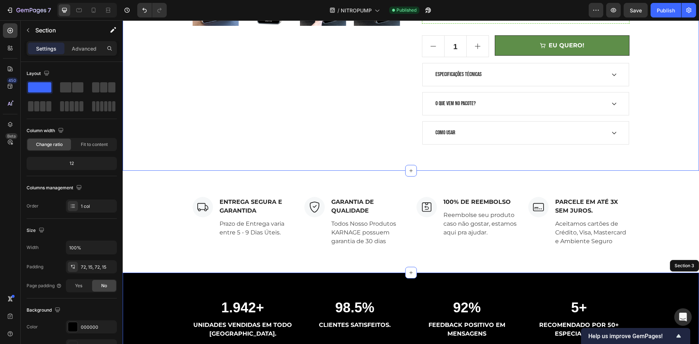
scroll to position [400, 0]
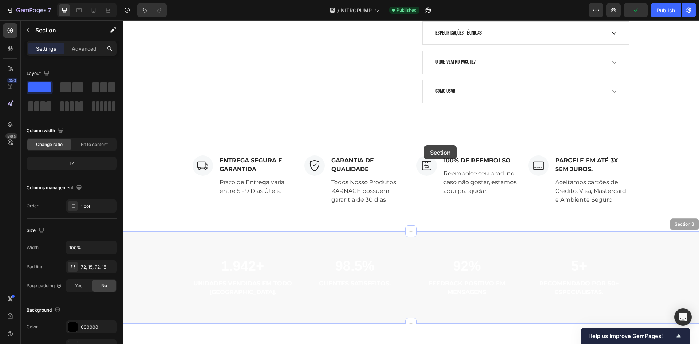
drag, startPoint x: 423, startPoint y: 219, endPoint x: 424, endPoint y: 145, distance: 73.9
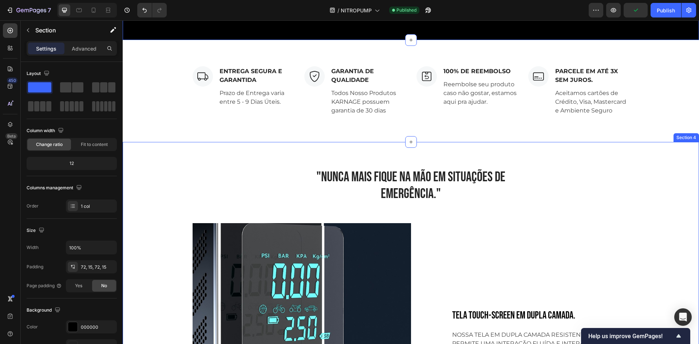
scroll to position [582, 0]
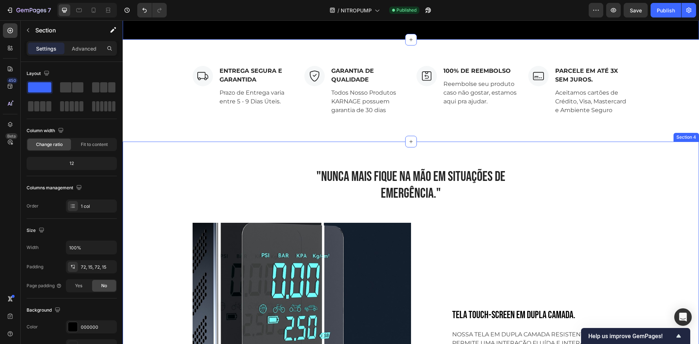
click at [427, 173] on h2 ""NUNCA MAIS FIQUE NA MÃO EM SITUAÇÕES DE EMERGÊNCIA."" at bounding box center [410, 185] width 229 height 35
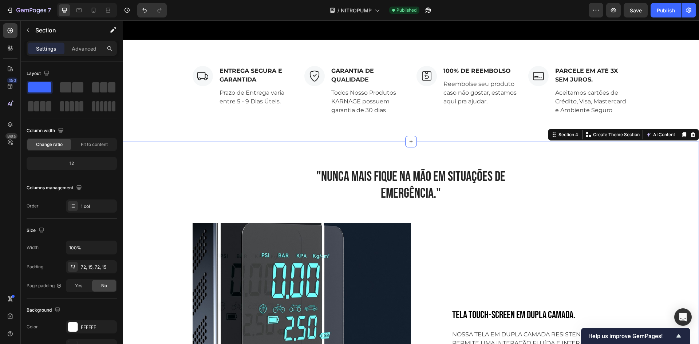
click at [386, 190] on h2 ""NUNCA MAIS FIQUE NA MÃO EM SITUAÇÕES DE EMERGÊNCIA."" at bounding box center [410, 185] width 229 height 35
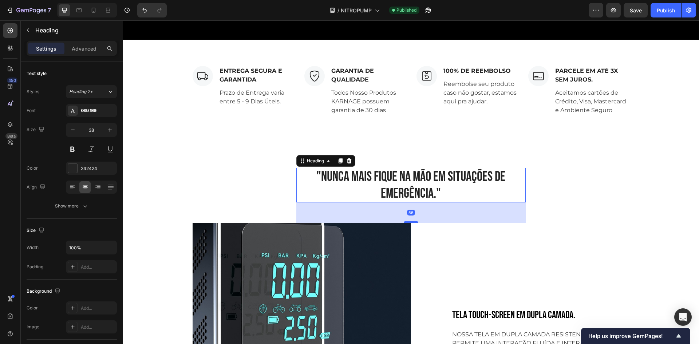
click at [387, 190] on h2 ""NUNCA MAIS FIQUE NA MÃO EM SITUAÇÕES DE EMERGÊNCIA."" at bounding box center [410, 185] width 229 height 35
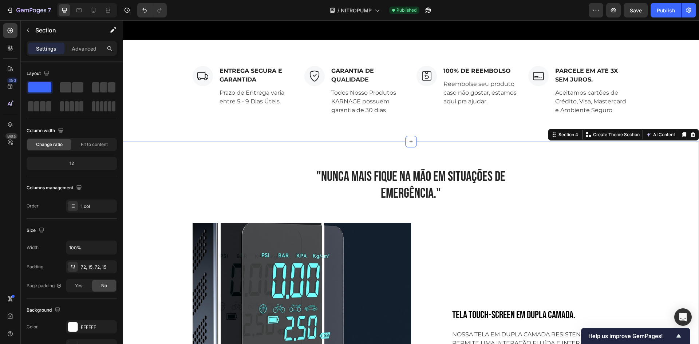
click at [331, 177] on p ""NUNCA MAIS FIQUE NA MÃO EM SITUAÇÕES DE EMERGÊNCIA."" at bounding box center [411, 184] width 228 height 33
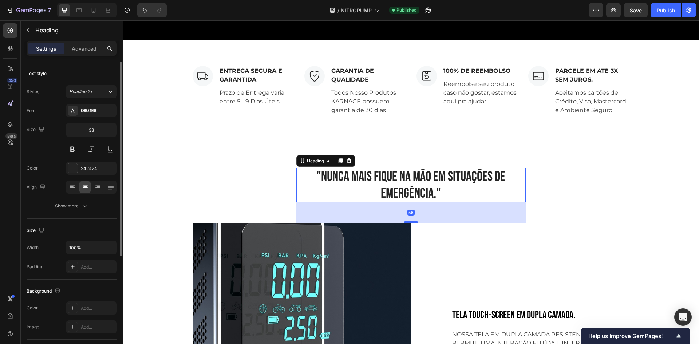
scroll to position [146, 0]
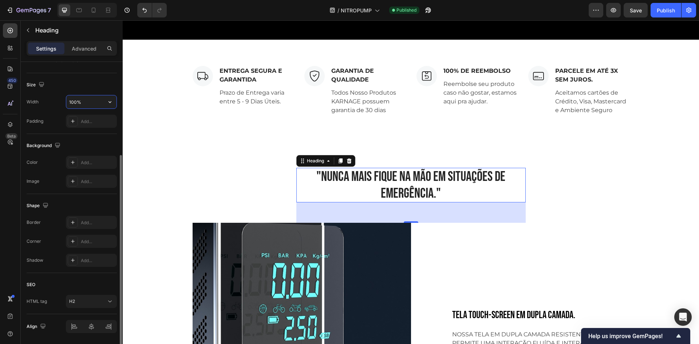
click at [81, 102] on input "100%" at bounding box center [91, 101] width 50 height 13
click at [94, 102] on input "100%" at bounding box center [91, 101] width 50 height 13
click at [108, 103] on icon "button" at bounding box center [109, 101] width 7 height 7
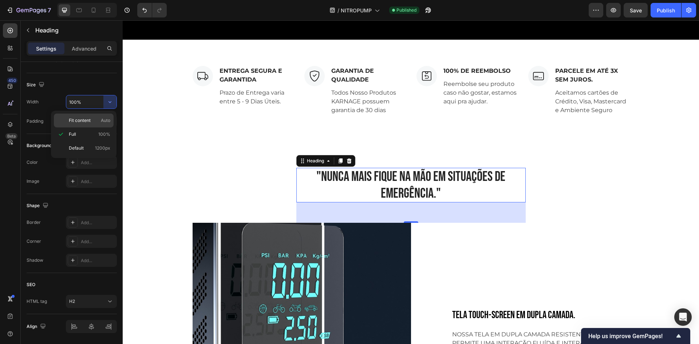
click at [82, 123] on span "Fit content" at bounding box center [80, 120] width 22 height 7
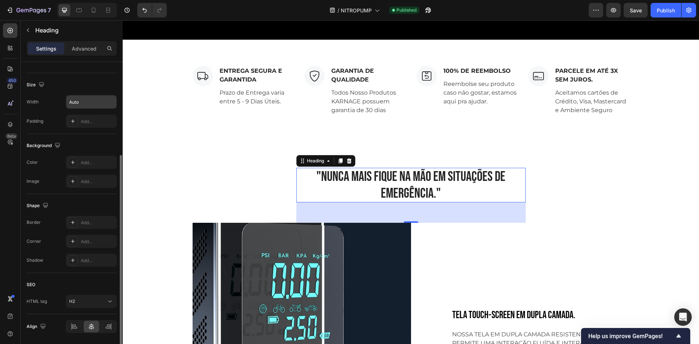
click at [102, 105] on input "Auto" at bounding box center [91, 101] width 50 height 13
click at [105, 103] on button "button" at bounding box center [109, 101] width 13 height 13
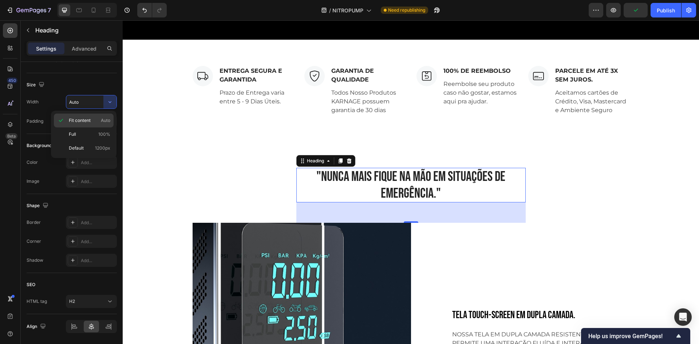
click at [93, 127] on div "Fit content Auto" at bounding box center [84, 121] width 60 height 14
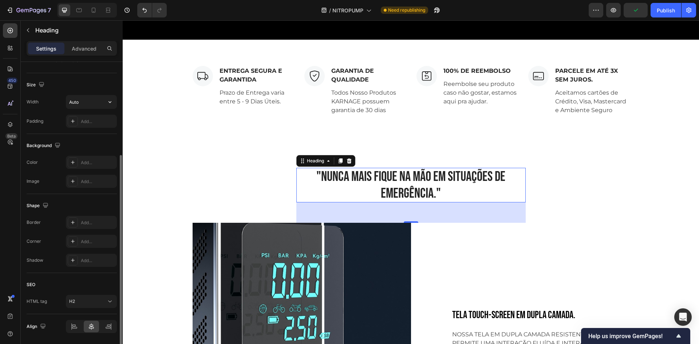
click at [101, 101] on input "Auto" at bounding box center [91, 101] width 50 height 13
click at [111, 103] on icon "button" at bounding box center [109, 101] width 7 height 7
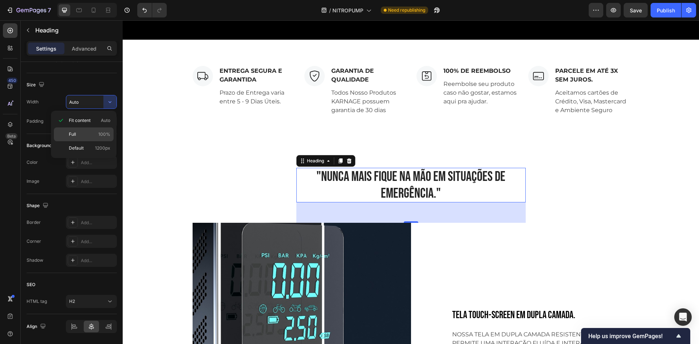
click at [91, 134] on p "Full 100%" at bounding box center [89, 134] width 41 height 7
type input "100%"
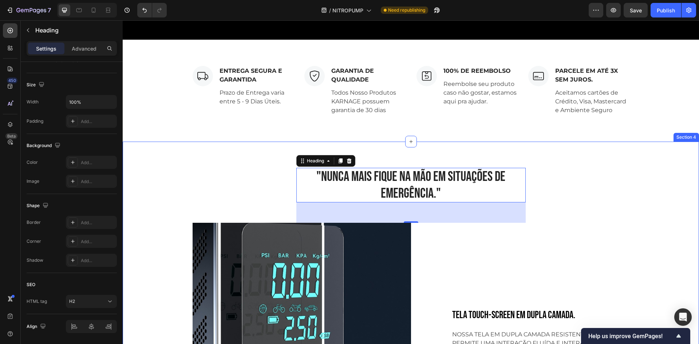
click at [238, 137] on div "Image ENTREGA SEGURA E GARANTIDA Text block Prazo de Entrega varia entre 5 - 9 …" at bounding box center [411, 91] width 576 height 102
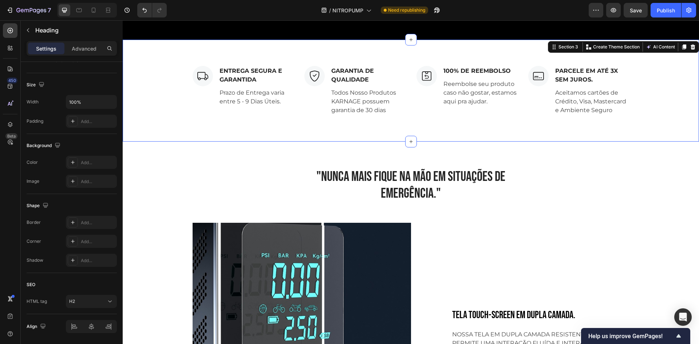
scroll to position [0, 0]
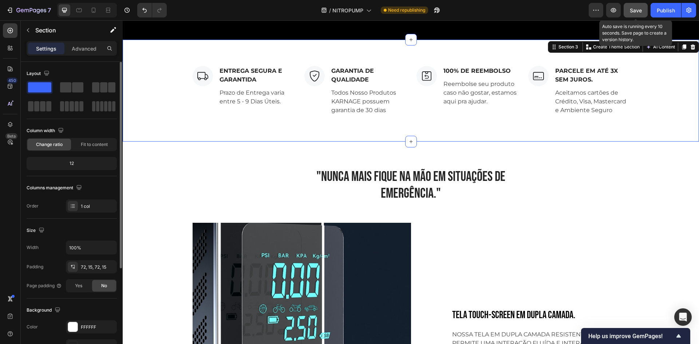
click at [629, 14] on button "Save" at bounding box center [635, 10] width 24 height 15
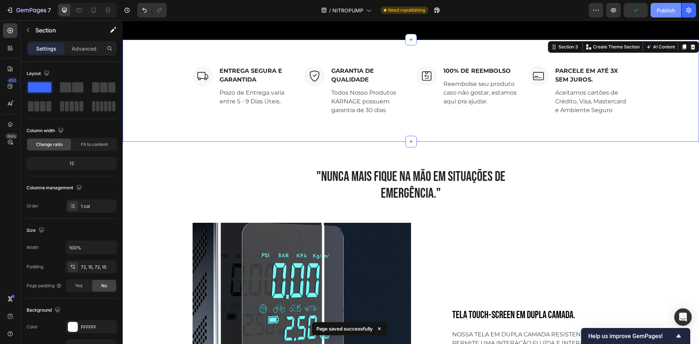
drag, startPoint x: 656, startPoint y: 8, endPoint x: 653, endPoint y: 14, distance: 6.7
click at [656, 9] on button "Publish" at bounding box center [665, 10] width 31 height 15
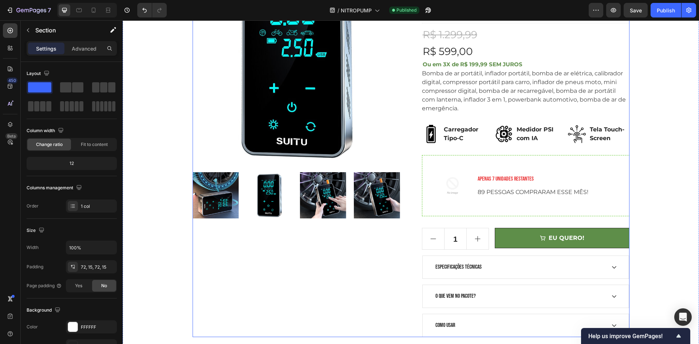
click at [302, 134] on img at bounding box center [295, 60] width 207 height 207
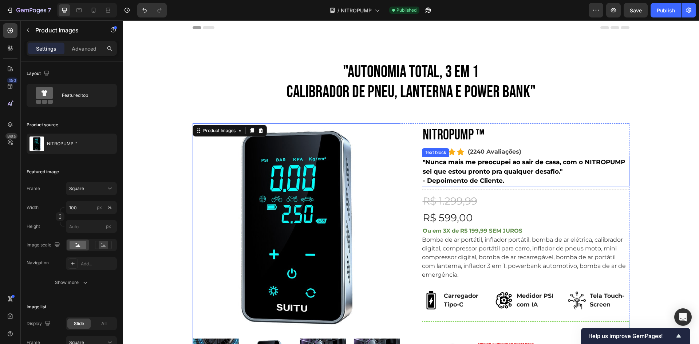
click at [477, 172] on p ""Nunca mais me preocupei ao sair de casa, com o NITROPUMP sei que estou pronto …" at bounding box center [525, 167] width 206 height 19
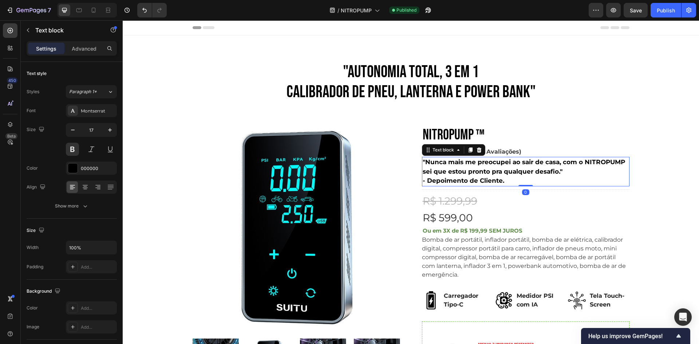
click at [516, 148] on p "(2240 Avaliações)" at bounding box center [493, 151] width 53 height 9
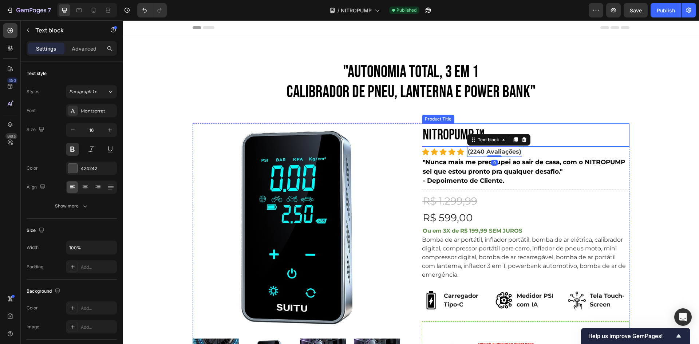
click at [432, 135] on h2 "NITROPUMP ™" at bounding box center [525, 134] width 207 height 23
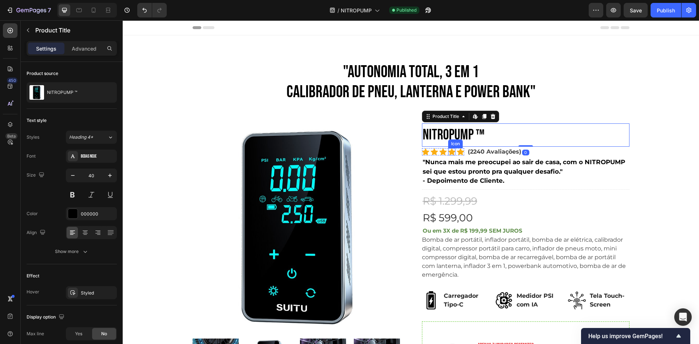
click at [448, 153] on icon at bounding box center [451, 151] width 7 height 7
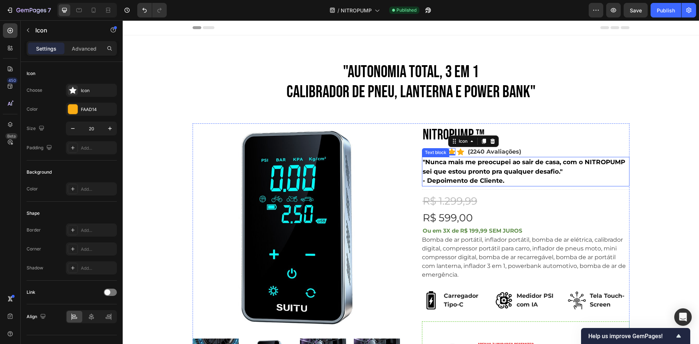
click at [498, 164] on p ""Nunca mais me preocupei ao sair de casa, com o NITROPUMP sei que estou pronto …" at bounding box center [525, 167] width 206 height 19
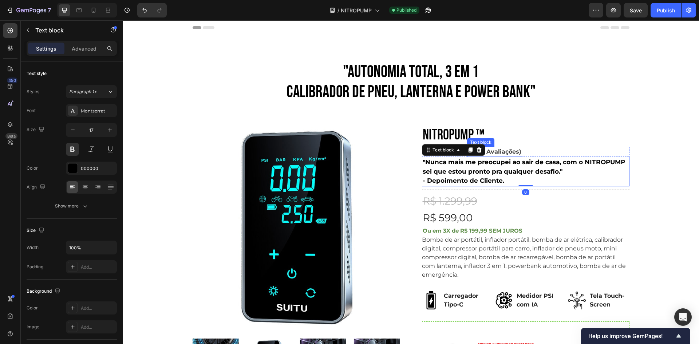
click at [497, 153] on p "(2240 Avaliações)" at bounding box center [493, 151] width 53 height 9
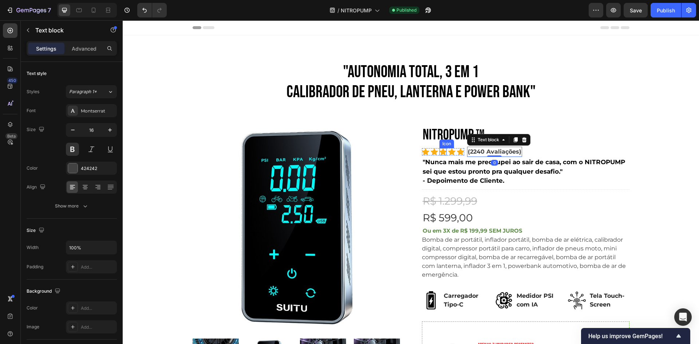
click at [448, 150] on icon at bounding box center [451, 151] width 7 height 7
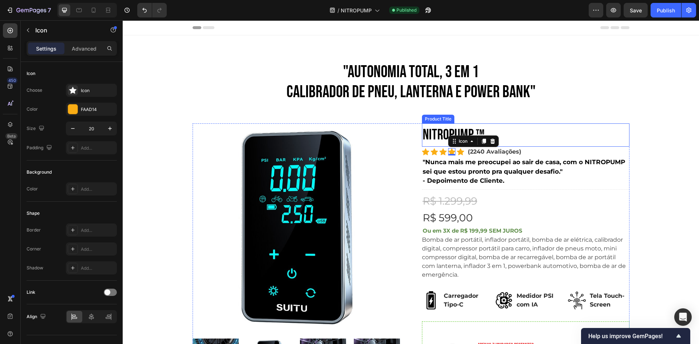
click at [444, 130] on h2 "NITROPUMP ™" at bounding box center [525, 134] width 207 height 23
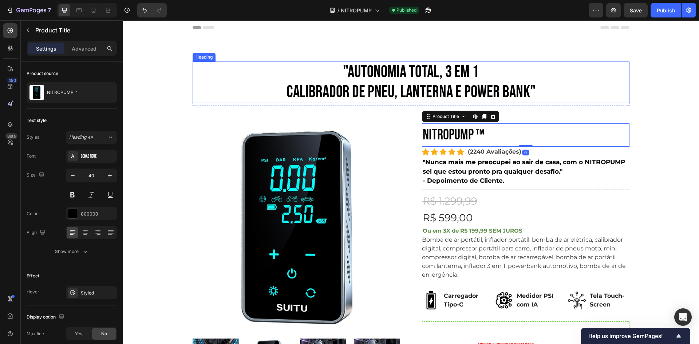
click at [367, 95] on h2 ""AUTONOMIA TOTAL, 3 em 1 CALIBRADOR DE PNEU, LANTERNA E POWER BANK"" at bounding box center [410, 81] width 437 height 41
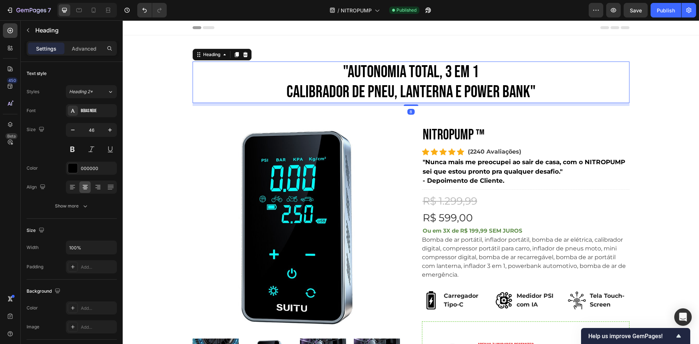
click at [520, 90] on h2 ""AUTONOMIA TOTAL, 3 em 1 CALIBRADOR DE PNEU, LANTERNA E POWER BANK"" at bounding box center [410, 81] width 437 height 41
click at [544, 93] on p ""AUTONOMIA TOTAL, 3 em 1 CALIBRADOR DE PNEU, LANTERNA E POWER BANK"" at bounding box center [410, 82] width 435 height 40
drag, startPoint x: 517, startPoint y: 164, endPoint x: 513, endPoint y: 165, distance: 4.1
click at [517, 164] on p ""Nunca mais me preocupei ao sair de casa, com o NITROPUMP sei que estou pronto …" at bounding box center [525, 167] width 206 height 19
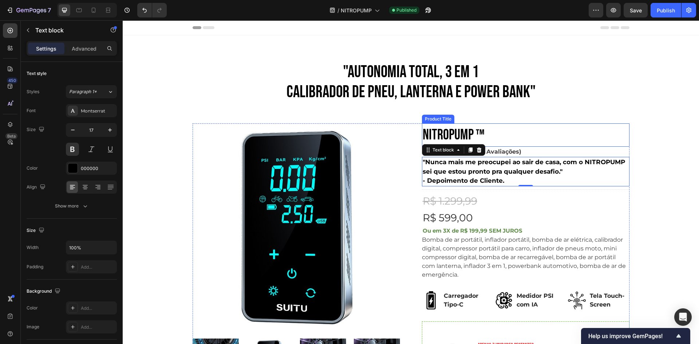
click at [509, 140] on h2 "NITROPUMP ™" at bounding box center [525, 134] width 207 height 23
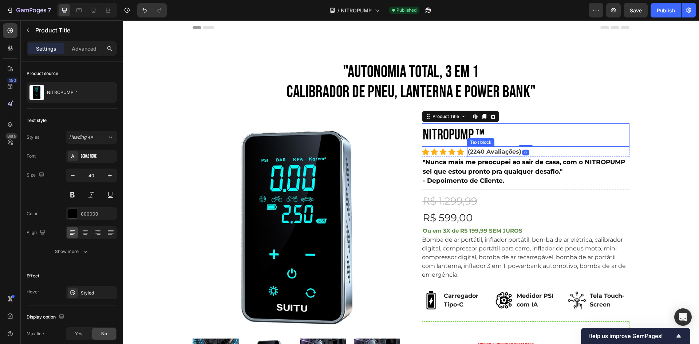
click at [509, 156] on p "(2240 Avaliações)" at bounding box center [493, 151] width 53 height 9
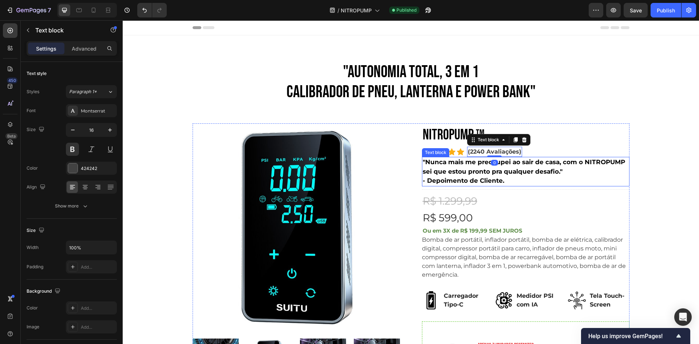
click at [522, 166] on p ""Nunca mais me preocupei ao sair de casa, com o NITROPUMP sei que estou pronto …" at bounding box center [525, 167] width 206 height 19
click at [501, 178] on p "- Depoimento de Cliente." at bounding box center [525, 180] width 206 height 9
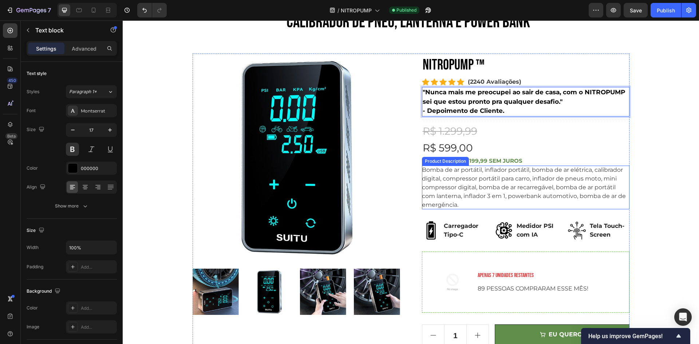
scroll to position [146, 0]
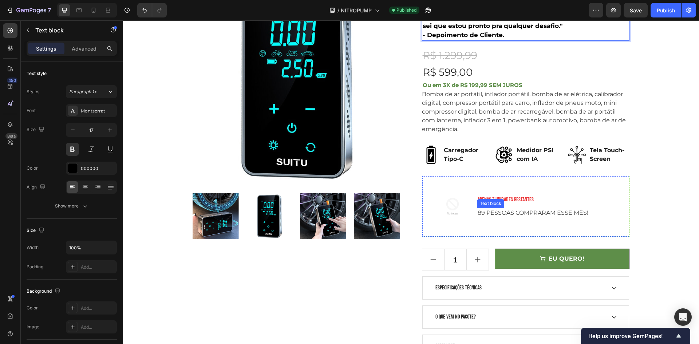
click at [492, 215] on p "89 PESSOAS COMPRARAM ESSE MÊS!" at bounding box center [549, 212] width 145 height 9
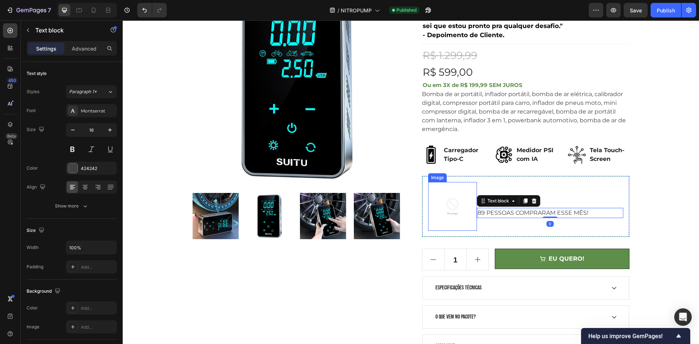
click at [457, 213] on img at bounding box center [452, 206] width 49 height 49
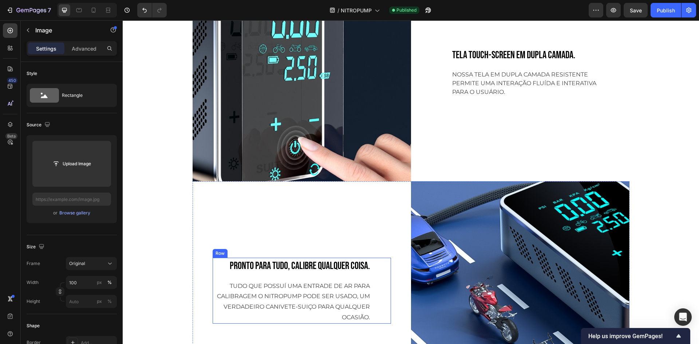
scroll to position [873, 0]
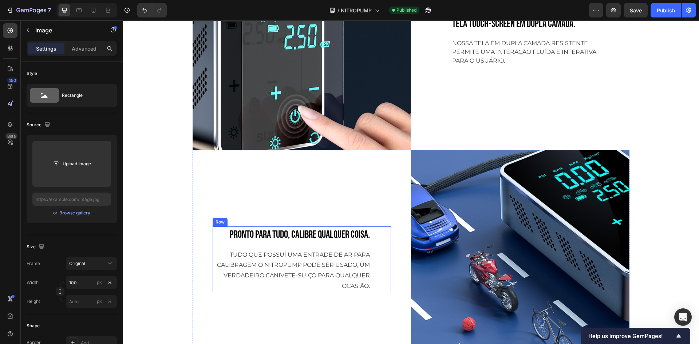
click at [356, 248] on div "PRONTO PARA TUDO, CALIBRE QUALQUER COISA. Text block TUDO QUE POSSUÍ UMA ENTRAD…" at bounding box center [291, 259] width 158 height 66
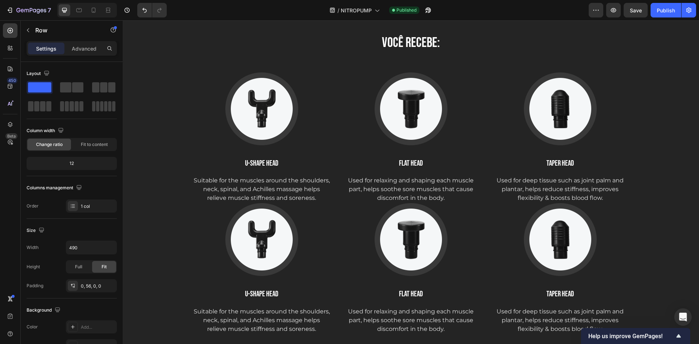
scroll to position [1492, 0]
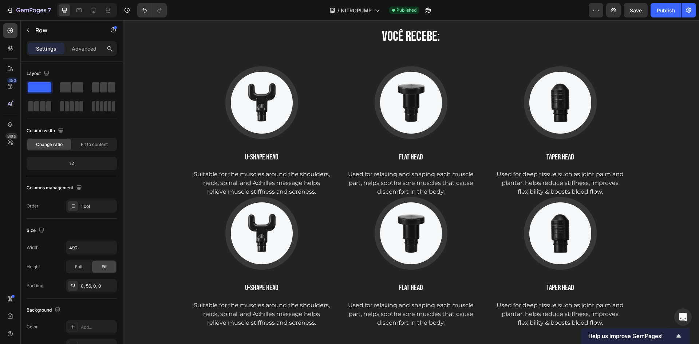
click at [241, 233] on img at bounding box center [261, 233] width 73 height 73
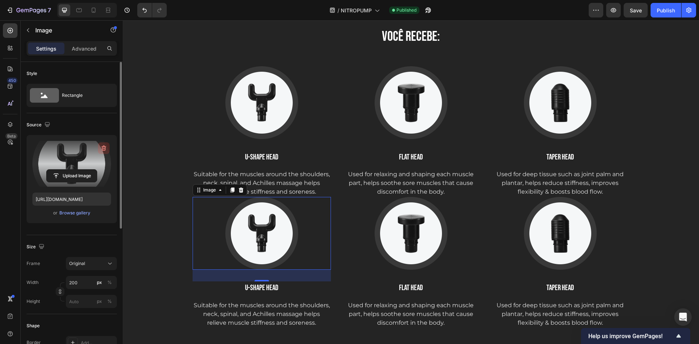
click at [108, 149] on button "button" at bounding box center [104, 148] width 12 height 12
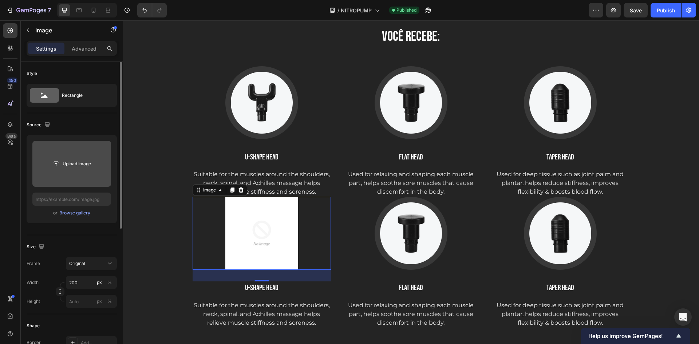
type input "[URL][DOMAIN_NAME]"
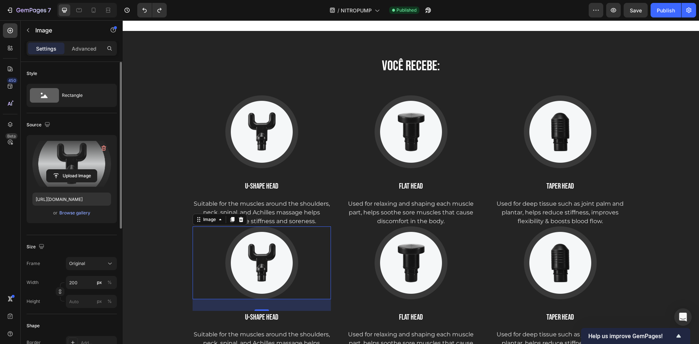
scroll to position [1710, 0]
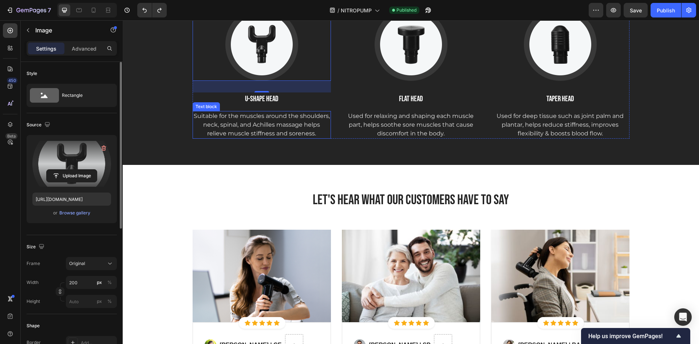
click at [251, 106] on div "Image 32 U-Shape Head Text block Suitable for the muscles around the shoulders,…" at bounding box center [261, 73] width 138 height 131
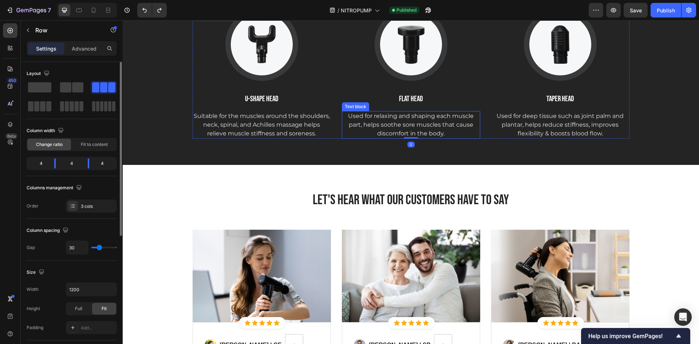
scroll to position [1601, 0]
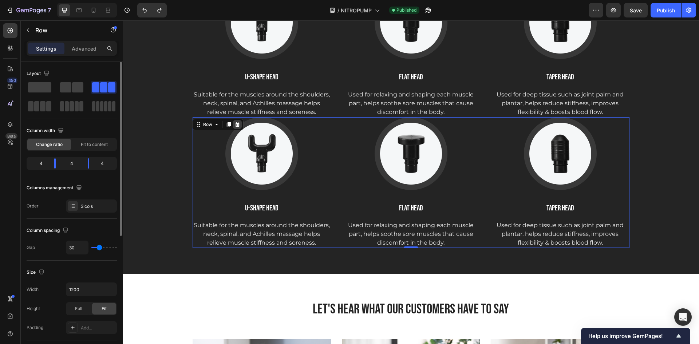
click at [235, 126] on icon at bounding box center [237, 125] width 6 height 6
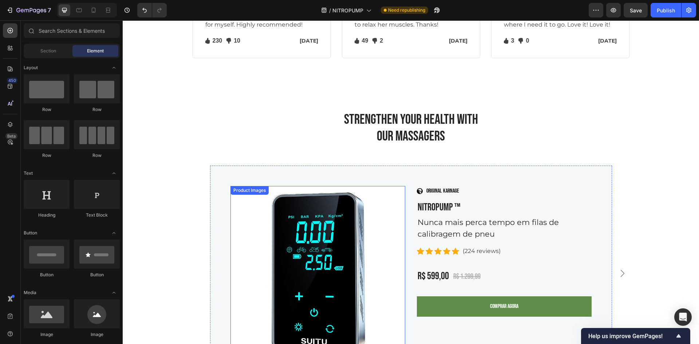
scroll to position [2183, 0]
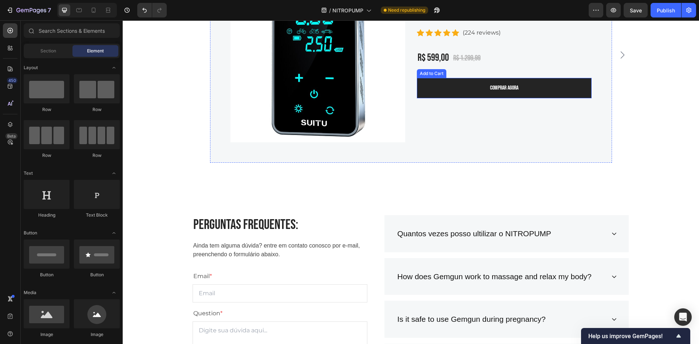
click at [462, 91] on button "comprar agora" at bounding box center [504, 88] width 175 height 20
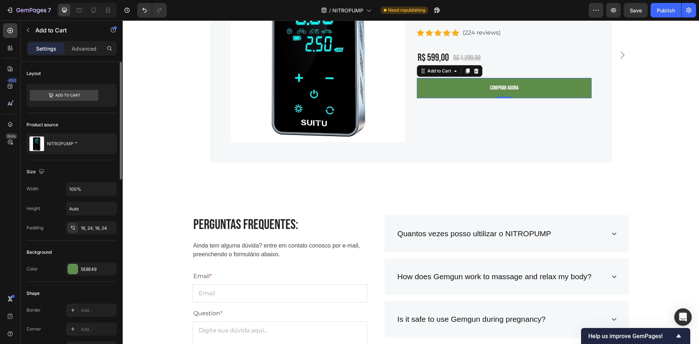
scroll to position [218, 0]
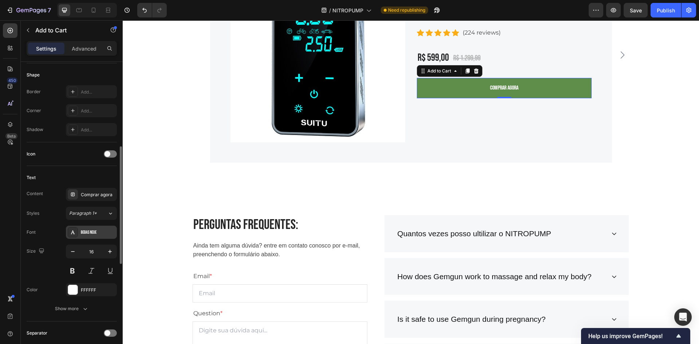
click at [94, 235] on div "Bebas Neue" at bounding box center [98, 232] width 34 height 7
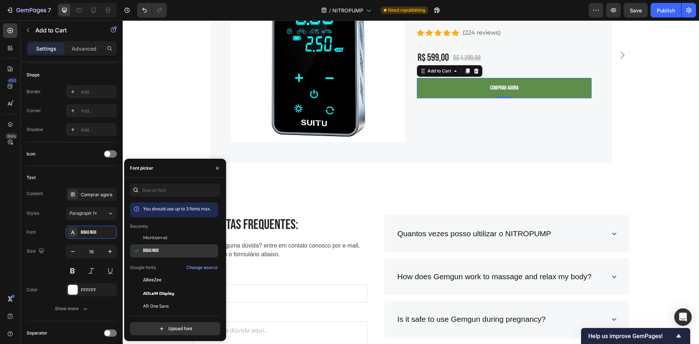
click at [173, 244] on div "Bebas Neue" at bounding box center [174, 250] width 88 height 13
click at [164, 236] on span "Montserrat" at bounding box center [155, 237] width 24 height 7
click at [67, 264] on button at bounding box center [72, 270] width 13 height 13
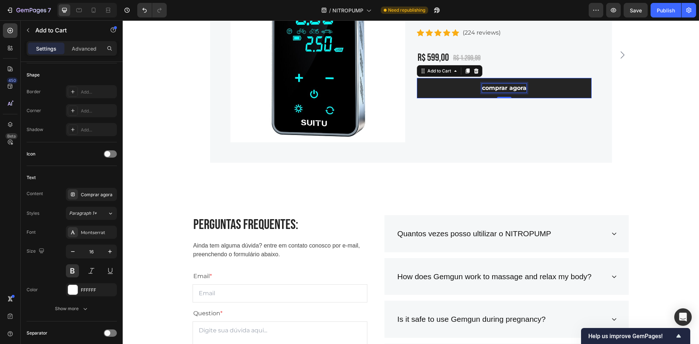
click at [508, 91] on div "comprar agora" at bounding box center [504, 88] width 44 height 9
click at [509, 90] on p "comprar agora" at bounding box center [504, 88] width 44 height 9
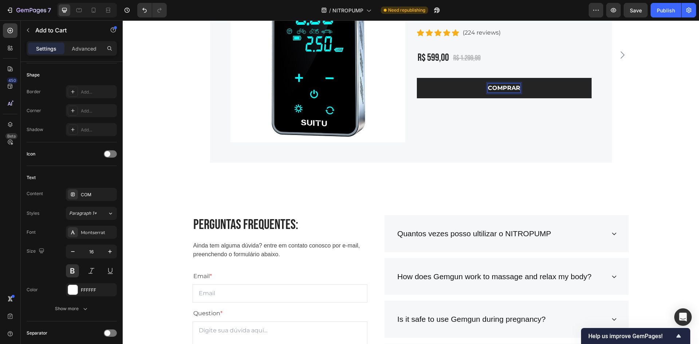
click at [417, 78] on button "COMPRAR" at bounding box center [504, 88] width 175 height 20
click at [638, 118] on div "Product Images Image ORIGINAL KARNAGE Text block Row NITROPUMP ™ Product Title …" at bounding box center [410, 54] width 565 height 215
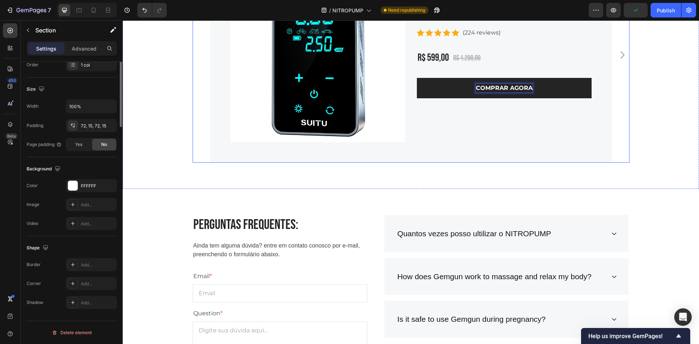
scroll to position [0, 0]
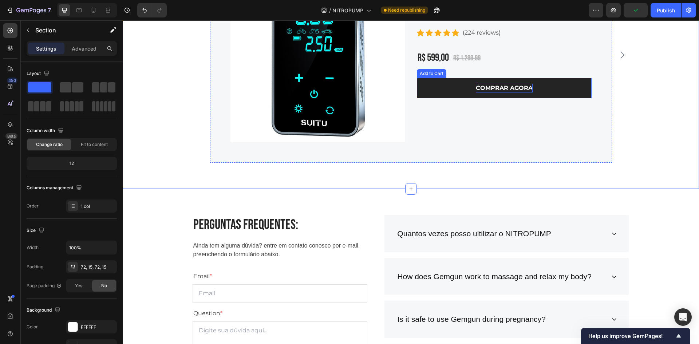
click at [433, 78] on button "COMPRAR AGORA" at bounding box center [504, 88] width 175 height 20
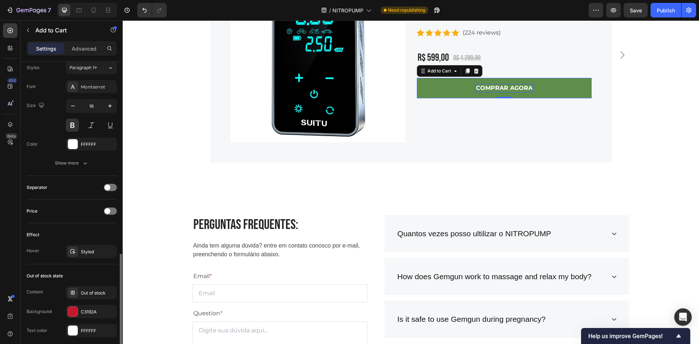
scroll to position [437, 0]
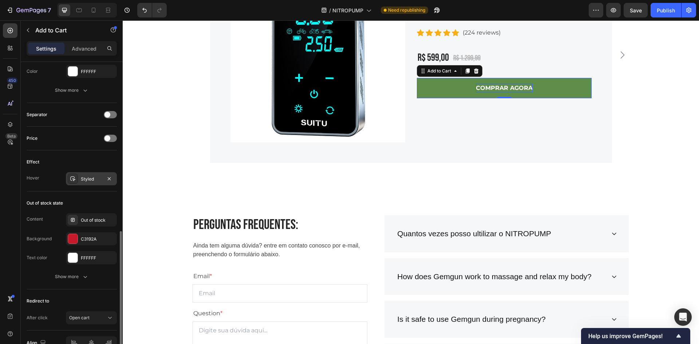
click at [83, 180] on div "Styled" at bounding box center [91, 179] width 21 height 7
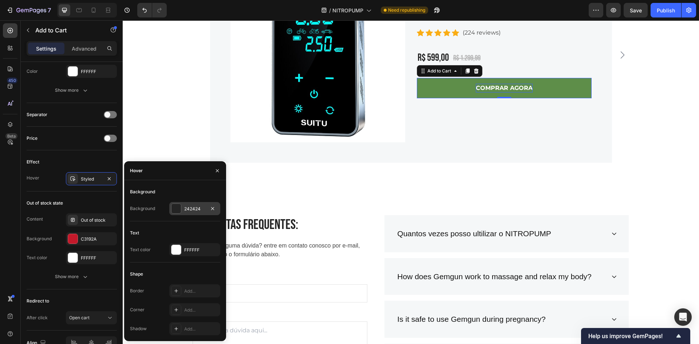
click at [178, 203] on div at bounding box center [176, 208] width 10 height 10
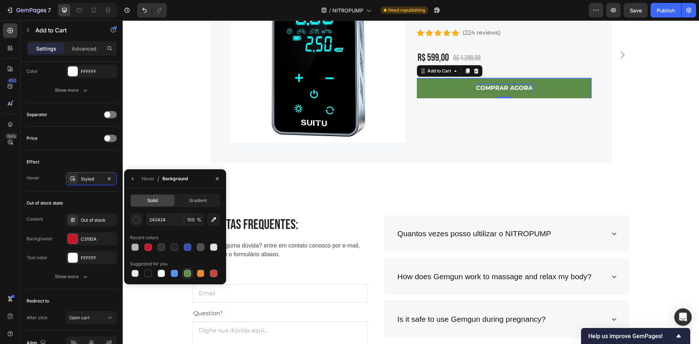
click at [188, 273] on div at bounding box center [187, 273] width 7 height 7
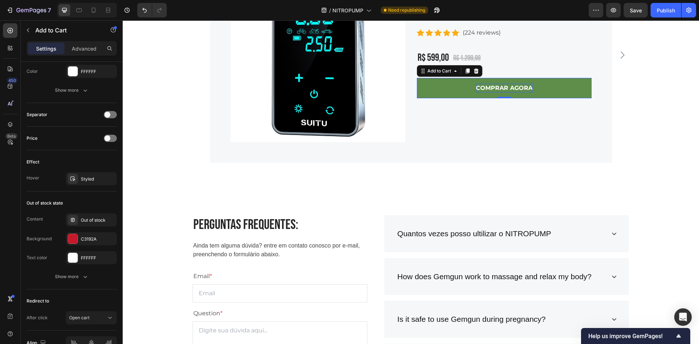
click at [453, 83] on button "COMPRAR AGORA" at bounding box center [504, 88] width 175 height 20
drag, startPoint x: 99, startPoint y: 189, endPoint x: 94, endPoint y: 178, distance: 12.4
click at [99, 189] on div "Effect Hover Styled" at bounding box center [72, 170] width 90 height 41
click at [94, 178] on div "Styled" at bounding box center [91, 179] width 21 height 7
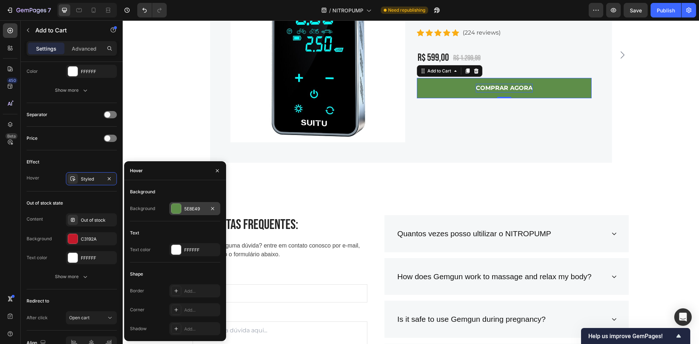
click at [178, 209] on div at bounding box center [175, 208] width 9 height 9
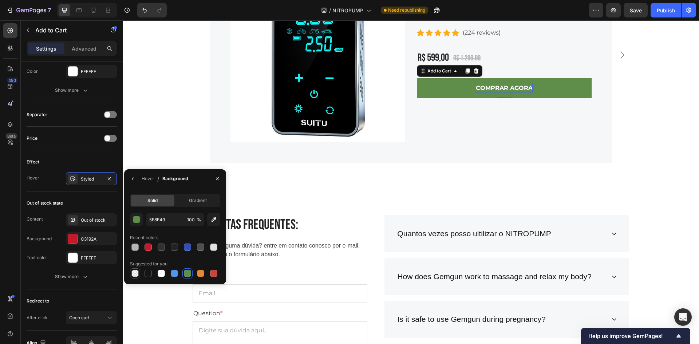
click at [135, 274] on div at bounding box center [134, 273] width 7 height 7
type input "000000"
type input "0"
click at [76, 177] on div at bounding box center [73, 179] width 10 height 10
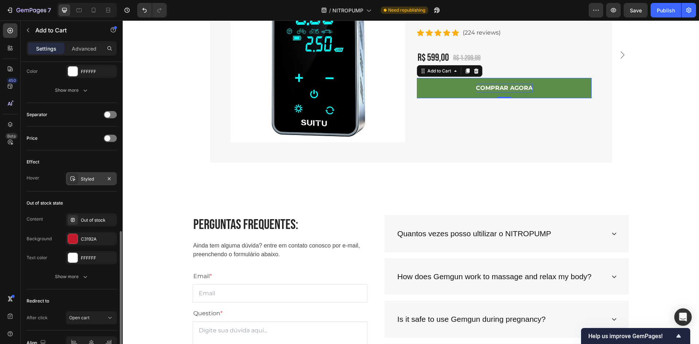
click at [83, 182] on div "Styled" at bounding box center [91, 178] width 51 height 13
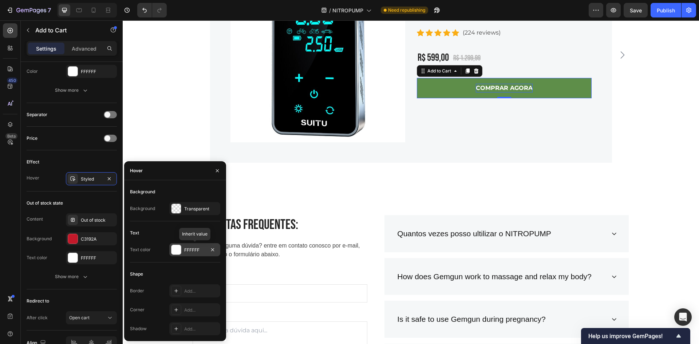
click at [179, 253] on div at bounding box center [175, 249] width 9 height 9
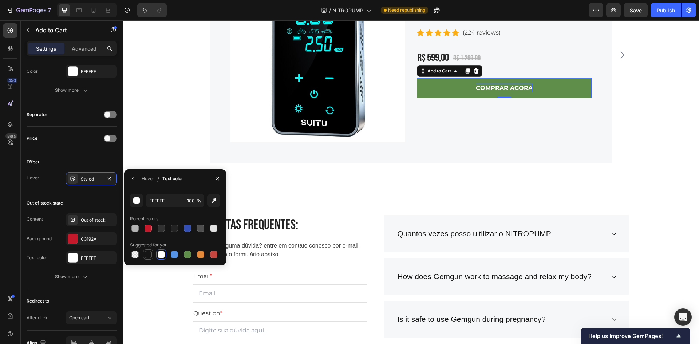
click at [147, 253] on div at bounding box center [147, 254] width 7 height 7
click at [187, 251] on div at bounding box center [187, 254] width 7 height 7
type input "5E8E49"
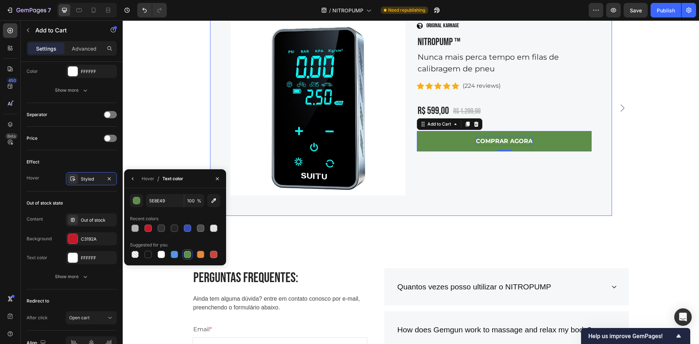
scroll to position [2074, 0]
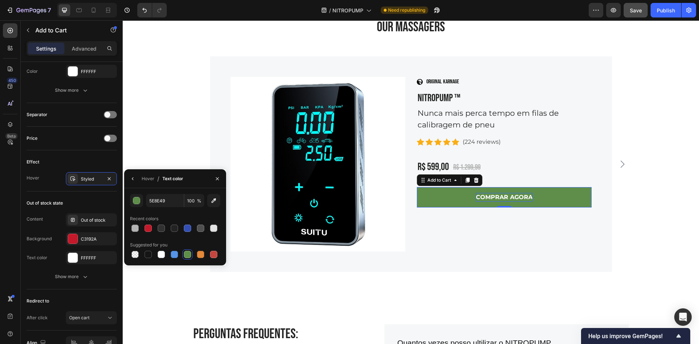
click at [645, 11] on button "Save" at bounding box center [635, 10] width 24 height 15
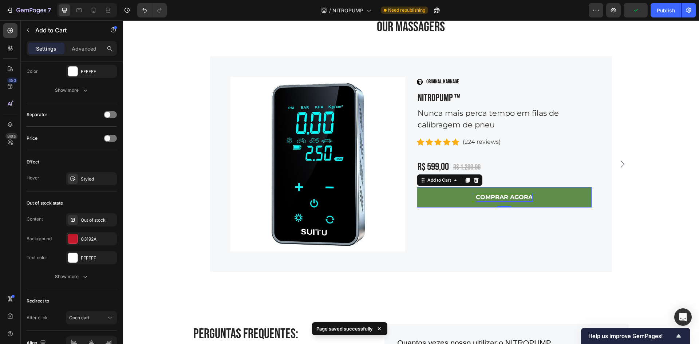
drag, startPoint x: 662, startPoint y: 12, endPoint x: 660, endPoint y: 20, distance: 8.6
click at [662, 13] on div "Publish" at bounding box center [665, 11] width 18 height 8
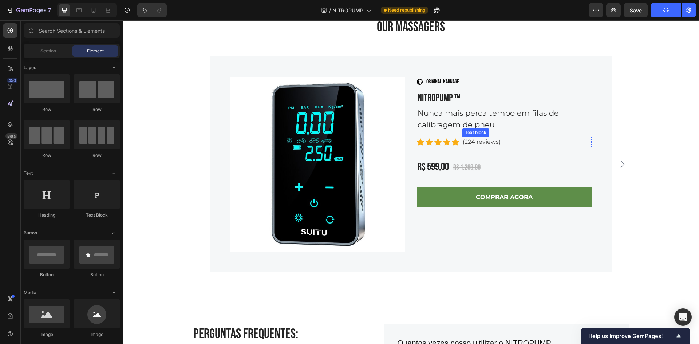
click at [469, 144] on p "(224 reviews)" at bounding box center [481, 142] width 38 height 9
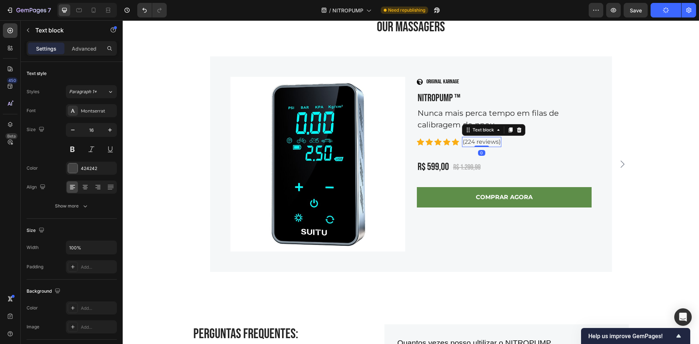
click at [469, 144] on p "(224 reviews)" at bounding box center [481, 142] width 38 height 9
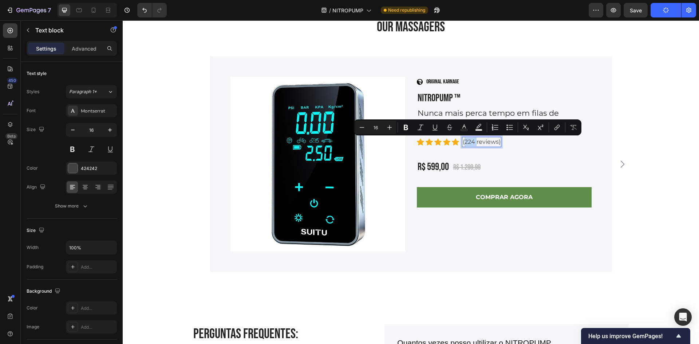
click at [505, 147] on div "Image ORIGINAL KARNAGE Text block Row NITROPUMP ™ Product Title Nunca mais perc…" at bounding box center [504, 164] width 175 height 175
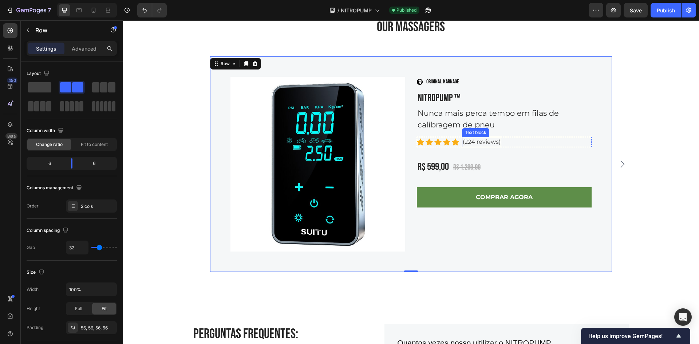
click at [486, 143] on p "(224 reviews)" at bounding box center [481, 142] width 38 height 9
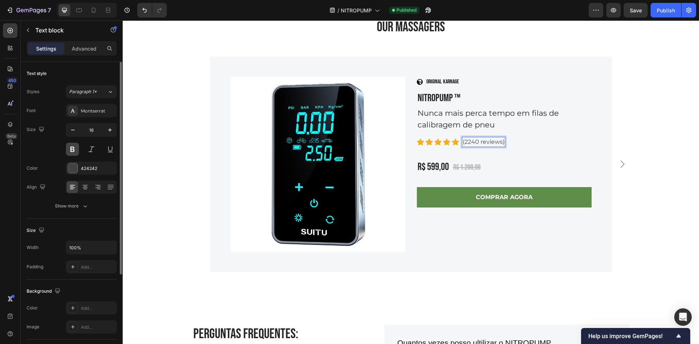
click at [76, 150] on button at bounding box center [72, 149] width 13 height 13
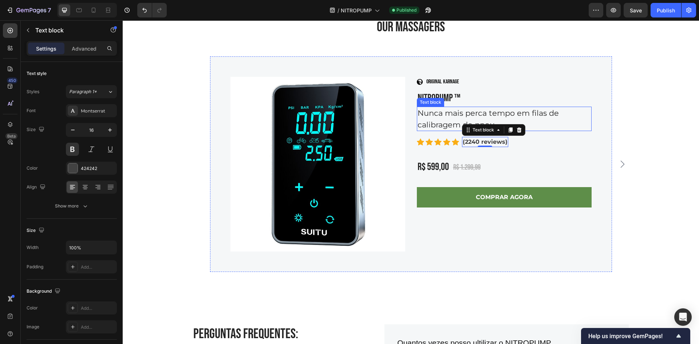
click at [445, 105] on h2 "NITROPUMP ™" at bounding box center [504, 98] width 175 height 17
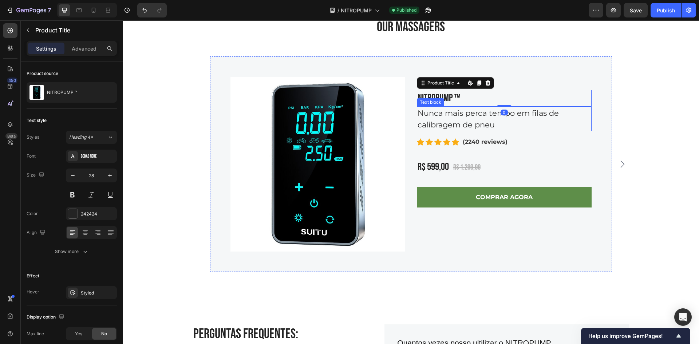
click at [441, 112] on p "Nunca mais perca tempo em filas de calibragem de pneu" at bounding box center [503, 118] width 173 height 23
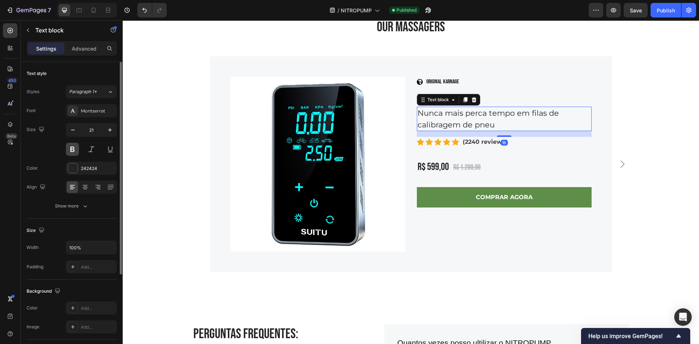
click at [73, 150] on button at bounding box center [72, 149] width 13 height 13
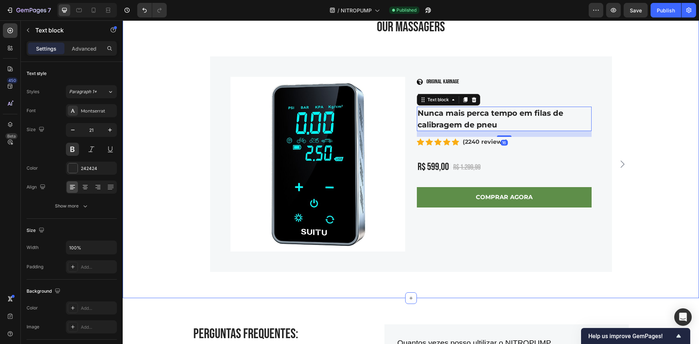
click at [660, 147] on div "Product Images Image ORIGINAL KARNAGE Text block Row NITROPUMP ™ Product Title …" at bounding box center [410, 163] width 565 height 215
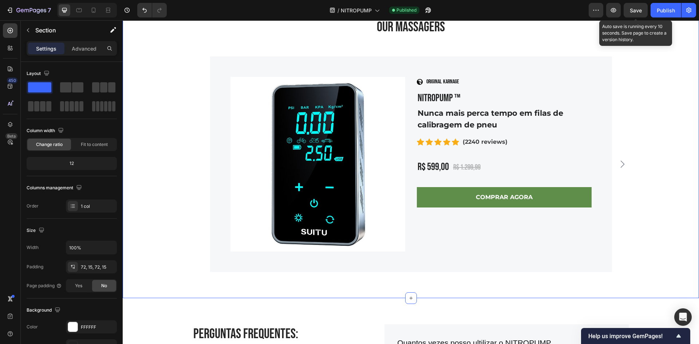
drag, startPoint x: 641, startPoint y: 11, endPoint x: 639, endPoint y: 16, distance: 5.4
click at [640, 12] on span "Save" at bounding box center [635, 10] width 12 height 6
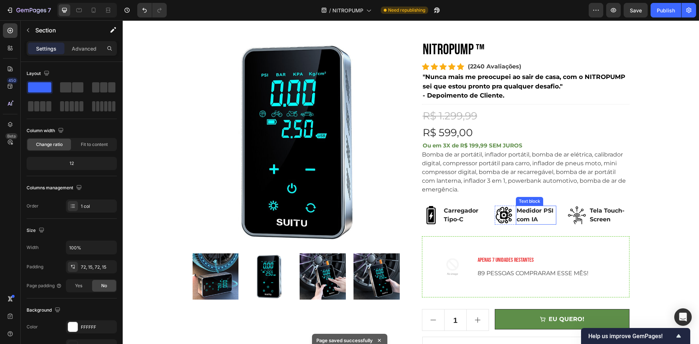
scroll to position [0, 0]
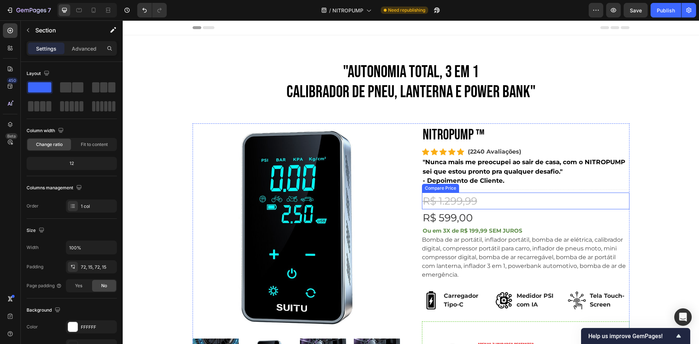
click at [558, 202] on div "R$ 1.299,99" at bounding box center [525, 200] width 207 height 17
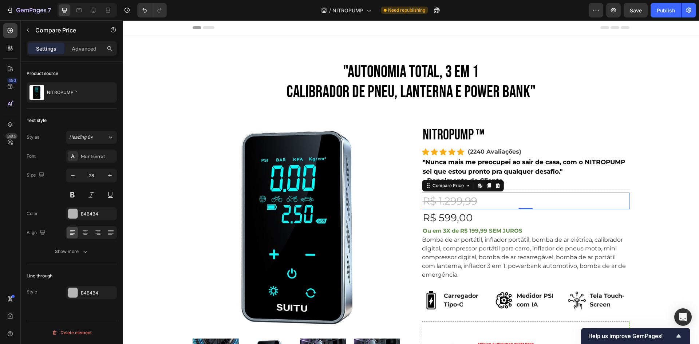
click at [560, 214] on div "R$ 599,00" at bounding box center [525, 217] width 207 height 17
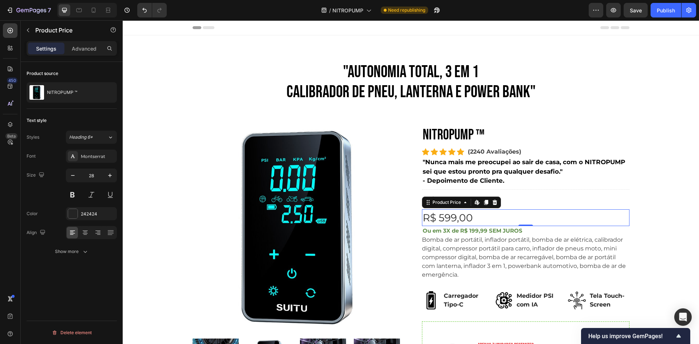
click at [567, 203] on div "R$ 1.299,99" at bounding box center [525, 200] width 207 height 17
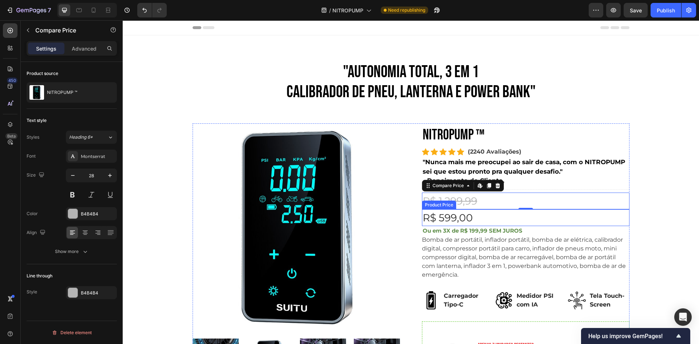
click at [564, 214] on div "R$ 599,00" at bounding box center [525, 217] width 207 height 17
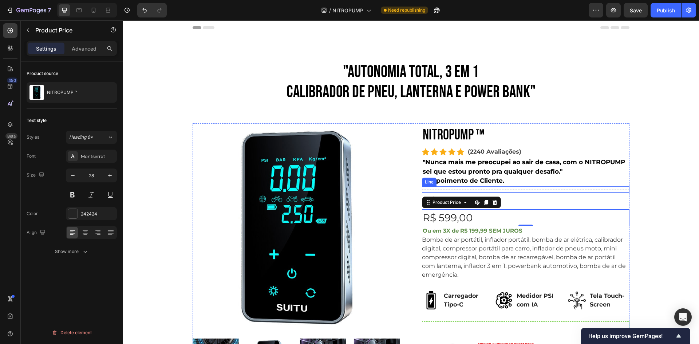
click at [580, 170] on p ""Nunca mais me preocupei ao sair de casa, com o NITROPUMP sei que estou pronto …" at bounding box center [525, 167] width 206 height 19
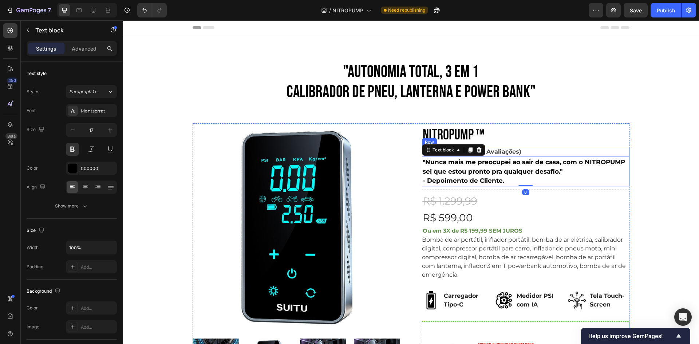
click at [549, 149] on div "Icon Icon Icon Icon Icon Icon List Hoz (2240 Avaliações) Text block Row" at bounding box center [525, 152] width 207 height 10
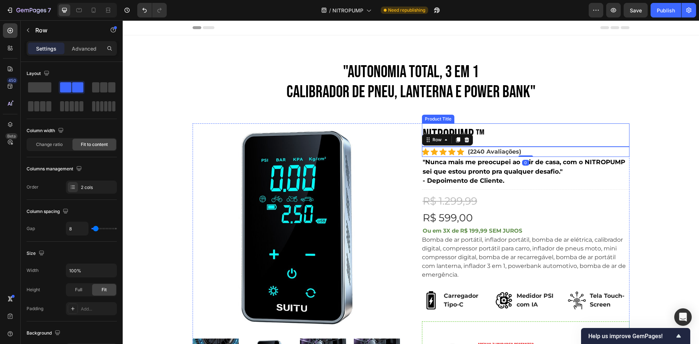
click at [554, 136] on h2 "NITROPUMP ™" at bounding box center [525, 134] width 207 height 23
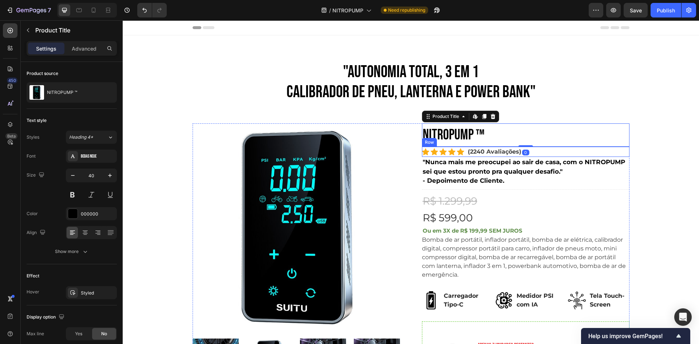
click at [555, 150] on div "Icon Icon Icon Icon Icon Icon List Hoz (2240 Avaliações) Text block Row" at bounding box center [525, 152] width 207 height 10
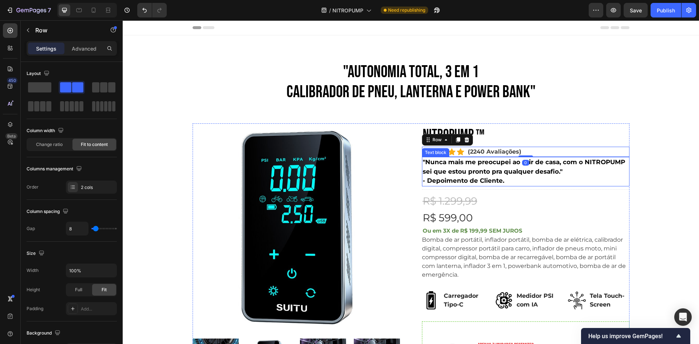
click at [563, 171] on p ""Nunca mais me preocupei ao sair de casa, com o NITROPUMP sei que estou pronto …" at bounding box center [525, 167] width 206 height 19
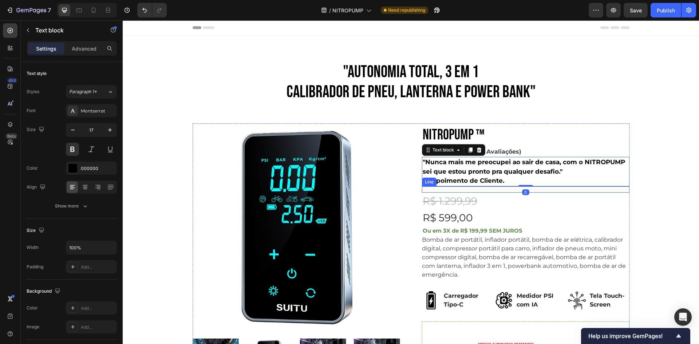
click at [565, 190] on div "Title Line" at bounding box center [525, 189] width 207 height 6
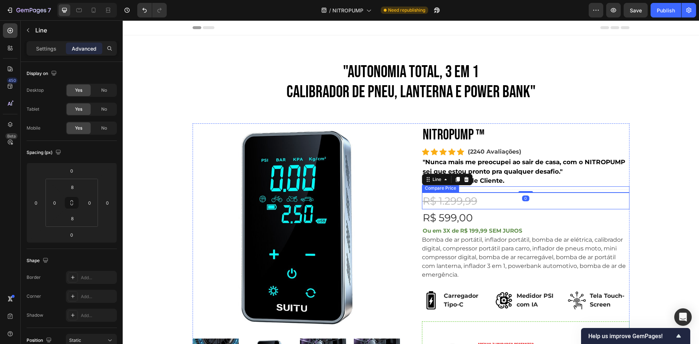
click at [564, 199] on div "R$ 1.299,99" at bounding box center [525, 200] width 207 height 17
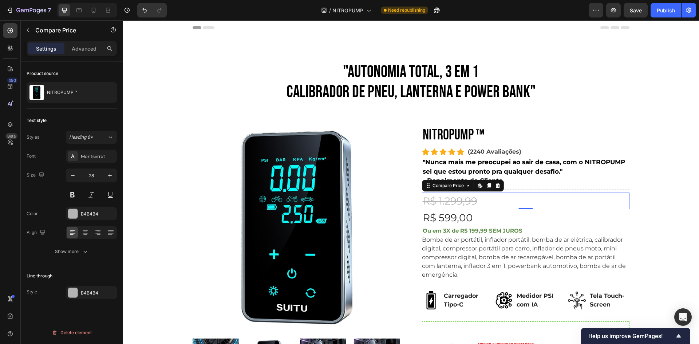
click at [567, 214] on div "R$ 599,00" at bounding box center [525, 217] width 207 height 17
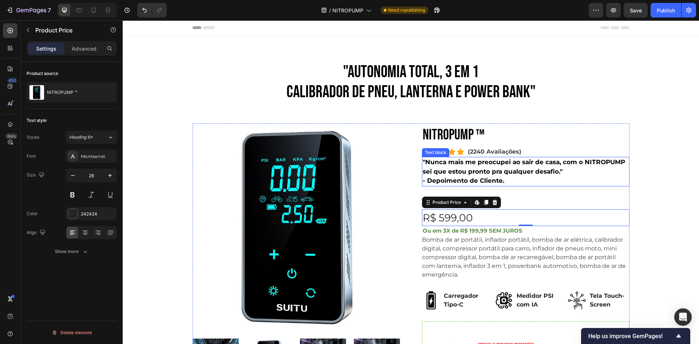
click at [541, 163] on p ""Nunca mais me preocupei ao sair de casa, com o NITROPUMP sei que estou pronto …" at bounding box center [525, 167] width 206 height 19
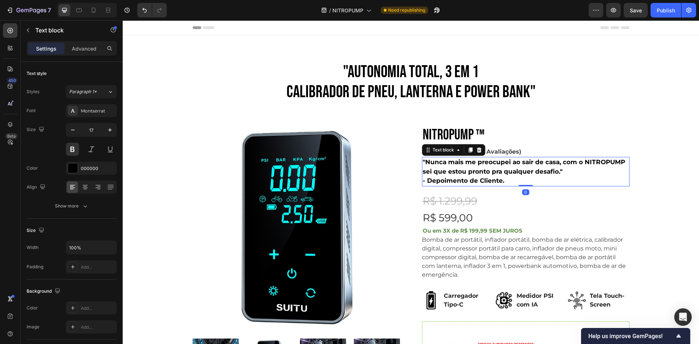
click at [545, 197] on div "R$ 1.299,99" at bounding box center [525, 200] width 207 height 17
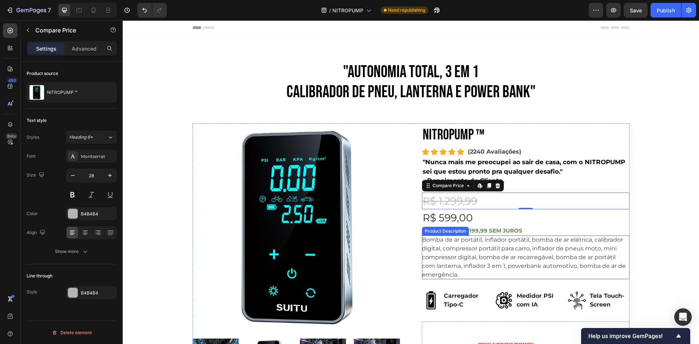
click at [569, 253] on div "Bomba de ar portátil, inflador portátil, bomba de ar elétrica, calibrador digit…" at bounding box center [525, 257] width 207 height 44
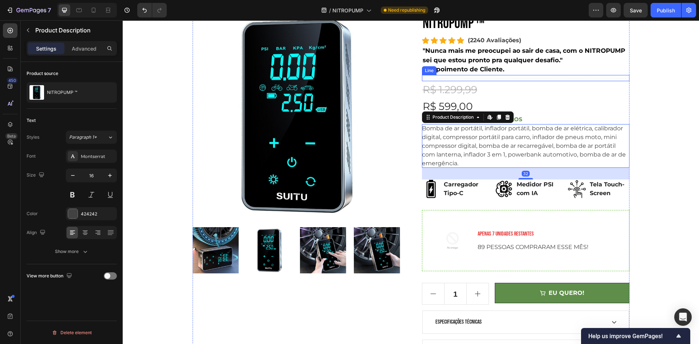
scroll to position [218, 0]
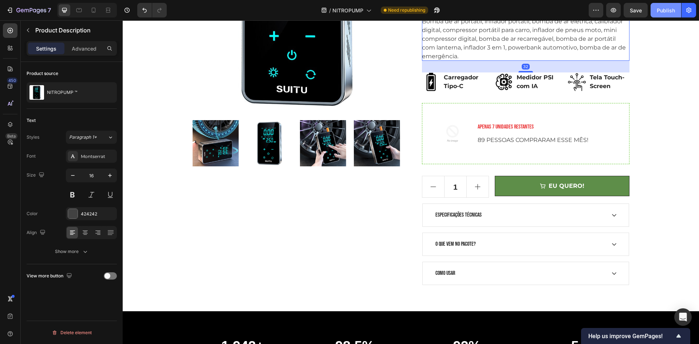
drag, startPoint x: 638, startPoint y: 10, endPoint x: 652, endPoint y: 14, distance: 14.4
click at [638, 10] on span "Save" at bounding box center [635, 10] width 12 height 6
click at [659, 14] on button "Publish" at bounding box center [665, 10] width 31 height 15
